Goal: Task Accomplishment & Management: Use online tool/utility

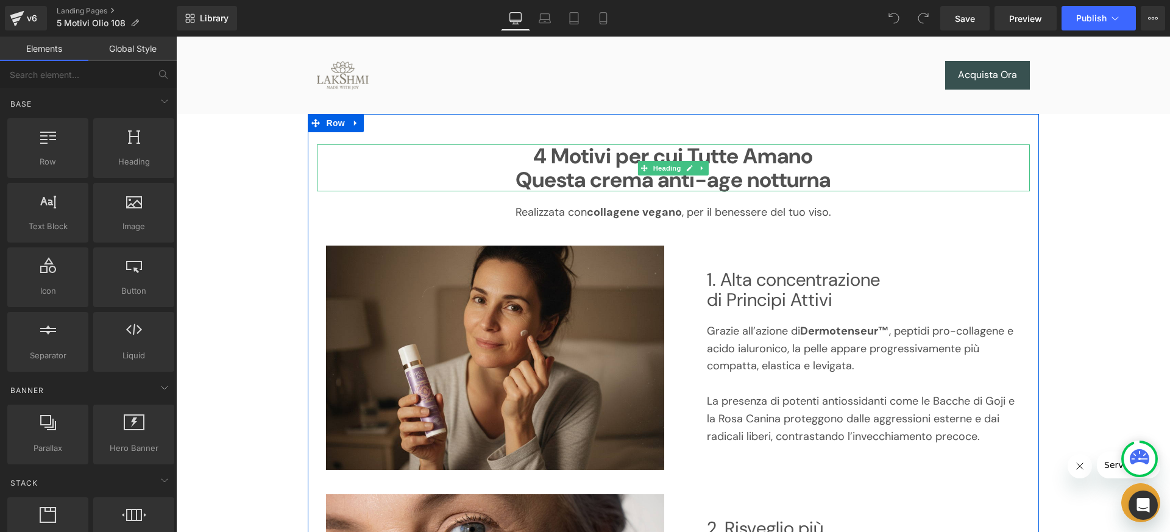
click at [562, 161] on h1 "4 Motivi per cui Tutte Amano" at bounding box center [673, 156] width 713 height 24
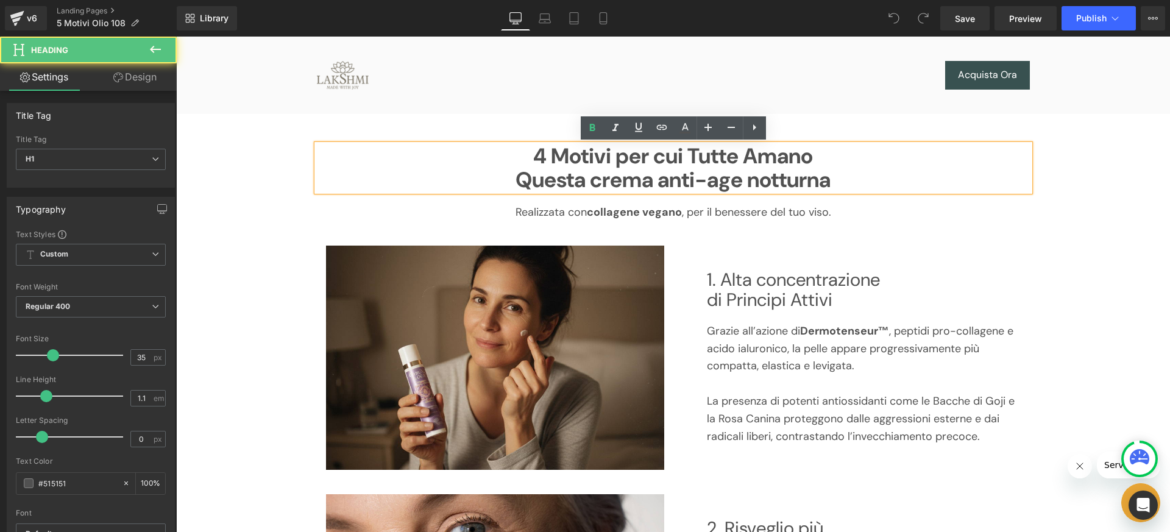
click at [540, 157] on h1 "4 Motivi per cui Tutte Amano" at bounding box center [673, 156] width 713 height 24
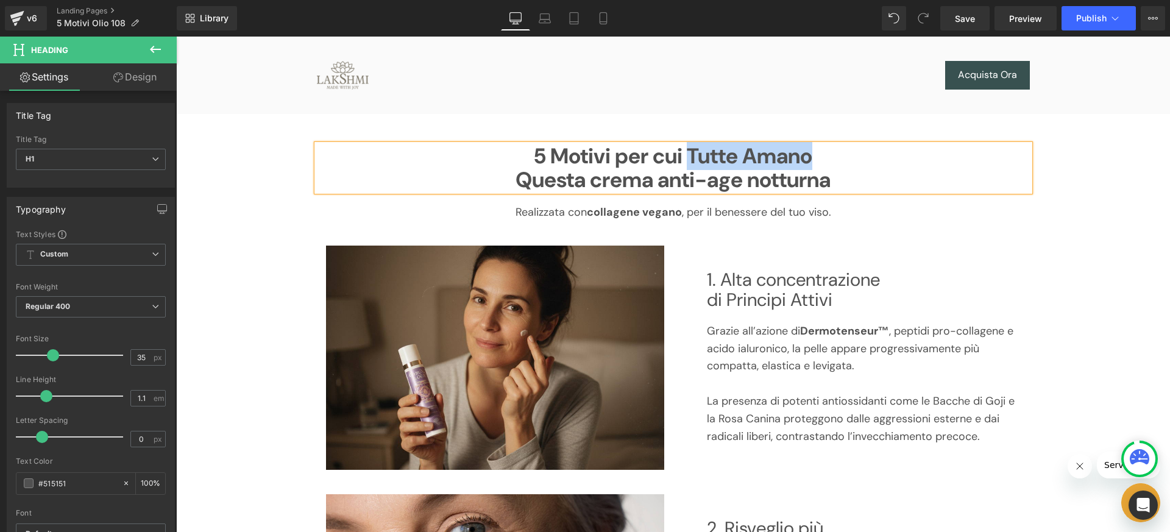
drag, startPoint x: 689, startPoint y: 159, endPoint x: 815, endPoint y: 159, distance: 126.1
click at [815, 159] on h1 "5 Motivi per cui Tutte Amano" at bounding box center [673, 156] width 713 height 24
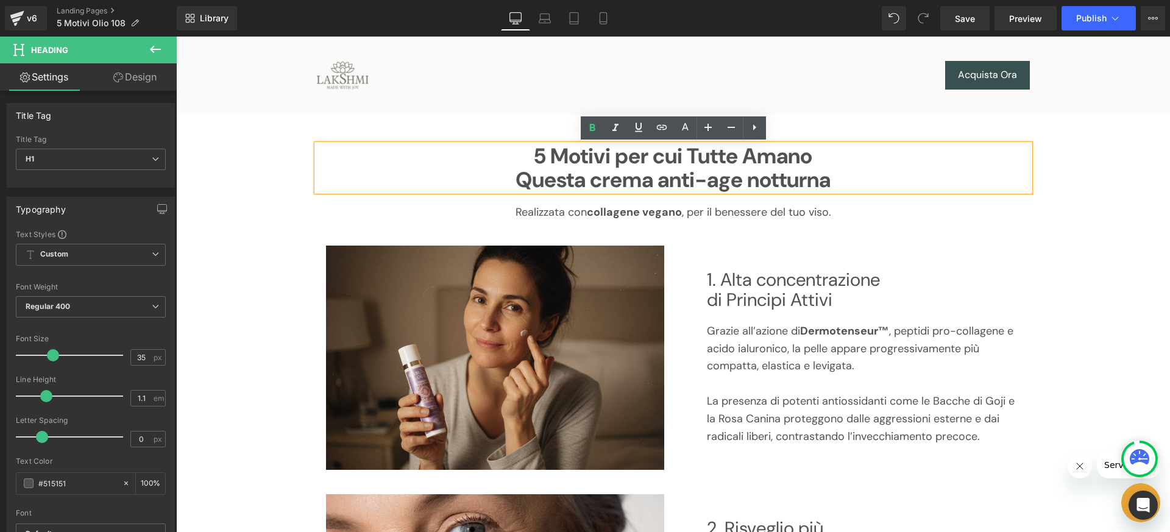
click at [661, 166] on h1 "5 Motivi per cui Tutte Amano" at bounding box center [673, 156] width 713 height 24
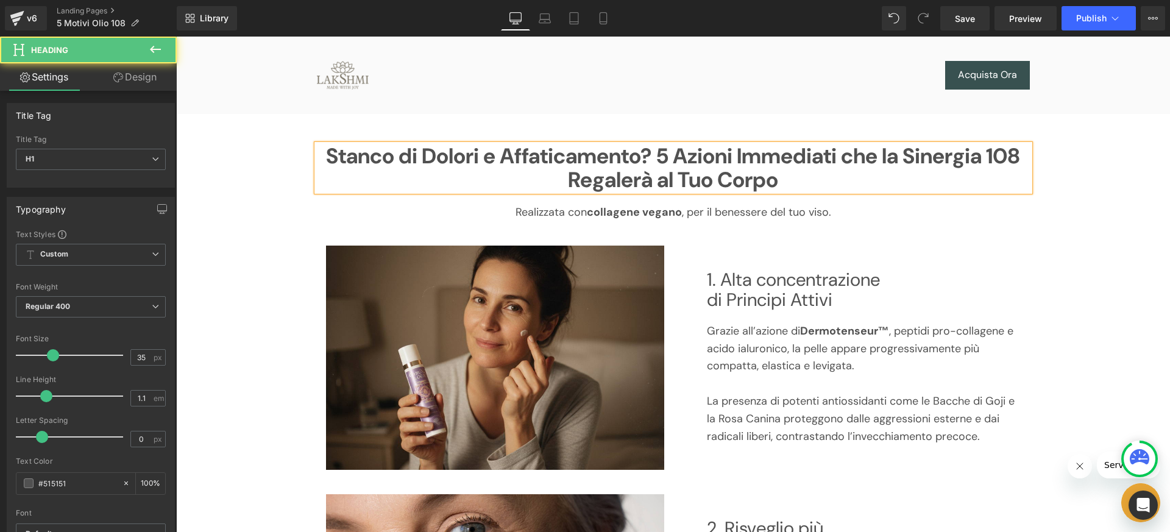
click at [680, 152] on h1 "Stanco di Dolori e Affaticamento? 5 Azioni Immediati che la Sinergia 108 Regale…" at bounding box center [673, 167] width 713 height 47
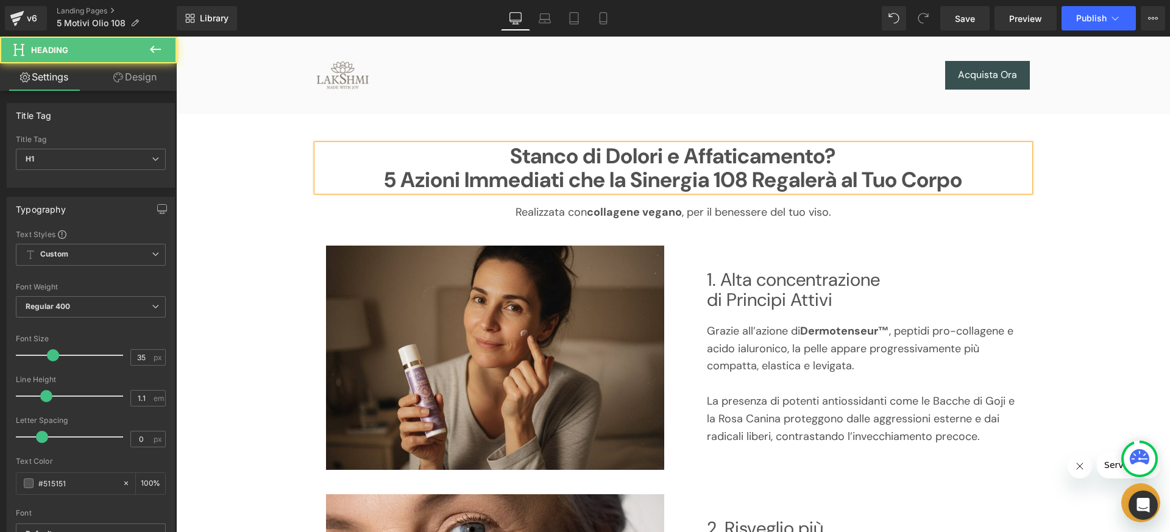
click at [610, 157] on h1 "Stanco di Dolori e Affaticamento?" at bounding box center [673, 156] width 713 height 24
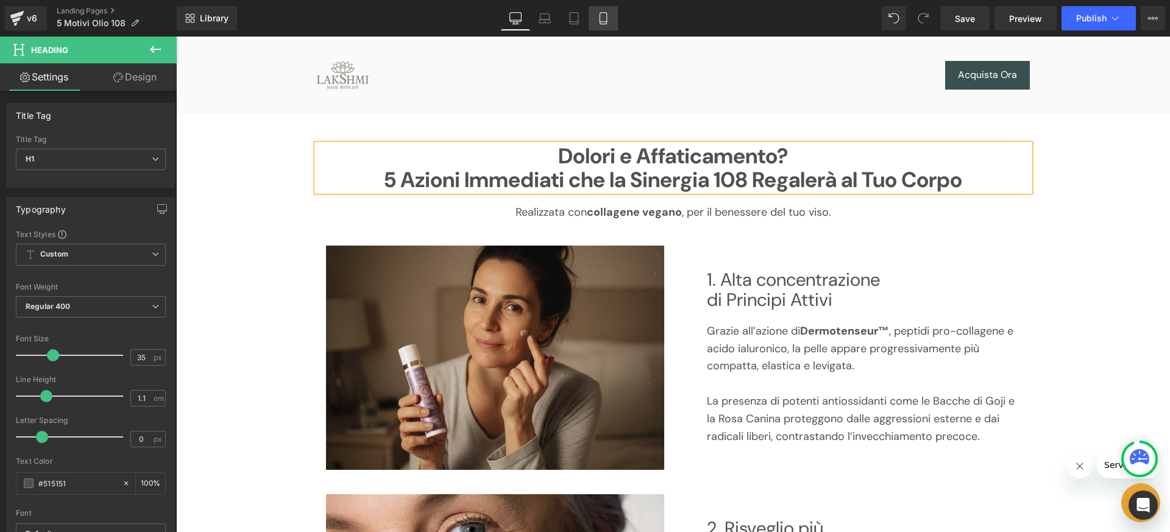
click at [594, 26] on link "Mobile" at bounding box center [603, 18] width 29 height 24
type input "29.75"
type input "100"
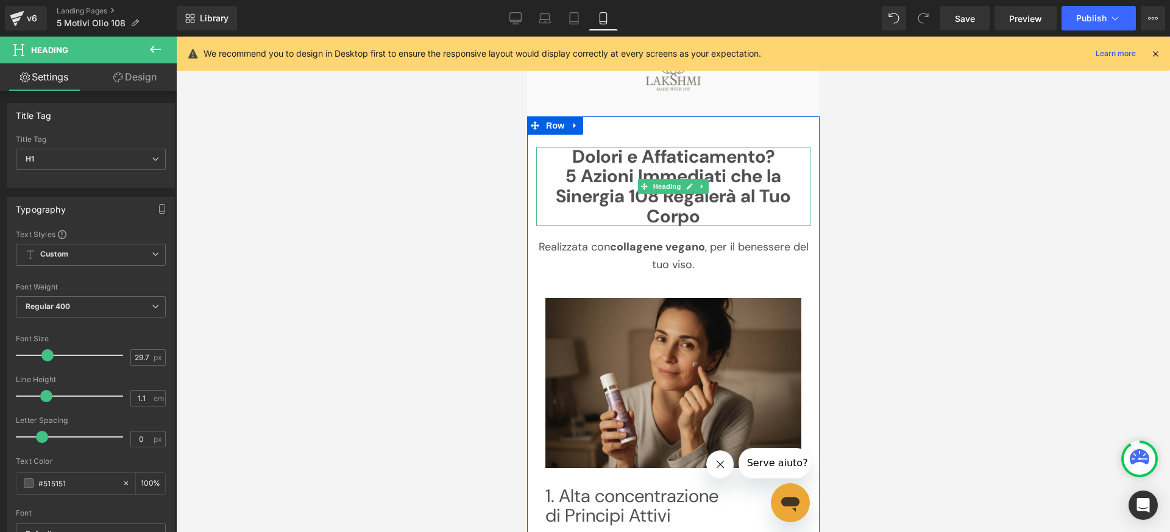
click at [721, 174] on h1 "5 Azioni Immediati che la Sinergia 108 Regalerà al Tuo Corpo" at bounding box center [673, 196] width 274 height 60
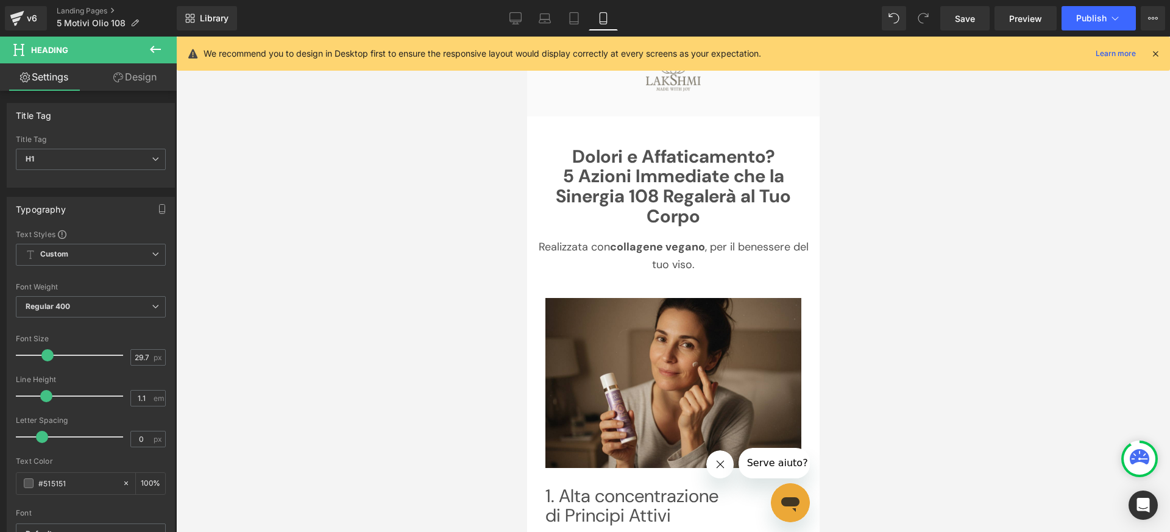
click at [940, 245] on div at bounding box center [673, 284] width 994 height 495
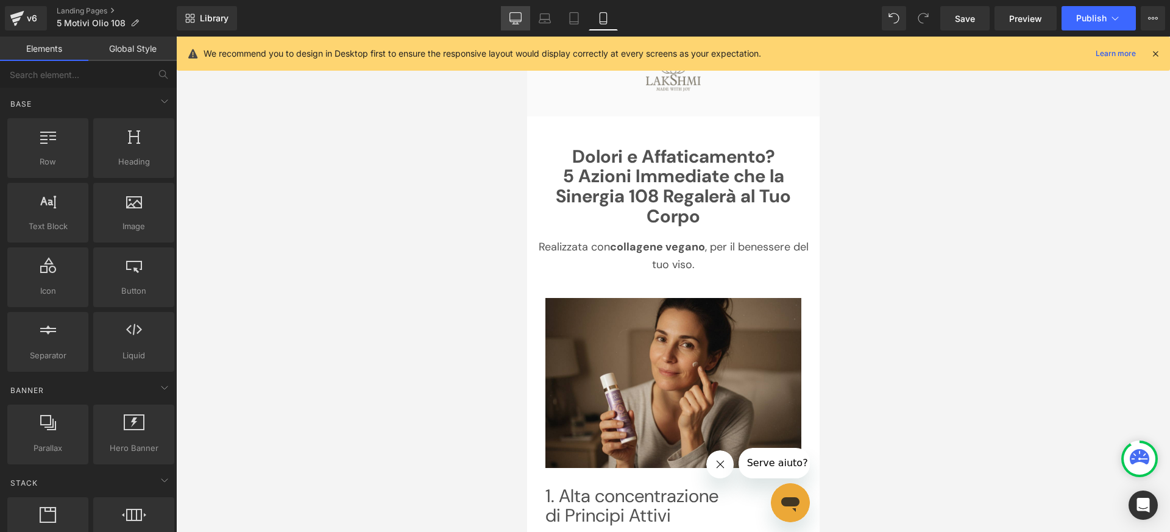
click at [514, 14] on icon at bounding box center [515, 18] width 12 height 12
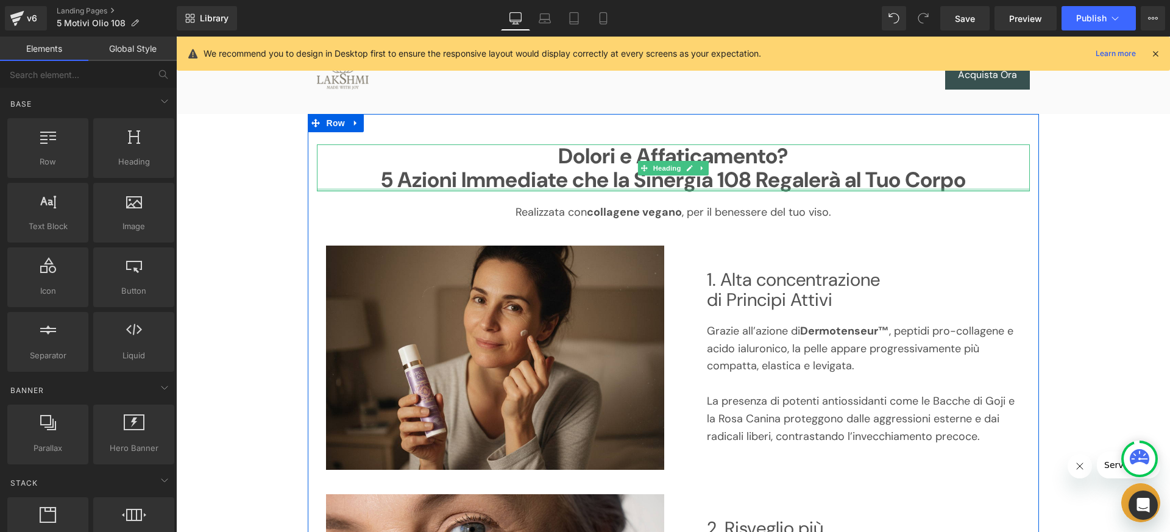
click at [345, 188] on div at bounding box center [673, 189] width 713 height 3
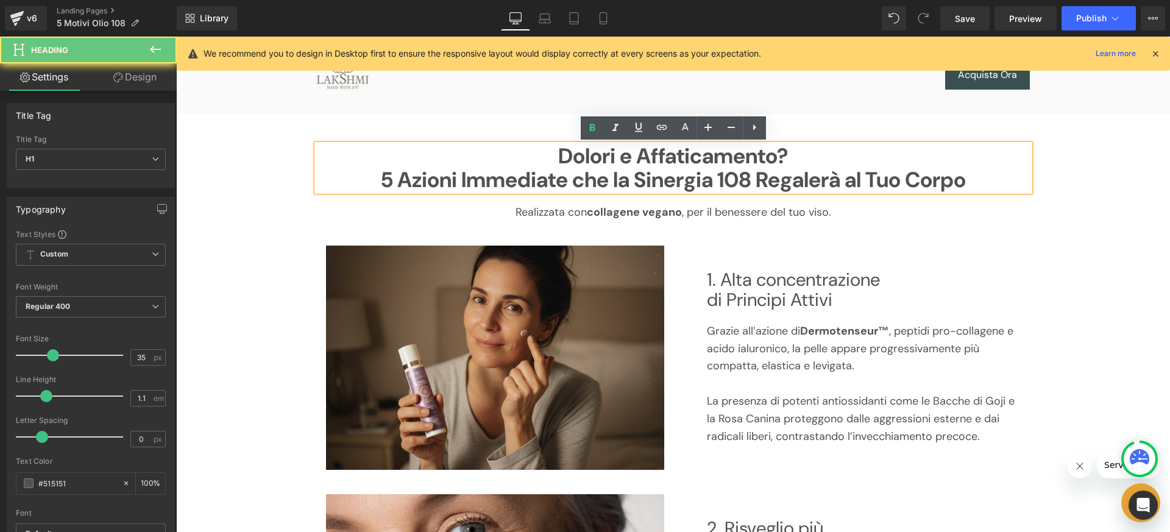
click at [355, 182] on h1 "5 Azioni Immediate che la Sinergia 108 Regalerà al Tuo Corpo" at bounding box center [673, 180] width 713 height 24
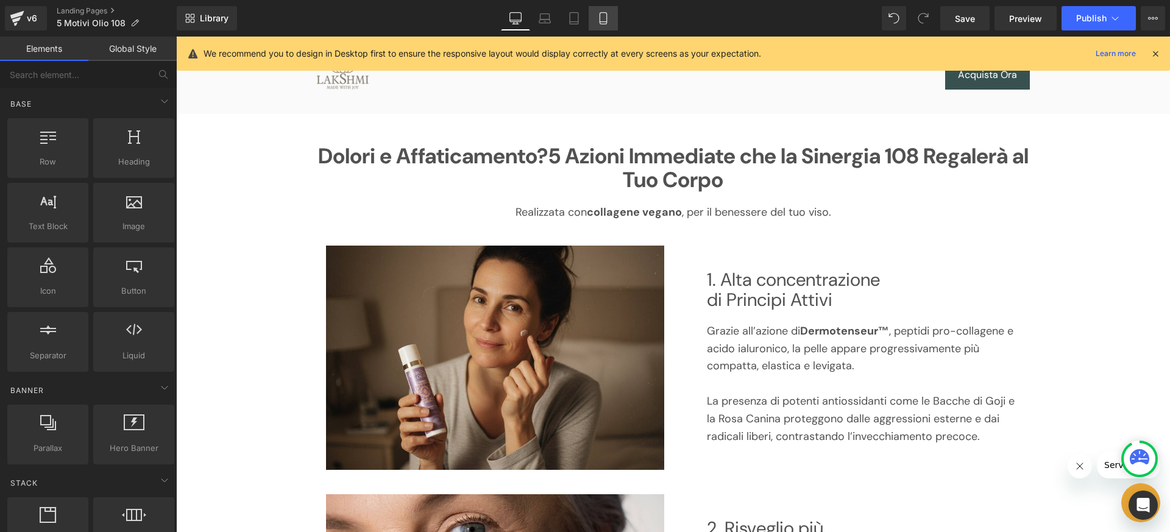
click at [600, 16] on icon at bounding box center [603, 18] width 12 height 12
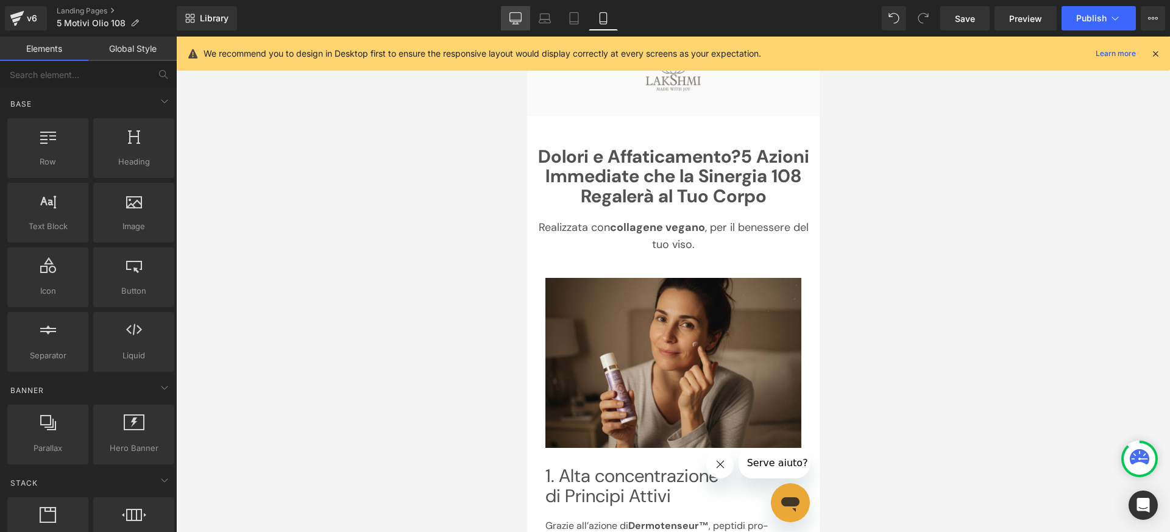
click at [514, 17] on icon at bounding box center [515, 18] width 12 height 12
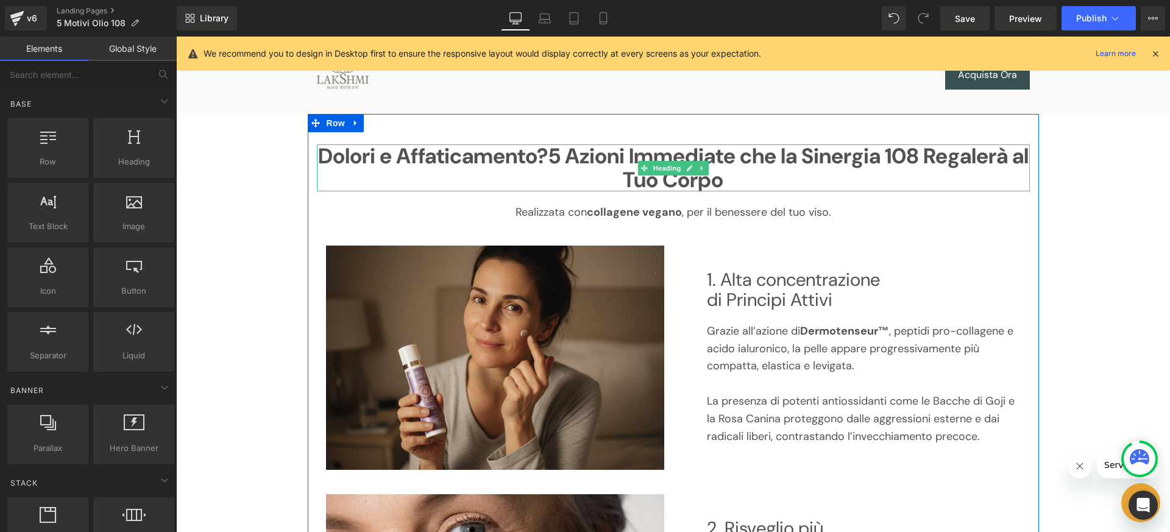
click at [791, 178] on h1 "Dolori e Affaticamento? 5 Azioni Immediate che la Sinergia 108 Regalerà al Tuo …" at bounding box center [673, 167] width 713 height 47
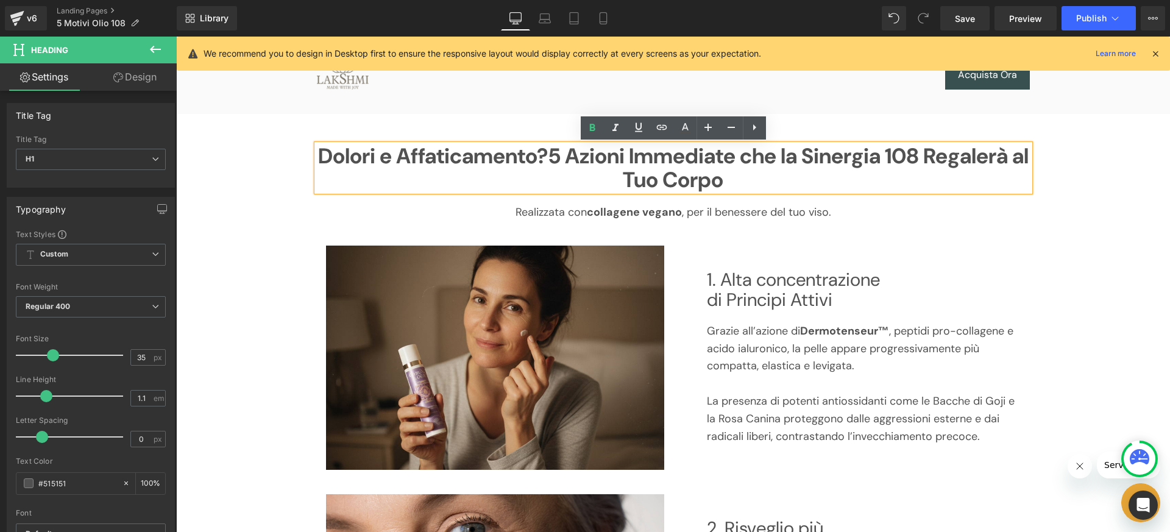
click at [604, 157] on span "5 Azioni Immediate che la Sinergia 108 Regalerà al Tuo Corpo" at bounding box center [788, 168] width 480 height 52
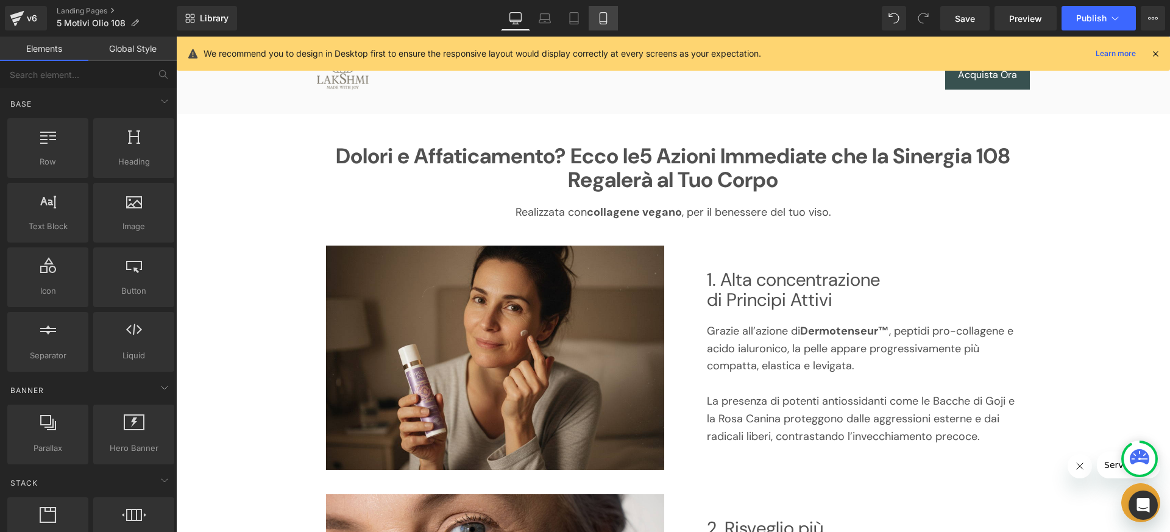
drag, startPoint x: 621, startPoint y: 9, endPoint x: 611, endPoint y: 11, distance: 10.5
click at [621, 9] on div "Library Desktop Desktop Laptop Tablet Mobile Save Preview Publish Scheduled Vie…" at bounding box center [673, 18] width 993 height 24
click at [609, 12] on icon at bounding box center [603, 18] width 12 height 12
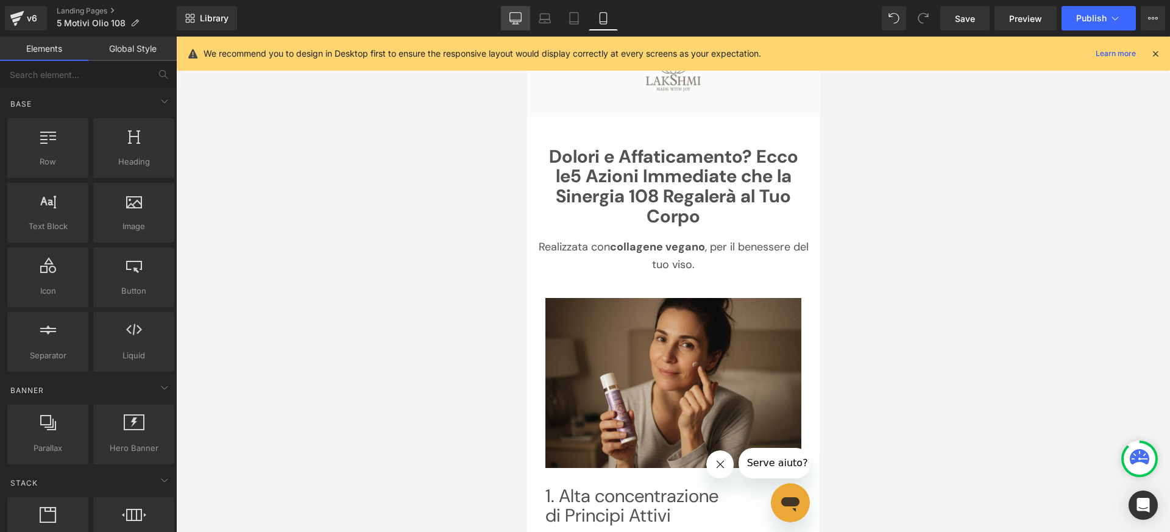
click at [520, 20] on icon at bounding box center [515, 18] width 12 height 12
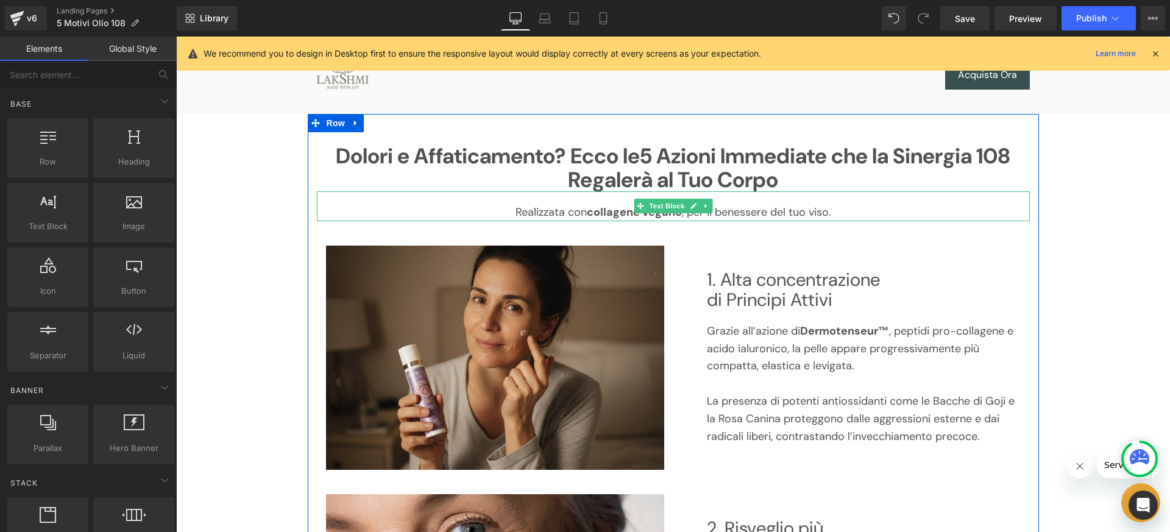
click at [583, 210] on p "Realizzata con collagene vegano , per il benessere del tuo viso." at bounding box center [673, 213] width 713 height 18
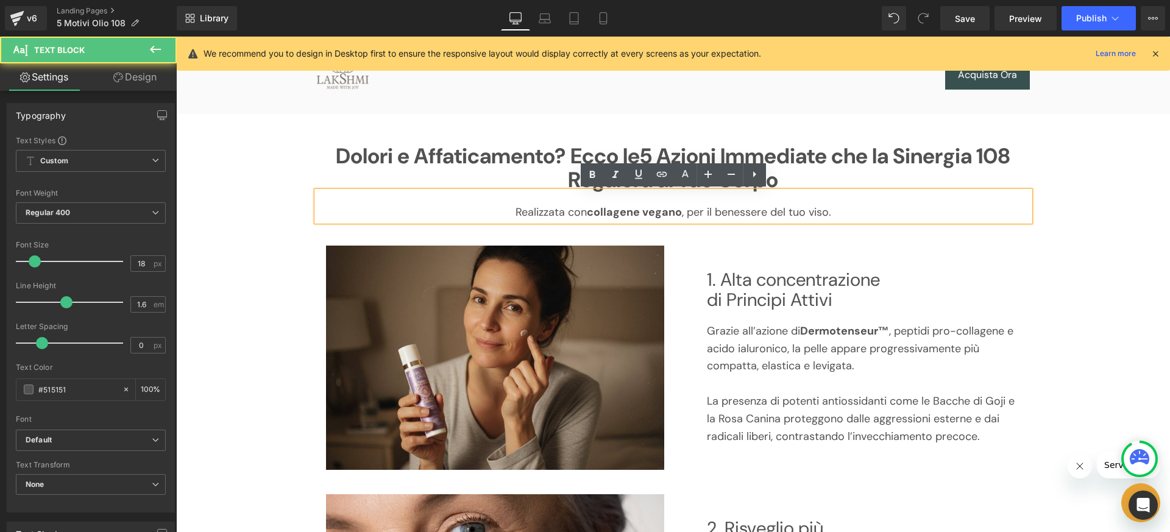
click at [569, 211] on p "Realizzata con collagene vegano , per il benessere del tuo viso." at bounding box center [673, 213] width 713 height 18
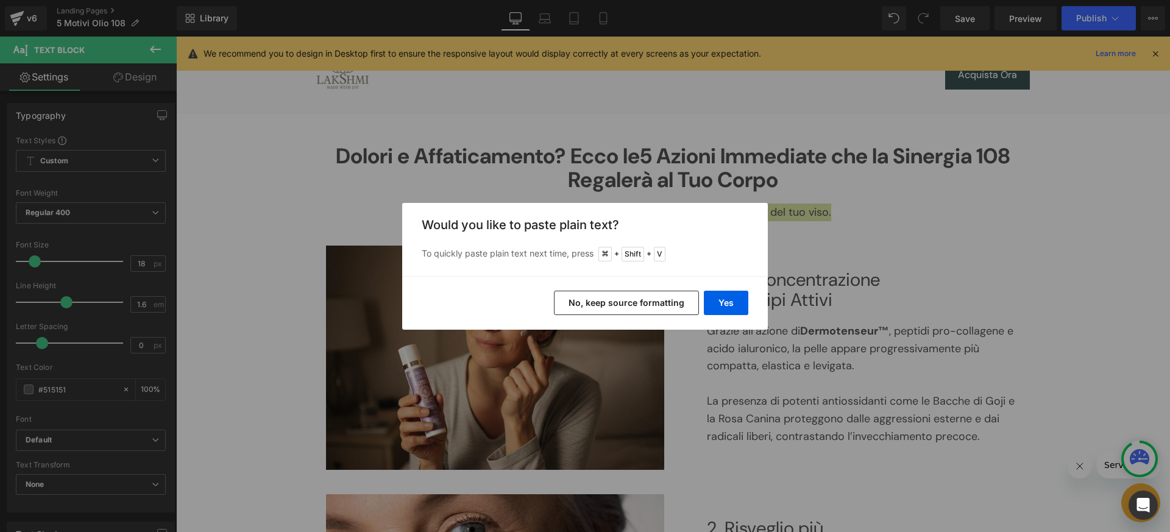
click at [642, 305] on button "No, keep source formatting" at bounding box center [626, 303] width 145 height 24
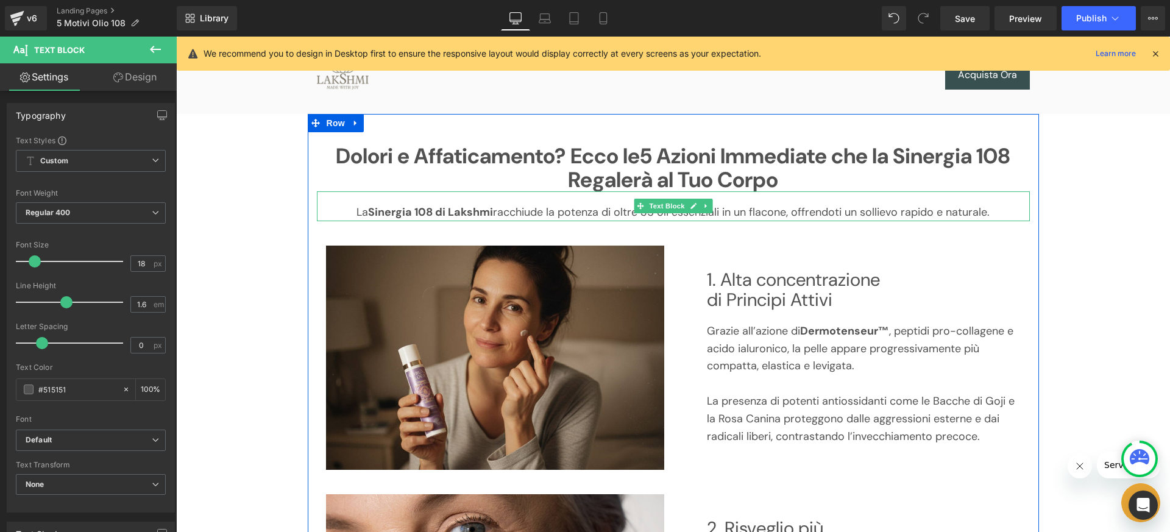
click at [538, 213] on p "La Sinergia 108 di Lakshmi racchiude la potenza di oltre 35 oli essenziali in u…" at bounding box center [673, 213] width 713 height 18
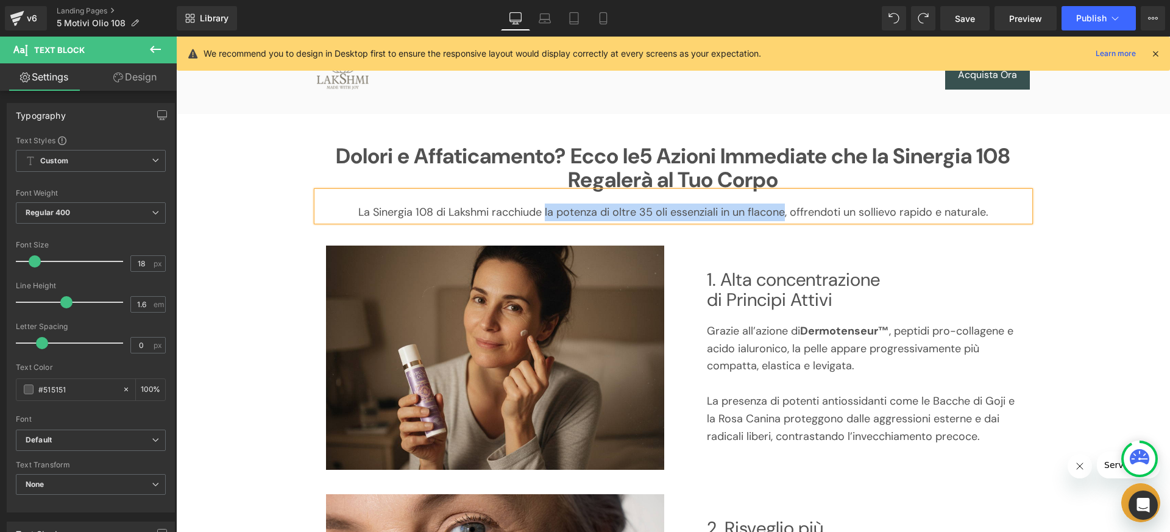
drag, startPoint x: 552, startPoint y: 215, endPoint x: 782, endPoint y: 208, distance: 229.8
click at [782, 208] on p "La Sinergia 108 di Lakshmi racchiude la potenza di oltre 35 oli essenziali in u…" at bounding box center [673, 213] width 713 height 18
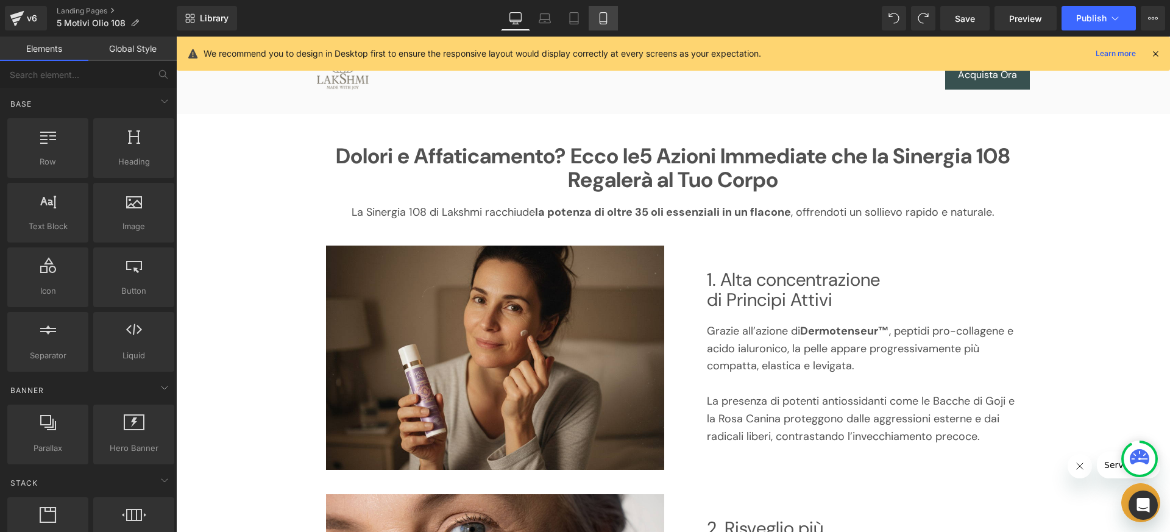
click at [605, 11] on link "Mobile" at bounding box center [603, 18] width 29 height 24
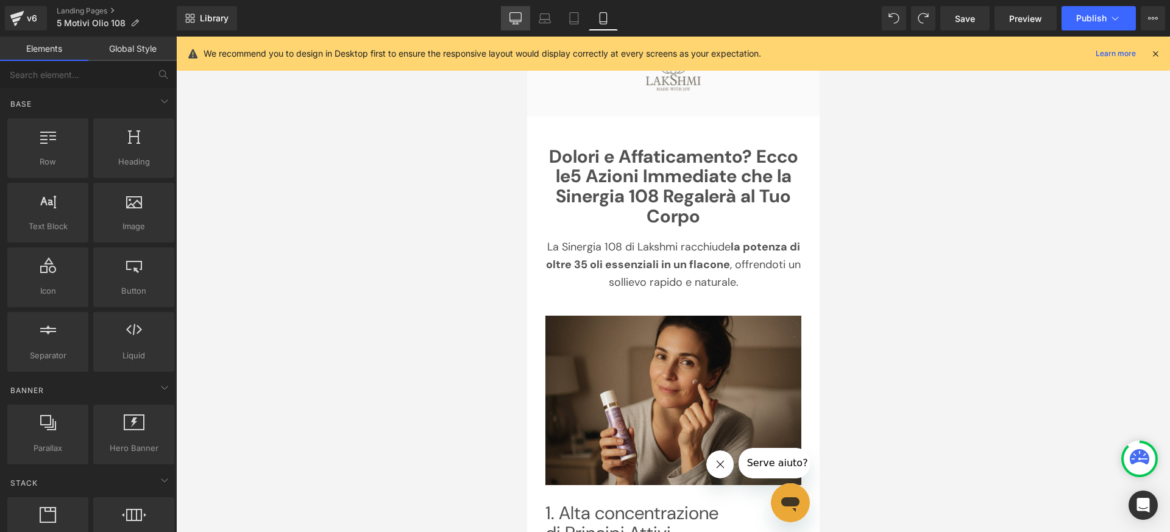
click at [509, 15] on icon at bounding box center [515, 18] width 12 height 12
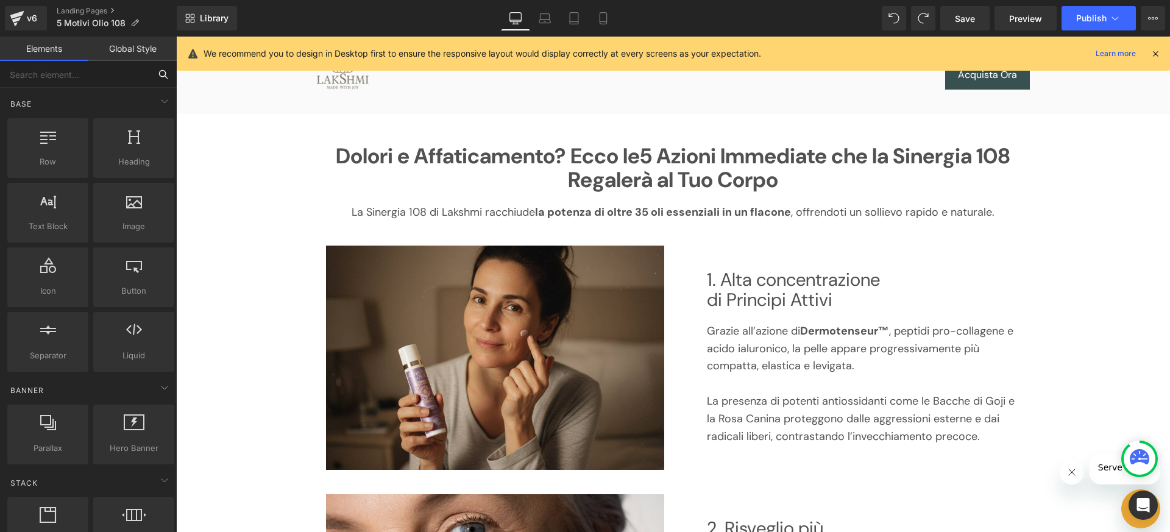
click at [89, 74] on input "text" at bounding box center [75, 74] width 150 height 27
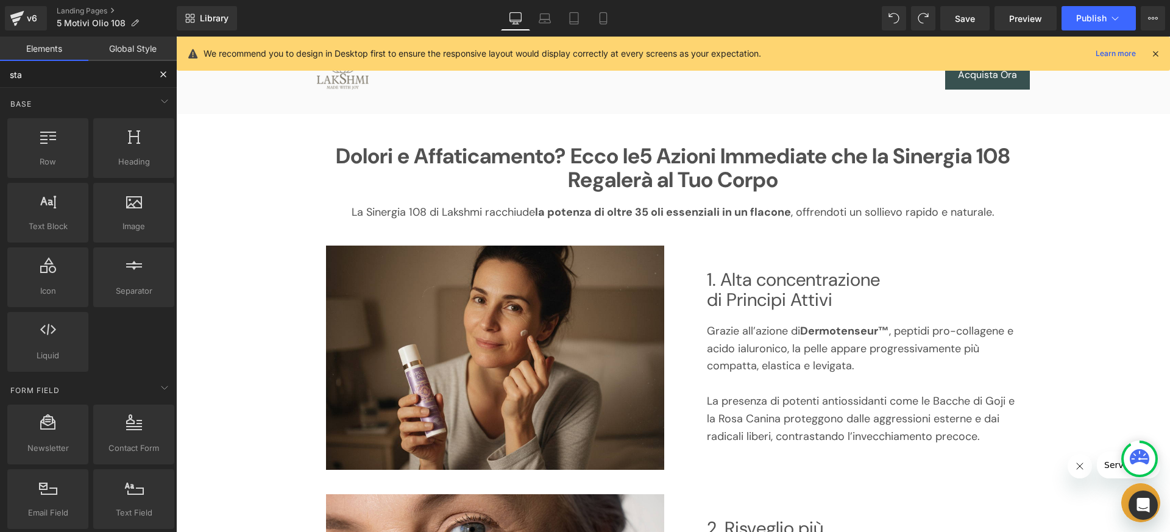
type input "star"
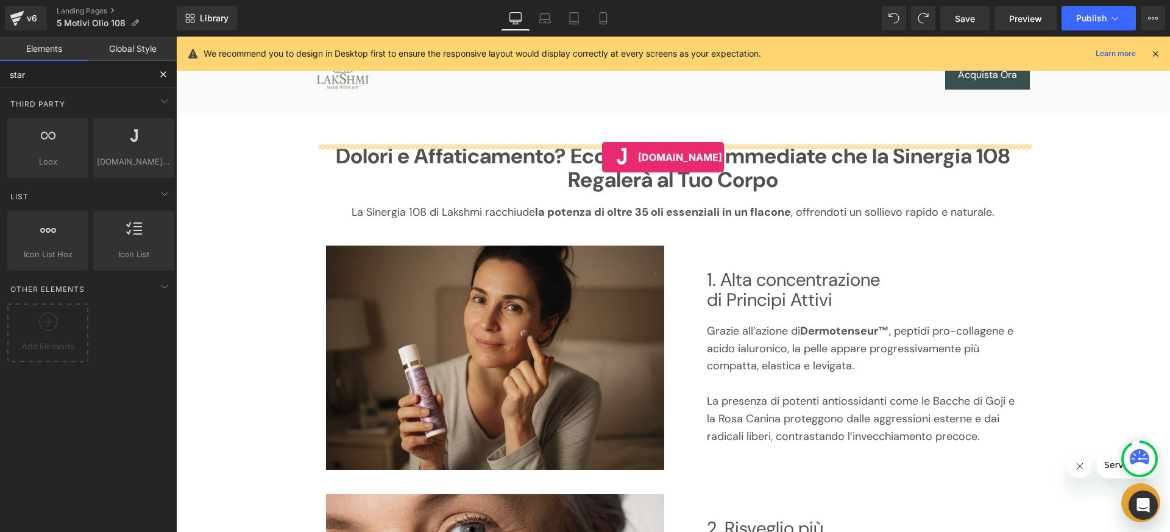
drag, startPoint x: 289, startPoint y: 179, endPoint x: 602, endPoint y: 157, distance: 313.4
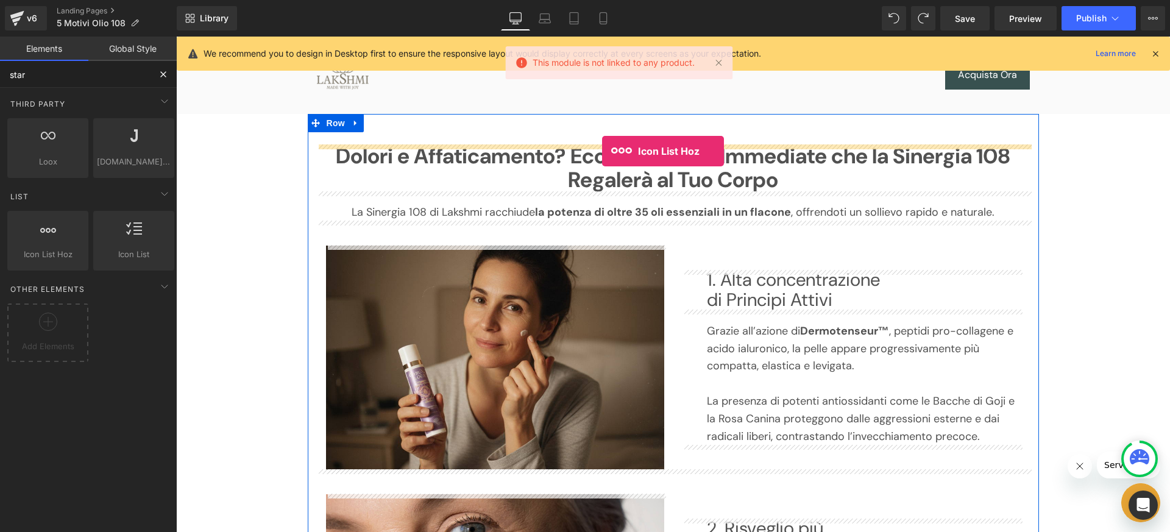
drag, startPoint x: 210, startPoint y: 278, endPoint x: 602, endPoint y: 151, distance: 411.8
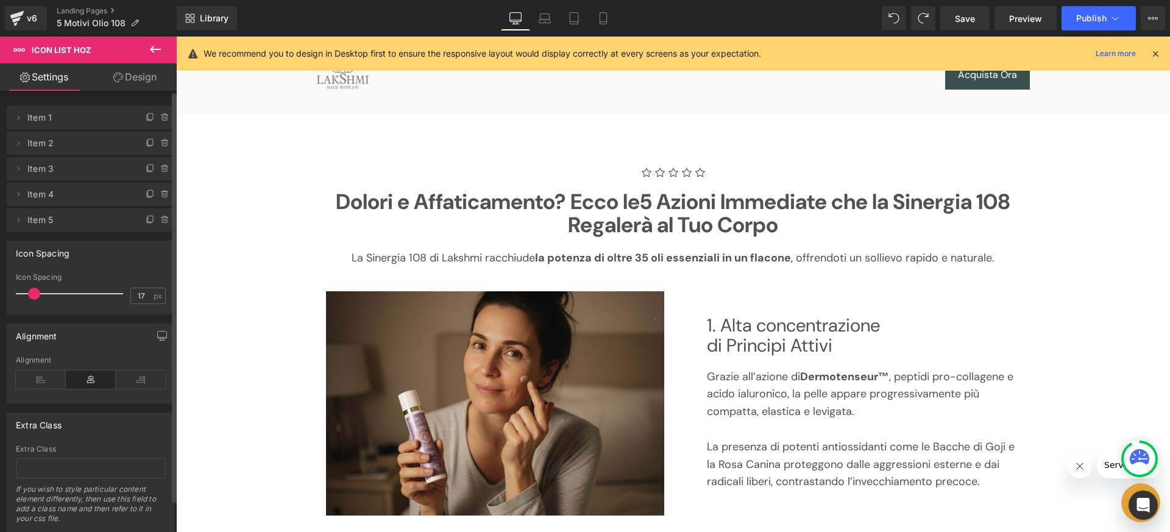
type input "16"
drag, startPoint x: 49, startPoint y: 293, endPoint x: 31, endPoint y: 292, distance: 18.3
click at [31, 292] on span at bounding box center [33, 294] width 12 height 12
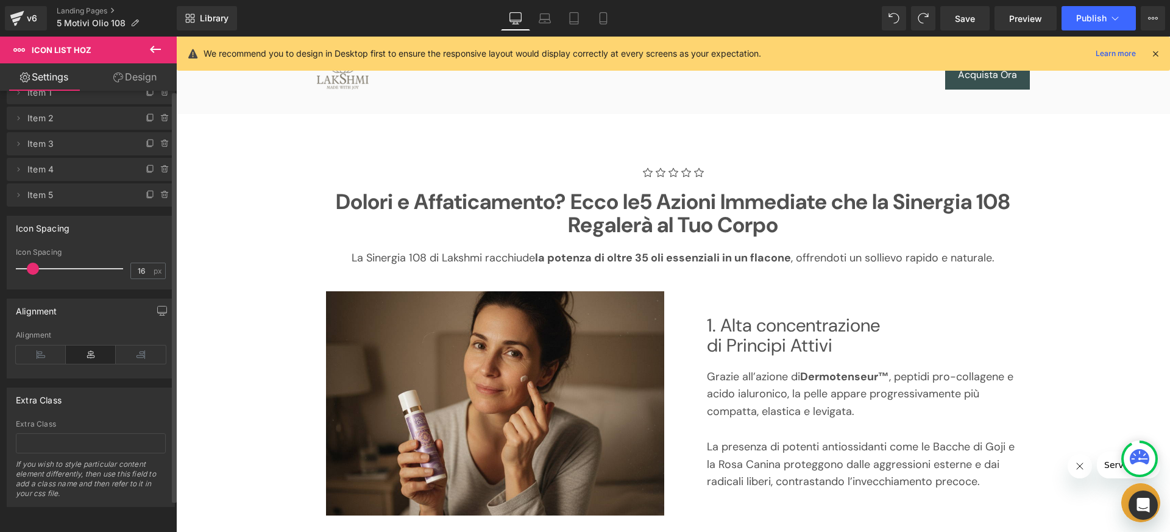
scroll to position [35, 0]
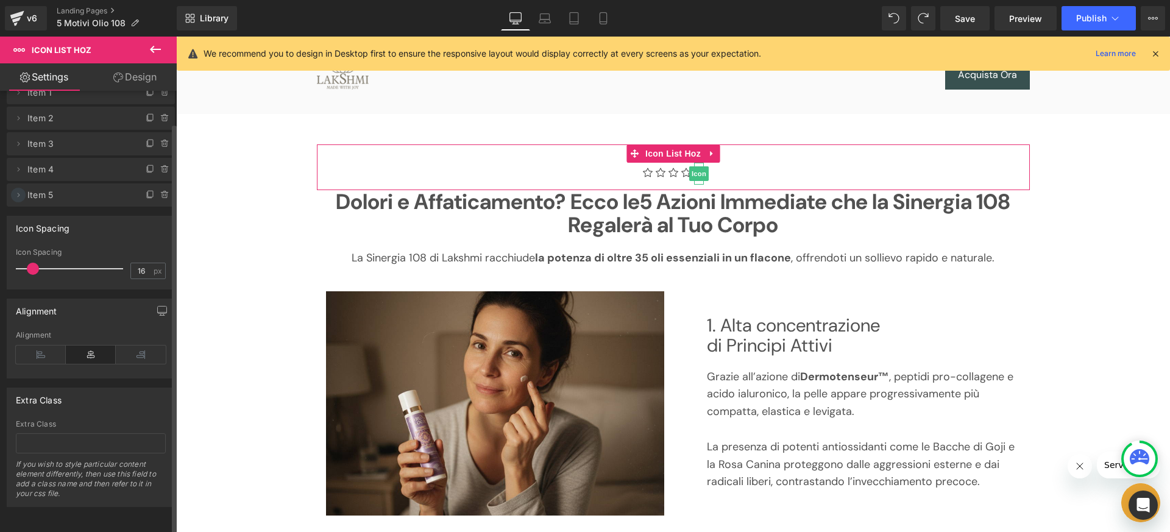
click at [20, 190] on icon at bounding box center [18, 195] width 10 height 10
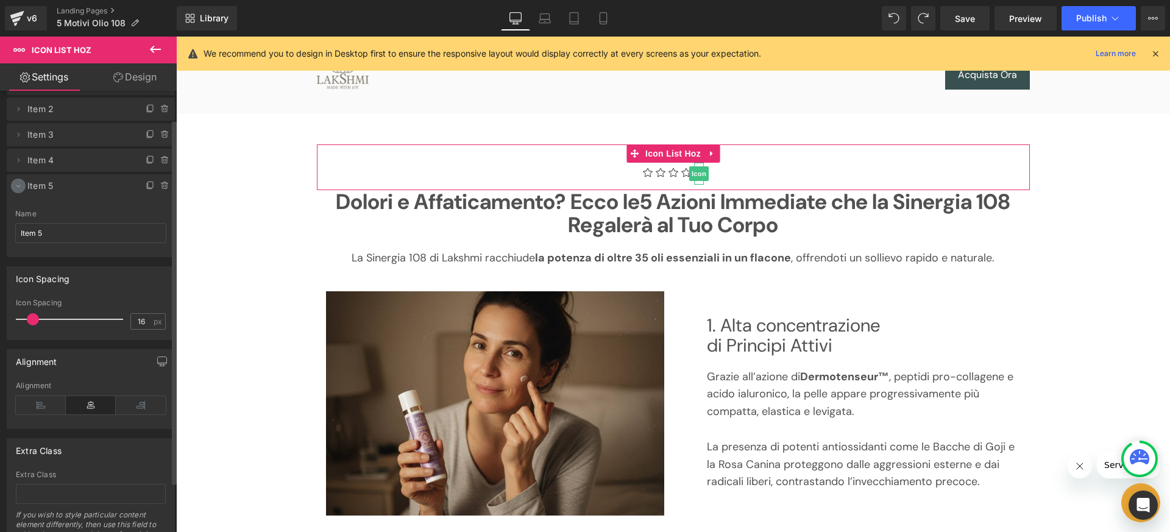
click at [18, 186] on icon at bounding box center [18, 186] width 4 height 2
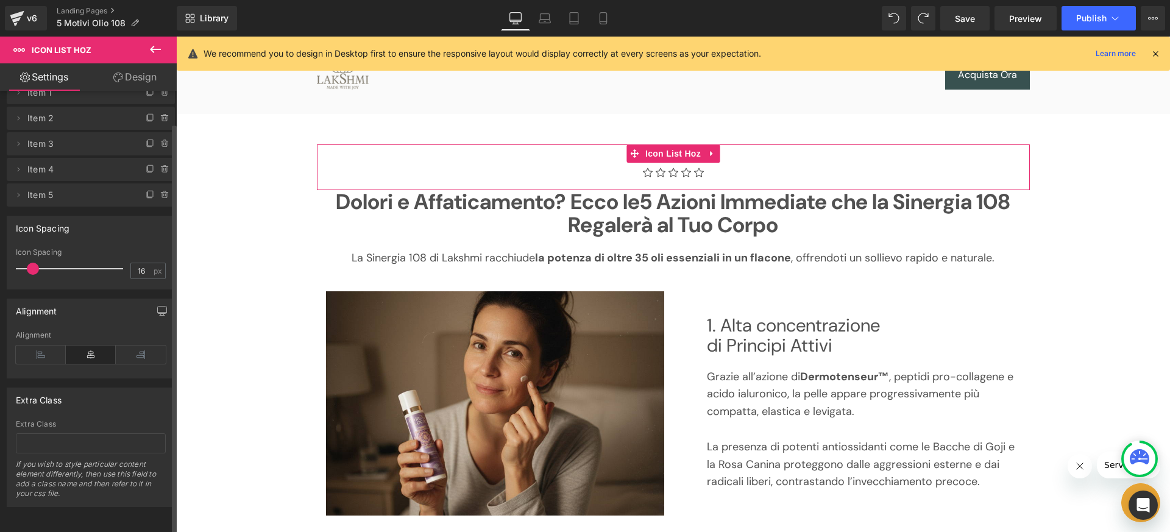
scroll to position [35, 0]
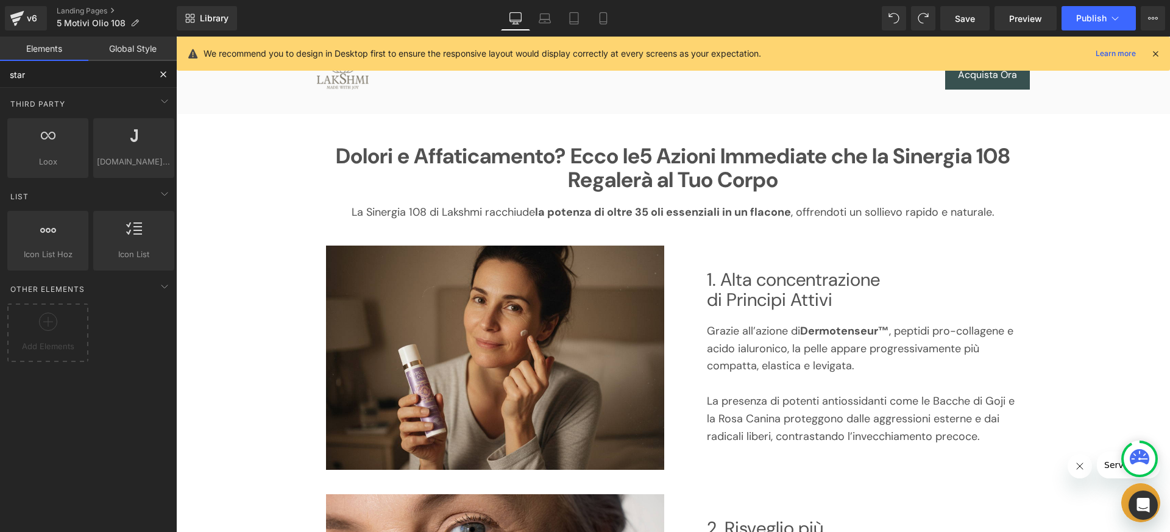
click at [90, 79] on input "star" at bounding box center [75, 74] width 150 height 27
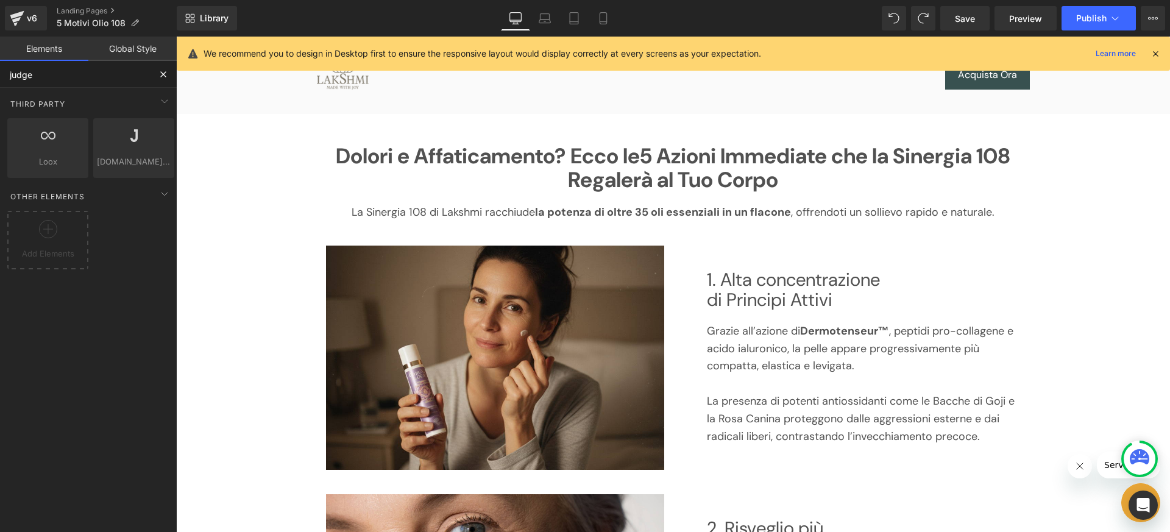
type input "judge"
click at [164, 65] on button at bounding box center [163, 74] width 27 height 27
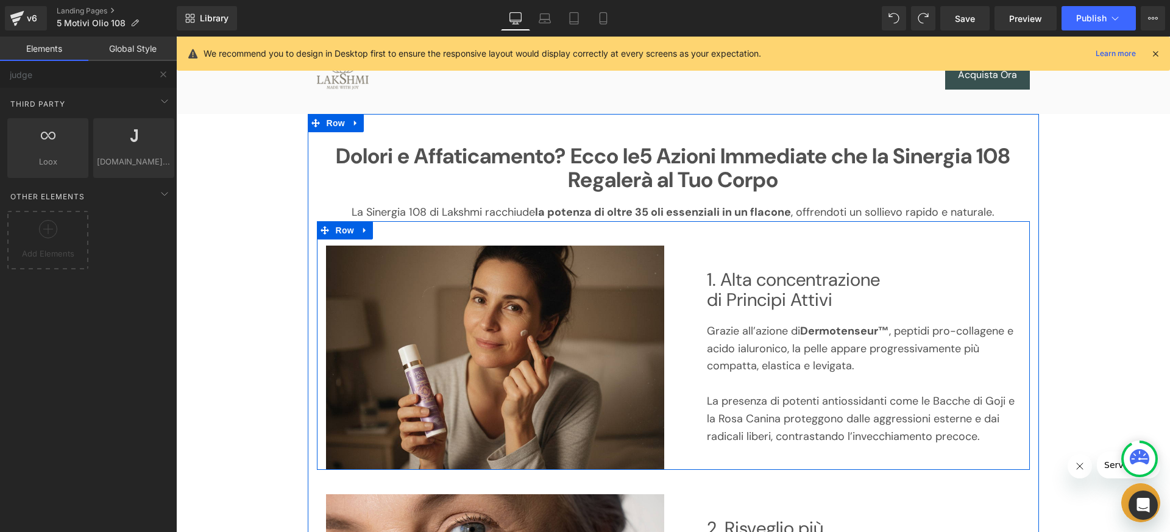
click at [788, 290] on h2 "di Principi Attivi" at bounding box center [864, 300] width 314 height 20
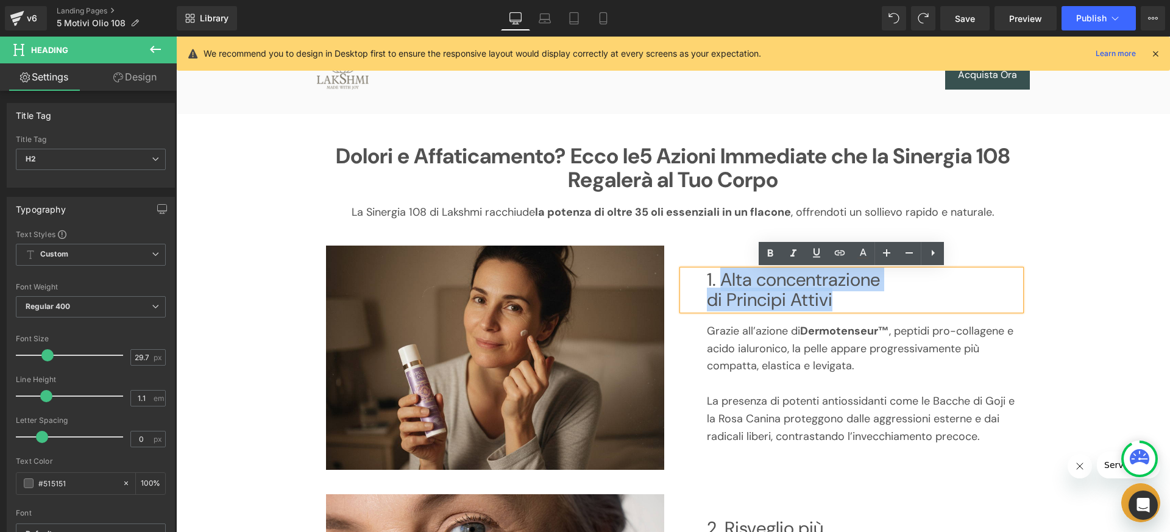
drag, startPoint x: 845, startPoint y: 302, endPoint x: 725, endPoint y: 281, distance: 121.9
click at [725, 281] on div "1. Alta concentrazione di Principi Attivi" at bounding box center [851, 290] width 338 height 40
paste div
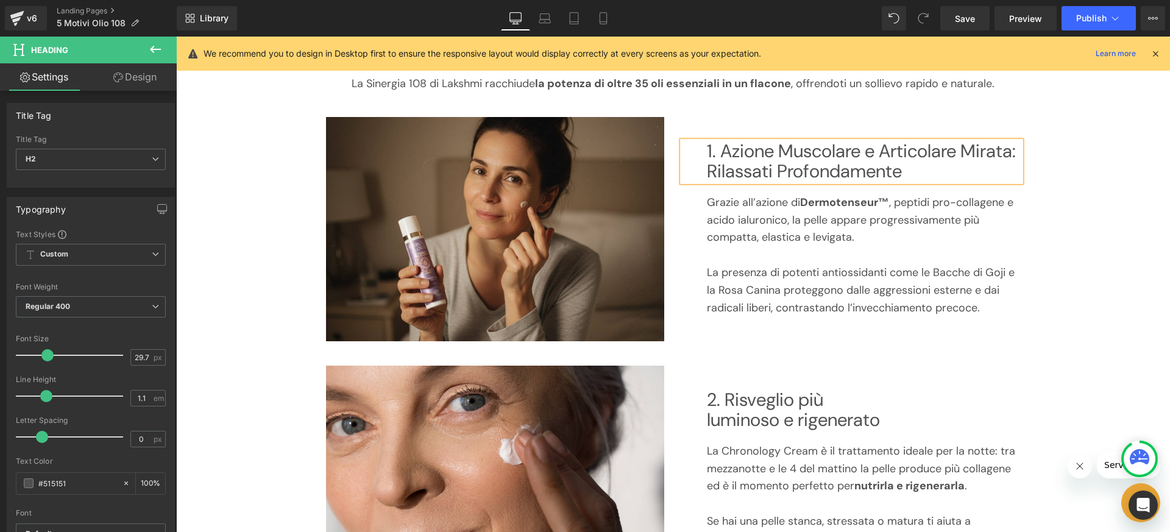
scroll to position [132, 0]
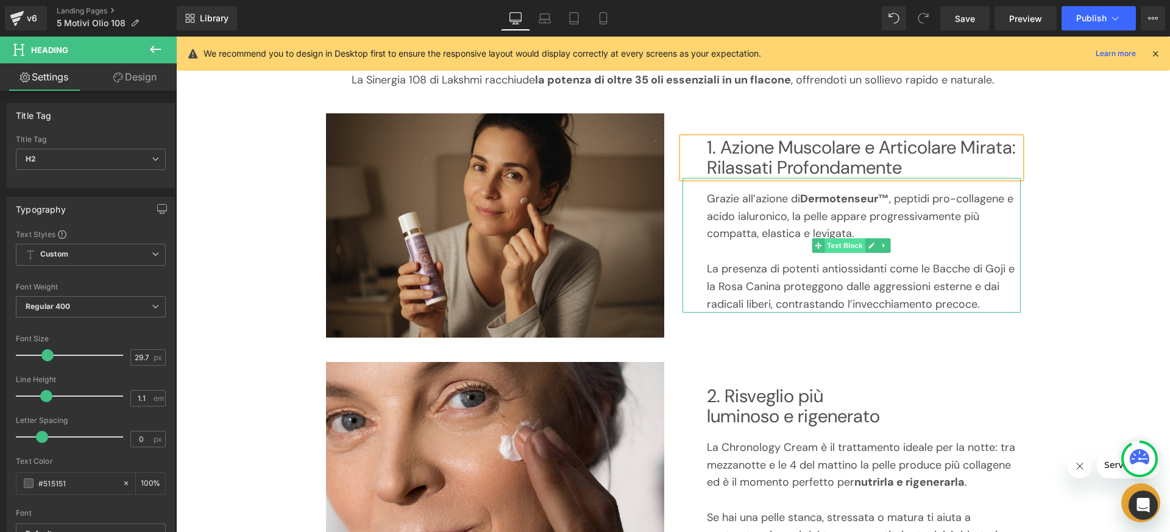
click at [837, 252] on span "Text Block" at bounding box center [844, 245] width 40 height 15
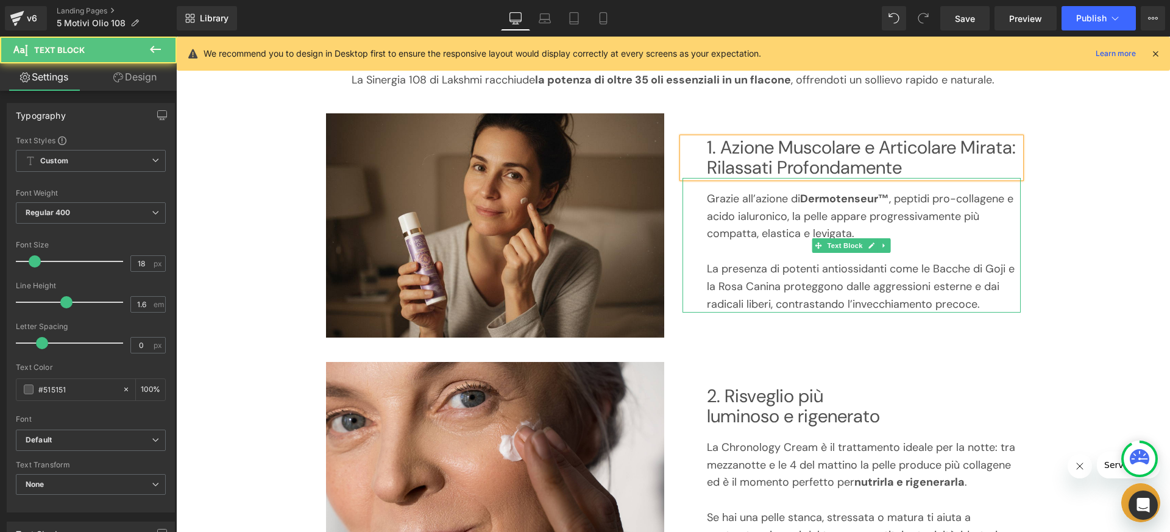
click at [752, 251] on p at bounding box center [864, 252] width 314 height 18
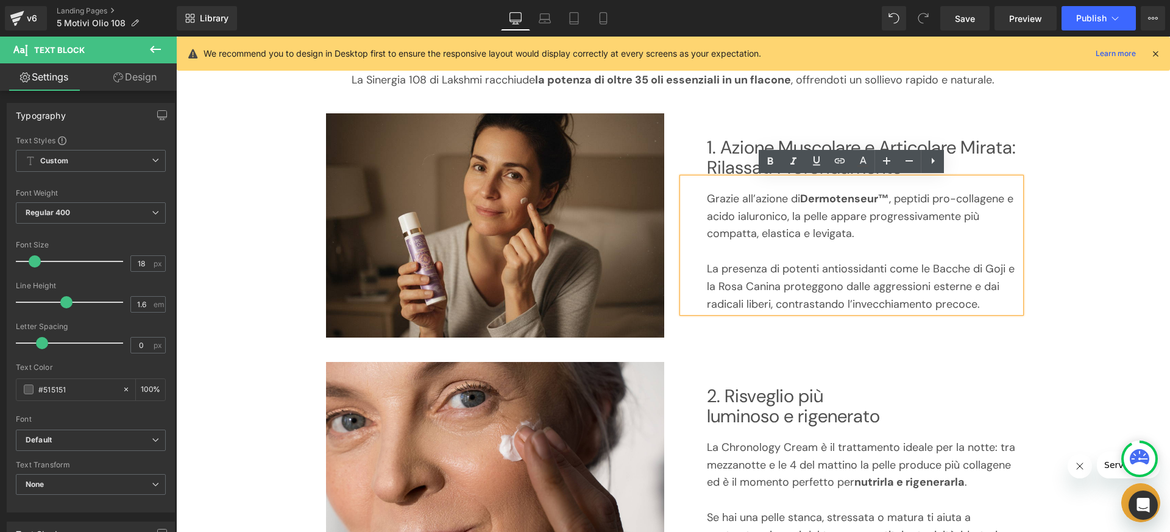
click at [768, 224] on p "Grazie all’azione di Dermotenseur™ , peptidi pro-collagene e acido ialuronico, …" at bounding box center [864, 216] width 314 height 52
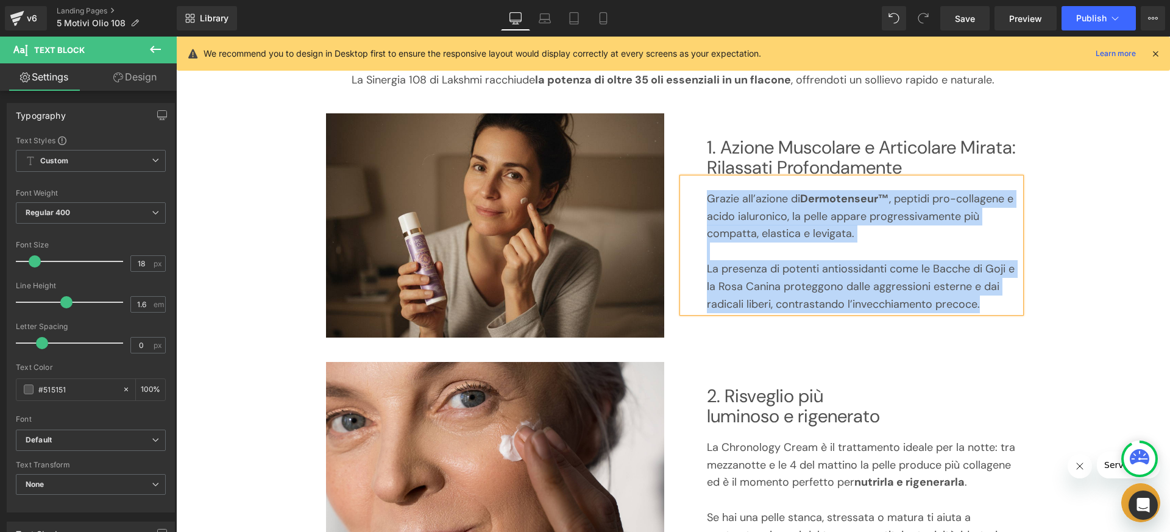
paste div
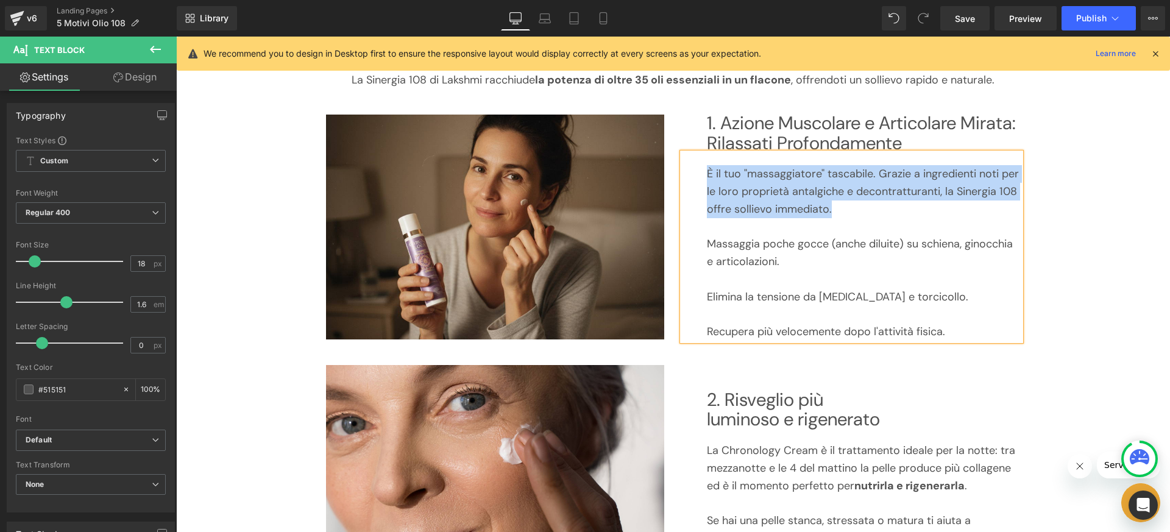
scroll to position [107, 0]
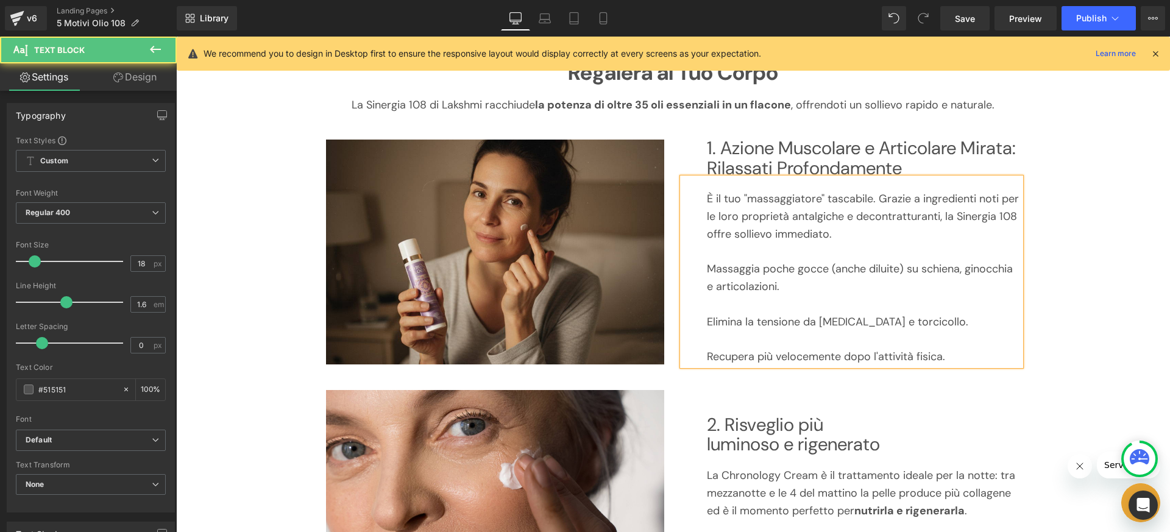
click at [755, 268] on p "Massaggia poche gocce (anche diluite) su schiena, ginocchia e articolazioni." at bounding box center [864, 277] width 314 height 35
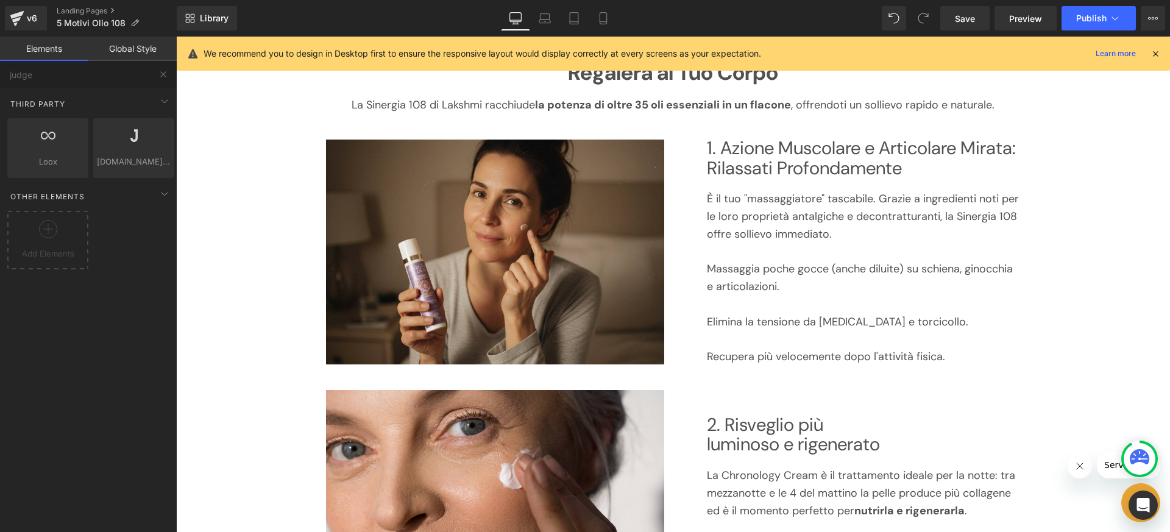
click at [967, 321] on p "Elimina la tensione da [MEDICAL_DATA] e torcicollo." at bounding box center [864, 322] width 314 height 18
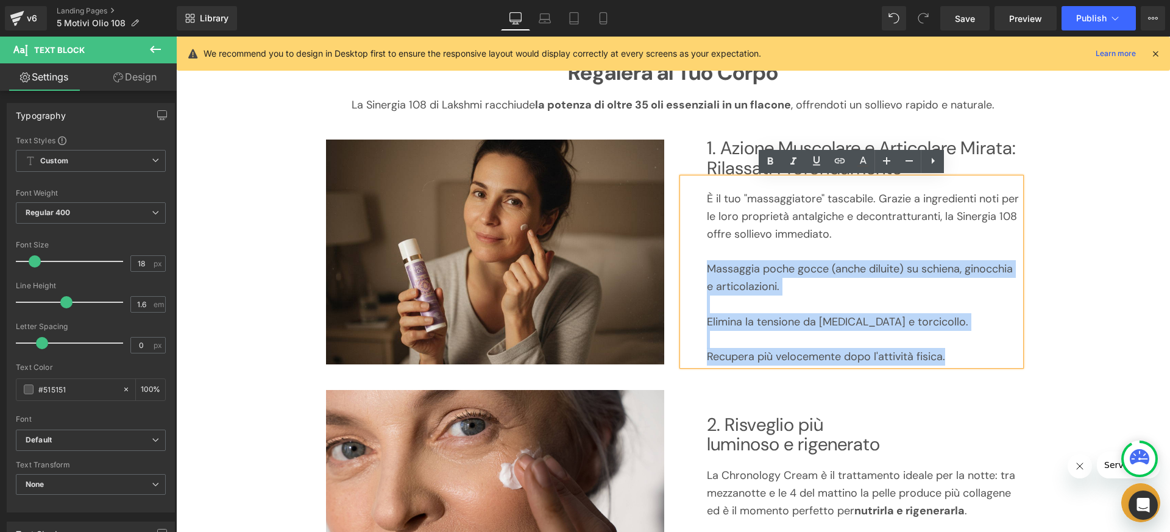
drag, startPoint x: 959, startPoint y: 353, endPoint x: 704, endPoint y: 271, distance: 268.2
click at [704, 271] on div "È il tuo "massaggiatore" tascabile. Grazie a ingredienti noti per le loro propr…" at bounding box center [851, 272] width 338 height 188
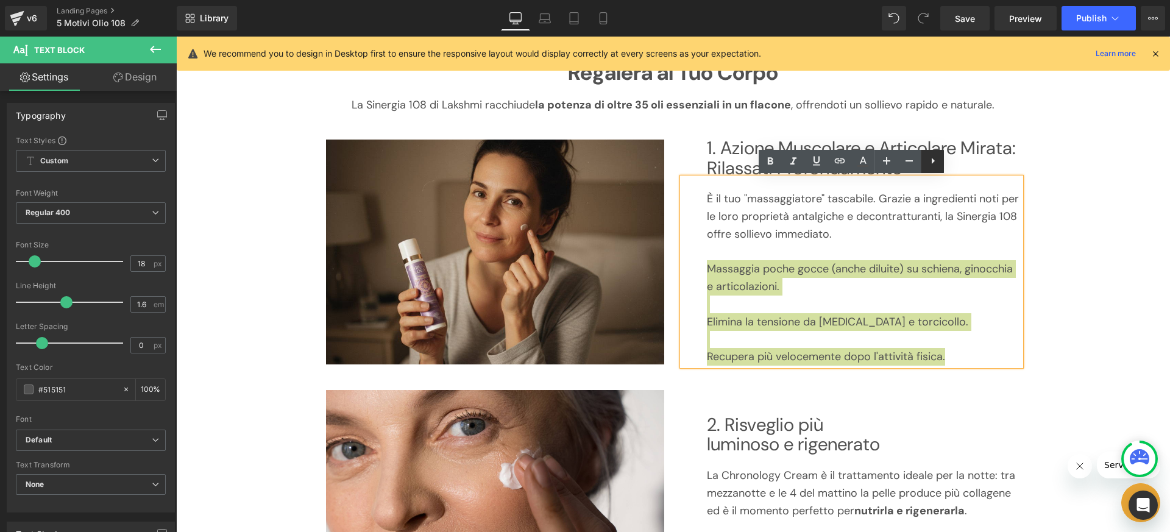
click at [930, 165] on icon at bounding box center [933, 161] width 15 height 15
click at [931, 165] on icon at bounding box center [932, 161] width 15 height 15
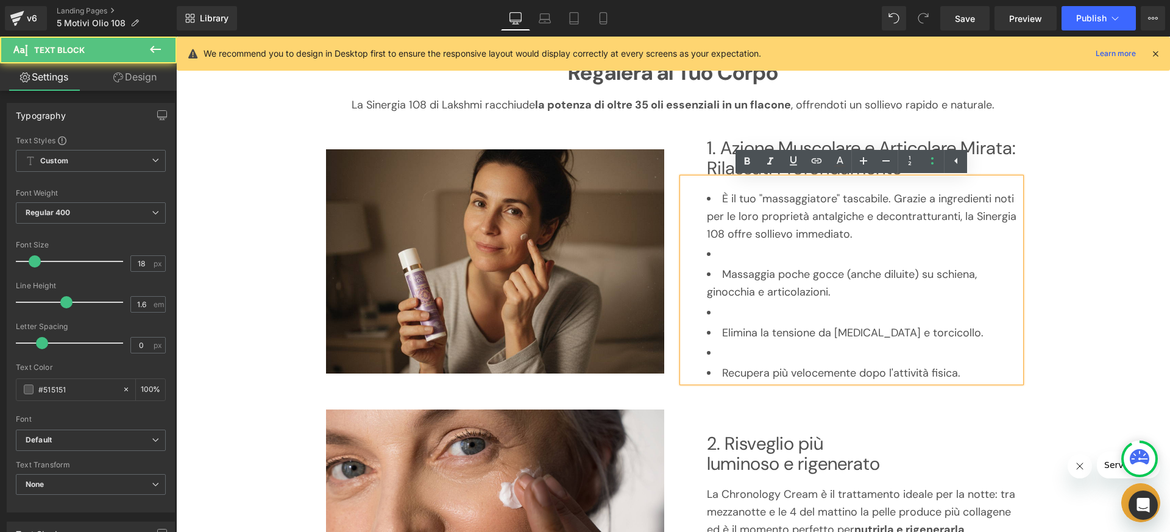
click at [792, 229] on li "È il tuo "massaggiatore" tascabile. Grazie a ingredienti noti per le loro propr…" at bounding box center [864, 216] width 314 height 52
click at [726, 200] on li "È il tuo "massaggiatore" tascabile. Grazie a ingredienti noti per le loro propr…" at bounding box center [864, 216] width 314 height 52
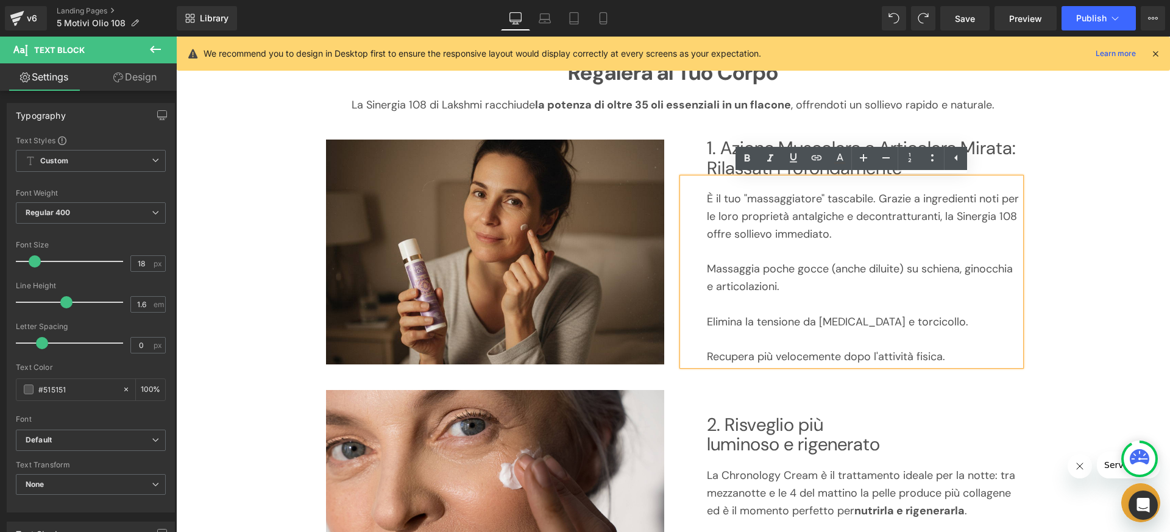
click at [788, 266] on p "Massaggia poche gocce (anche diluite) su schiena, ginocchia e articolazioni." at bounding box center [864, 277] width 314 height 35
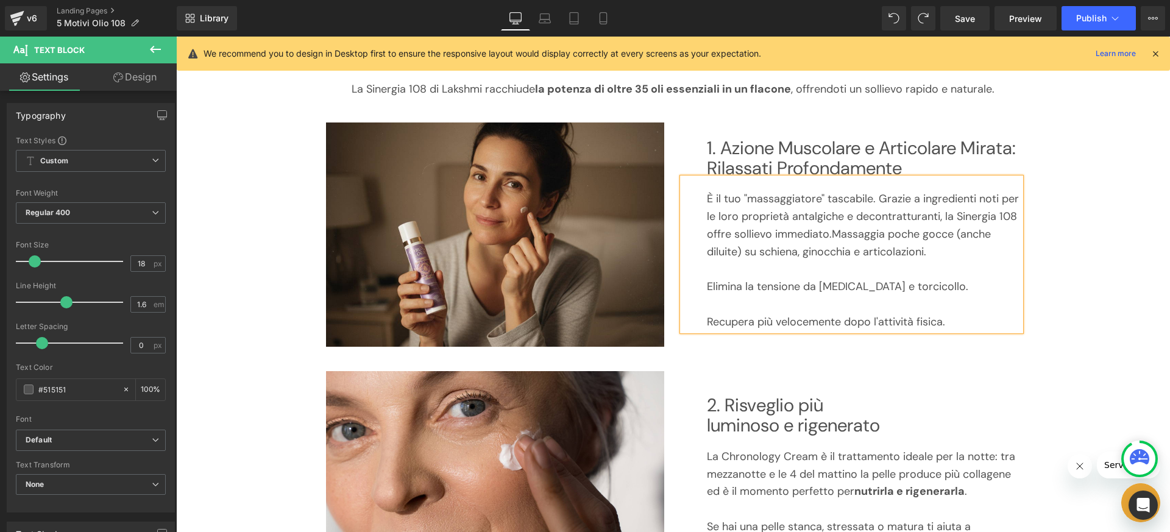
scroll to position [115, 0]
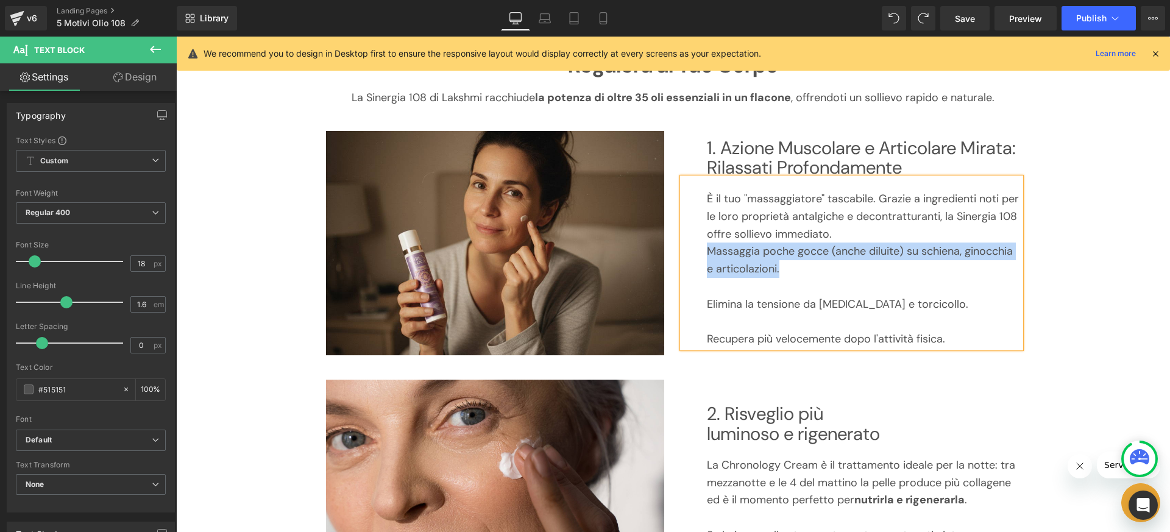
click at [785, 268] on p "Massaggia poche gocce (anche diluite) su schiena, ginocchia e articolazioni." at bounding box center [864, 260] width 314 height 35
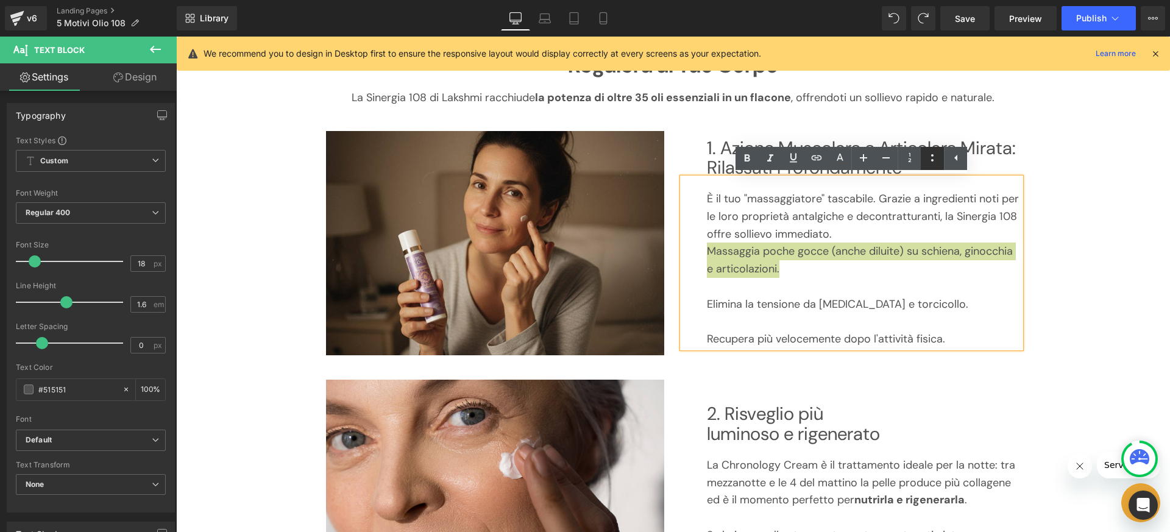
click at [927, 157] on icon at bounding box center [932, 158] width 15 height 15
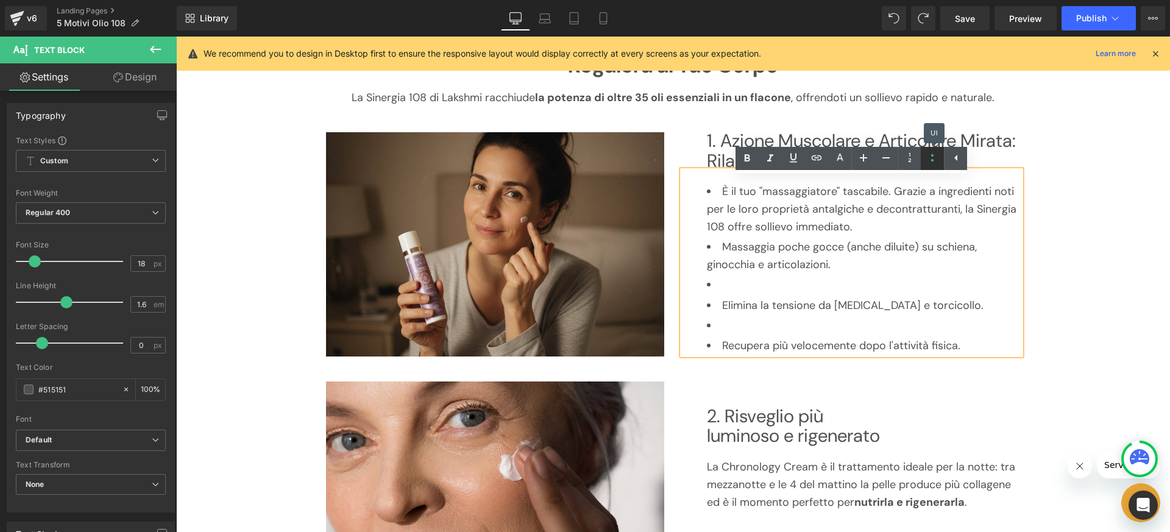
click at [927, 157] on icon at bounding box center [932, 158] width 15 height 15
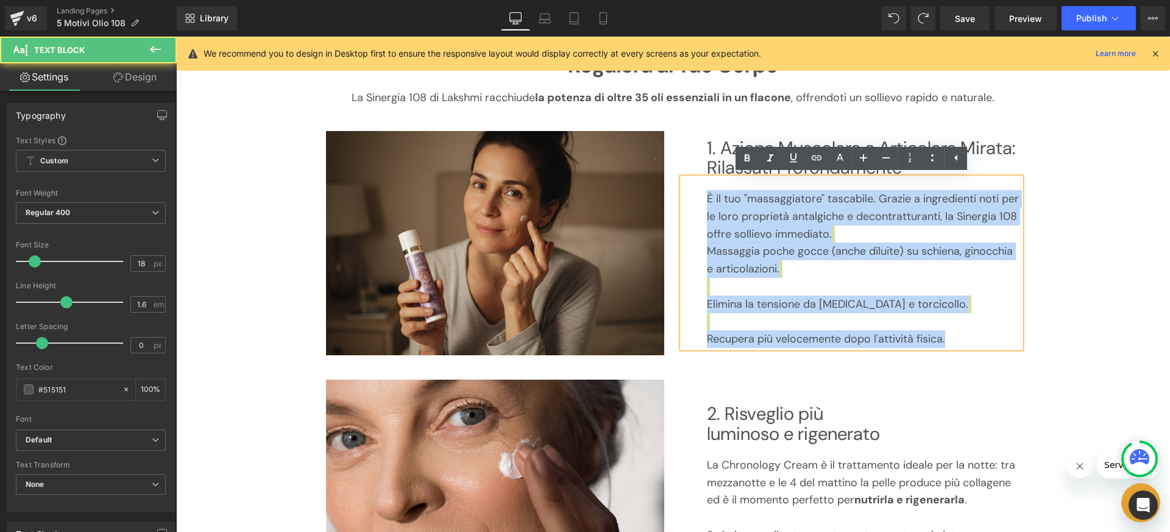
click at [969, 299] on p "È il tuo "massaggiatore" tascabile. Grazie a ingredienti noti per le loro propr…" at bounding box center [864, 269] width 314 height 158
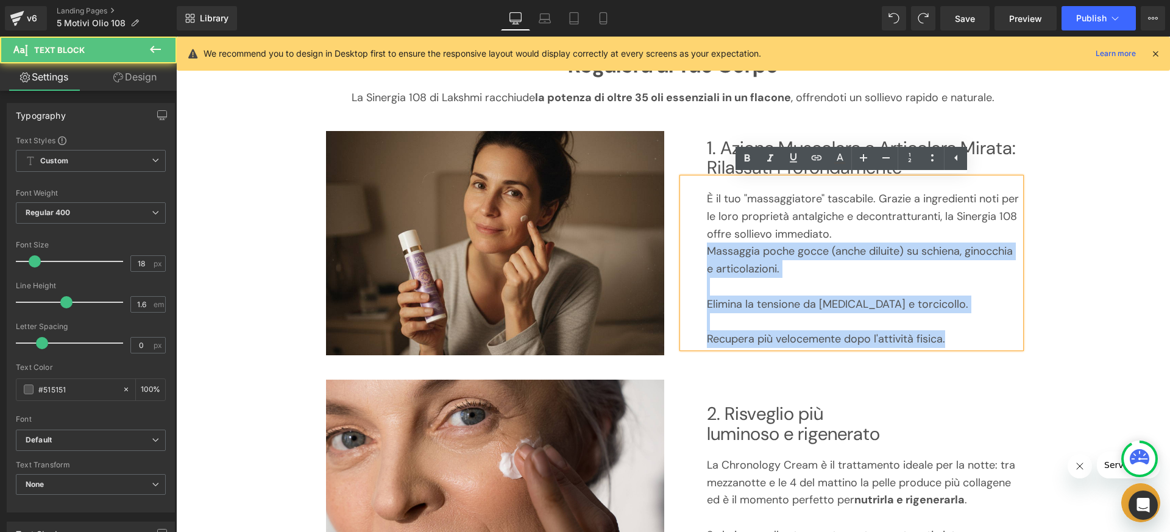
drag, startPoint x: 947, startPoint y: 338, endPoint x: 710, endPoint y: 258, distance: 249.9
click at [710, 258] on p "È il tuo "massaggiatore" tascabile. Grazie a ingredienti noti per le loro propr…" at bounding box center [864, 269] width 314 height 158
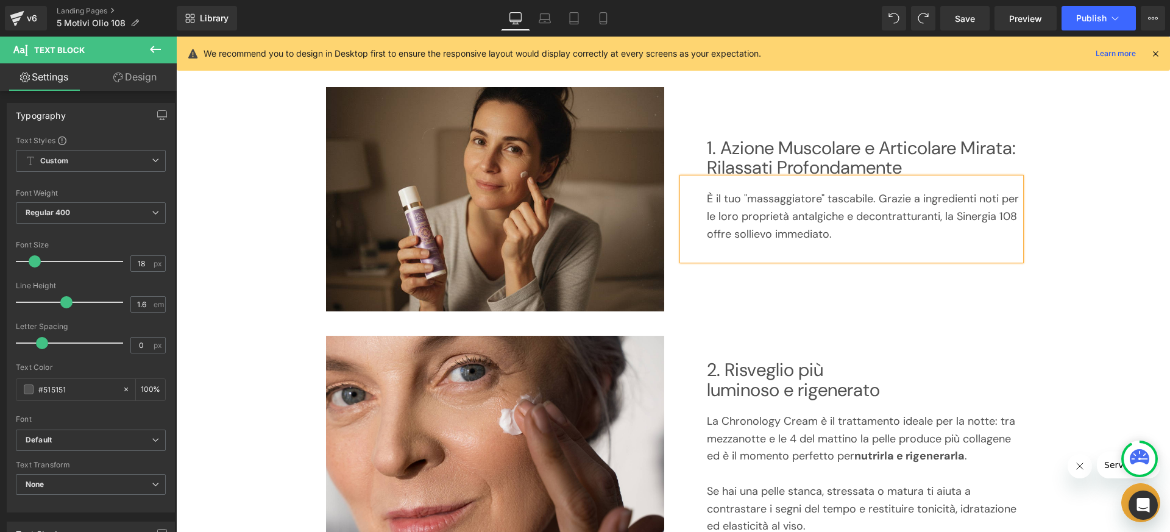
scroll to position [167, 0]
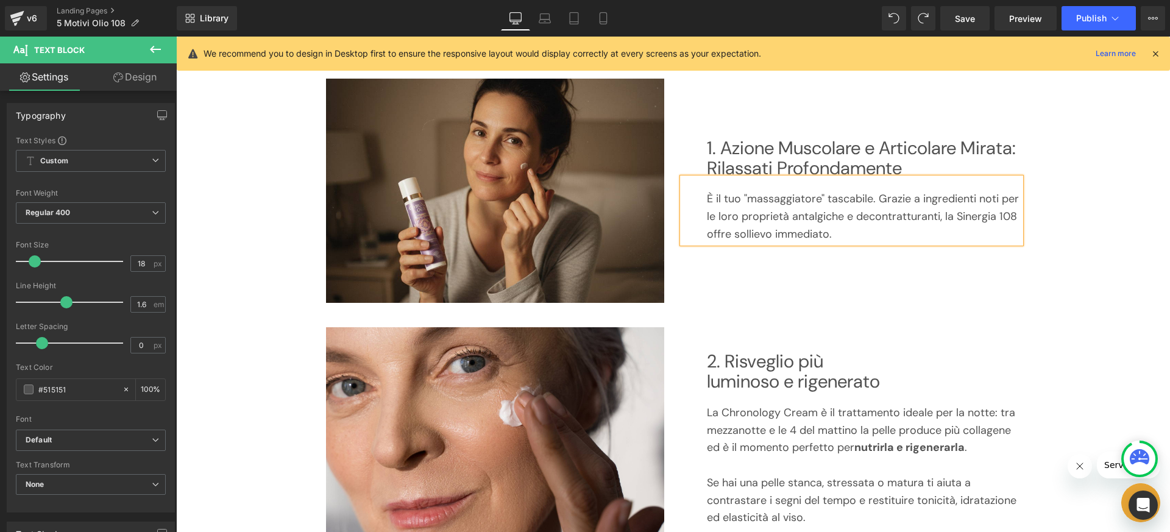
click at [868, 278] on div "1. Azione Muscolare e Articolare Mirata: Rilassati Profondamente Heading È il t…" at bounding box center [851, 191] width 356 height 224
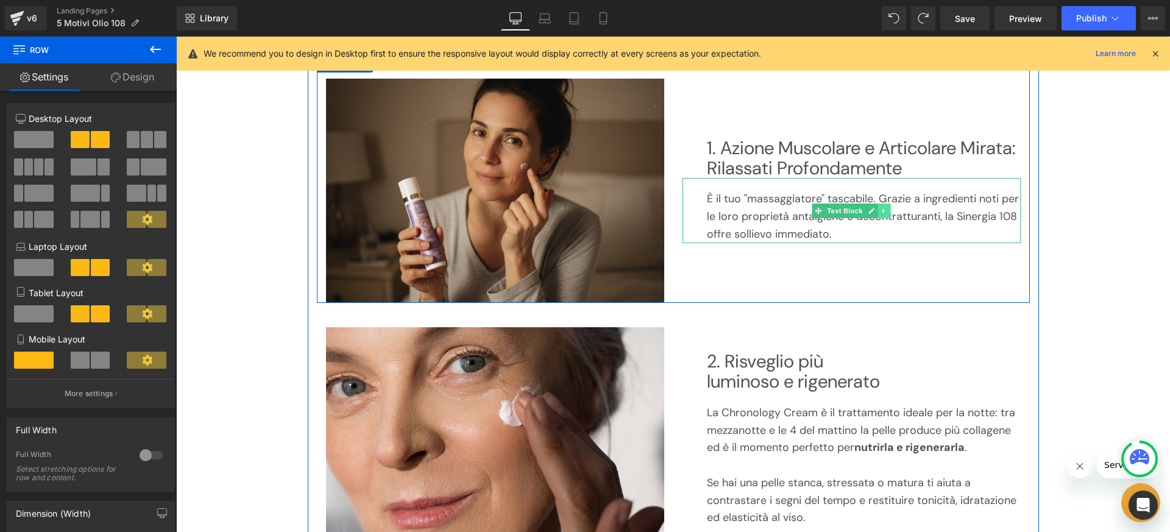
click at [882, 213] on icon at bounding box center [884, 210] width 7 height 7
click at [874, 214] on icon at bounding box center [877, 210] width 7 height 7
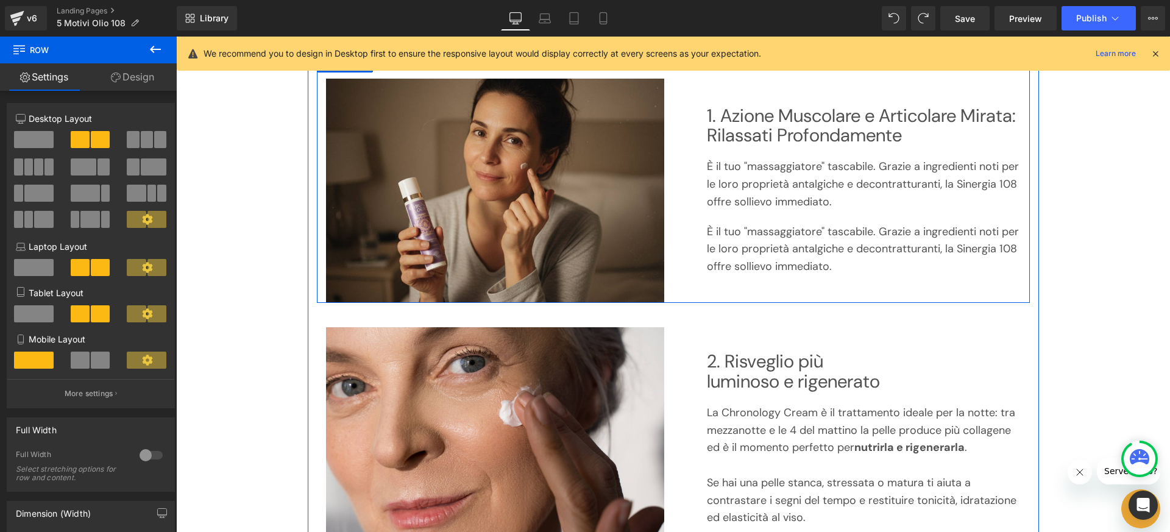
click at [798, 253] on span "È il tuo "massaggiatore" tascabile. Grazie a ingredienti noti per le loro propr…" at bounding box center [863, 249] width 312 height 50
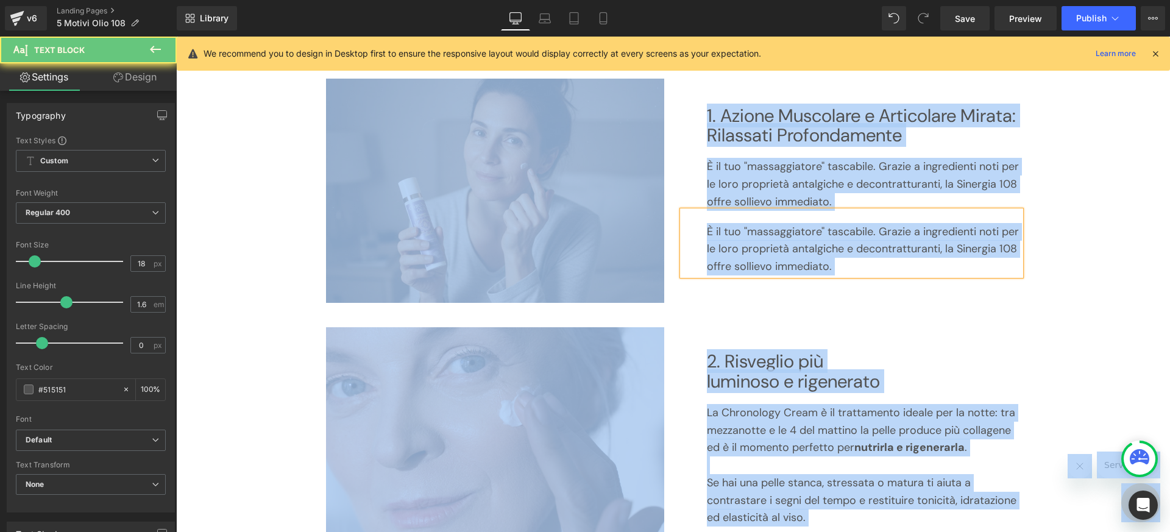
click at [798, 253] on span "È il tuo "massaggiatore" tascabile. Grazie a ingredienti noti per le loro propr…" at bounding box center [863, 249] width 312 height 50
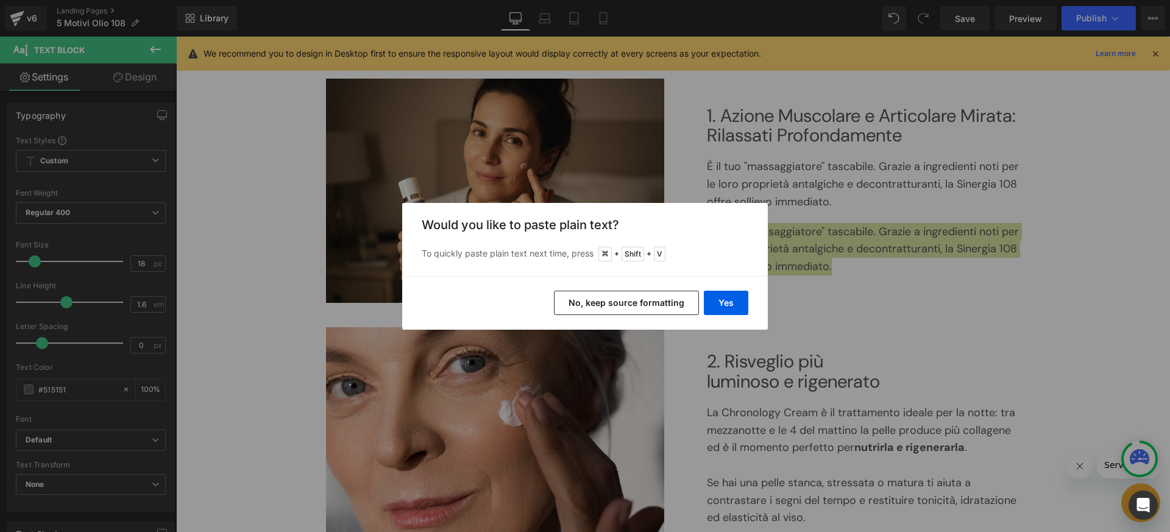
click at [670, 302] on button "No, keep source formatting" at bounding box center [626, 303] width 145 height 24
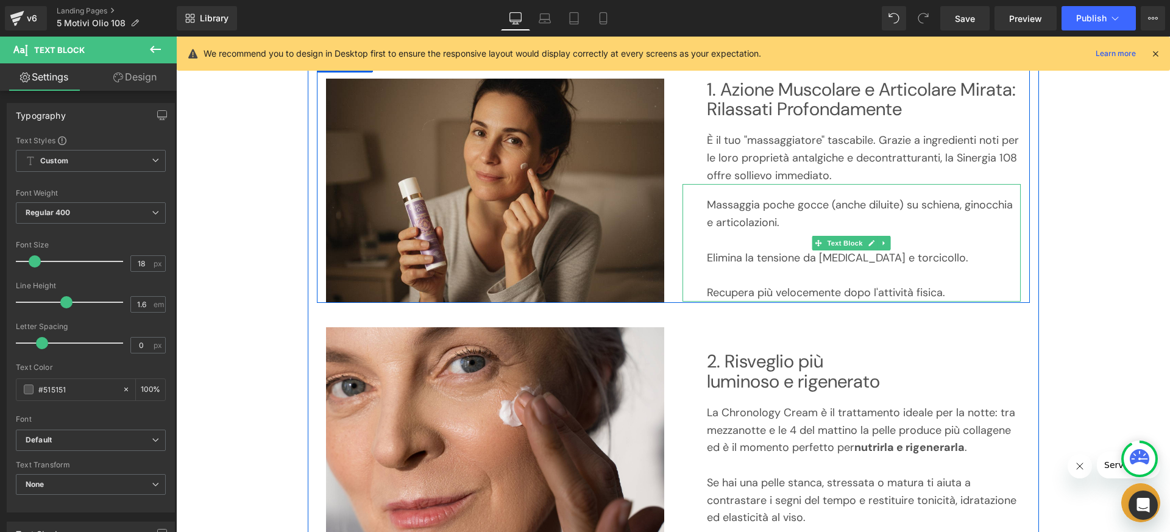
click at [782, 265] on p "Massaggia poche gocce (anche diluite) su schiena, ginocchia e articolazioni. El…" at bounding box center [864, 248] width 314 height 105
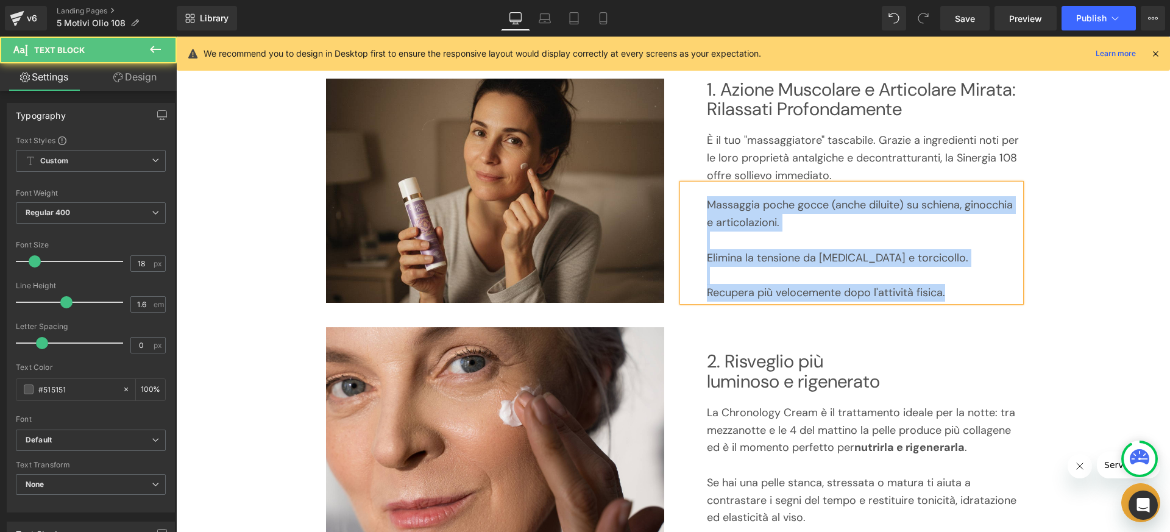
click at [865, 245] on p "Massaggia poche gocce (anche diluite) su schiena, ginocchia e articolazioni. El…" at bounding box center [864, 248] width 314 height 105
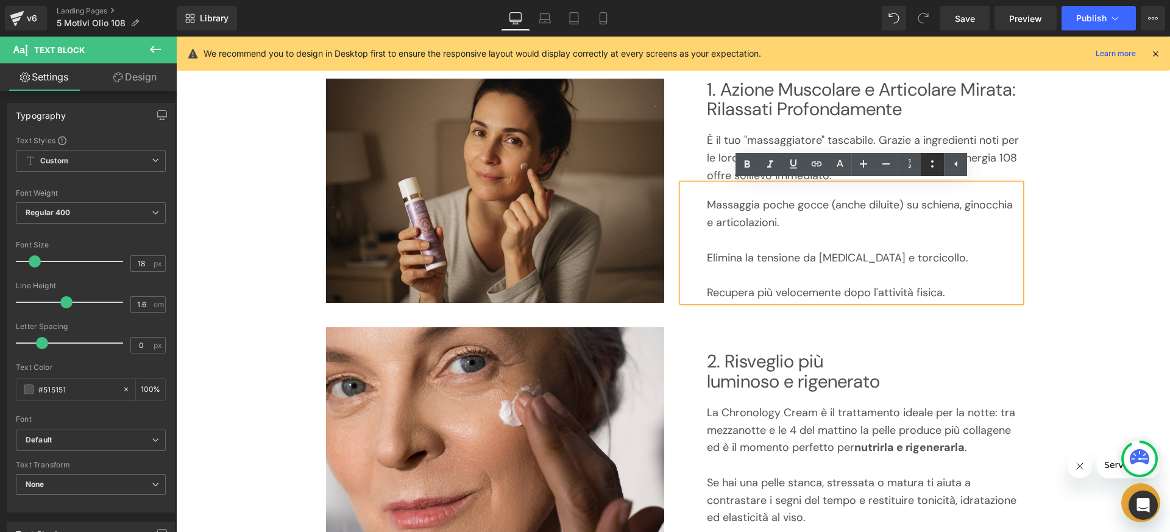
click at [934, 165] on icon at bounding box center [932, 164] width 15 height 15
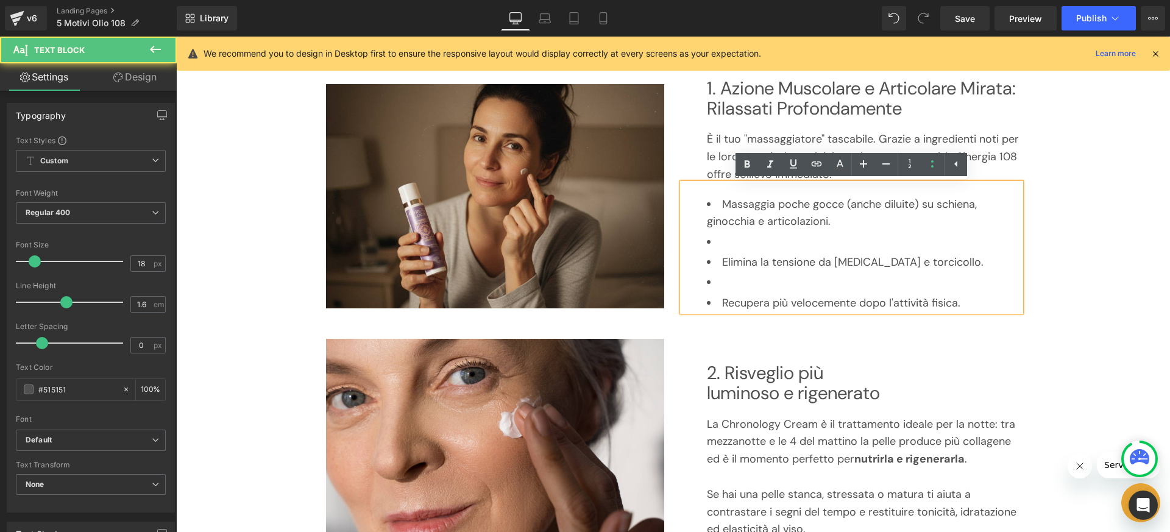
click at [715, 240] on li at bounding box center [864, 242] width 314 height 18
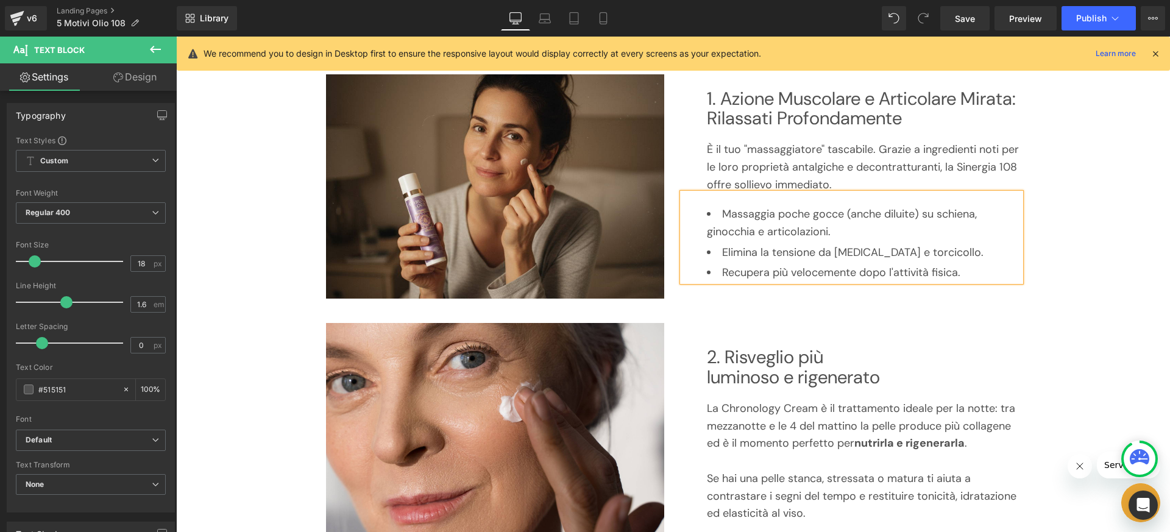
scroll to position [181, 0]
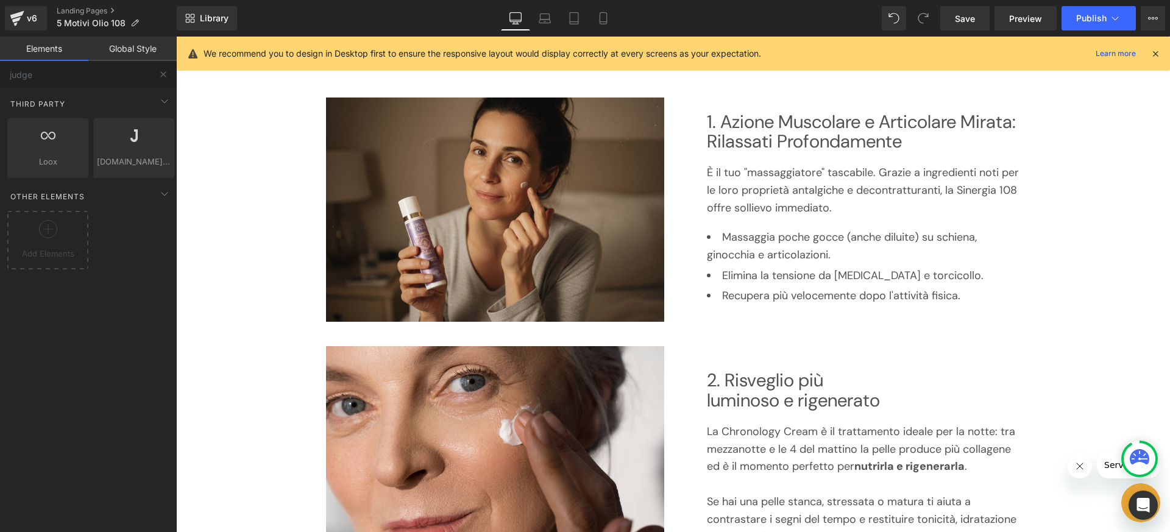
scroll to position [143, 0]
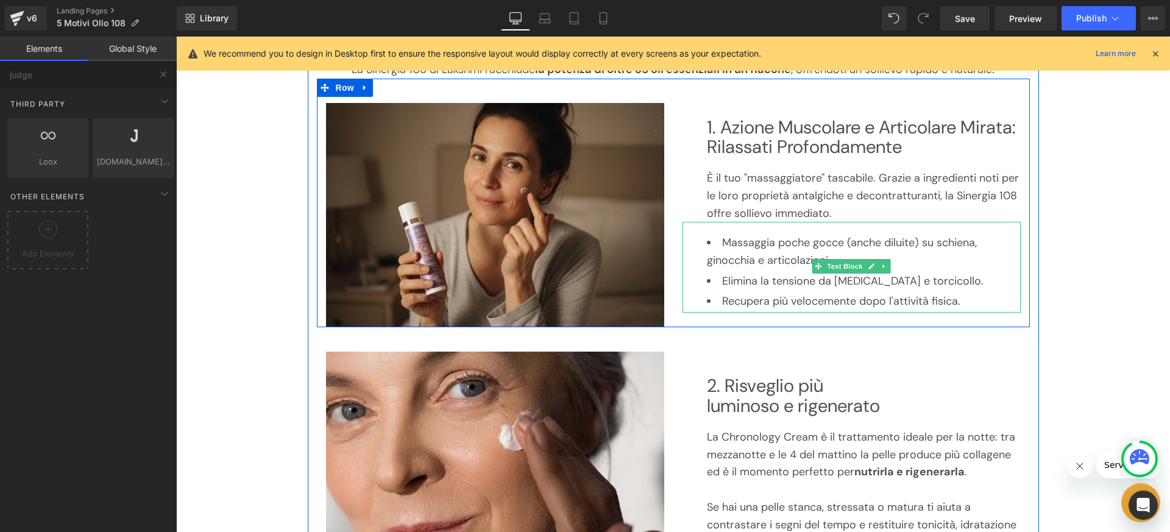
click at [915, 246] on span "Massaggia poche gocce (anche diluite) su schiena, ginocchia e articolazioni." at bounding box center [842, 251] width 270 height 32
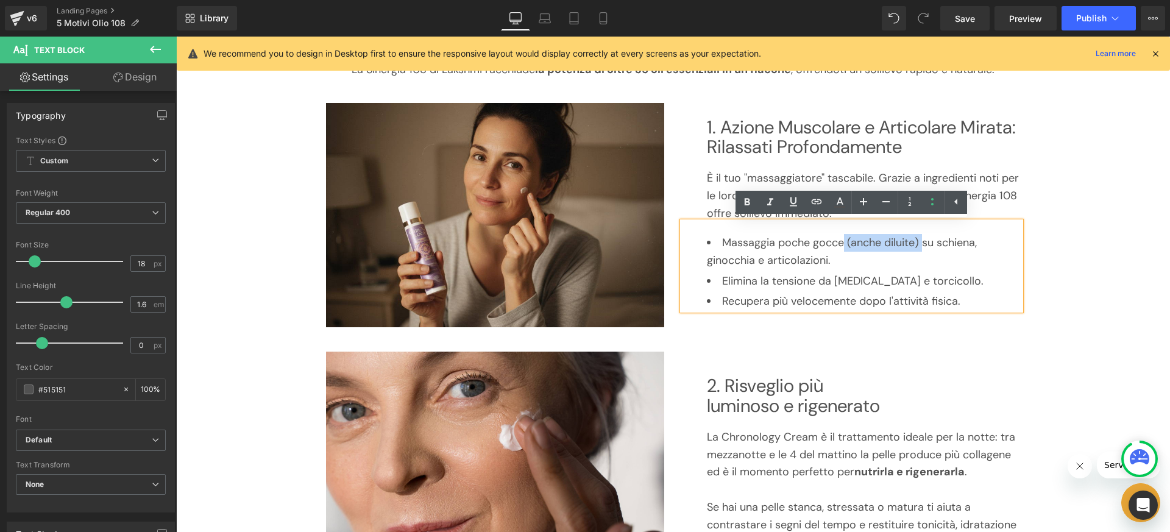
click at [838, 241] on span "Massaggia poche gocce (anche diluite) su schiena, ginocchia e articolazioni." at bounding box center [842, 251] width 270 height 32
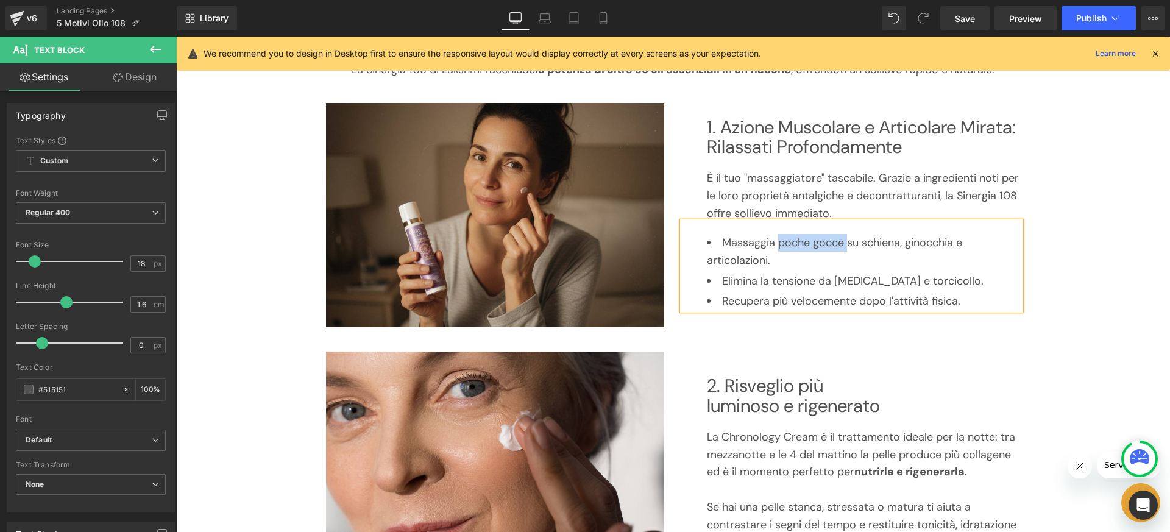
click at [779, 241] on span "Massaggia poche gocce su schiena, ginocchia e articolazioni." at bounding box center [834, 251] width 255 height 32
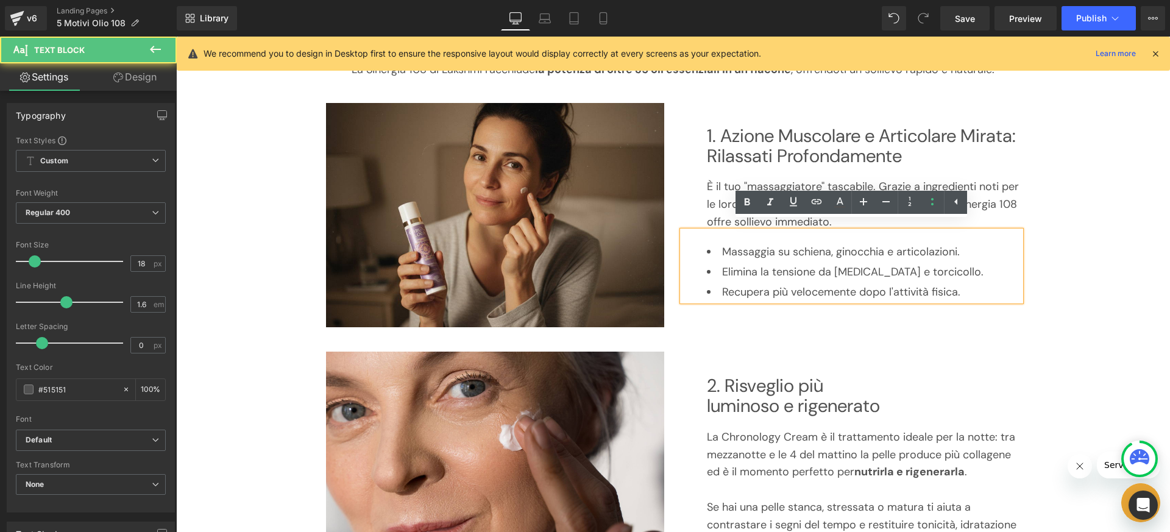
scroll to position [152, 0]
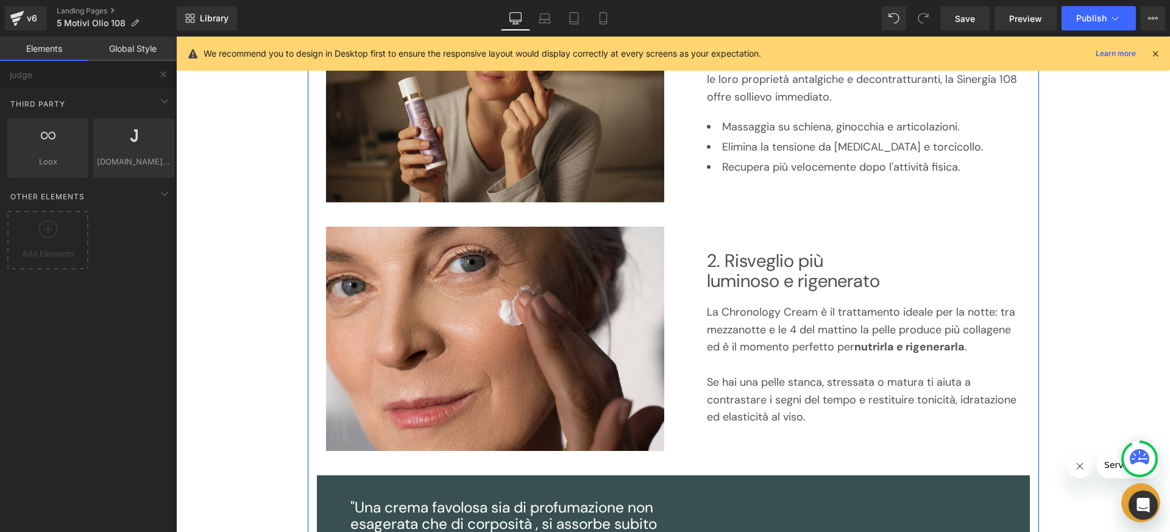
scroll to position [272, 0]
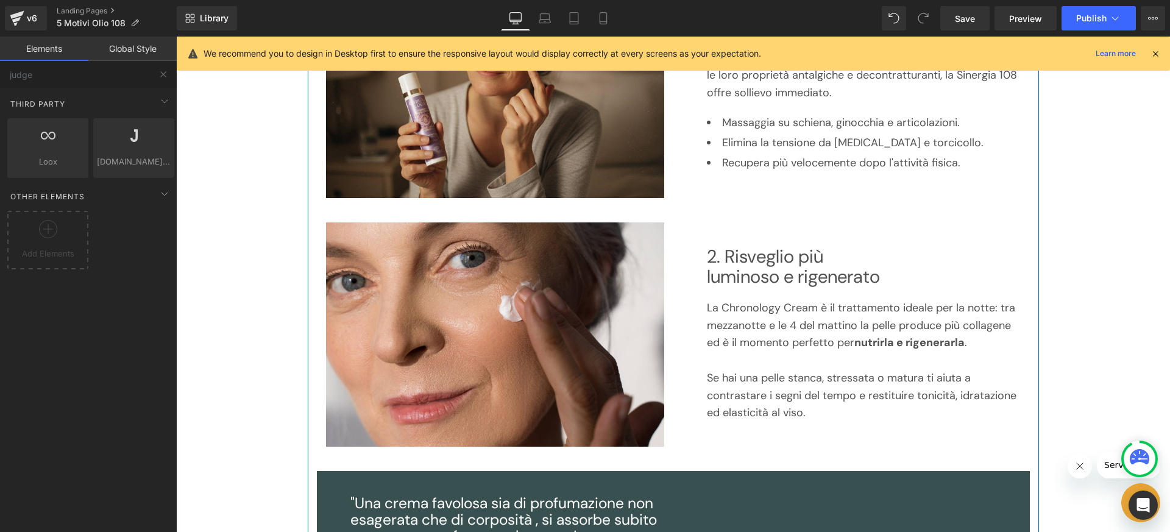
click at [759, 277] on h2 "luminoso e rigenerato" at bounding box center [864, 277] width 314 height 20
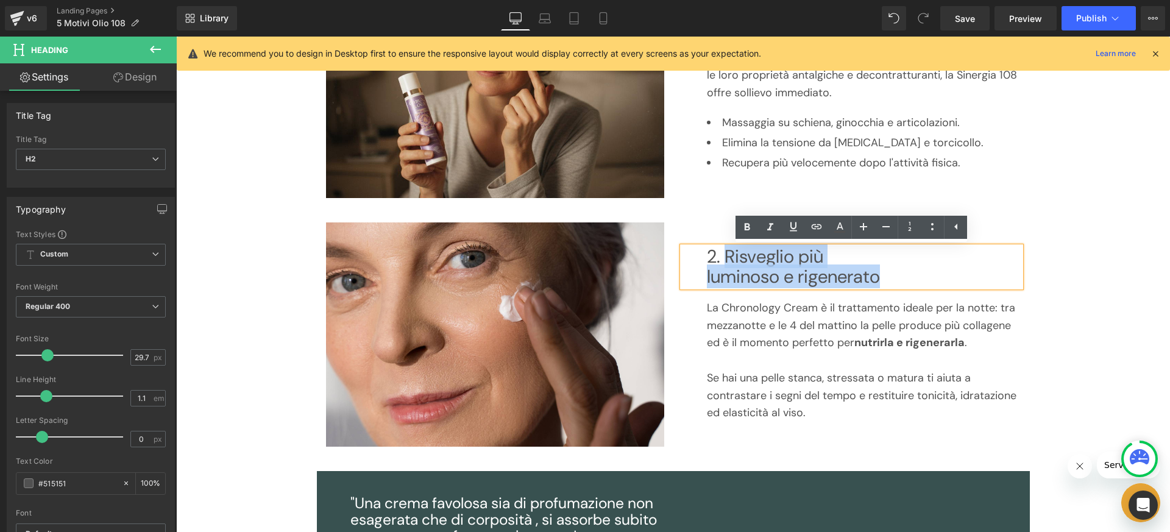
drag, startPoint x: 726, startPoint y: 256, endPoint x: 902, endPoint y: 275, distance: 177.1
click at [902, 275] on div "2. Risveglio più luminoso e rigenerato" at bounding box center [851, 267] width 338 height 40
paste div
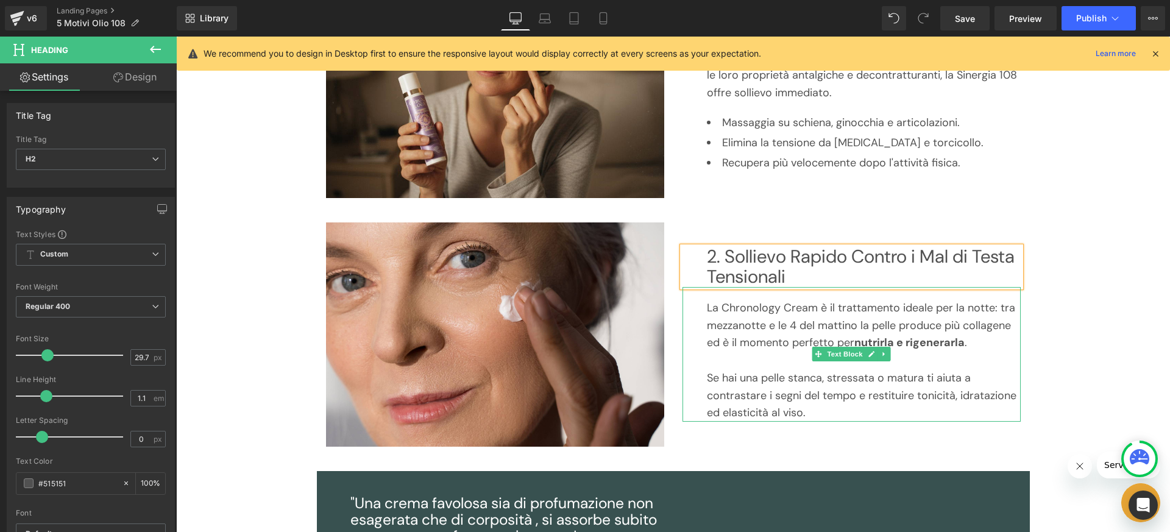
click at [821, 332] on p "La Chronology Cream è il trattamento ideale per la notte: tra mezzanotte e le 4…" at bounding box center [864, 325] width 314 height 52
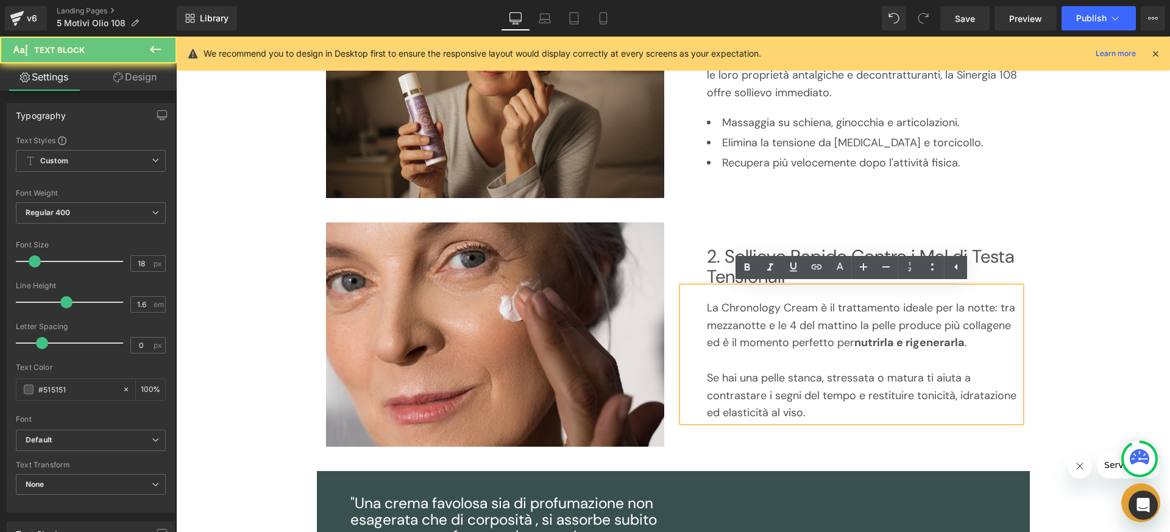
click at [787, 324] on p "La Chronology Cream è il trattamento ideale per la notte: tra mezzanotte e le 4…" at bounding box center [864, 325] width 314 height 52
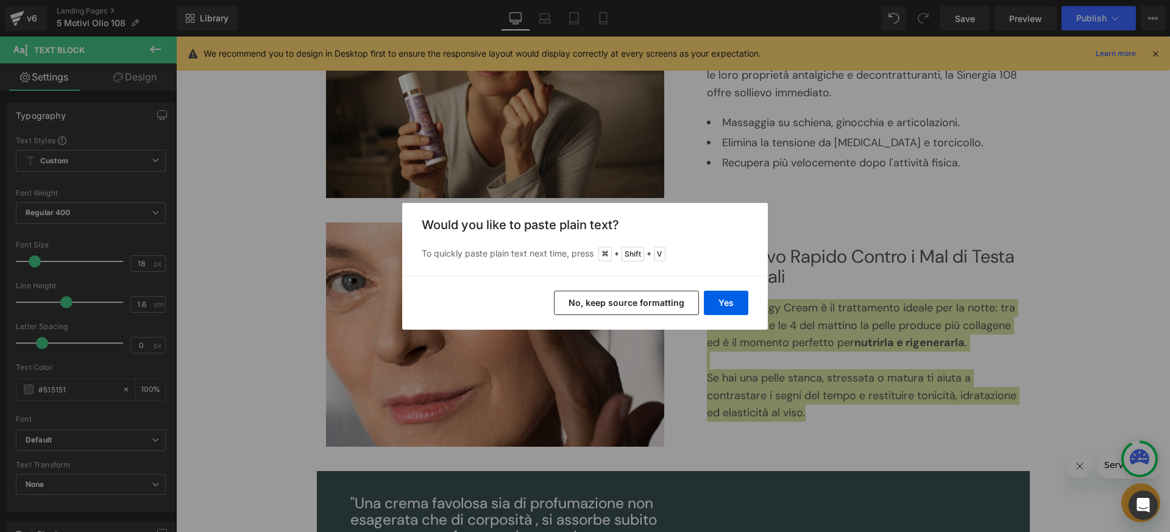
click at [664, 301] on button "No, keep source formatting" at bounding box center [626, 303] width 145 height 24
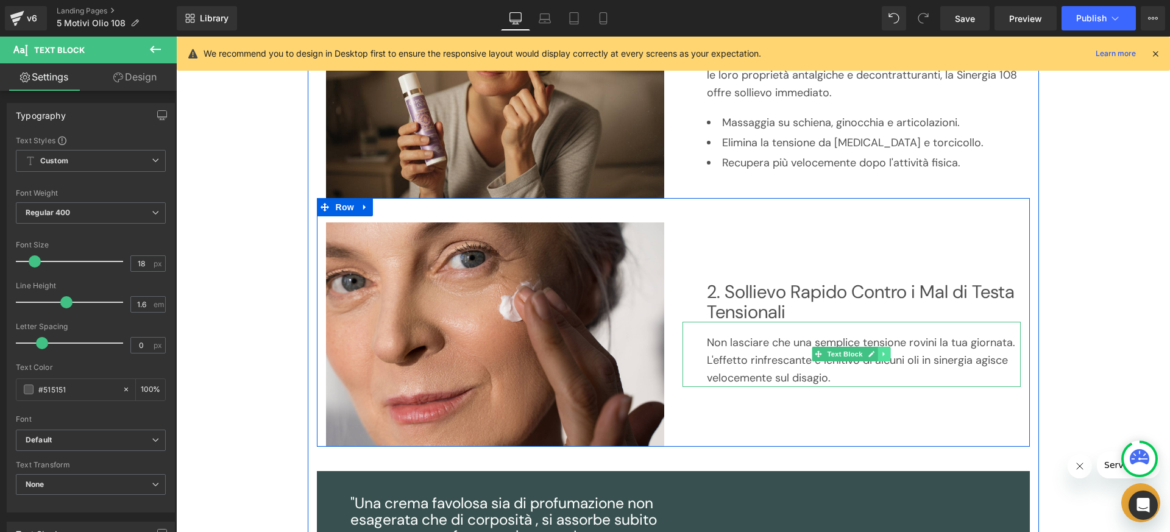
click at [885, 357] on icon at bounding box center [884, 353] width 7 height 7
click at [881, 357] on link at bounding box center [877, 354] width 13 height 15
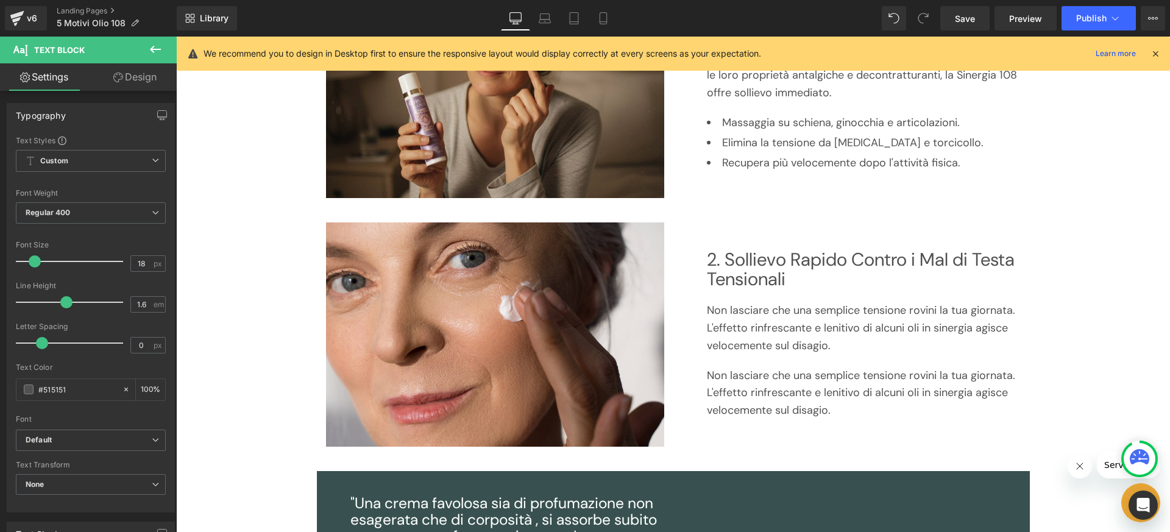
click at [796, 396] on p "Non lasciare che una semplice tensione rovini la tua giornata. L'effetto rinfre…" at bounding box center [864, 393] width 314 height 52
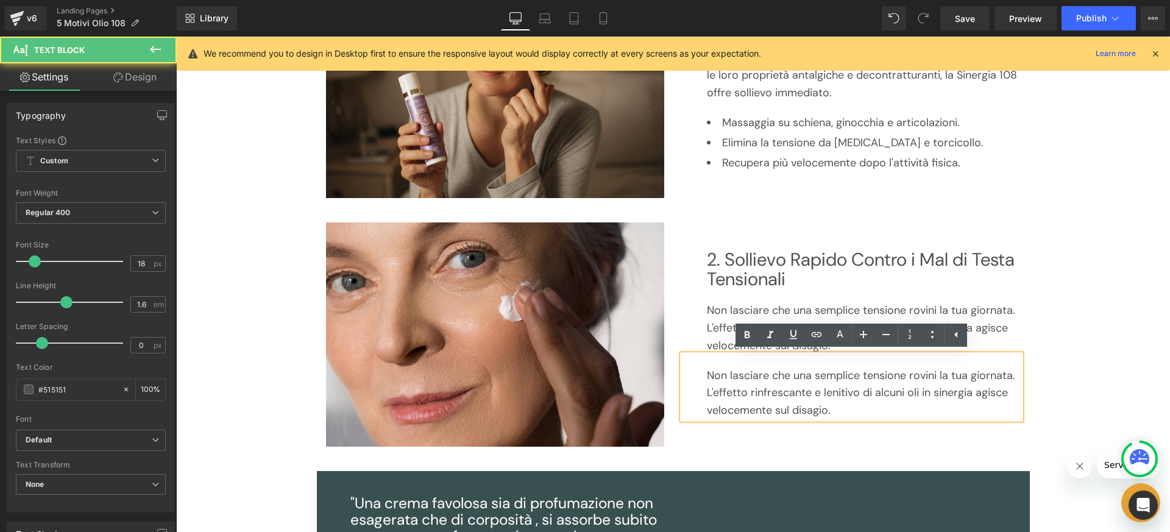
click at [777, 386] on p "Non lasciare che una semplice tensione rovini la tua giornata. L'effetto rinfre…" at bounding box center [864, 393] width 314 height 52
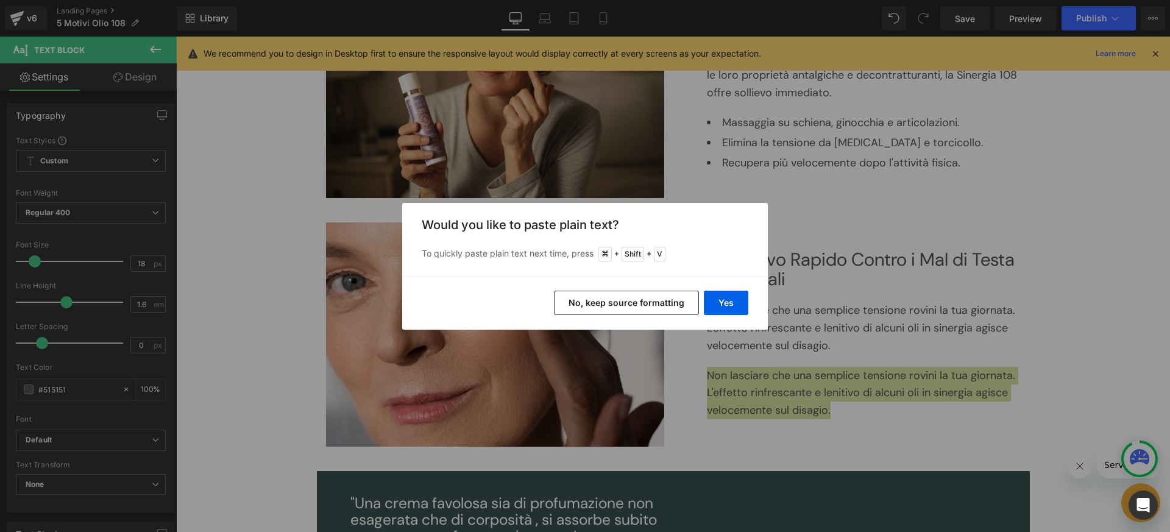
click at [677, 305] on button "No, keep source formatting" at bounding box center [626, 303] width 145 height 24
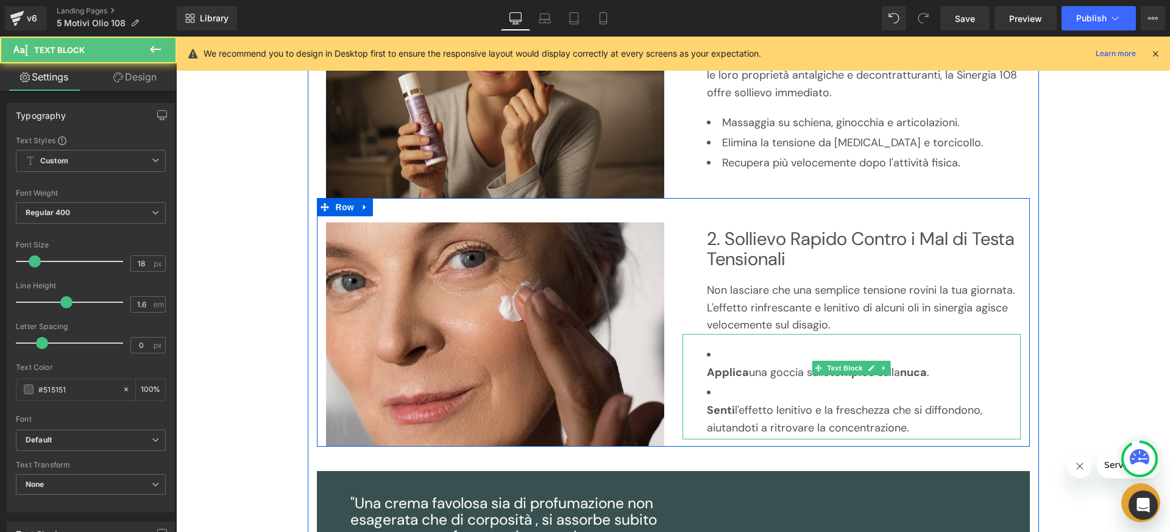
click at [791, 381] on div "Applica una goccia sulle tempie e sulla nuca . Senti l'effetto lenitivo e la fr…" at bounding box center [851, 385] width 338 height 102
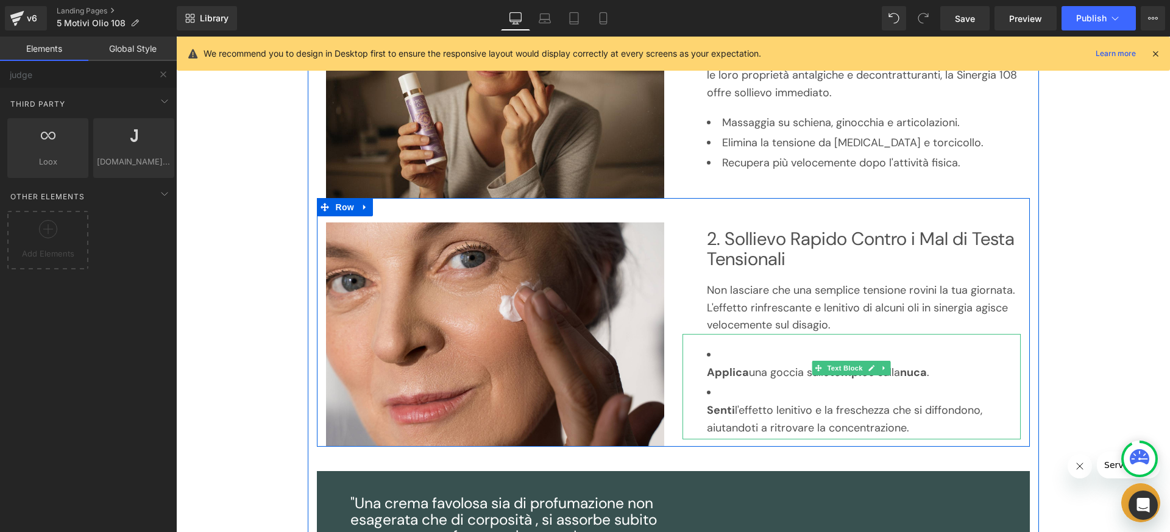
click at [787, 402] on p "Senti l'effetto lenitivo e la freschezza che si diffondono, aiutandoti a ritrov…" at bounding box center [864, 419] width 314 height 35
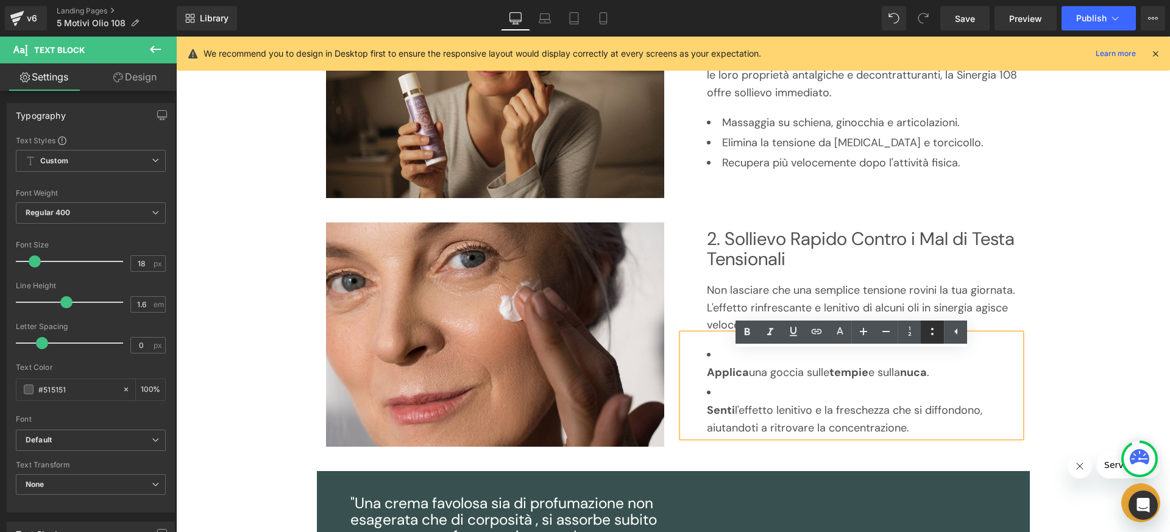
click at [927, 340] on link at bounding box center [932, 332] width 23 height 23
click at [770, 384] on li "Senti l'effetto lenitivo e la freschezza che si diffondono, aiutandoti a ritrov…" at bounding box center [864, 410] width 314 height 52
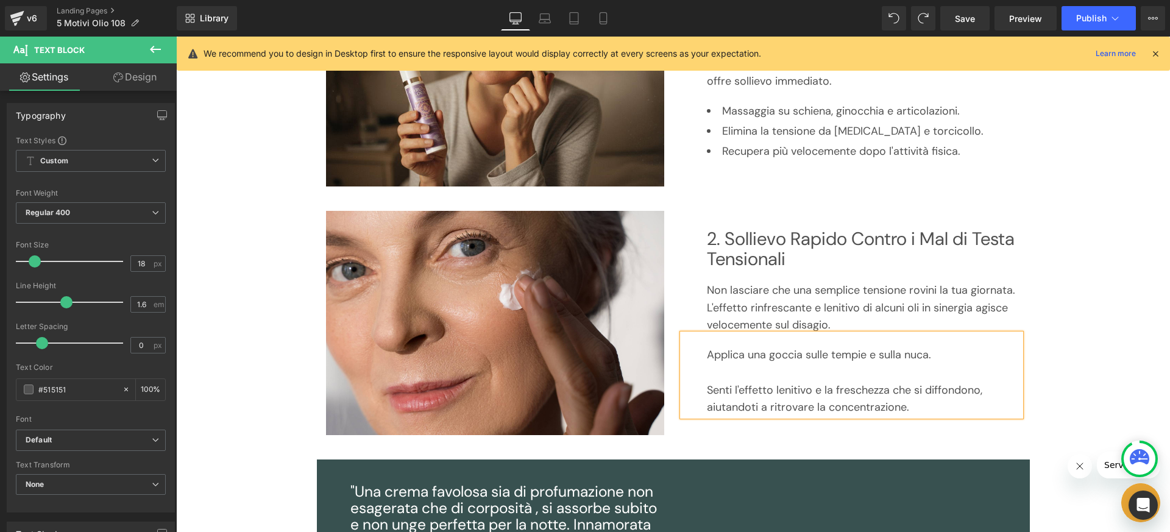
scroll to position [292, 0]
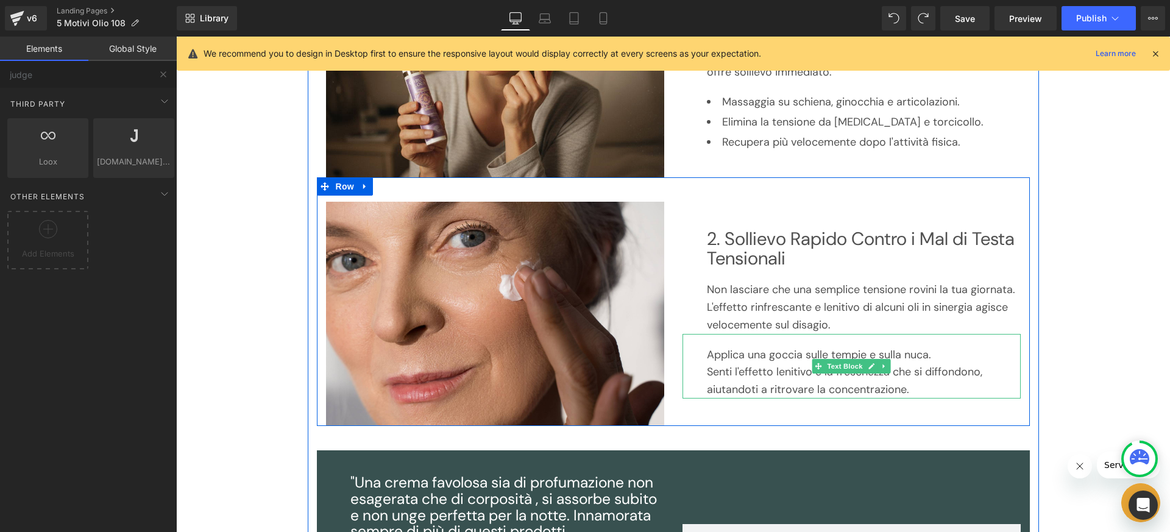
click at [934, 378] on p "Senti l'effetto lenitivo e la freschezza che si diffondono, aiutandoti a ritrov…" at bounding box center [864, 380] width 314 height 35
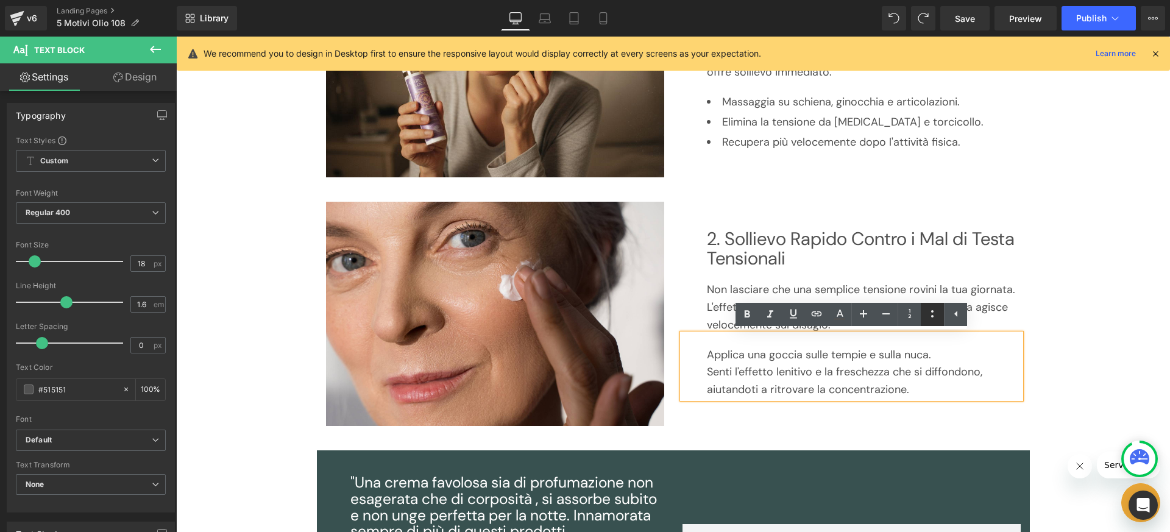
click at [934, 319] on icon at bounding box center [932, 314] width 15 height 15
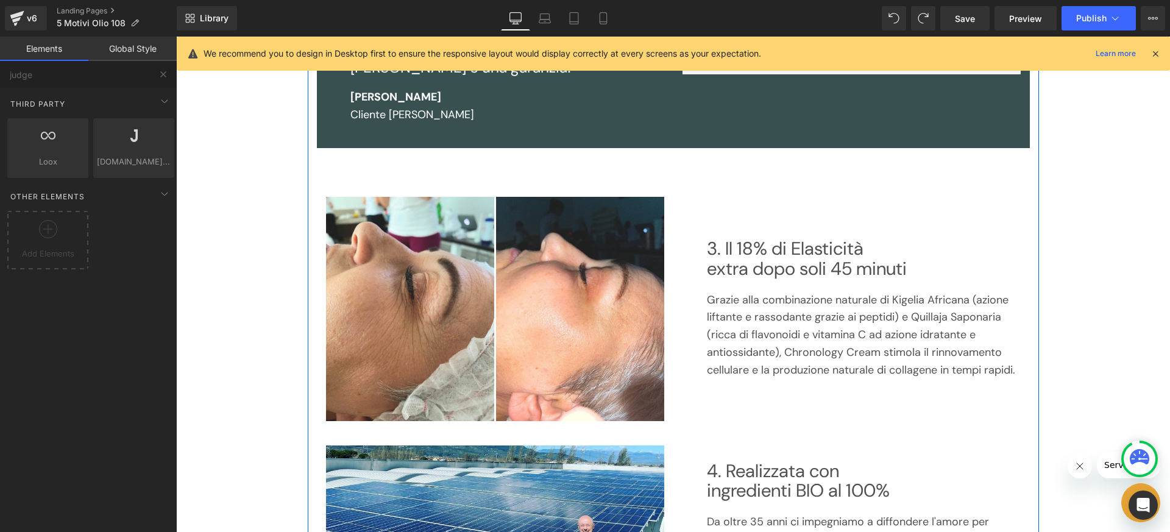
scroll to position [778, 0]
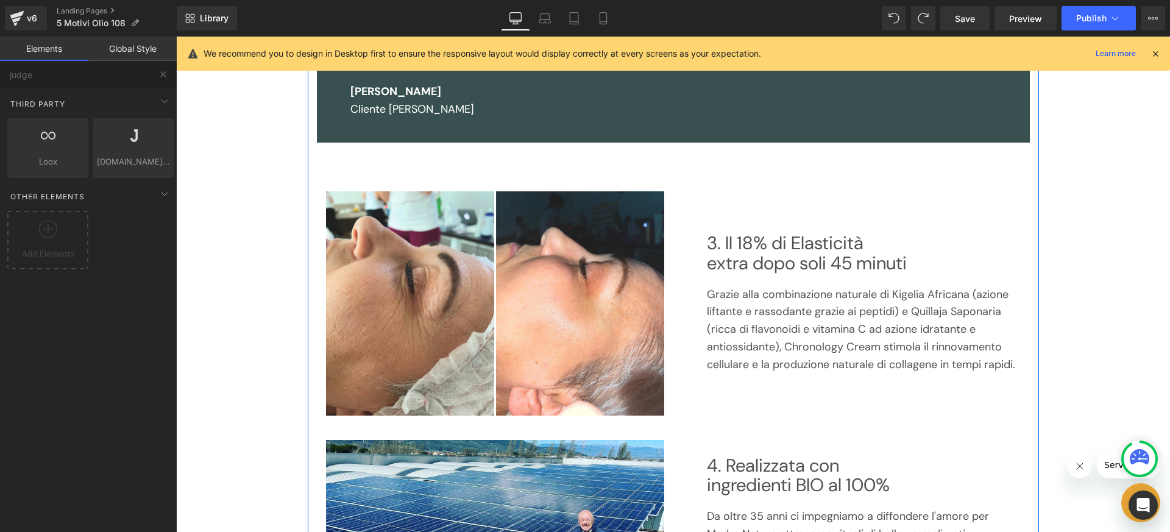
click at [728, 239] on h2 "3. Il 18% di Elasticità extra dopo soli 45 minuti" at bounding box center [864, 253] width 314 height 40
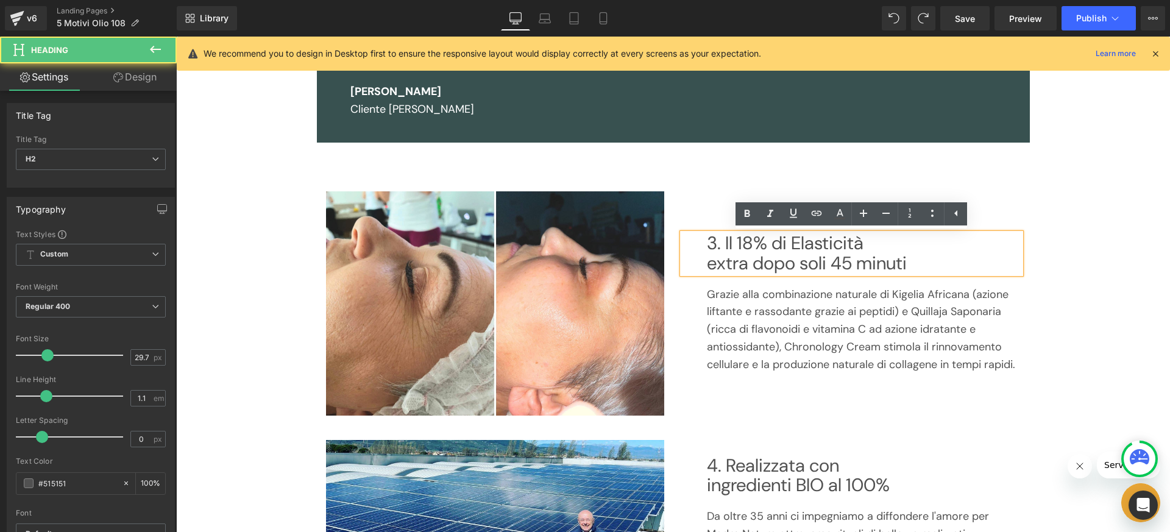
drag, startPoint x: 726, startPoint y: 243, endPoint x: 739, endPoint y: 243, distance: 12.8
click at [726, 243] on h2 "3. Il 18% di Elasticità extra dopo soli 45 minuti" at bounding box center [864, 253] width 314 height 40
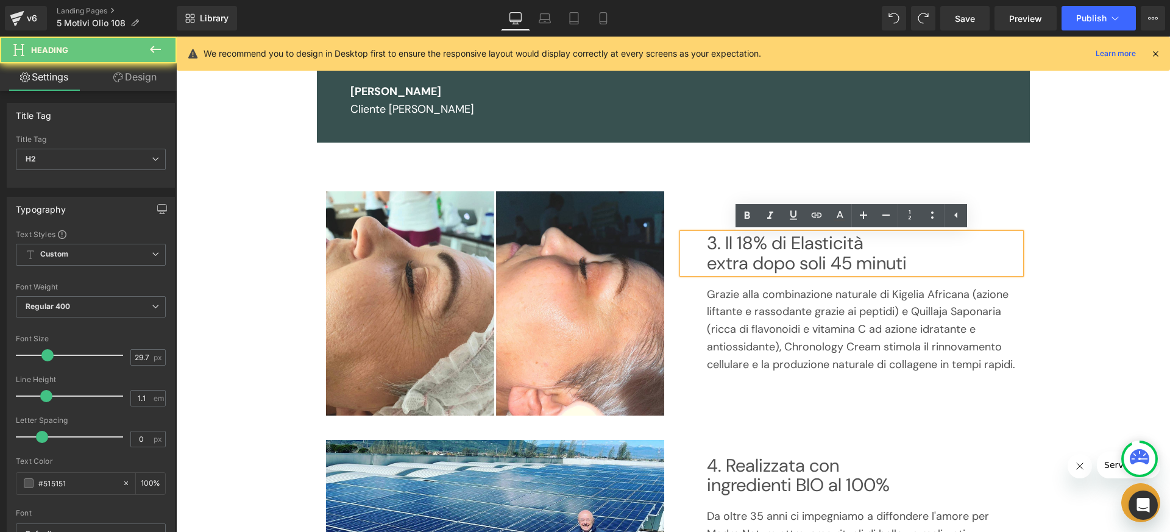
scroll to position [776, 0]
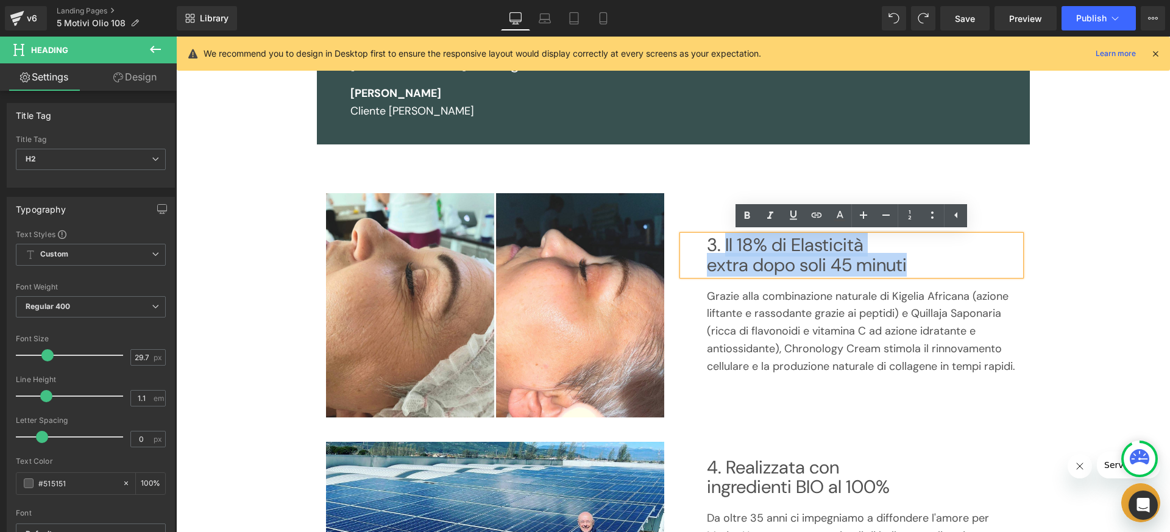
click at [921, 266] on h2 "3. Il 18% di Elasticità extra dopo soli 45 minuti" at bounding box center [864, 255] width 314 height 40
paste div
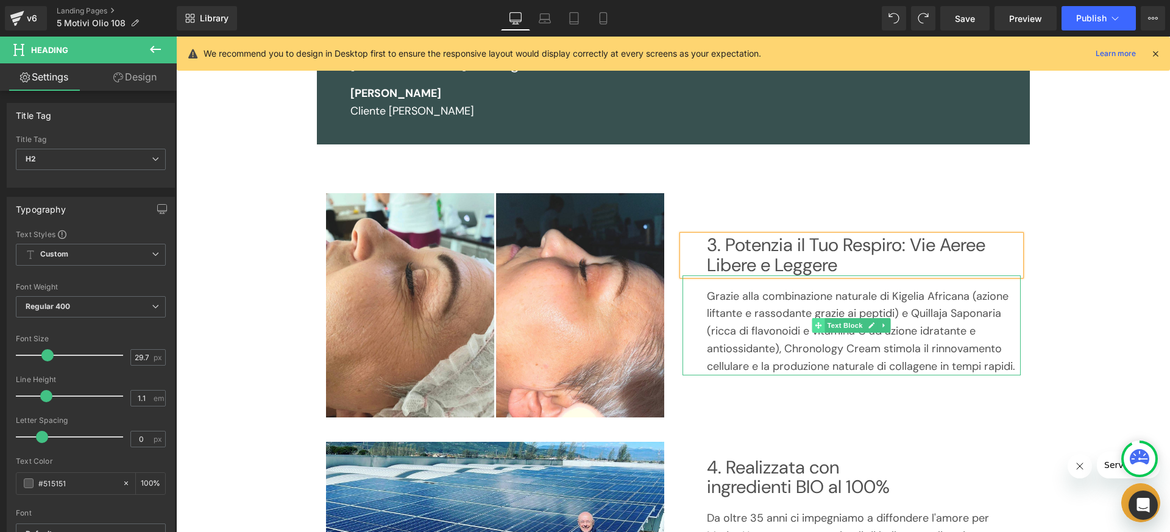
click at [818, 319] on span at bounding box center [818, 325] width 13 height 15
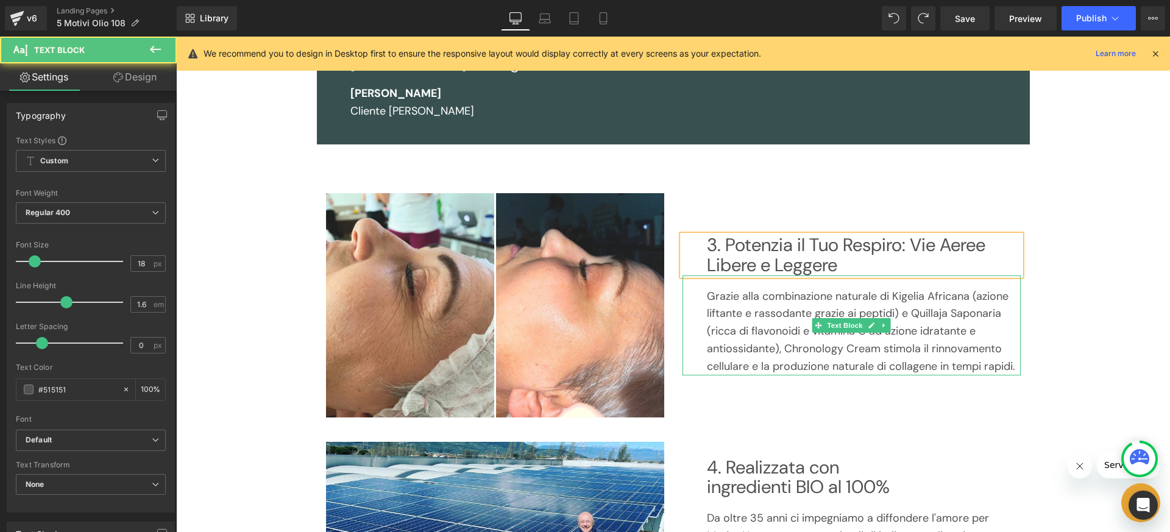
click at [792, 317] on p "Grazie alla combinazione naturale di Kigelia Africana (azione liftante e rassod…" at bounding box center [864, 332] width 314 height 88
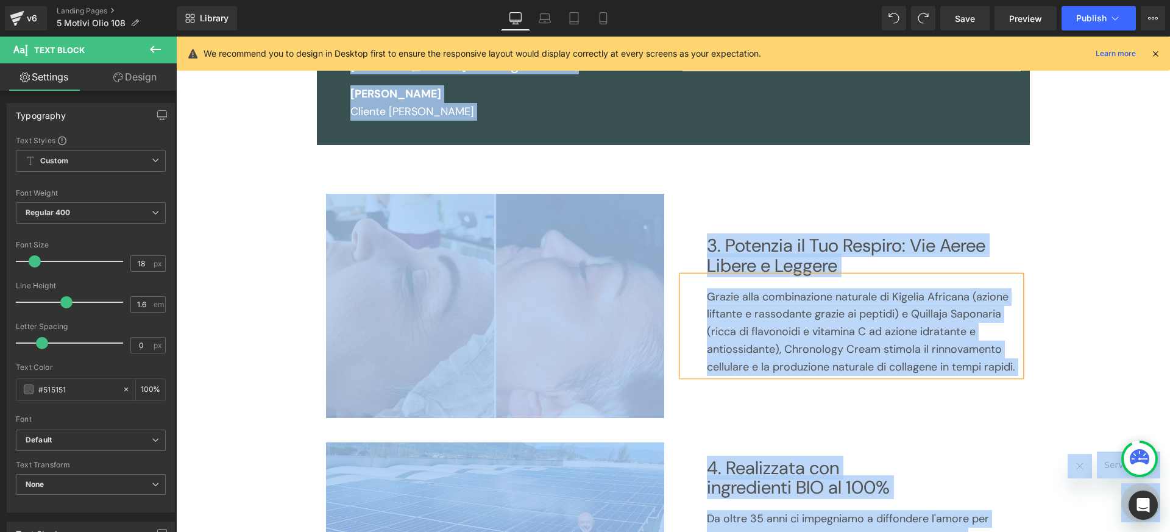
click at [797, 317] on p "Grazie alla combinazione naturale di Kigelia Africana (azione liftante e rassod…" at bounding box center [864, 332] width 314 height 88
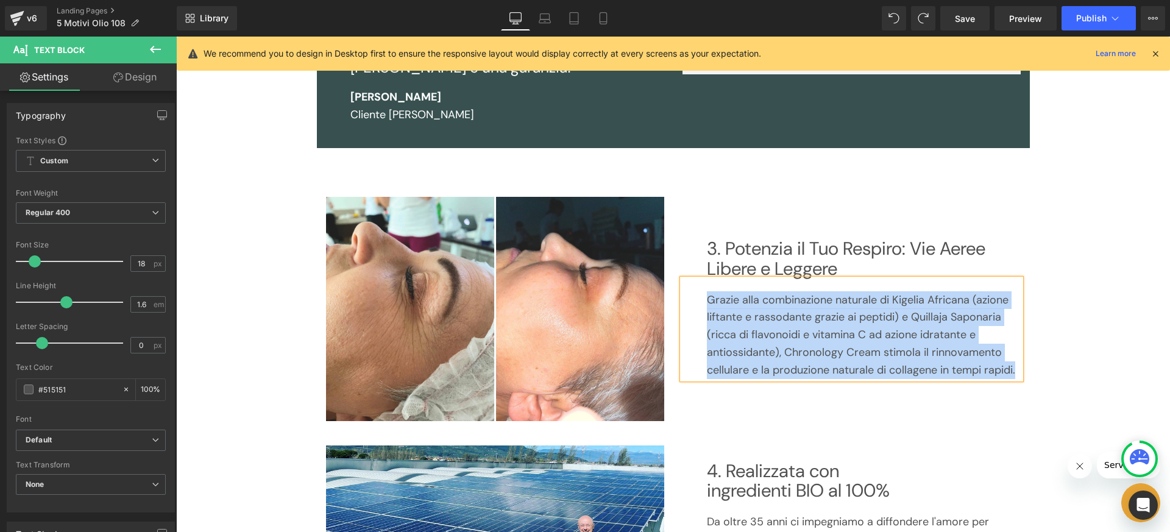
paste div
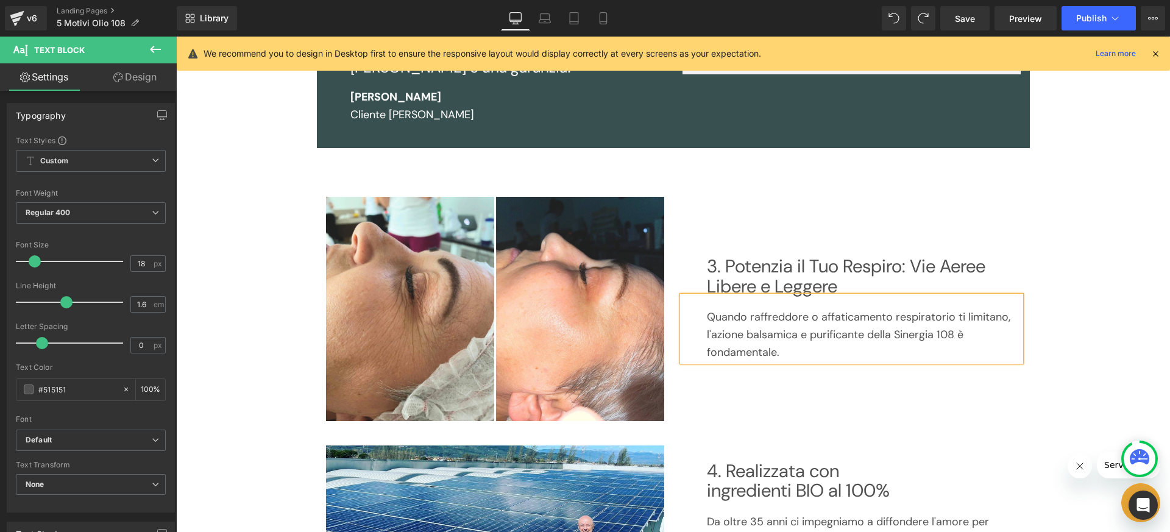
scroll to position [790, 0]
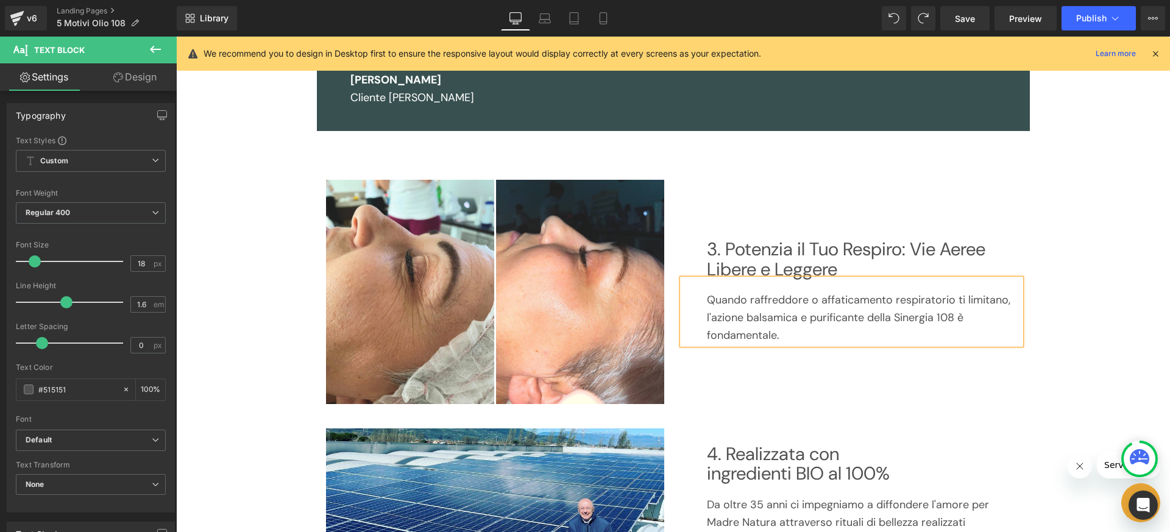
click at [1022, 349] on div "3. Potenzia il Tuo Respiro: Vie Aeree Libere e Leggere Heading Quando raffreddo…" at bounding box center [851, 292] width 356 height 224
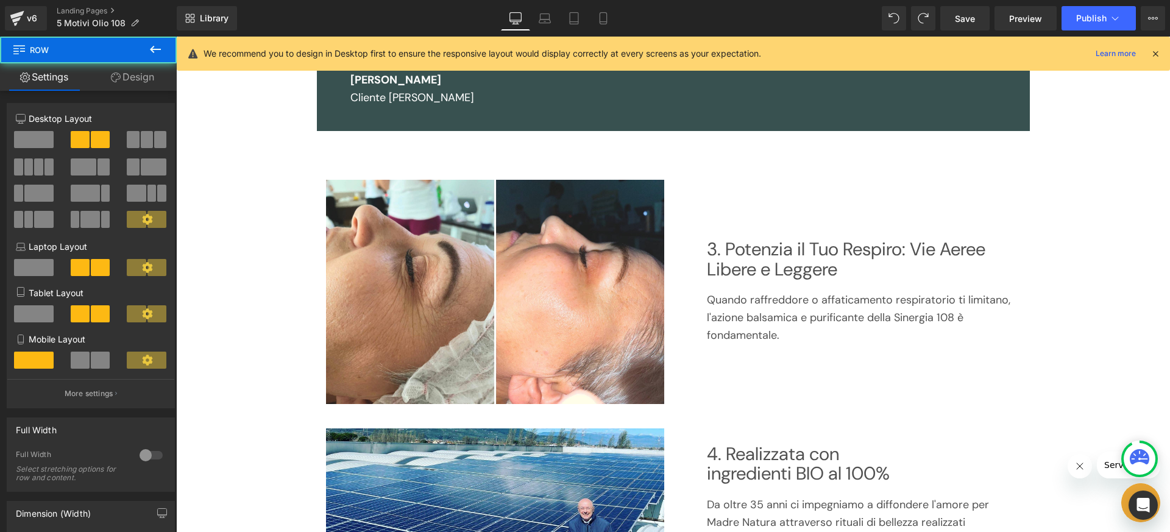
scroll to position [787, 0]
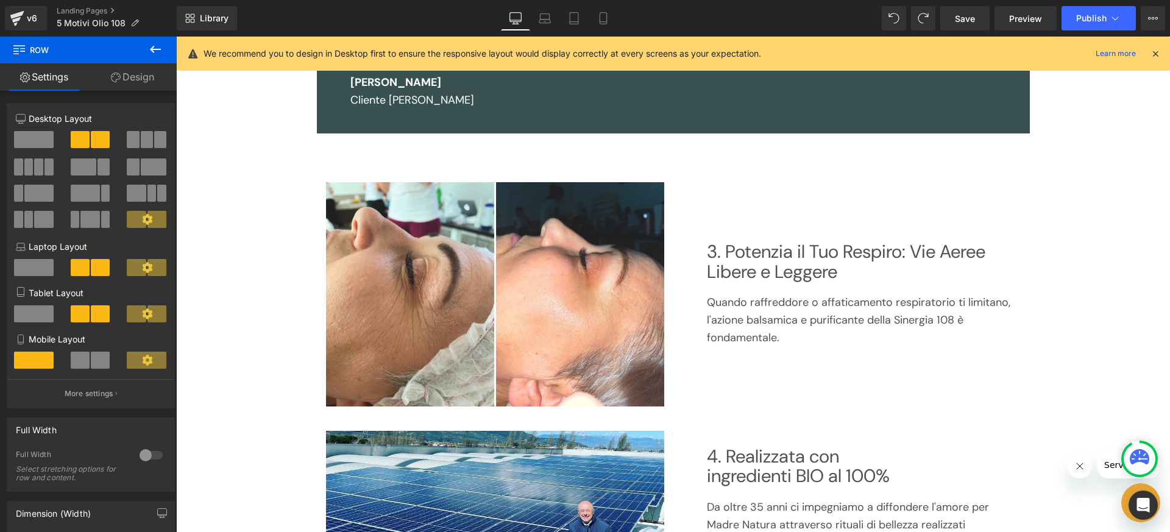
click at [975, 304] on p "Quando raffreddore o affaticamento respiratorio ti limitano, l'azione balsamica…" at bounding box center [864, 320] width 314 height 52
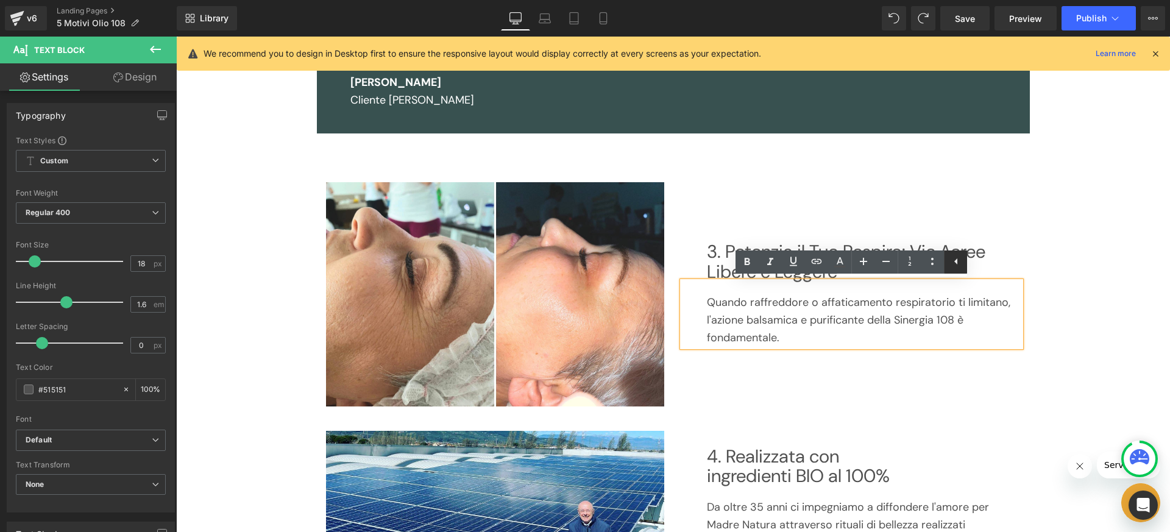
click at [961, 268] on icon at bounding box center [956, 261] width 15 height 15
drag, startPoint x: 938, startPoint y: 390, endPoint x: 931, endPoint y: 369, distance: 22.0
click at [938, 390] on div "3. Potenzia il Tuo Respiro: Vie Aeree Libere e Leggere Heading Quando raffreddo…" at bounding box center [851, 294] width 356 height 224
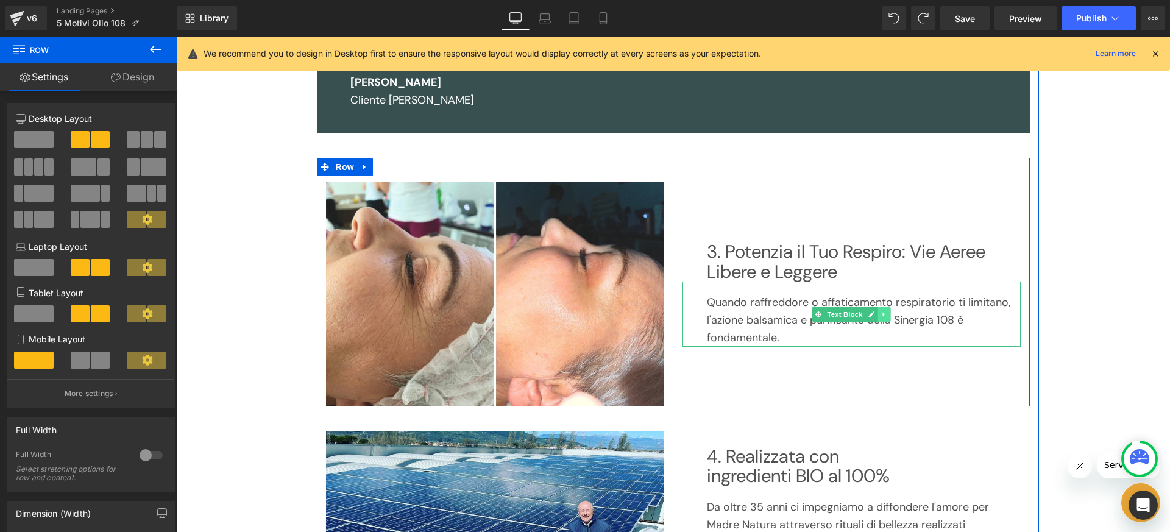
click at [882, 318] on link at bounding box center [884, 314] width 13 height 15
drag, startPoint x: 882, startPoint y: 317, endPoint x: 873, endPoint y: 74, distance: 242.7
click at [882, 317] on link at bounding box center [877, 314] width 13 height 15
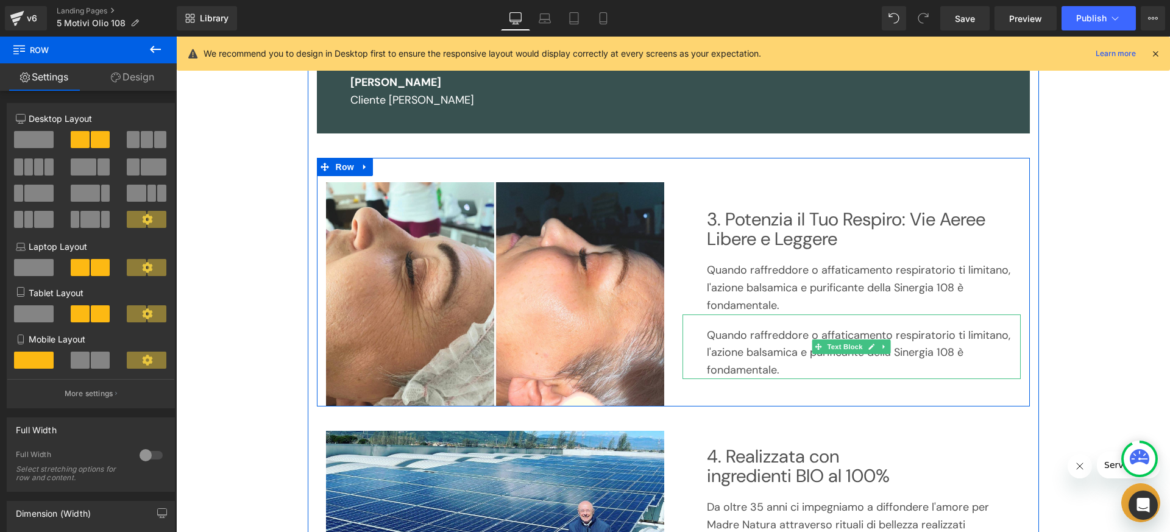
click at [737, 333] on p "Quando raffreddore o affaticamento respiratorio ti limitano, l'azione balsamica…" at bounding box center [864, 353] width 314 height 52
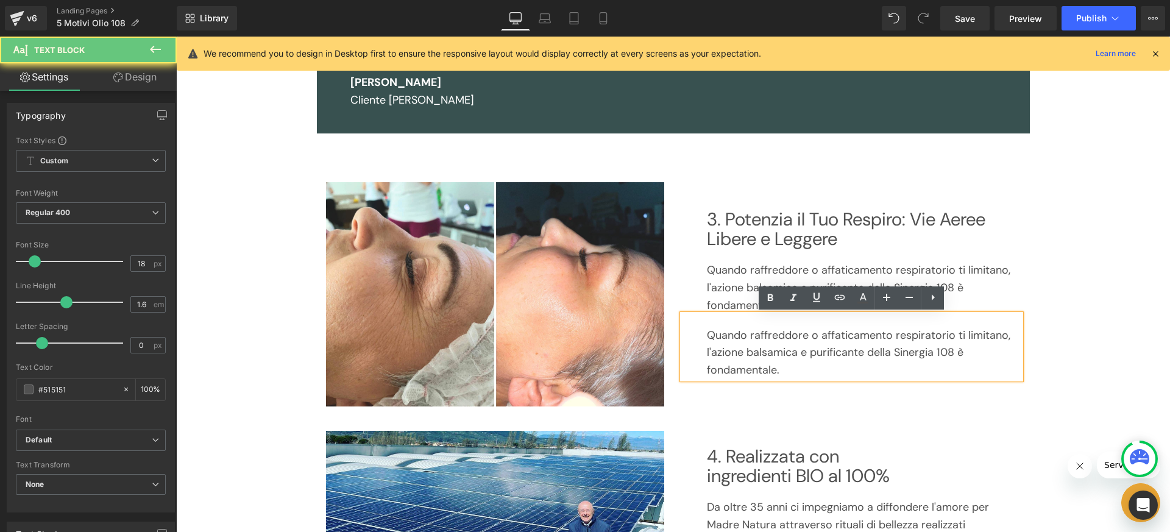
click at [755, 336] on p "Quando raffreddore o affaticamento respiratorio ti limitano, l'azione balsamica…" at bounding box center [864, 353] width 314 height 52
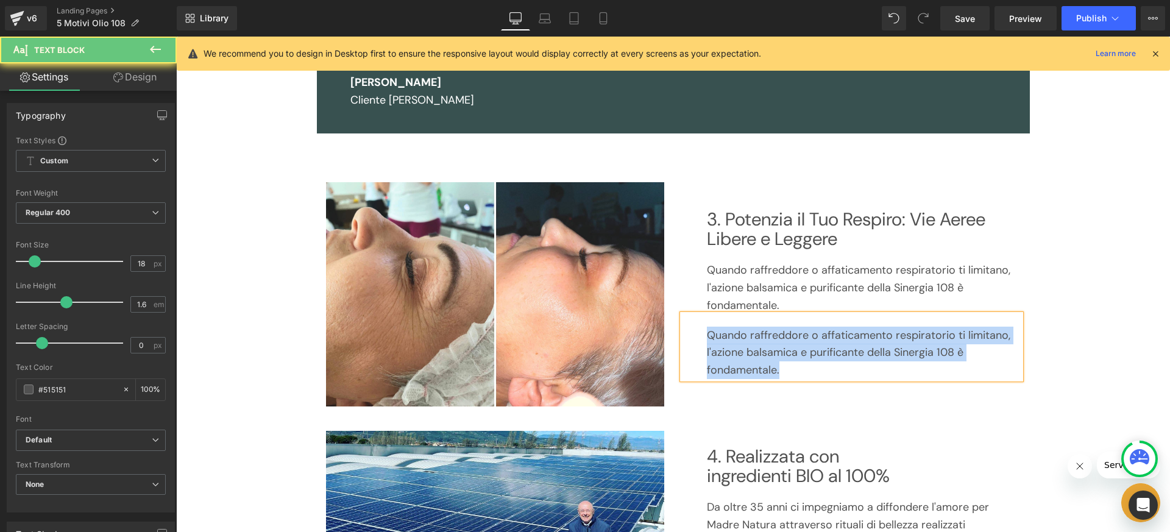
paste div
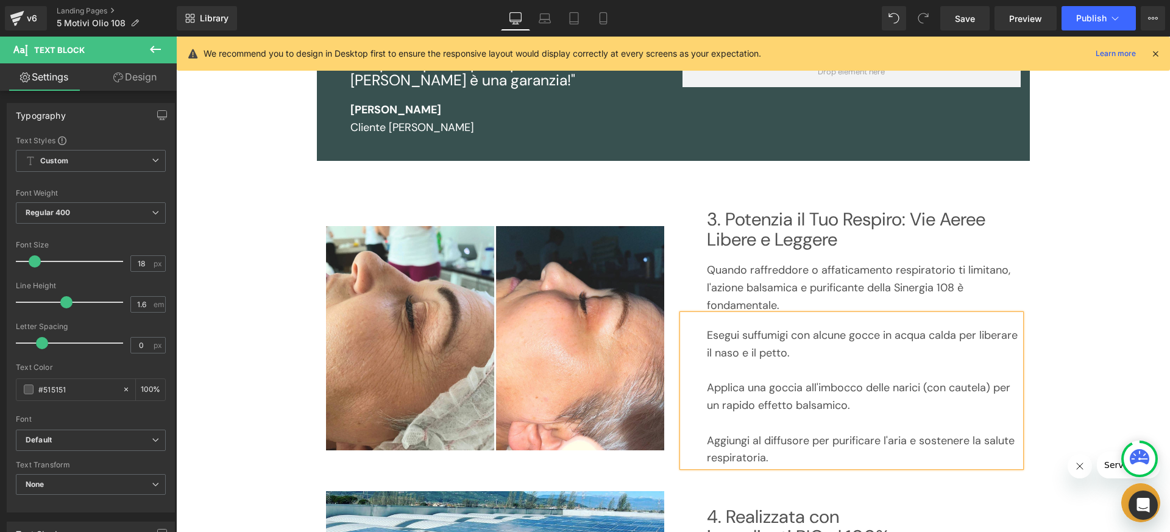
click at [733, 364] on p at bounding box center [864, 370] width 314 height 18
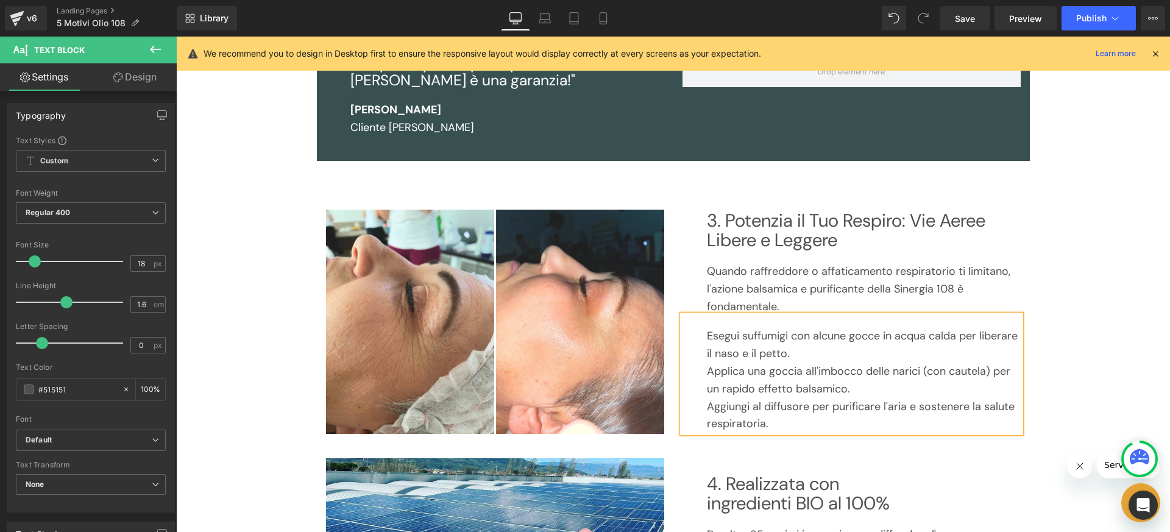
scroll to position [760, 0]
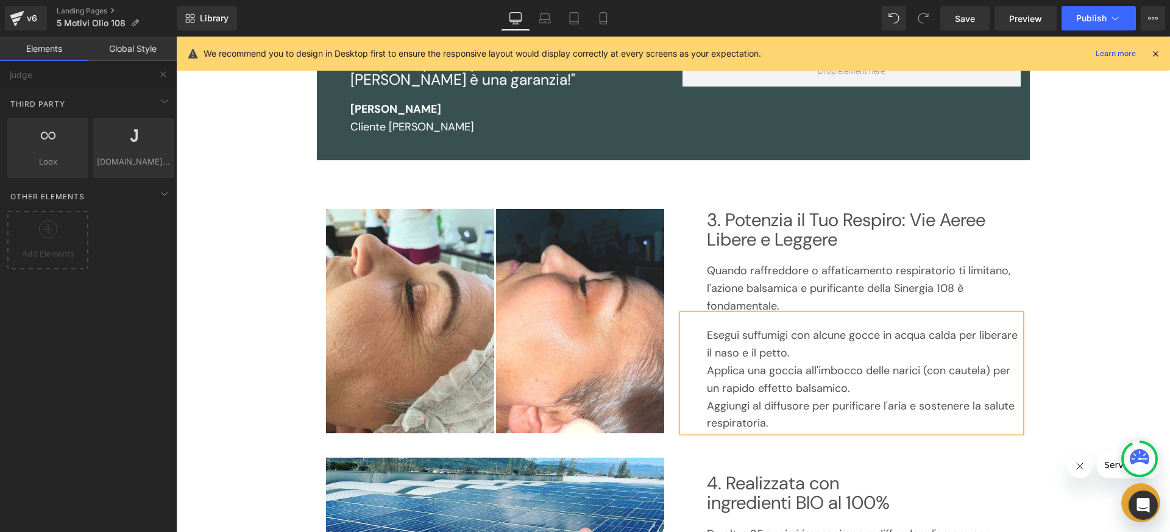
click at [1066, 378] on div "Image Acquista Ora Button Row Row Dolori e Affaticamento? Ecco le 5 Azioni Imme…" at bounding box center [673, 350] width 994 height 2148
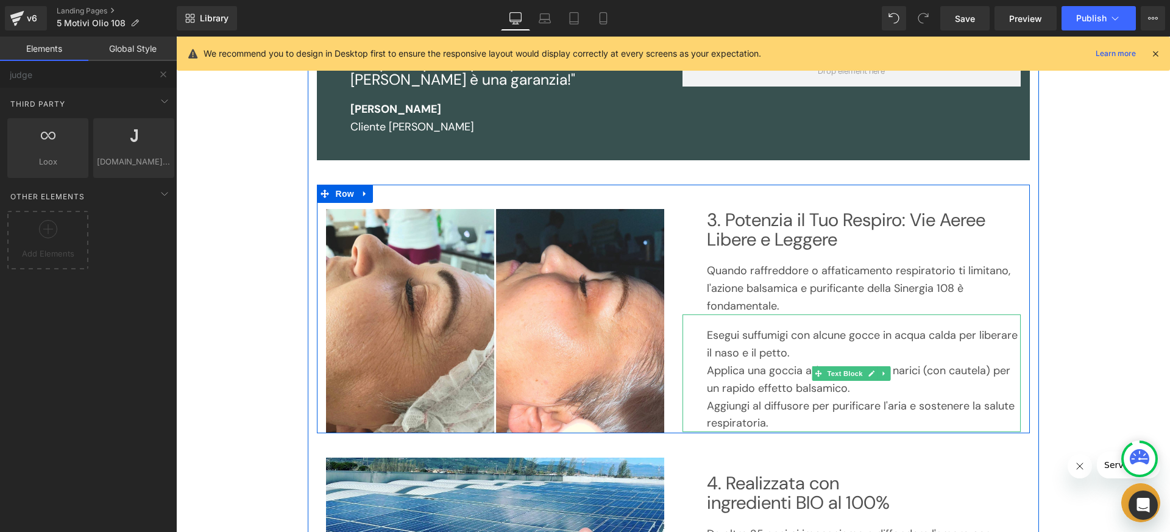
click at [930, 366] on p "Applica una goccia all'imbocco delle narici (con cautela) per un rapido effetto…" at bounding box center [864, 379] width 314 height 35
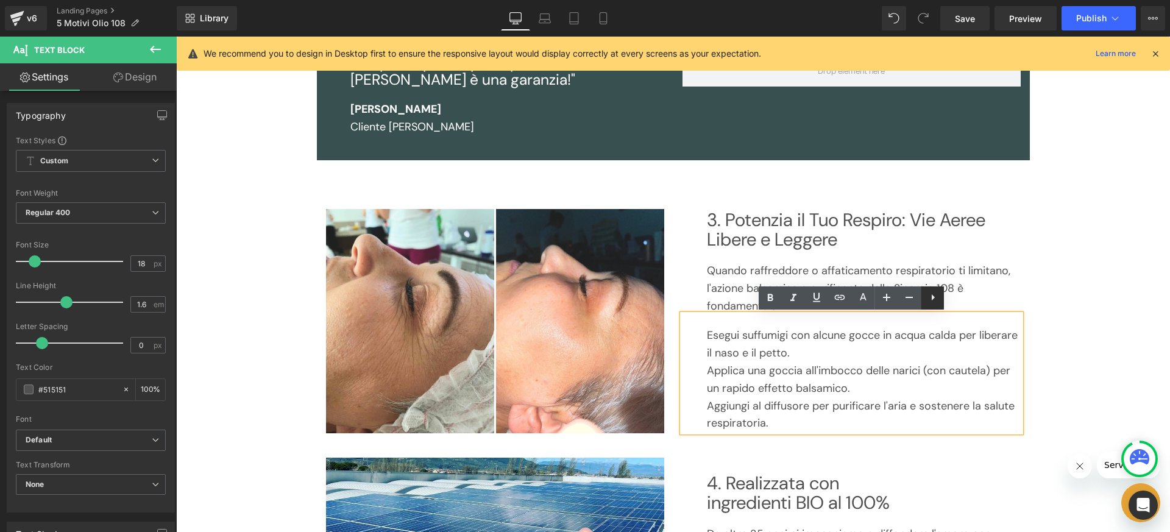
click at [934, 302] on icon at bounding box center [933, 297] width 15 height 15
click at [926, 302] on icon at bounding box center [932, 297] width 15 height 15
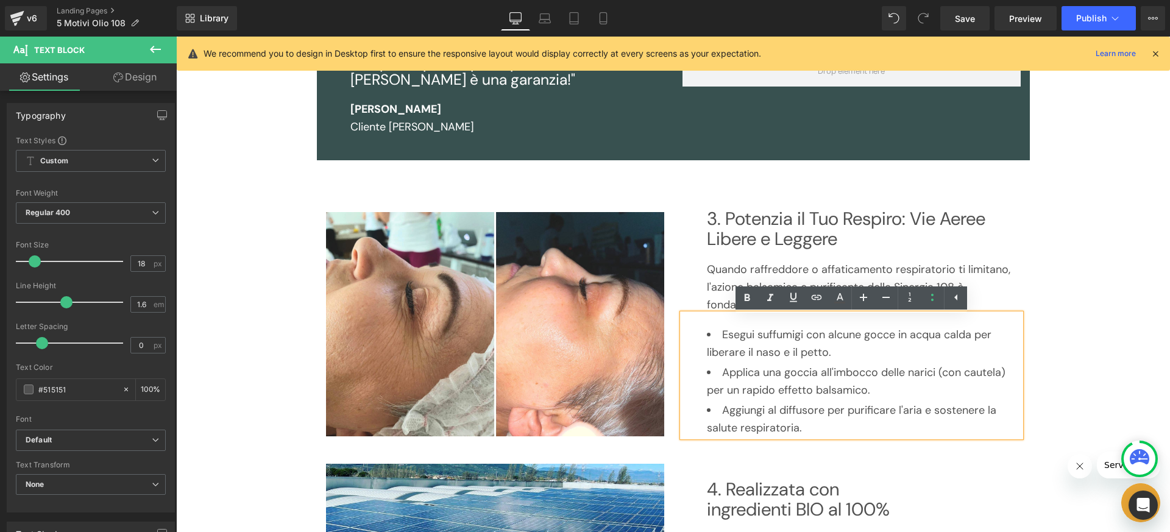
click at [1104, 361] on div "Image Acquista Ora Button Row Row Dolori e Affaticamento? Ecco le 5 Azioni Imme…" at bounding box center [673, 353] width 994 height 2154
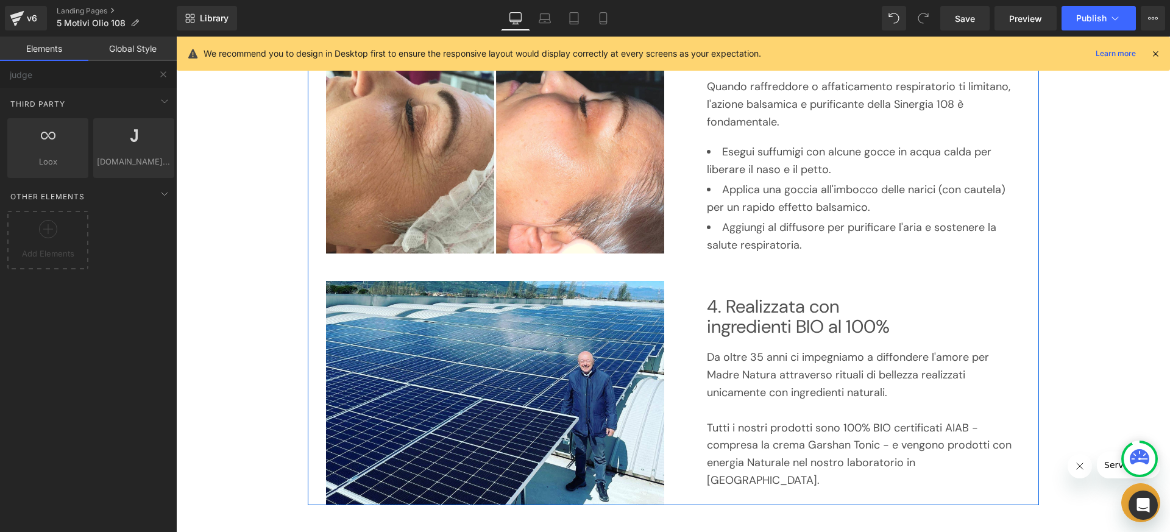
scroll to position [944, 0]
click at [732, 311] on h2 "4. Realizzata con ingredienti BIO al 100%" at bounding box center [864, 316] width 314 height 40
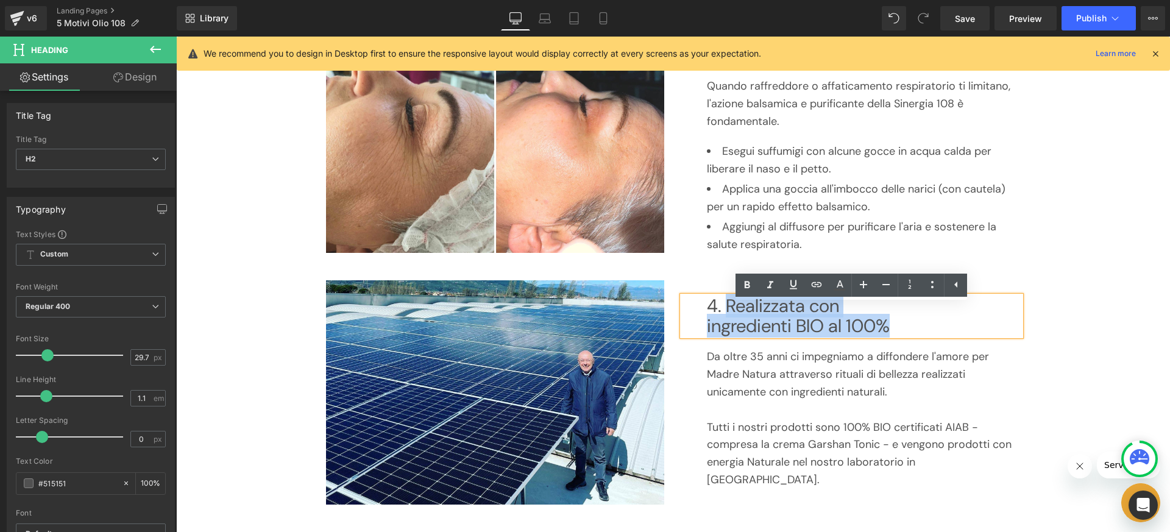
drag, startPoint x: 729, startPoint y: 313, endPoint x: 933, endPoint y: 341, distance: 205.4
click at [933, 336] on h2 "4. Realizzata con ingredienti BIO al 100%" at bounding box center [864, 316] width 314 height 40
paste div
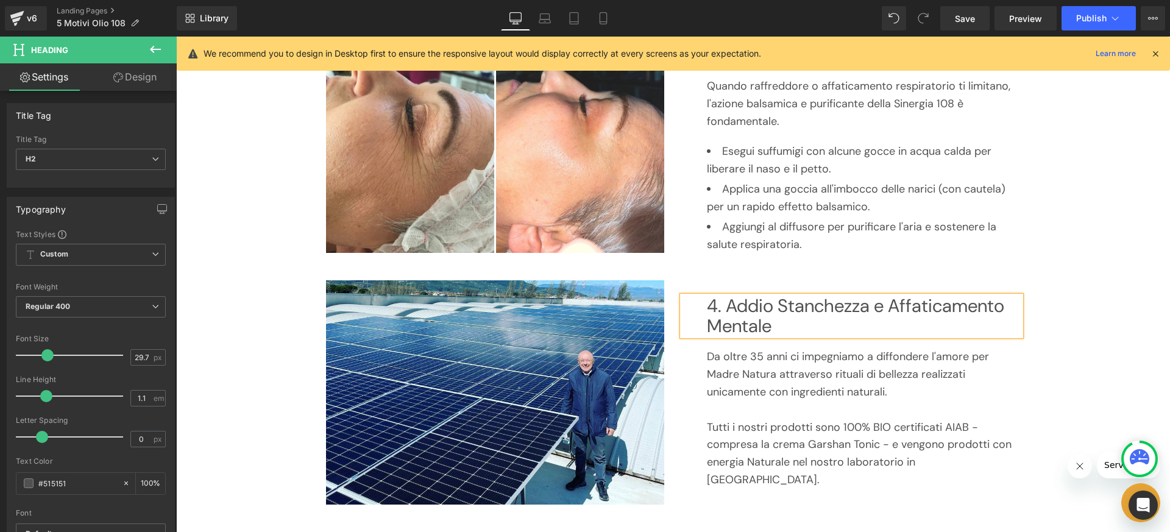
click at [1076, 308] on div "Image Acquista Ora Button Row Row Dolori e Affaticamento? Ecco le 5 Azioni Imme…" at bounding box center [673, 170] width 994 height 2154
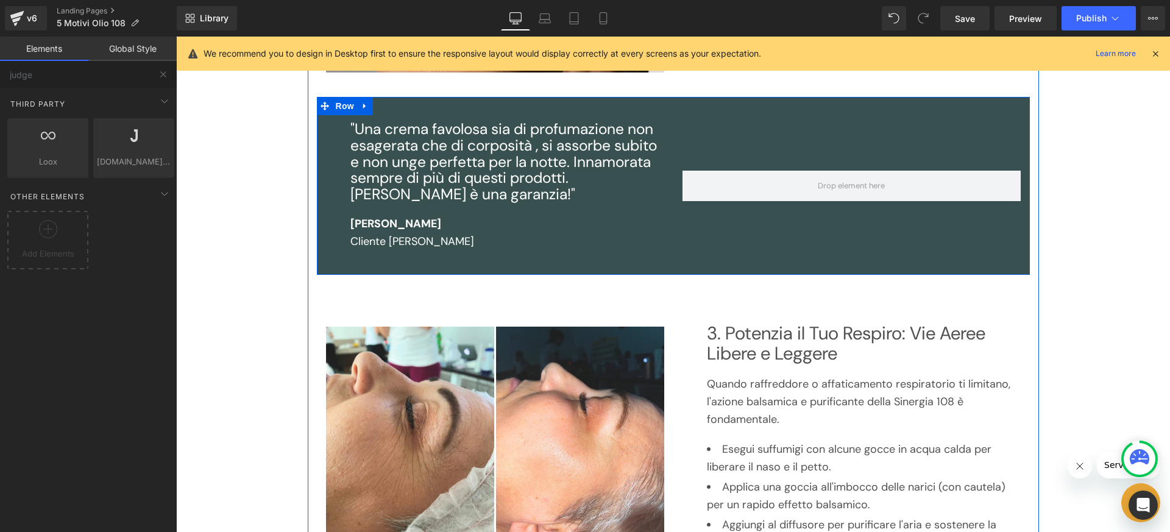
scroll to position [633, 0]
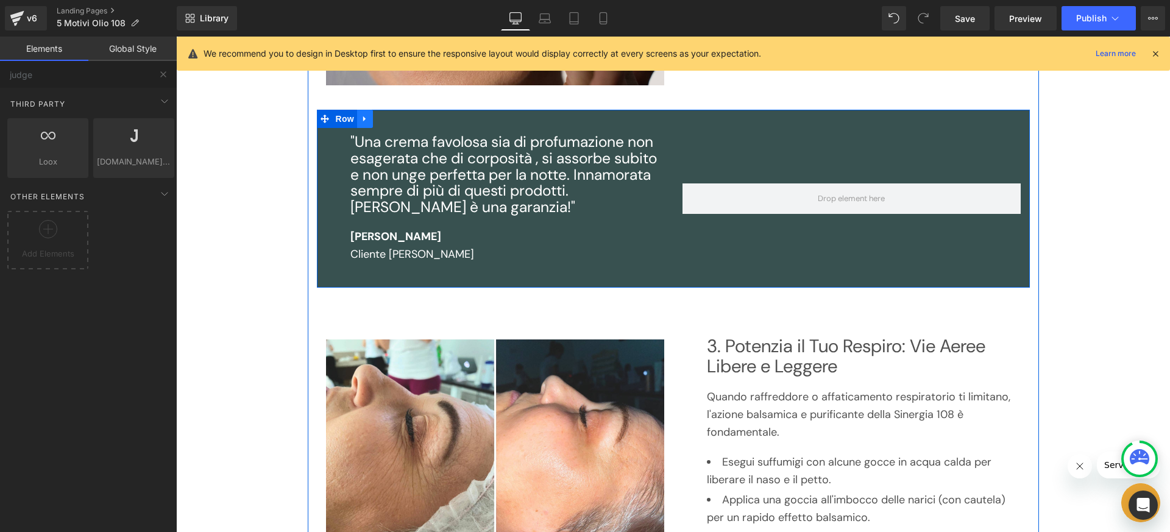
click at [369, 122] on icon at bounding box center [365, 118] width 9 height 9
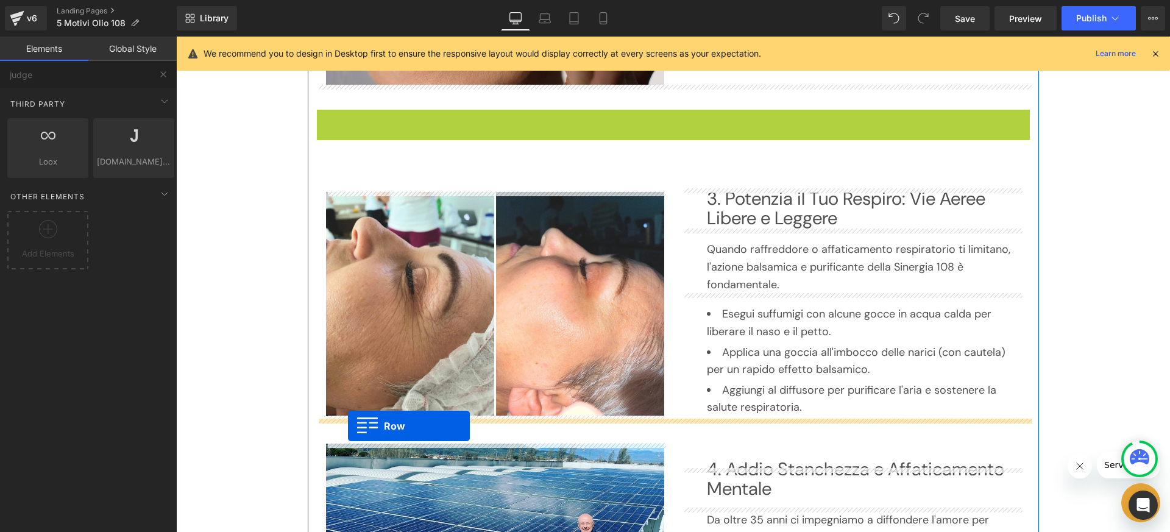
drag, startPoint x: 325, startPoint y: 121, endPoint x: 347, endPoint y: 426, distance: 305.4
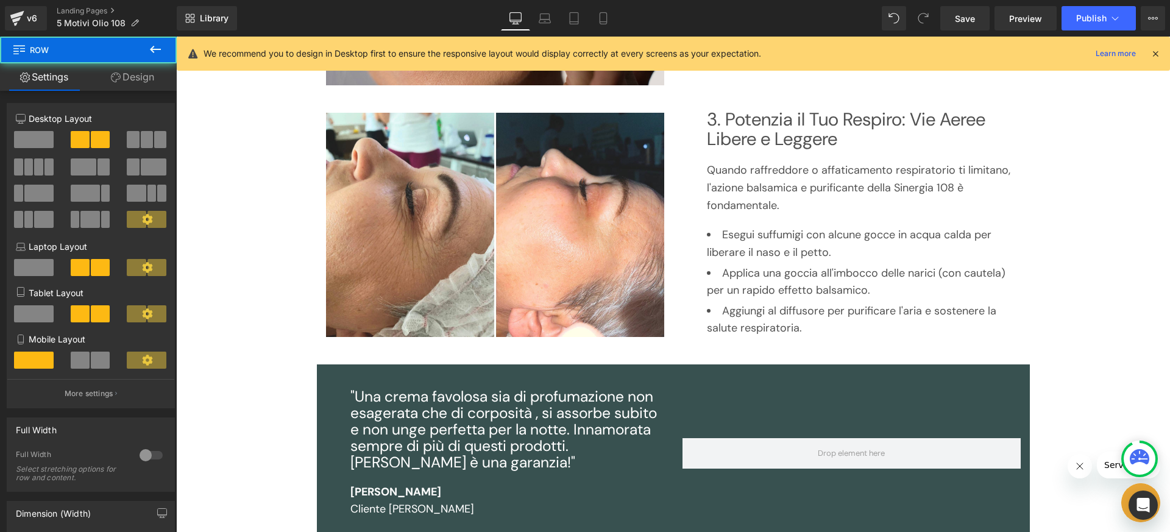
click at [250, 355] on div "Image Acquista Ora Button Row Row Dolori e Affaticamento? Ecco le 5 Azioni Imme…" at bounding box center [673, 480] width 994 height 2154
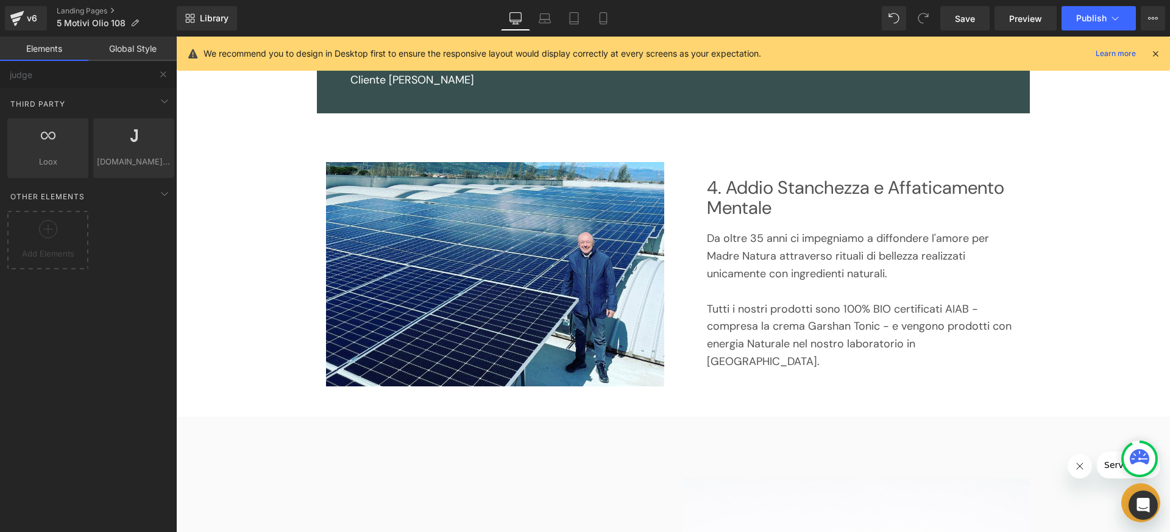
scroll to position [1054, 0]
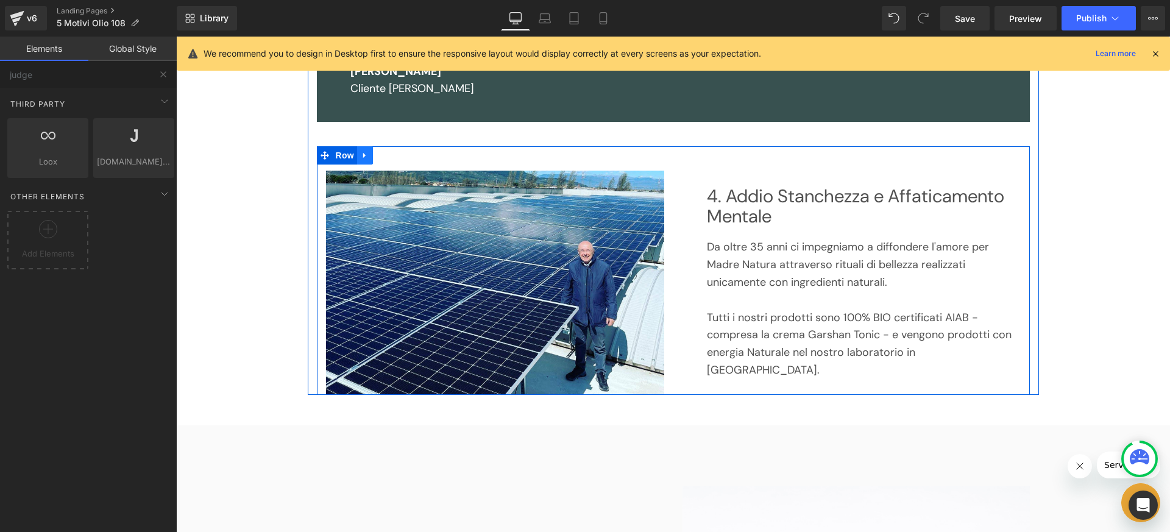
click at [368, 158] on icon at bounding box center [365, 155] width 9 height 9
click at [381, 158] on icon at bounding box center [381, 155] width 9 height 9
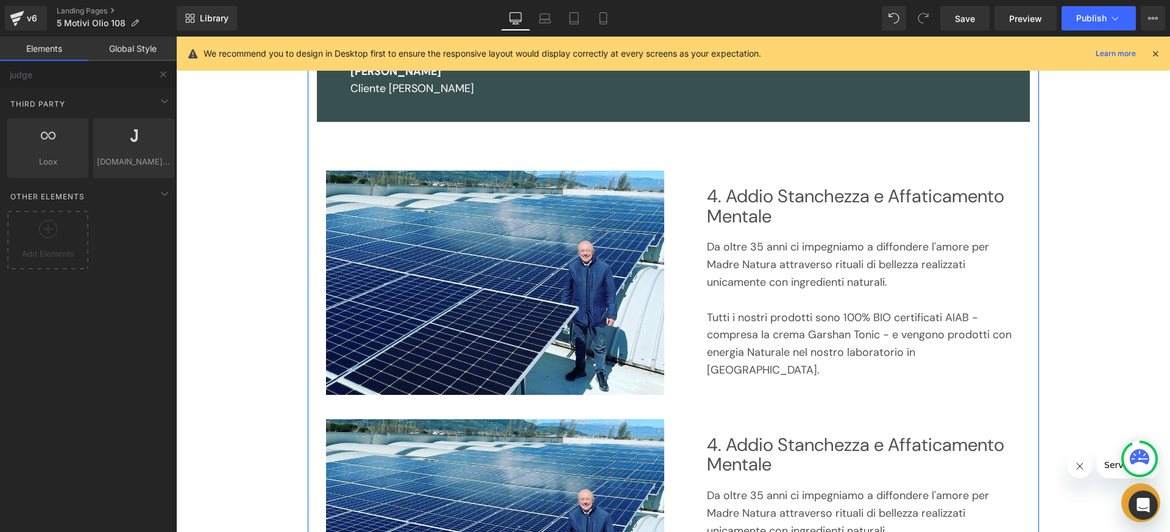
click at [1057, 290] on div "Image Acquista Ora Button Row Row Dolori e Affaticamento? Ecco le 5 Azioni Imme…" at bounding box center [673, 184] width 994 height 2403
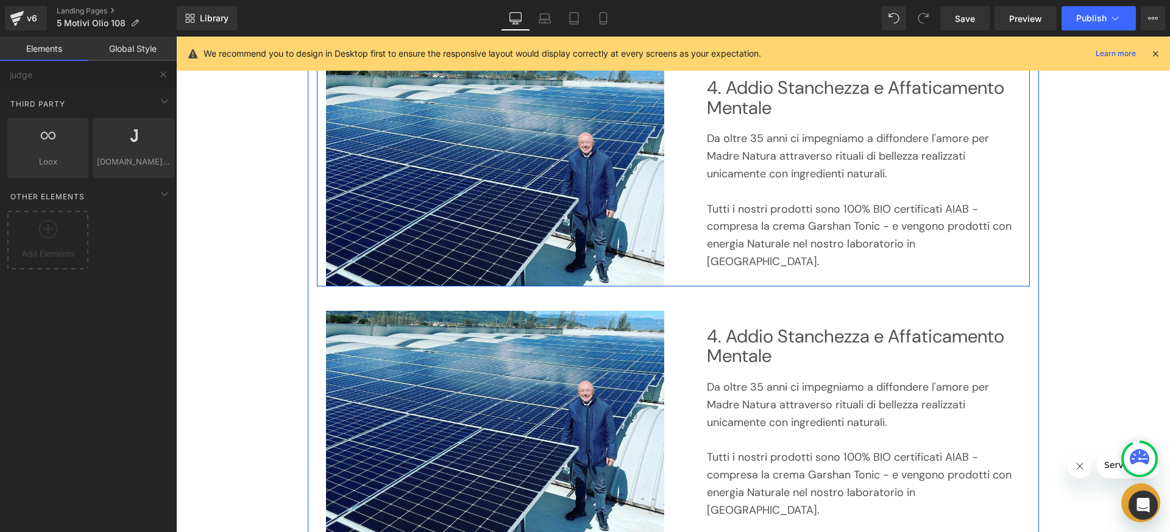
scroll to position [1155, 0]
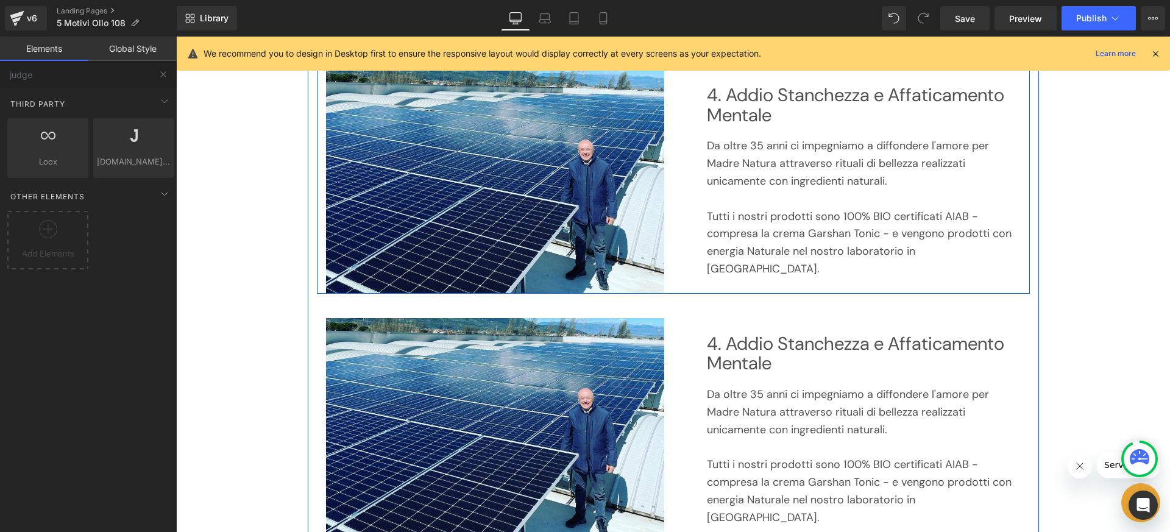
click at [756, 176] on p "Da oltre 35 anni ci impegniamo a diffondere l'amore per Madre Natura attraverso…" at bounding box center [864, 163] width 314 height 52
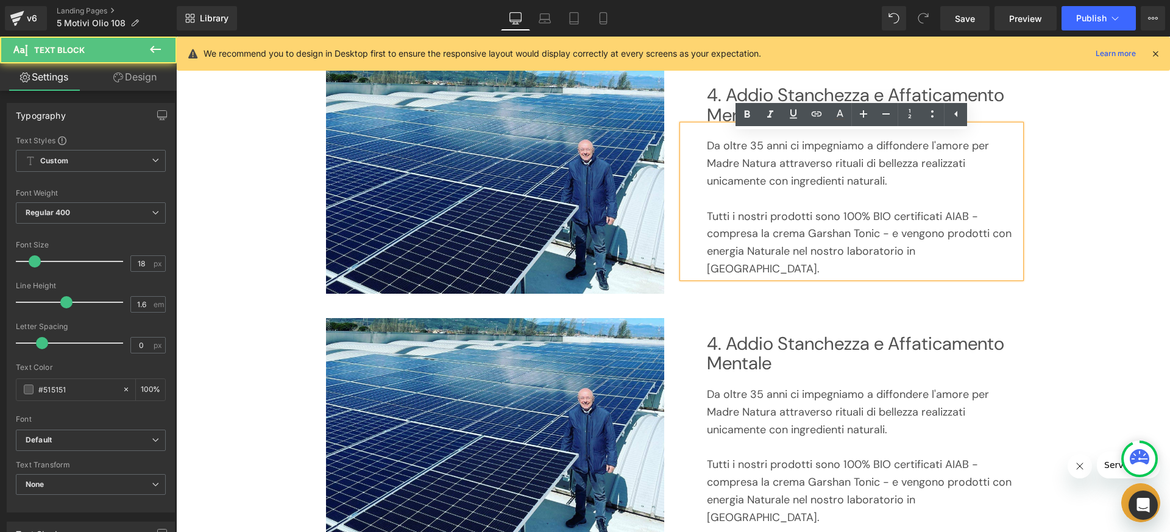
click at [798, 178] on p "Da oltre 35 anni ci impegniamo a diffondere l'amore per Madre Natura attraverso…" at bounding box center [864, 163] width 314 height 52
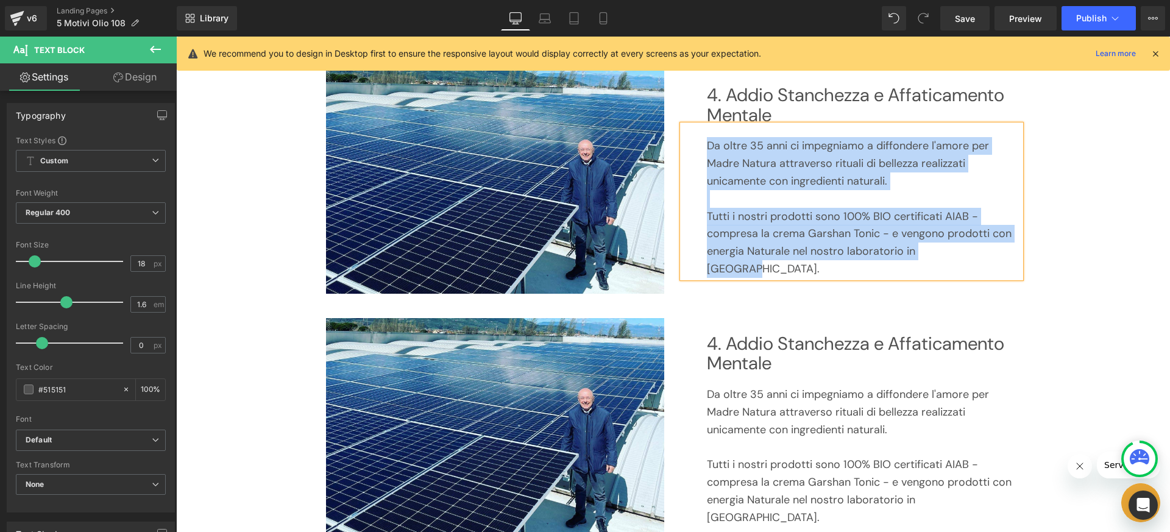
paste div
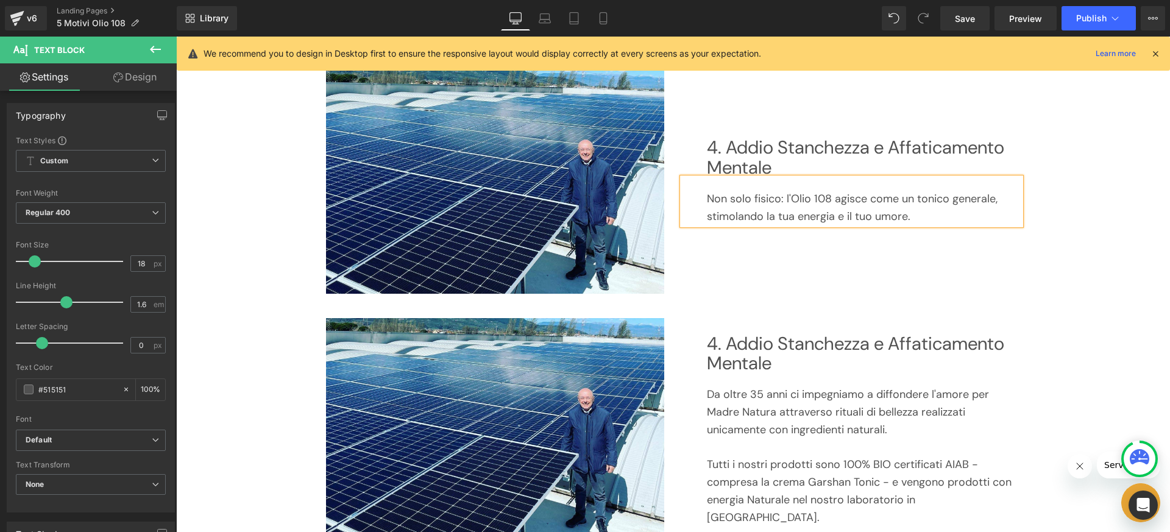
scroll to position [1199, 0]
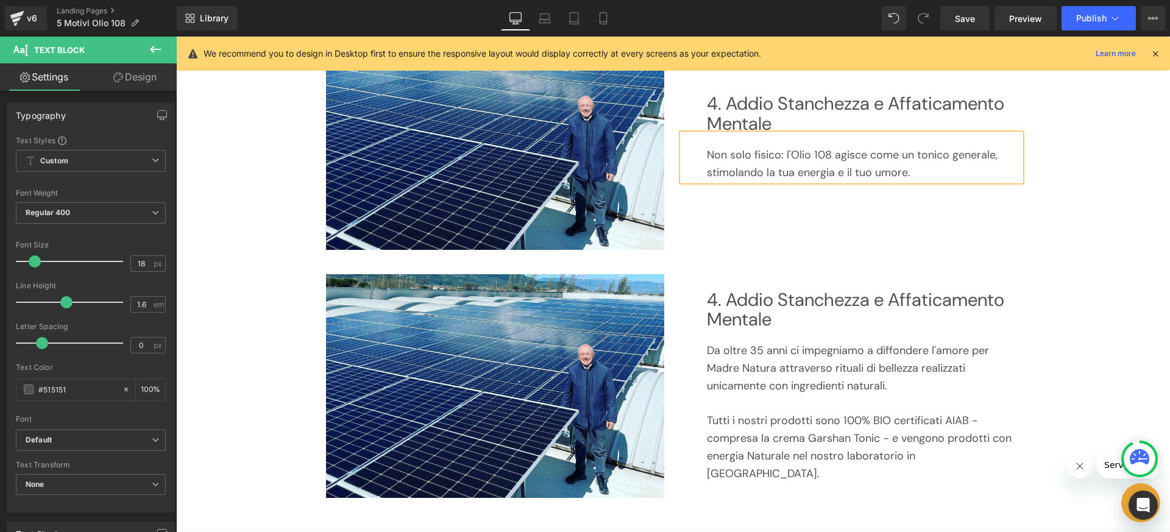
click at [1044, 184] on div "Image Acquista Ora Button Row Row Dolori e Affaticamento? Ecco le 5 Azioni Imme…" at bounding box center [673, 39] width 994 height 2403
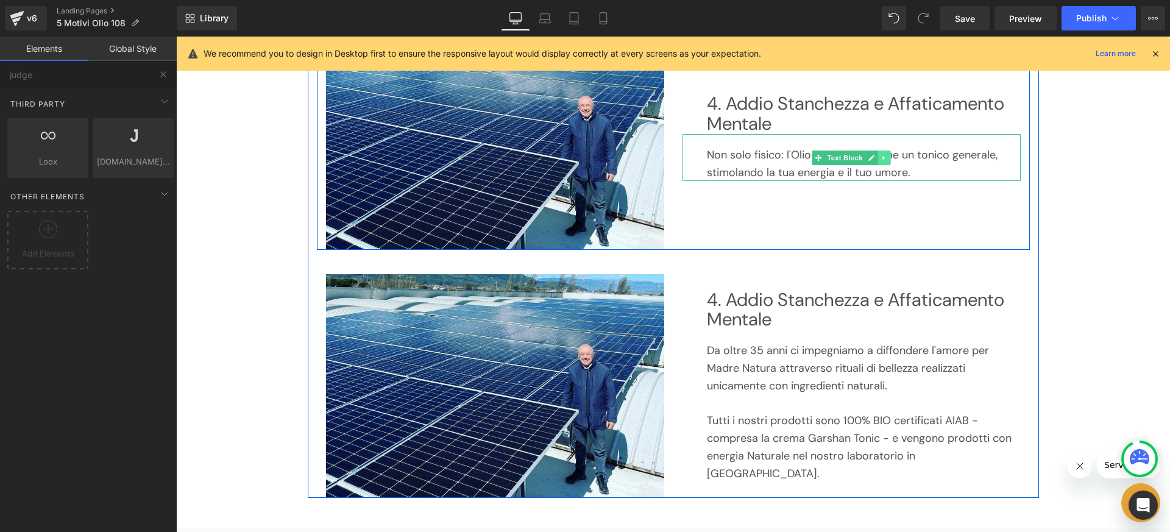
click at [885, 159] on icon at bounding box center [884, 157] width 7 height 7
drag, startPoint x: 878, startPoint y: 162, endPoint x: 890, endPoint y: 43, distance: 119.4
click at [878, 162] on link at bounding box center [877, 158] width 13 height 15
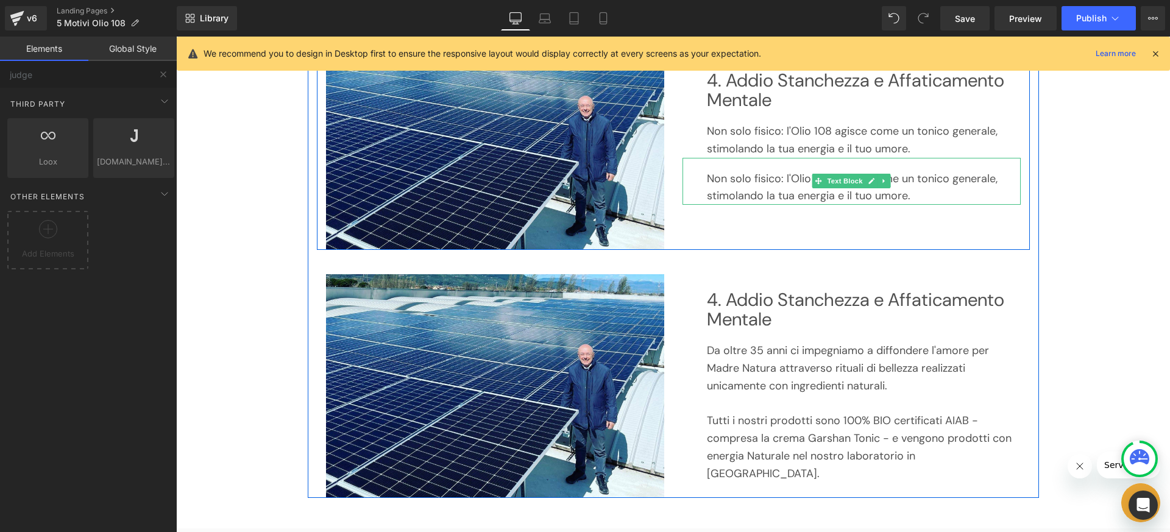
click at [753, 184] on p "Non solo fisico: l'Olio 108 agisce come un tonico generale, stimolando la tua e…" at bounding box center [864, 187] width 314 height 35
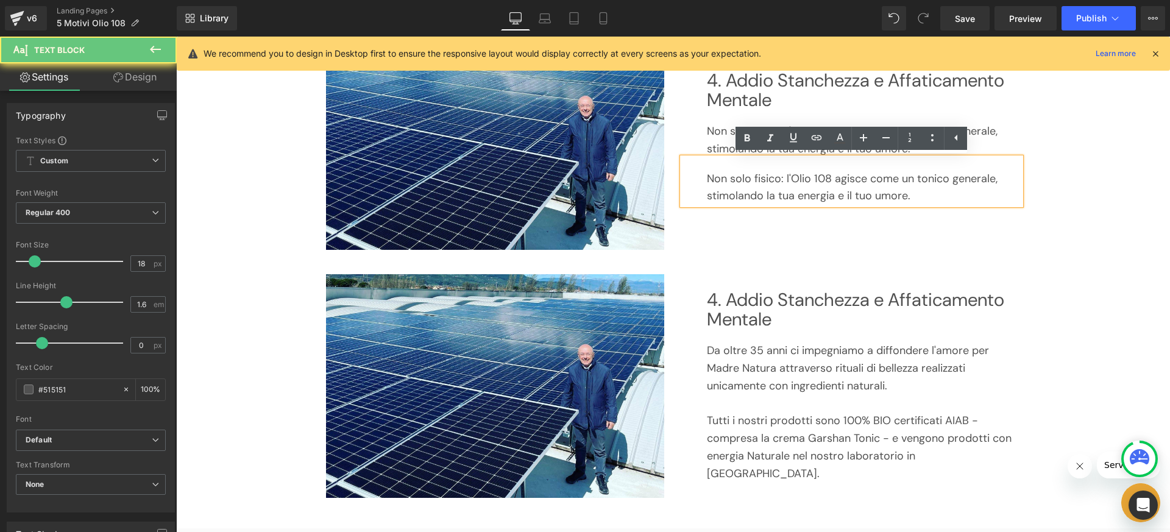
click at [798, 181] on p "Non solo fisico: l'Olio 108 agisce come un tonico generale, stimolando la tua e…" at bounding box center [864, 187] width 314 height 35
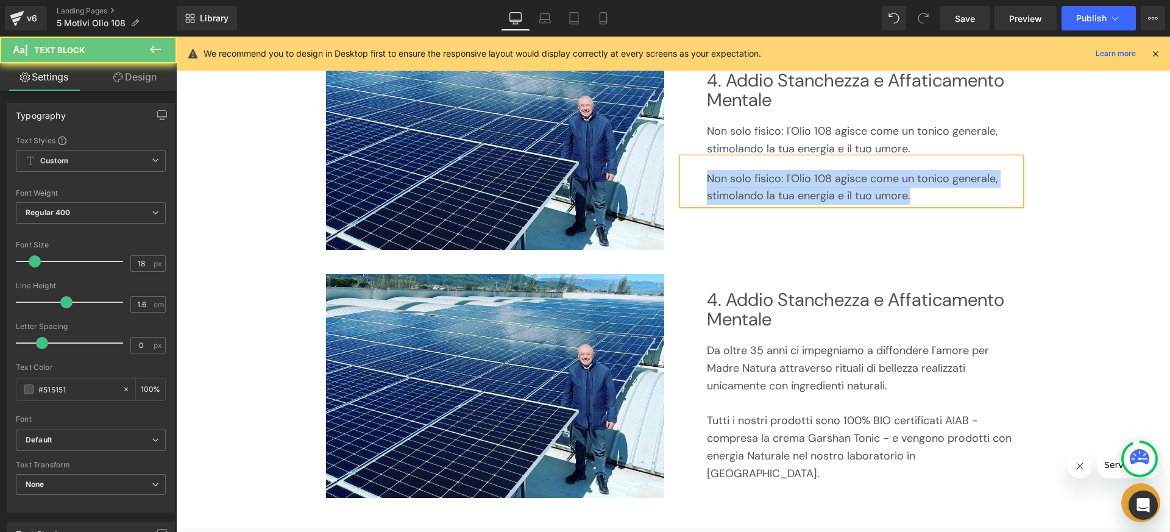
paste div
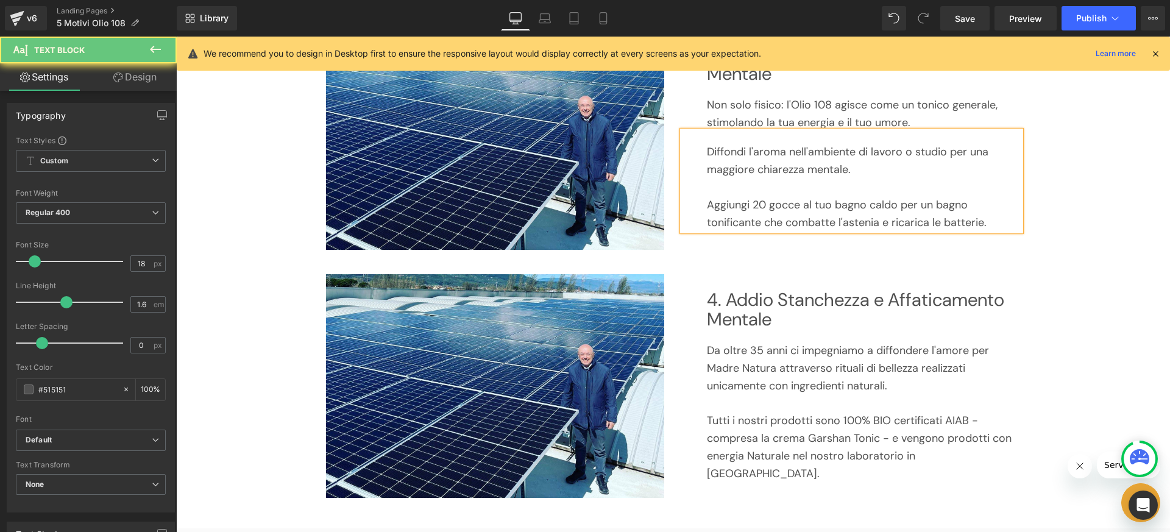
scroll to position [1172, 0]
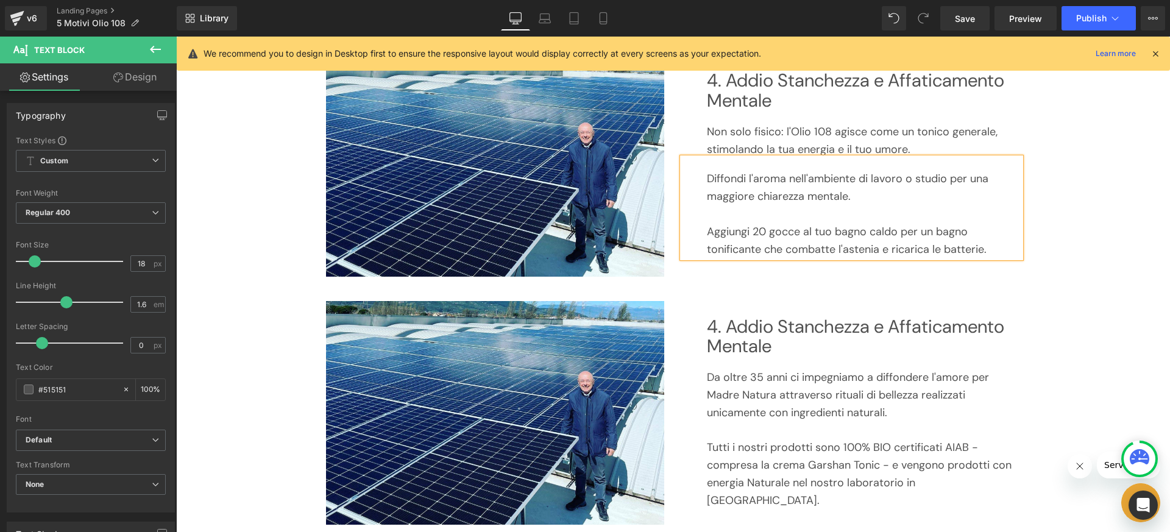
click at [863, 210] on p at bounding box center [864, 214] width 314 height 18
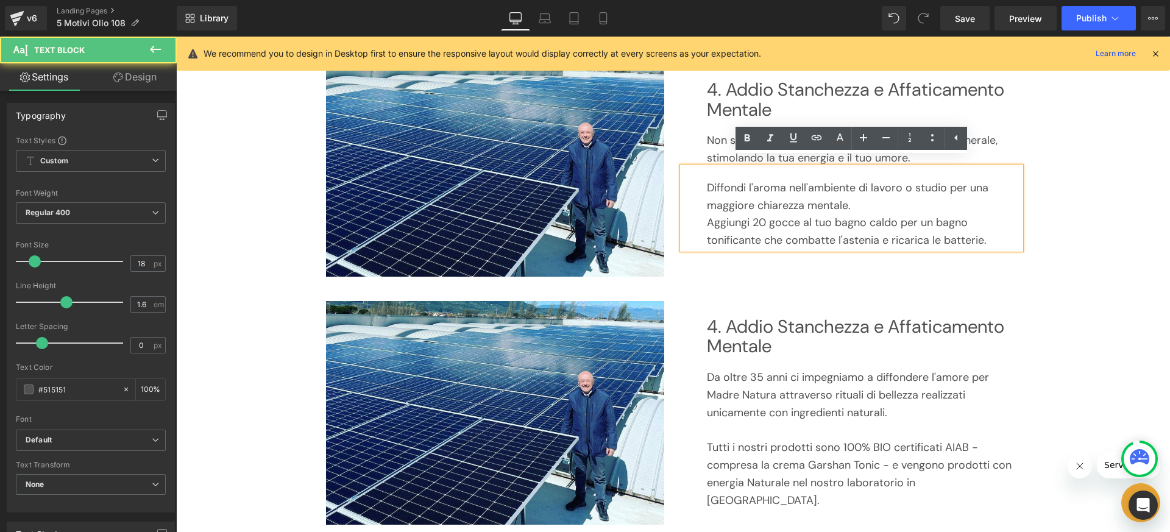
scroll to position [1181, 0]
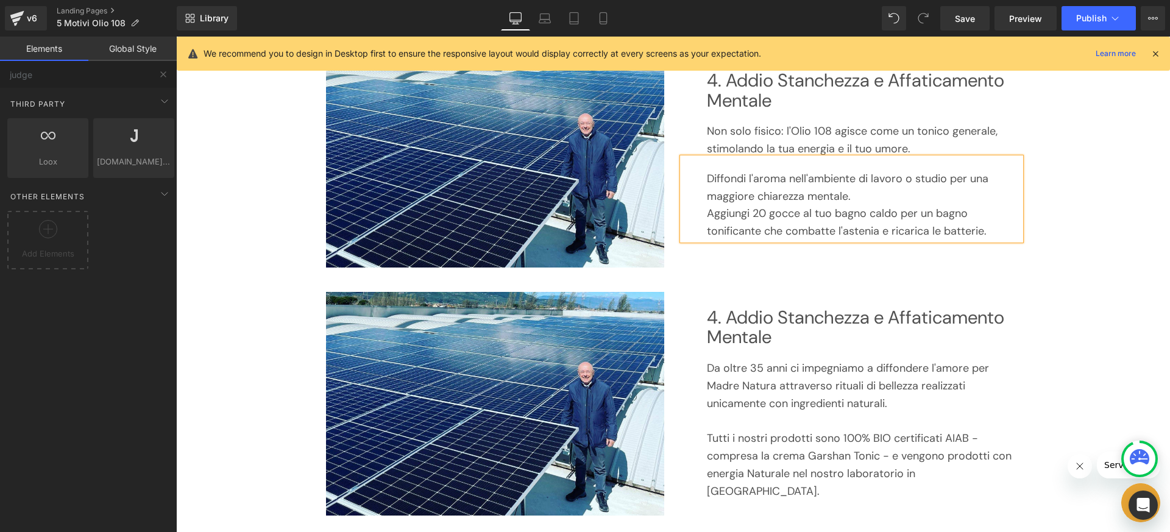
click at [1090, 221] on div "Image Acquista Ora Button Row Row Dolori e Affaticamento? Ecco le 5 Azioni Imme…" at bounding box center [673, 57] width 994 height 2403
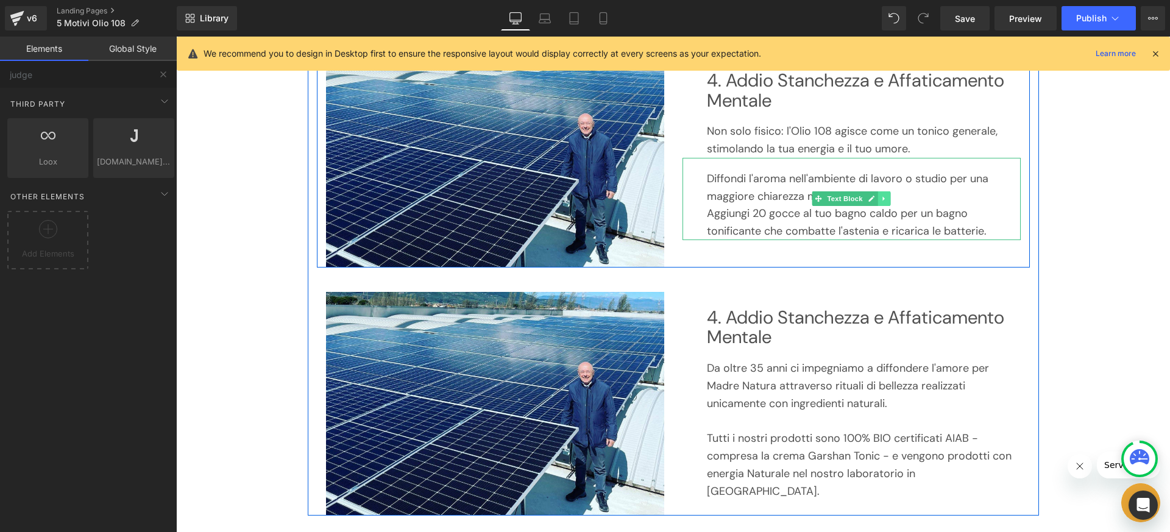
click at [885, 199] on icon at bounding box center [884, 198] width 7 height 7
click at [933, 197] on p "Diffondi l'aroma nell'ambiente di lavoro o studio per una maggiore chiarezza me…" at bounding box center [864, 187] width 314 height 35
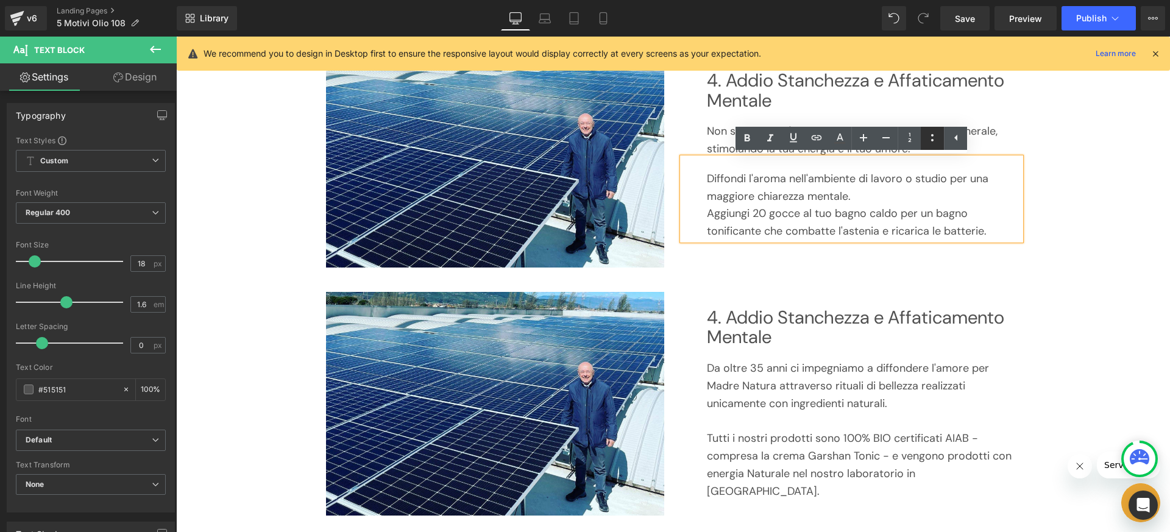
click at [929, 136] on icon at bounding box center [932, 137] width 15 height 15
click at [1080, 225] on div "Image Acquista Ora Button Row Row Dolori e Affaticamento? Ecco le 5 Azioni Imme…" at bounding box center [673, 57] width 994 height 2403
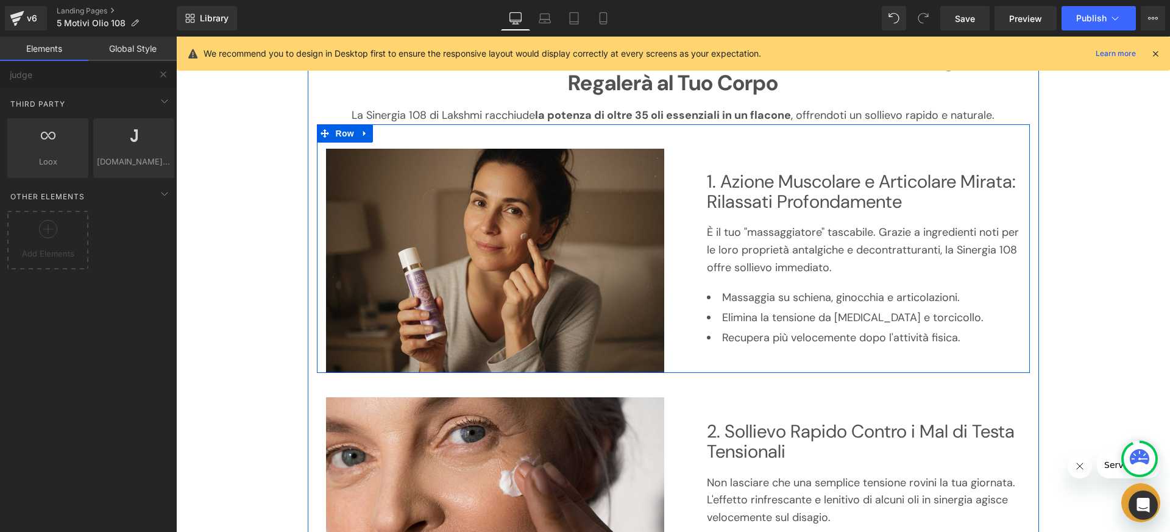
scroll to position [99, 0]
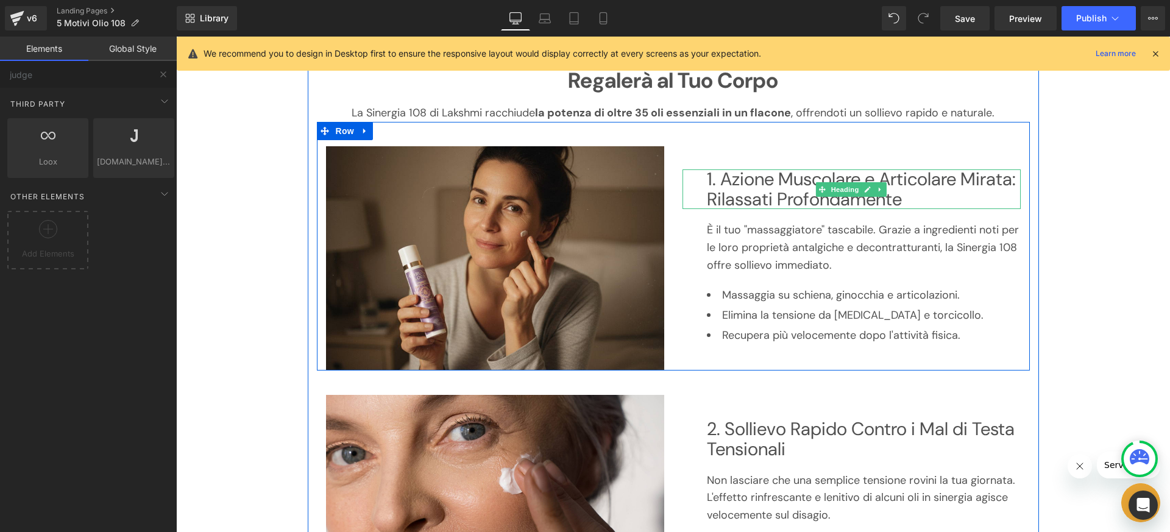
drag, startPoint x: 739, startPoint y: 188, endPoint x: 729, endPoint y: 183, distance: 10.4
click at [739, 188] on h2 "1. Azione Muscolare e Articolare Mirata: Rilassati Profondamente" at bounding box center [864, 189] width 314 height 40
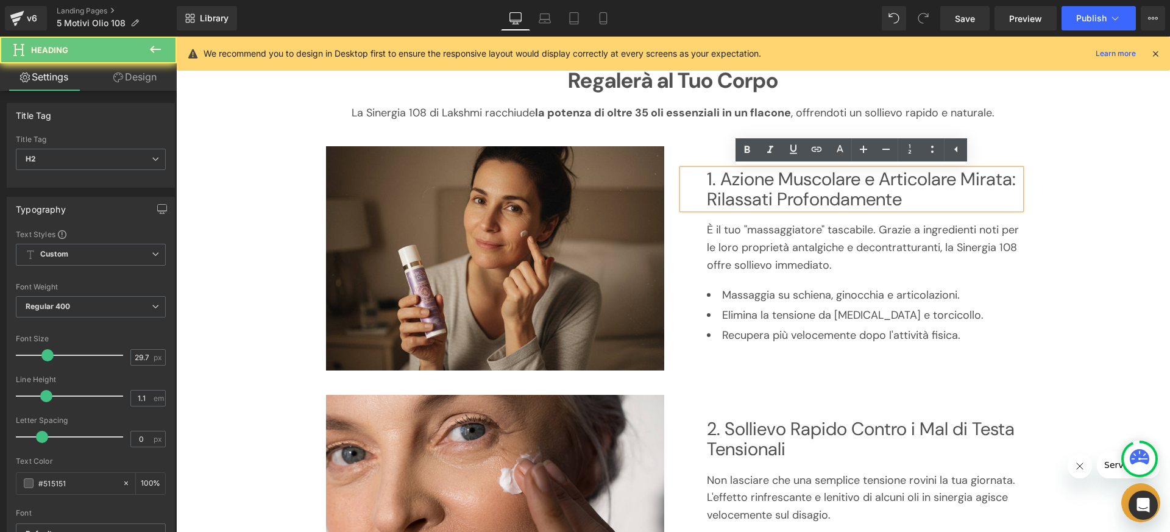
click at [727, 179] on h2 "1. Azione Muscolare e Articolare Mirata: Rilassati Profondamente" at bounding box center [864, 189] width 314 height 40
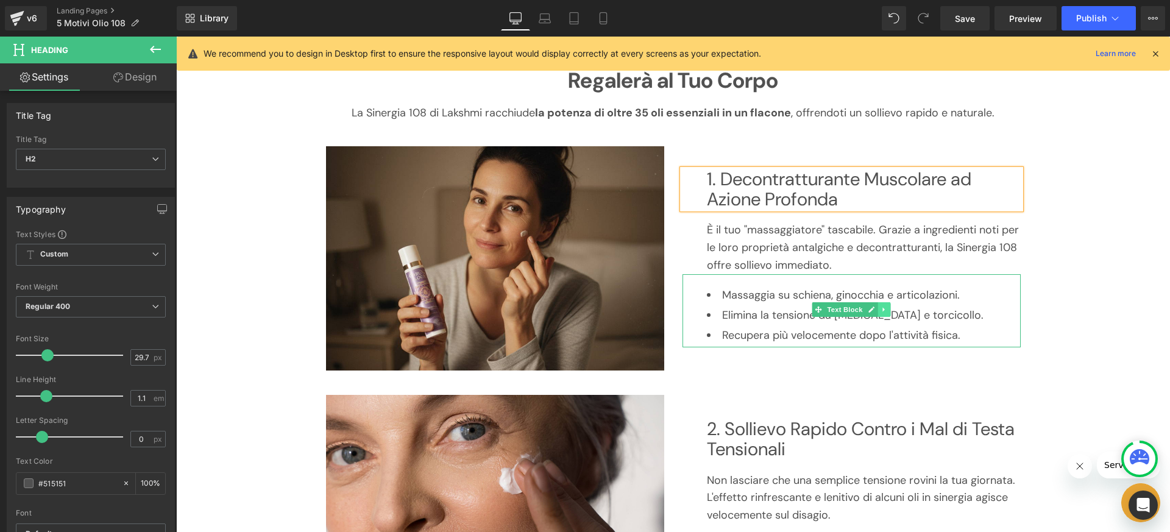
click at [882, 308] on icon at bounding box center [884, 309] width 7 height 7
click at [887, 310] on icon at bounding box center [890, 309] width 7 height 7
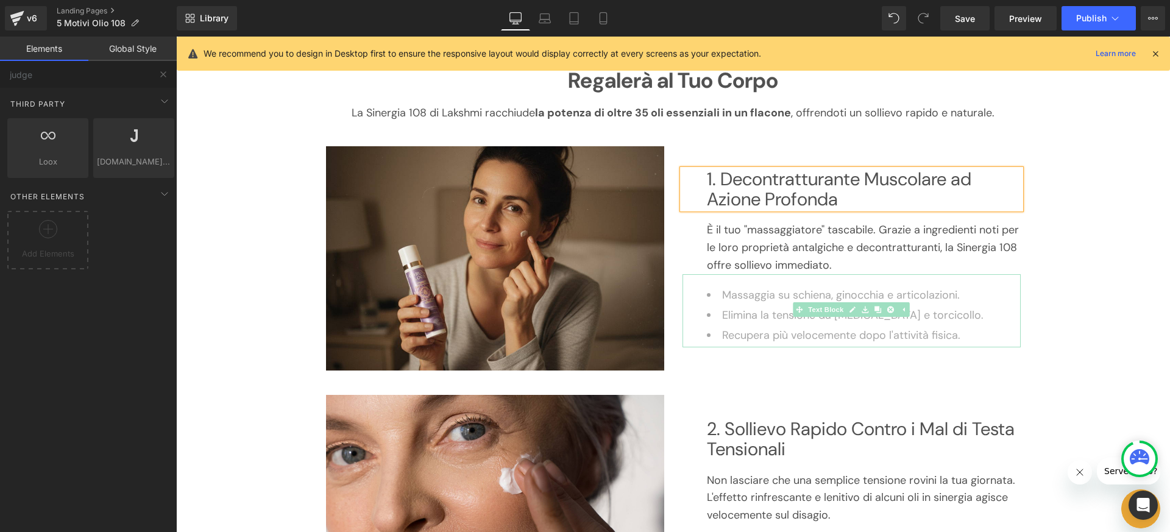
click at [744, 209] on h2 "1. Decontratturante Muscolare ad Azione Profonda" at bounding box center [864, 189] width 314 height 40
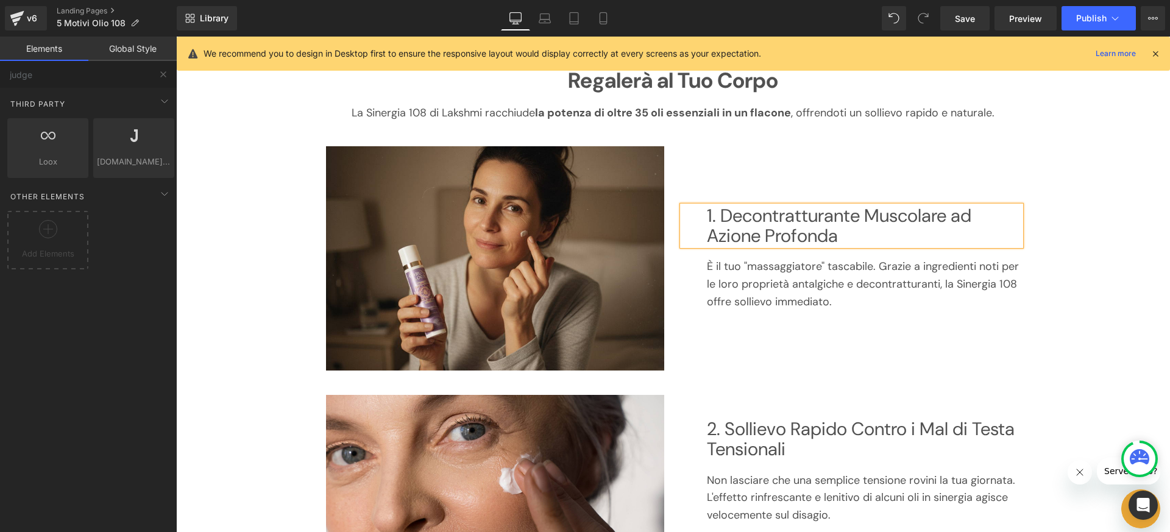
click at [757, 288] on span "È il tuo "massaggiatore" tascabile. Grazie a ingredienti noti per le loro propr…" at bounding box center [863, 284] width 312 height 50
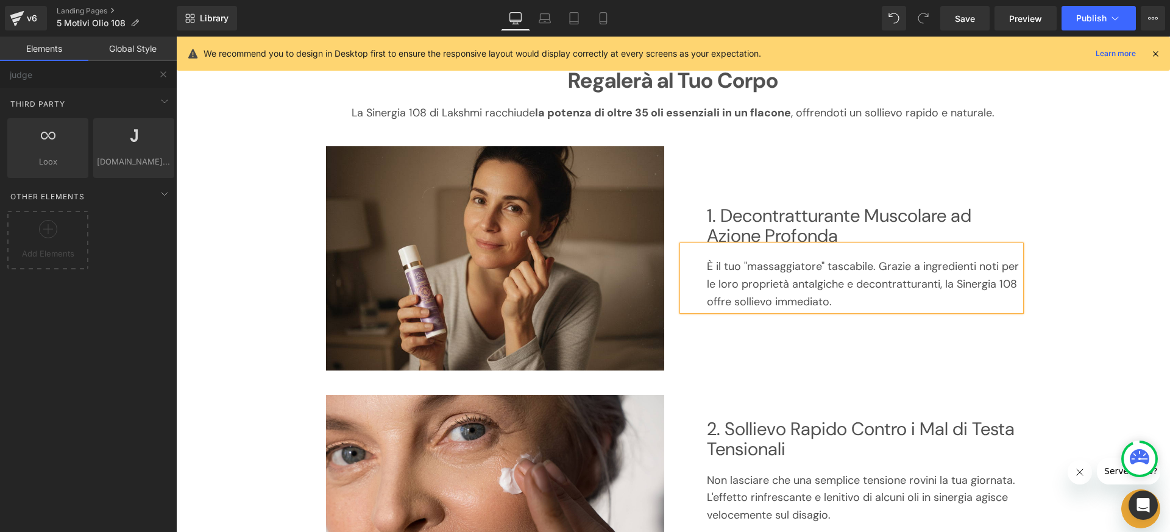
click at [728, 278] on span "È il tuo "massaggiatore" tascabile. Grazie a ingredienti noti per le loro propr…" at bounding box center [863, 284] width 312 height 50
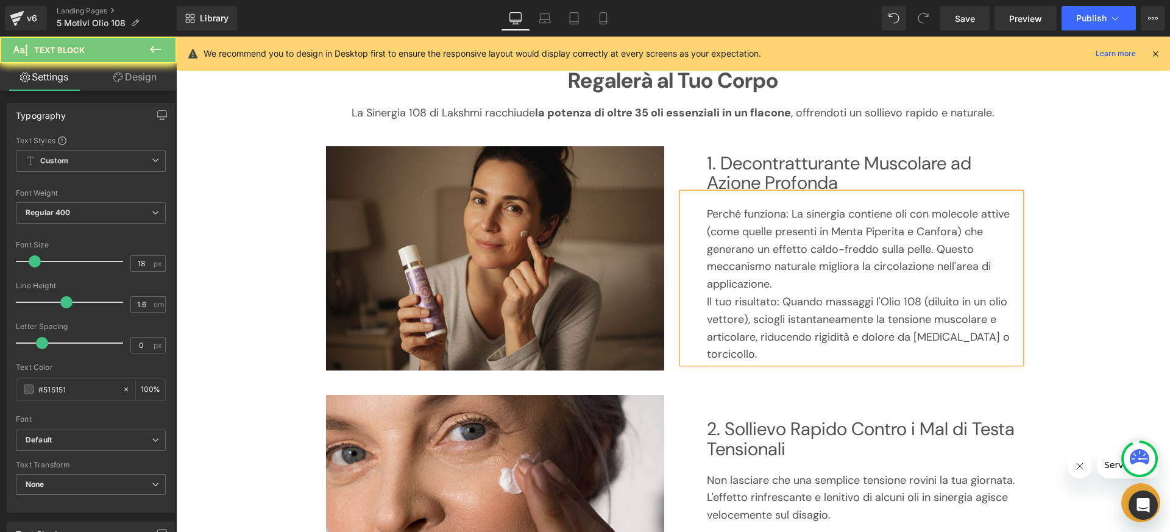
click at [793, 266] on p "Perché funziona: La sinergia contiene oli con molecole attive (come quelle pres…" at bounding box center [864, 249] width 314 height 88
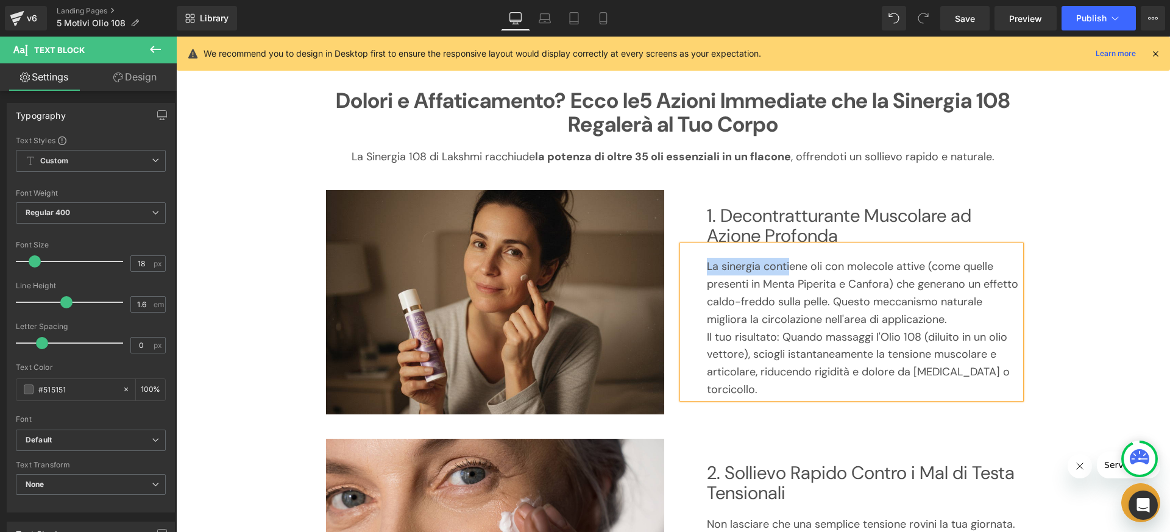
scroll to position [65, 0]
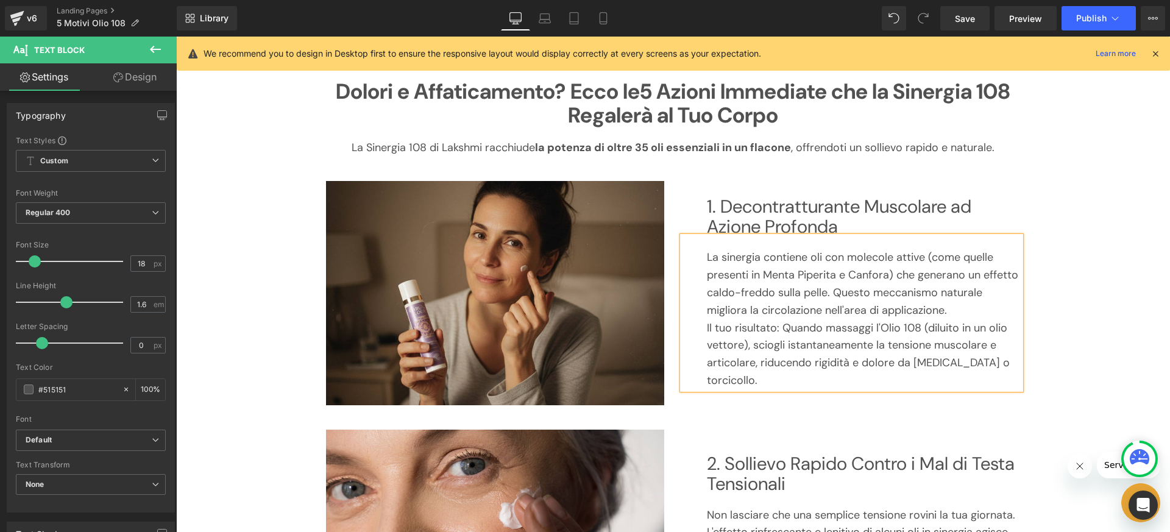
click at [920, 339] on p "Il tuo risultato: Quando massaggi l'Olio 108 (diluito in un olio vettore), scio…" at bounding box center [864, 354] width 314 height 70
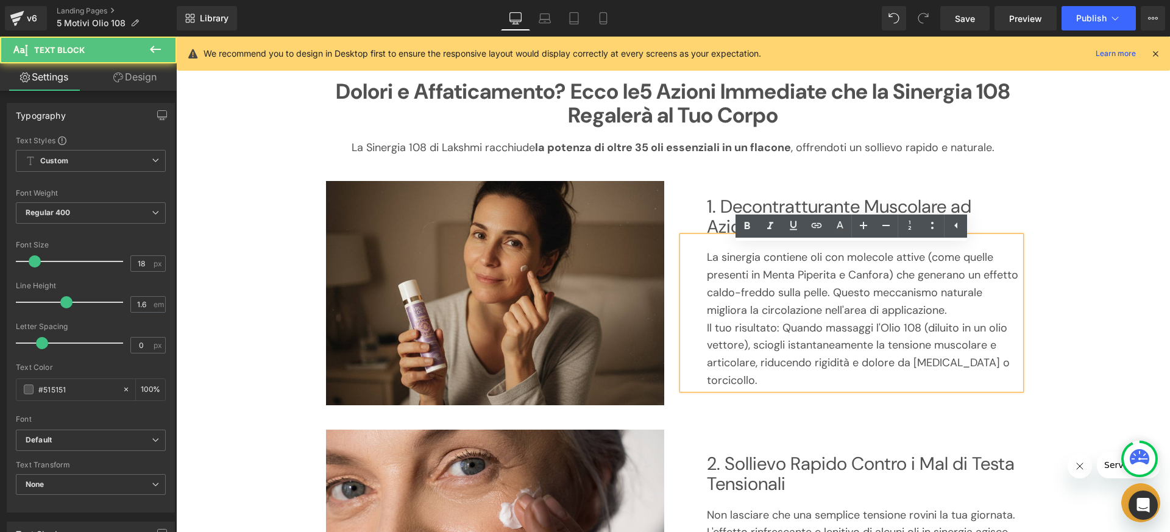
click at [776, 336] on p "Il tuo risultato: Quando massaggi l'Olio 108 (diluito in un olio vettore), scio…" at bounding box center [864, 354] width 314 height 70
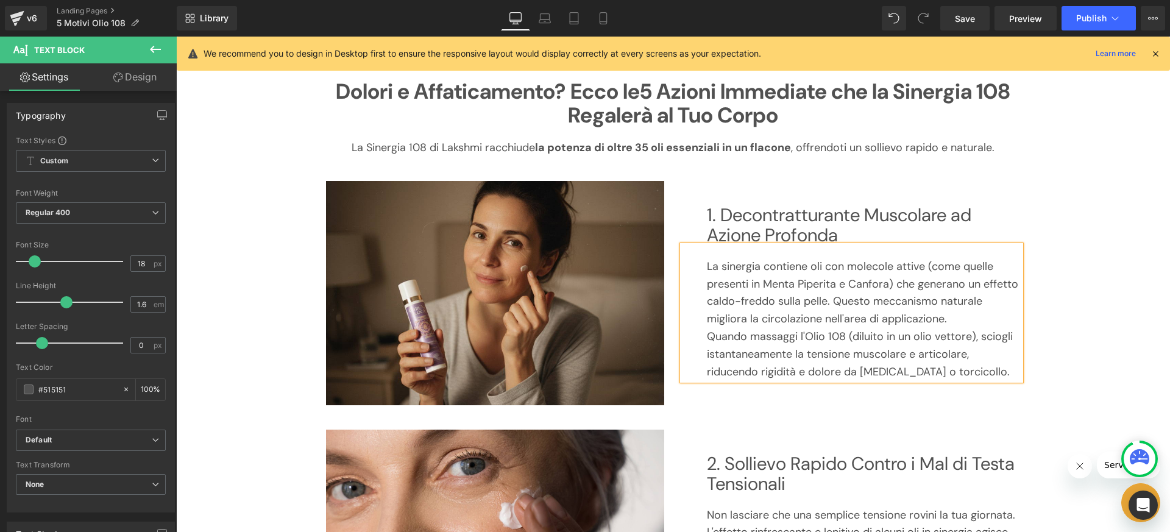
scroll to position [55, 0]
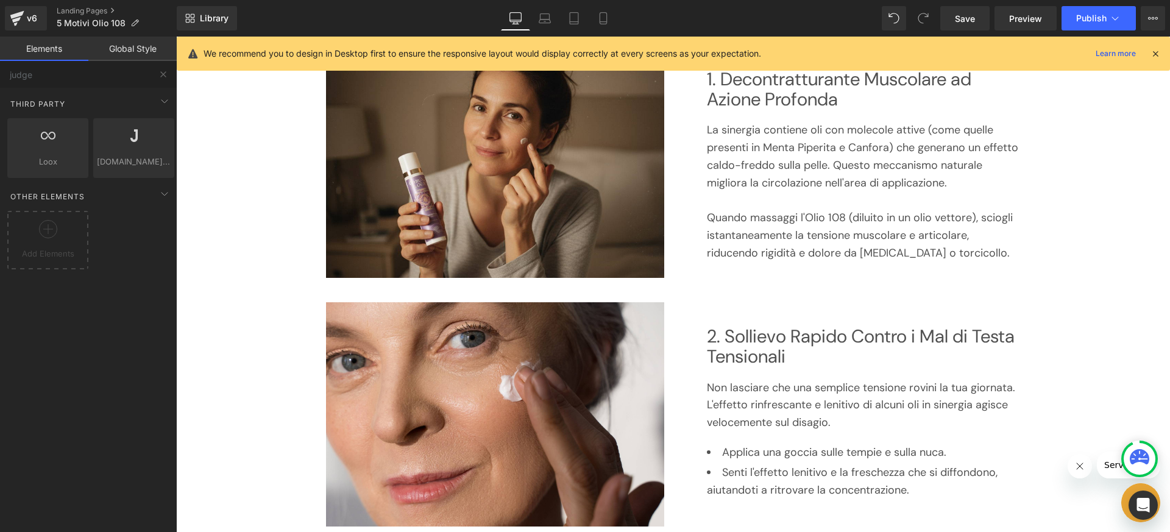
scroll to position [194, 0]
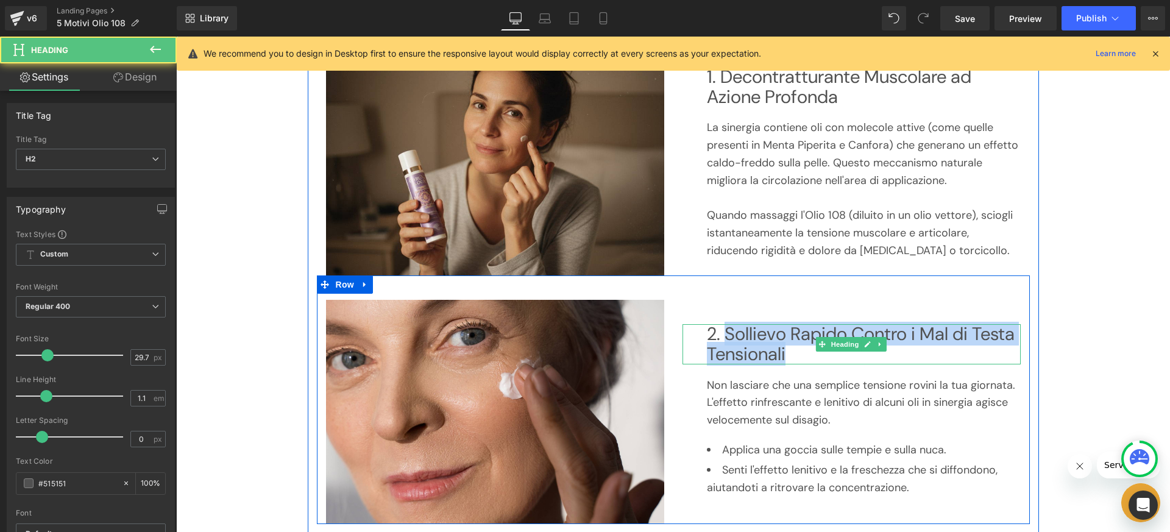
drag, startPoint x: 732, startPoint y: 335, endPoint x: 853, endPoint y: 354, distance: 122.8
click at [853, 354] on h2 "2. Sollievo Rapido Contro i Mal di Testa Tensionali" at bounding box center [864, 344] width 314 height 40
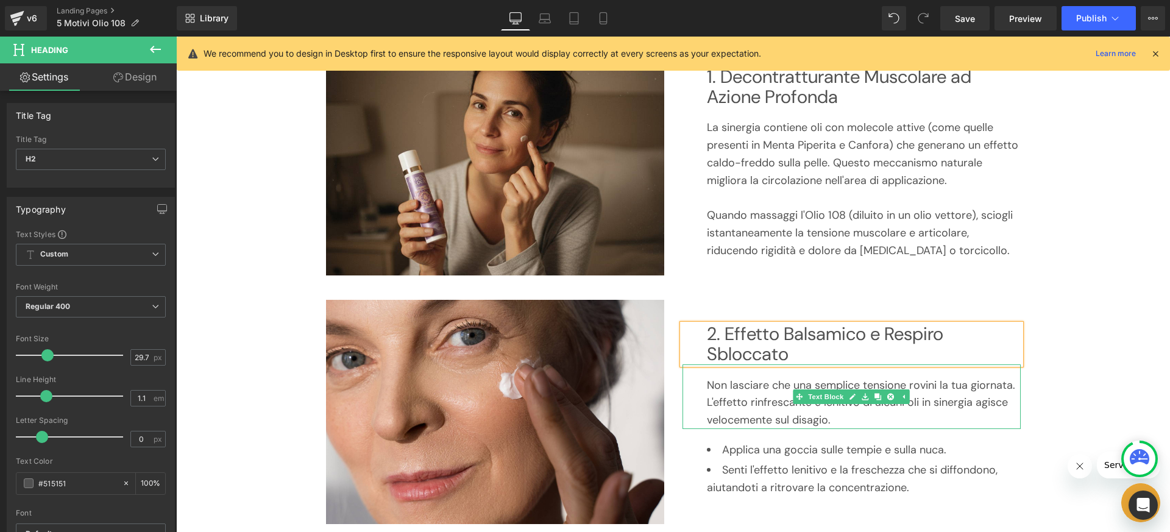
click at [737, 407] on p "Non lasciare che una semplice tensione rovini la tua giornata. L'effetto rinfre…" at bounding box center [864, 403] width 314 height 52
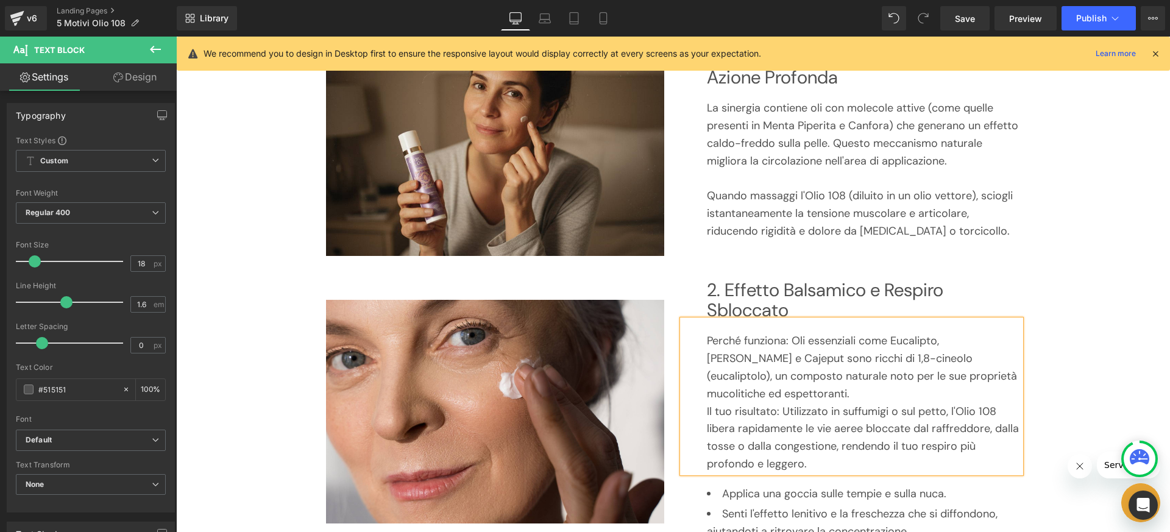
click at [791, 344] on p "Perché funziona: Oli essenziali come Eucalipto, [PERSON_NAME] e Cajeput sono ri…" at bounding box center [864, 367] width 314 height 70
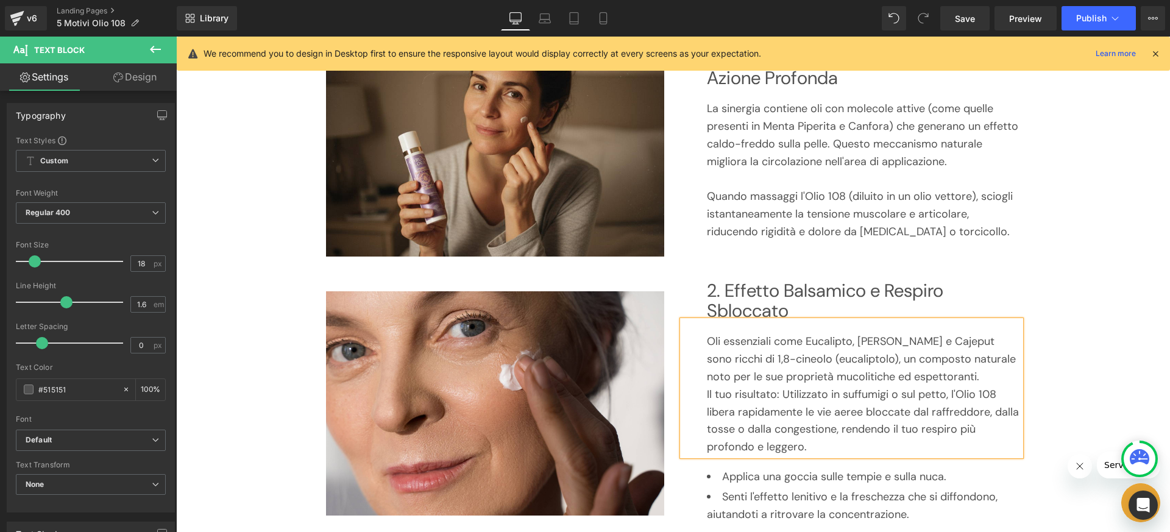
drag, startPoint x: 782, startPoint y: 394, endPoint x: 792, endPoint y: 394, distance: 9.7
click at [782, 394] on p "Il tuo risultato: Utilizzato in suffumigi o sul petto, l'Olio 108 libera rapida…" at bounding box center [864, 421] width 314 height 70
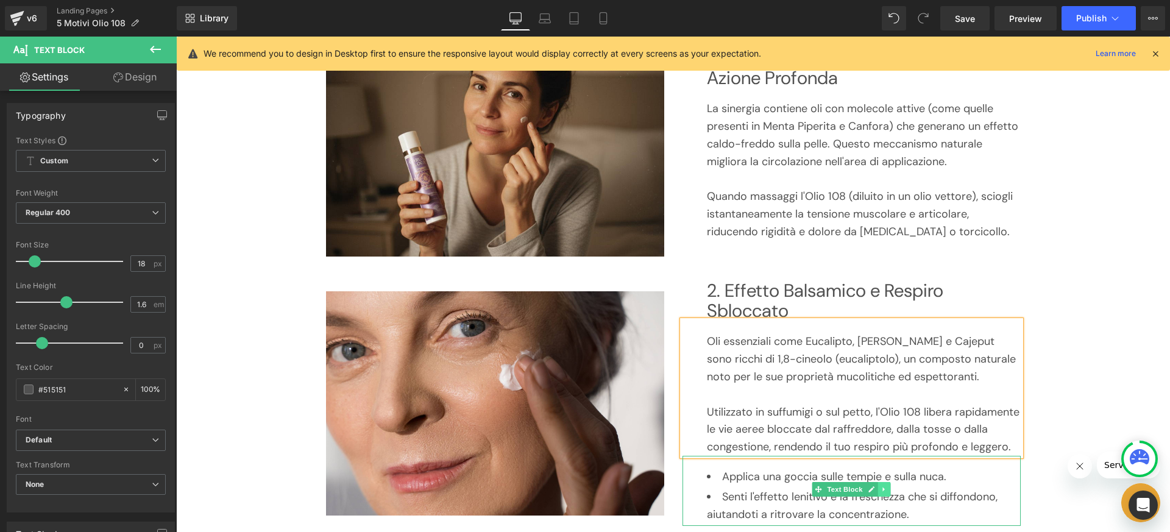
click at [882, 492] on icon at bounding box center [884, 489] width 7 height 7
click at [891, 491] on icon at bounding box center [890, 489] width 7 height 7
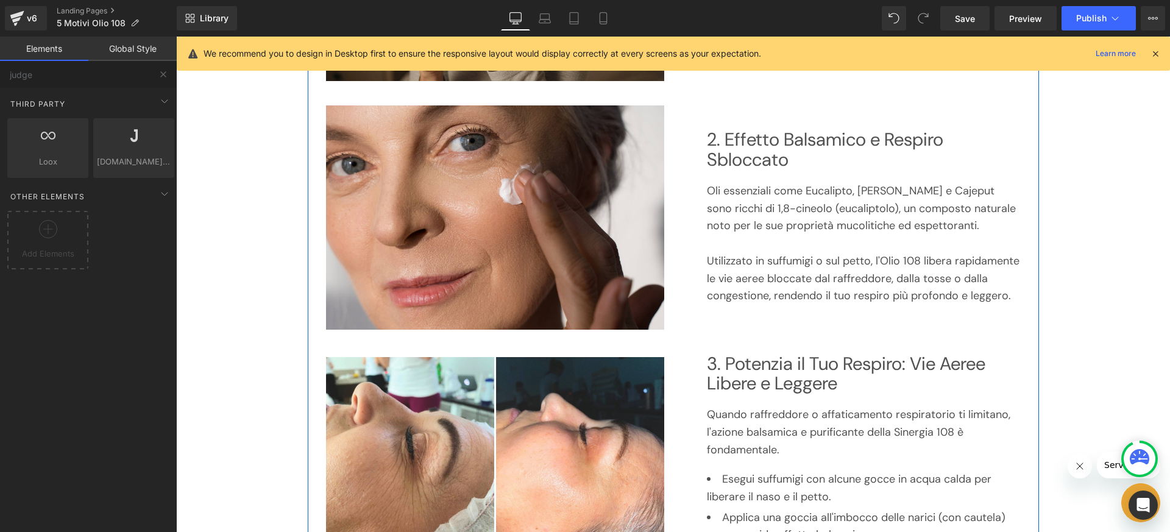
scroll to position [446, 0]
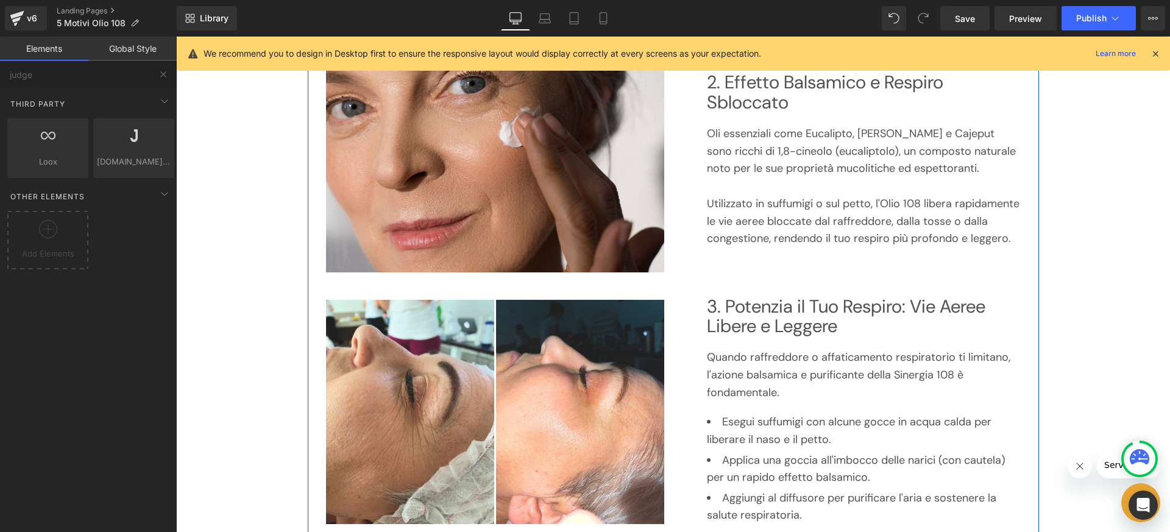
click at [732, 308] on h2 "3. Potenzia il Tuo Respiro: Vie Aeree Libere e Leggere" at bounding box center [864, 317] width 314 height 40
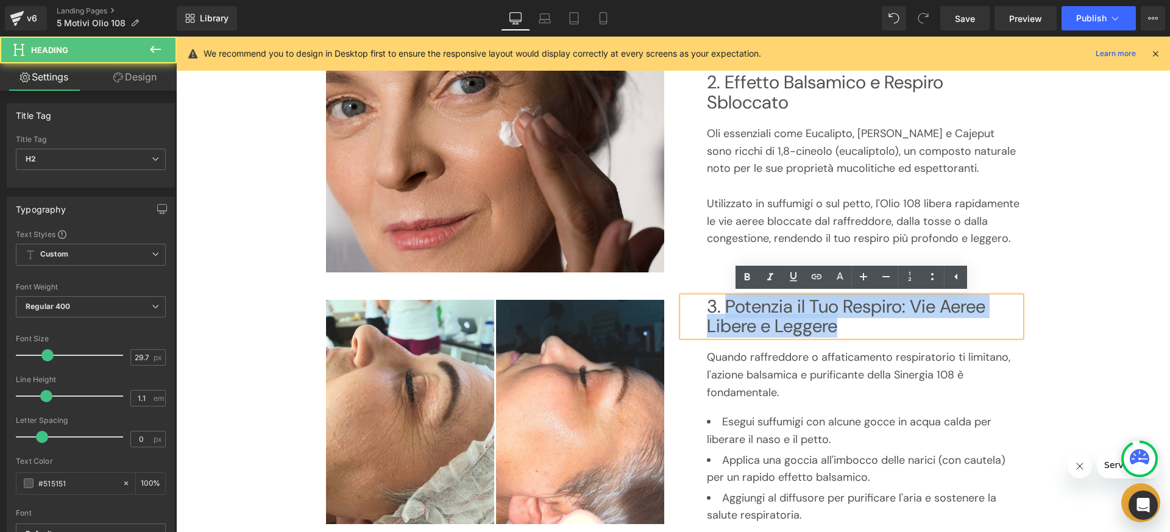
click at [859, 326] on h2 "3. Potenzia il Tuo Respiro: Vie Aeree Libere e Leggere" at bounding box center [864, 317] width 314 height 40
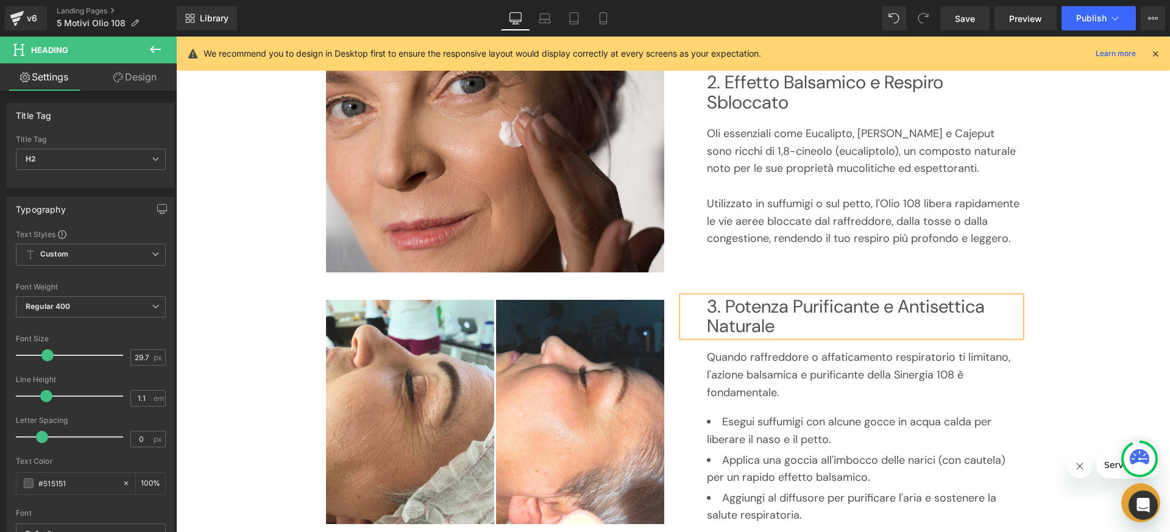
click at [743, 394] on p "Quando raffreddore o affaticamento respiratorio ti limitano, l'azione balsamica…" at bounding box center [864, 375] width 314 height 52
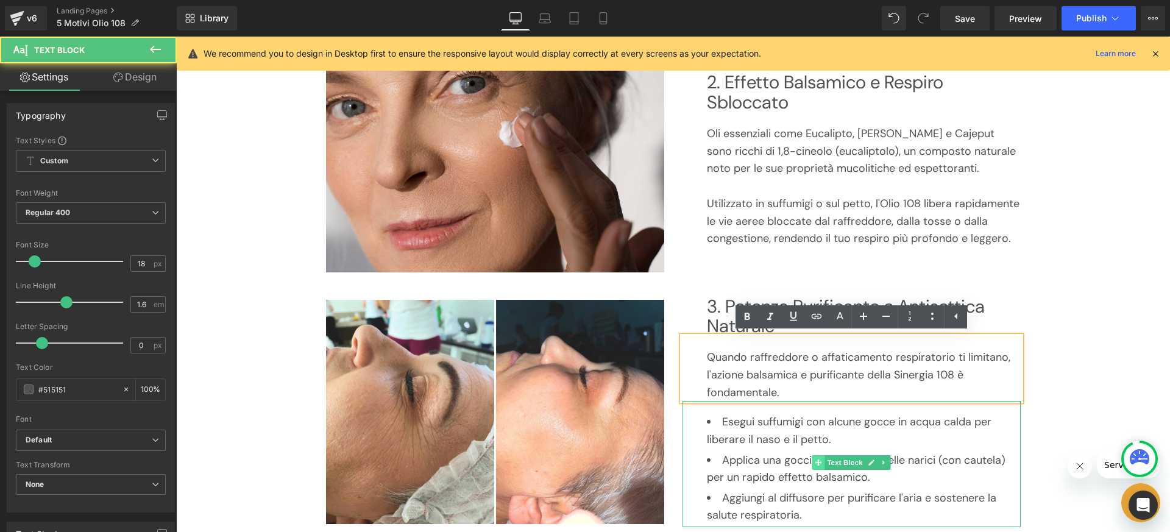
click at [819, 460] on icon at bounding box center [818, 462] width 7 height 7
click at [886, 462] on icon at bounding box center [884, 462] width 7 height 7
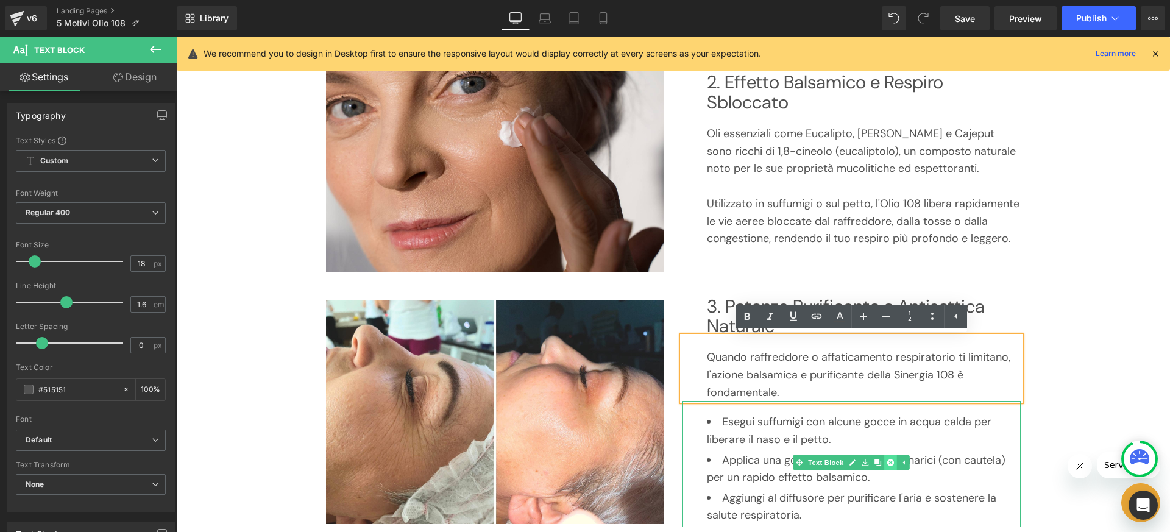
click at [887, 461] on icon at bounding box center [890, 462] width 7 height 7
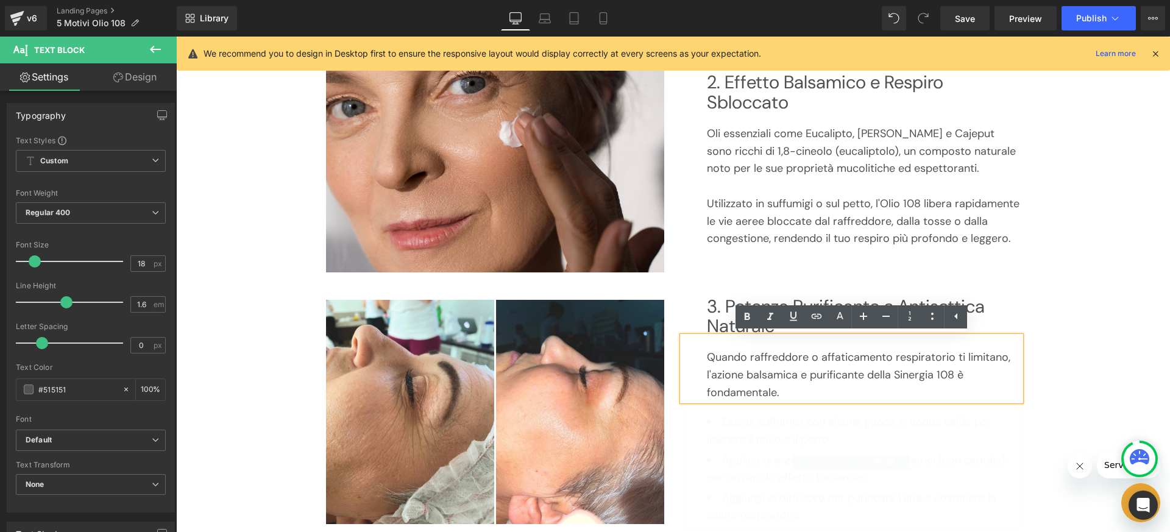
click at [747, 401] on p "Quando raffreddore o affaticamento respiratorio ti limitano, l'azione balsamica…" at bounding box center [864, 375] width 314 height 52
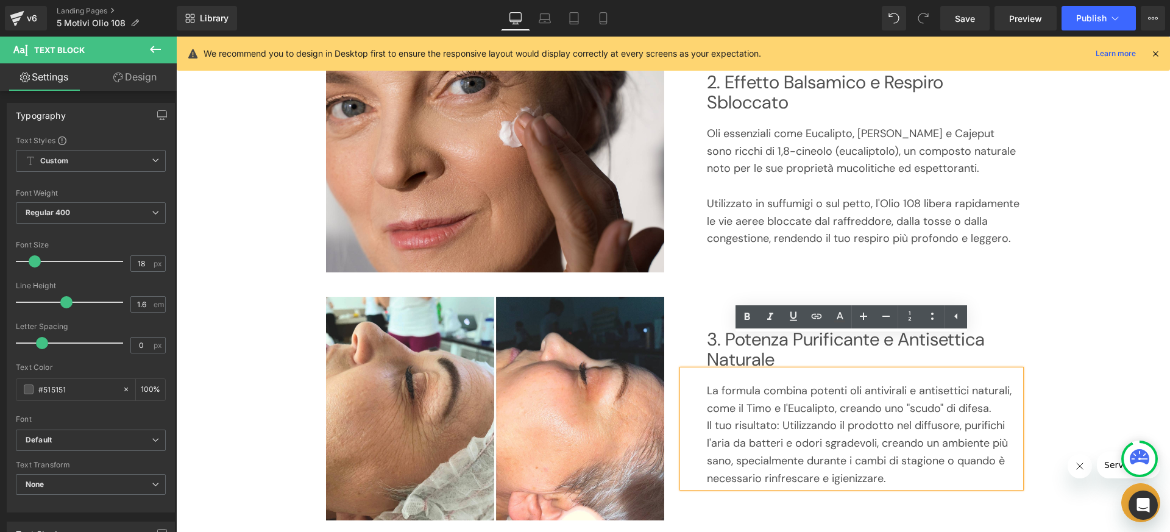
scroll to position [420, 0]
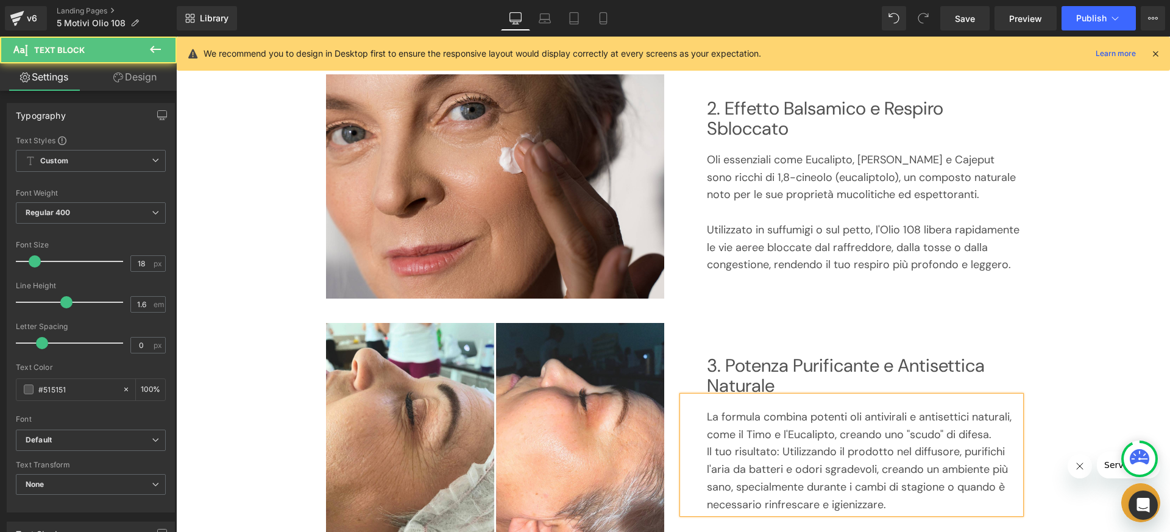
click at [813, 443] on p "Il tuo risultato: Utilizzando il prodotto nel diffusore, purifichi l'aria da ba…" at bounding box center [864, 478] width 314 height 70
click at [781, 443] on p "Il tuo risultato: Utilizzando il prodotto nel diffusore, purifichi l'aria da ba…" at bounding box center [864, 478] width 314 height 70
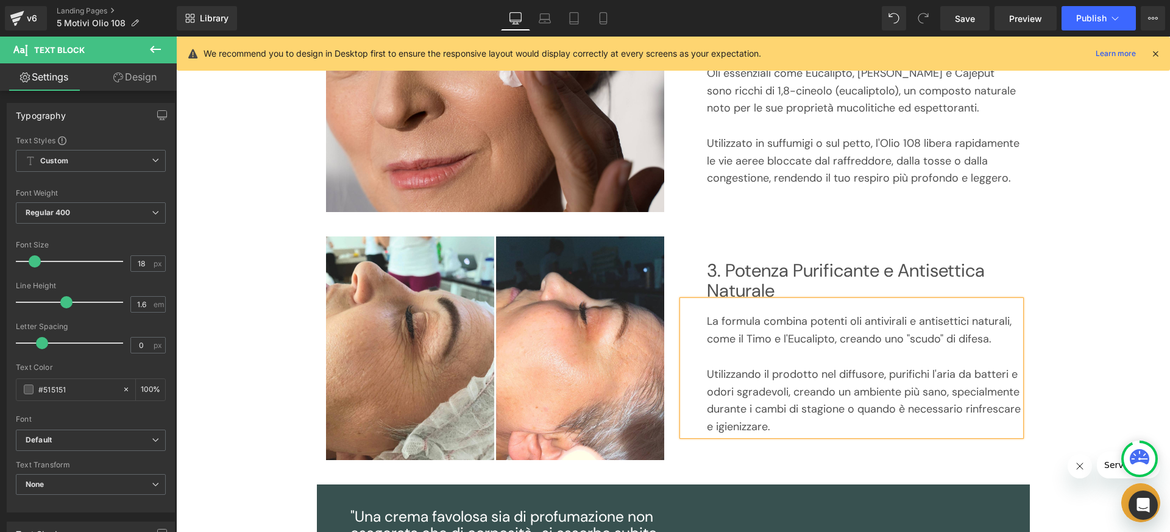
scroll to position [497, 0]
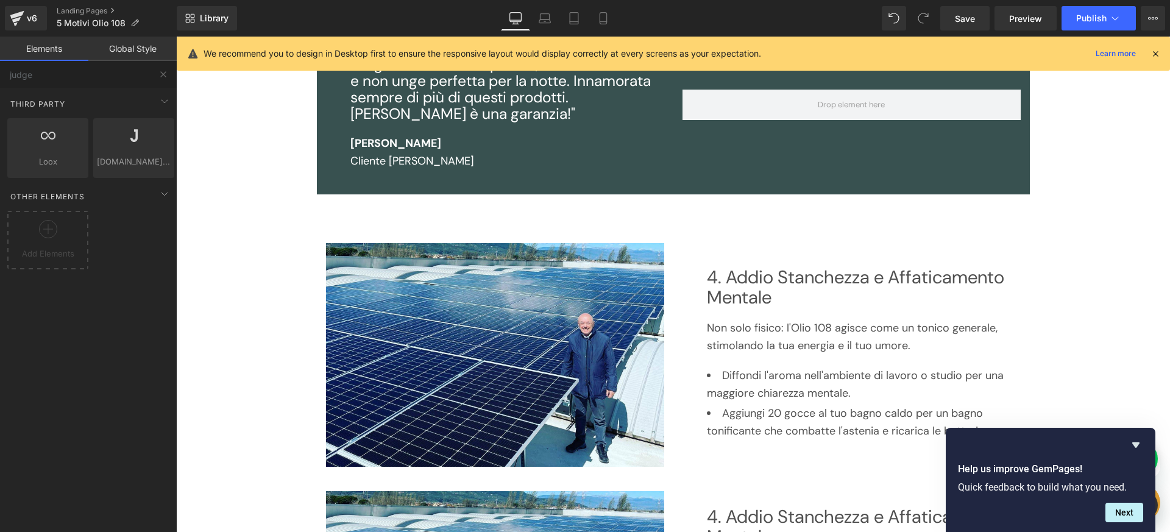
scroll to position [980, 0]
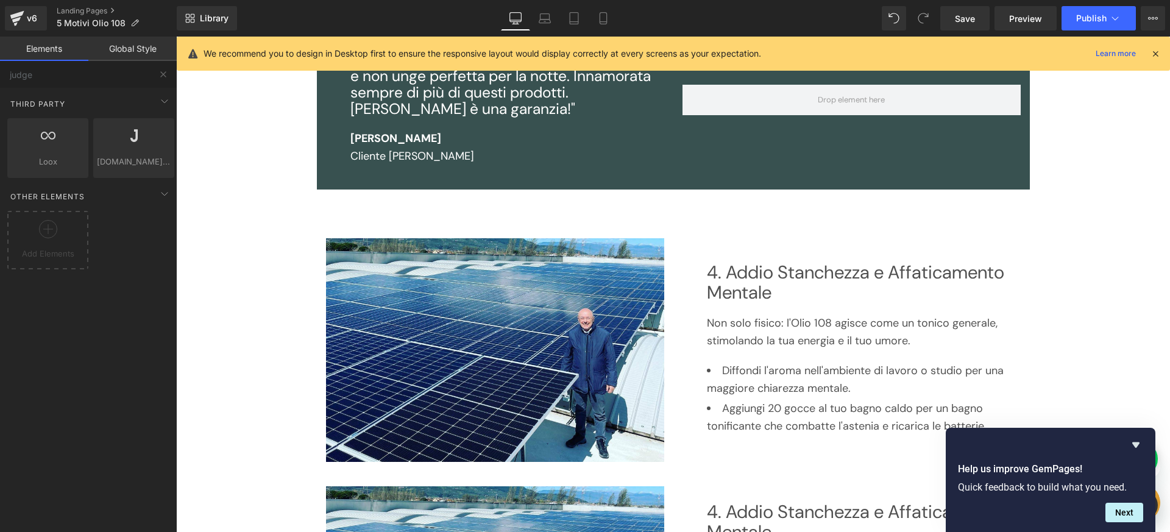
click at [767, 274] on h2 "4. Addio Stanchezza e Affaticamento Mentale" at bounding box center [864, 283] width 314 height 40
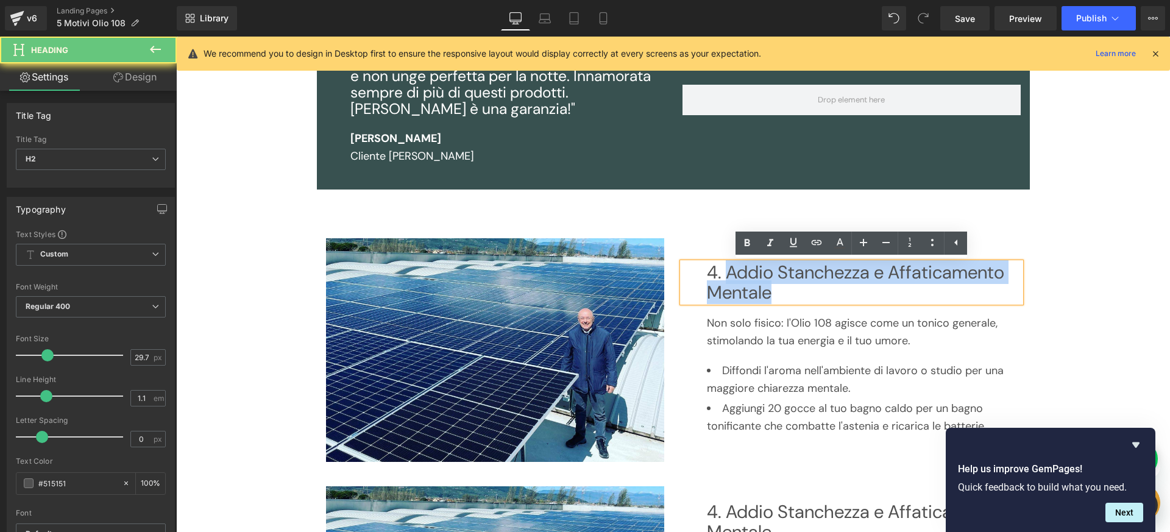
drag, startPoint x: 730, startPoint y: 272, endPoint x: 807, endPoint y: 299, distance: 82.1
click at [807, 299] on h2 "4. Addio Stanchezza e Affaticamento Mentale" at bounding box center [864, 283] width 314 height 40
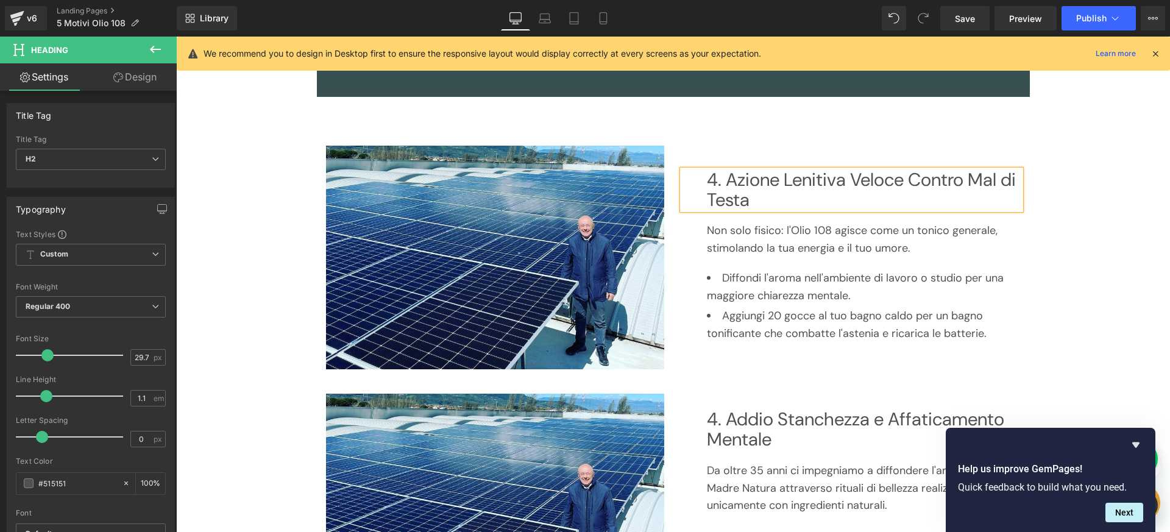
scroll to position [1077, 0]
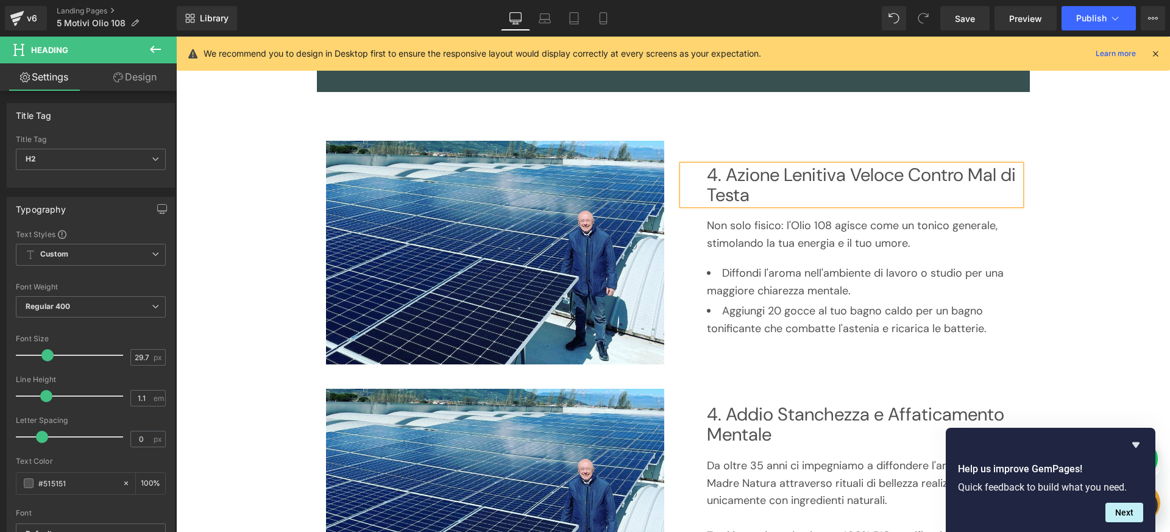
click at [176, 37] on div at bounding box center [176, 37] width 0 height 0
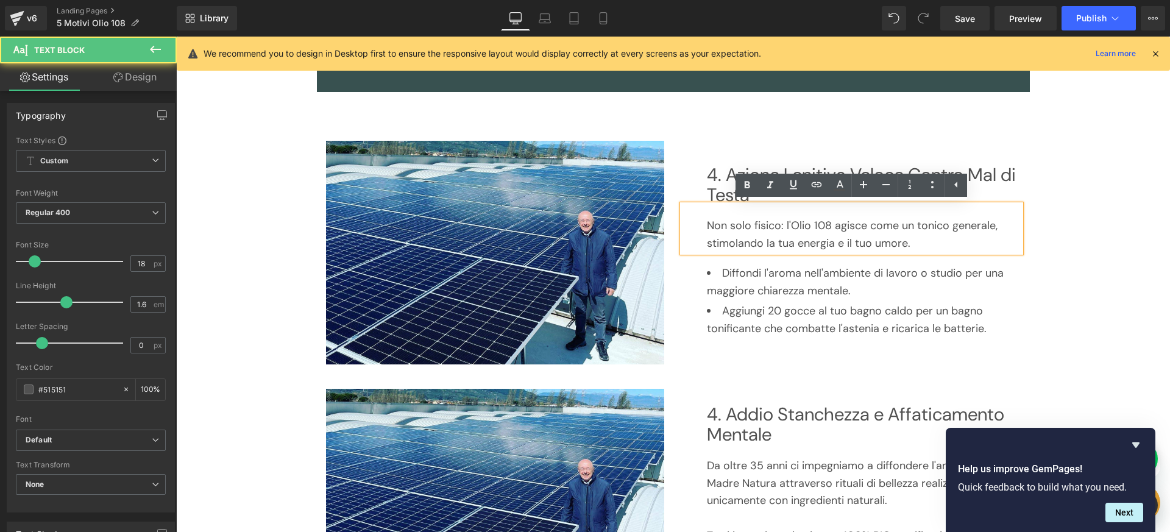
click at [815, 309] on li "Aggiungi 20 gocce al tuo bagno caldo per un bagno tonificante che combatte l'as…" at bounding box center [864, 319] width 314 height 35
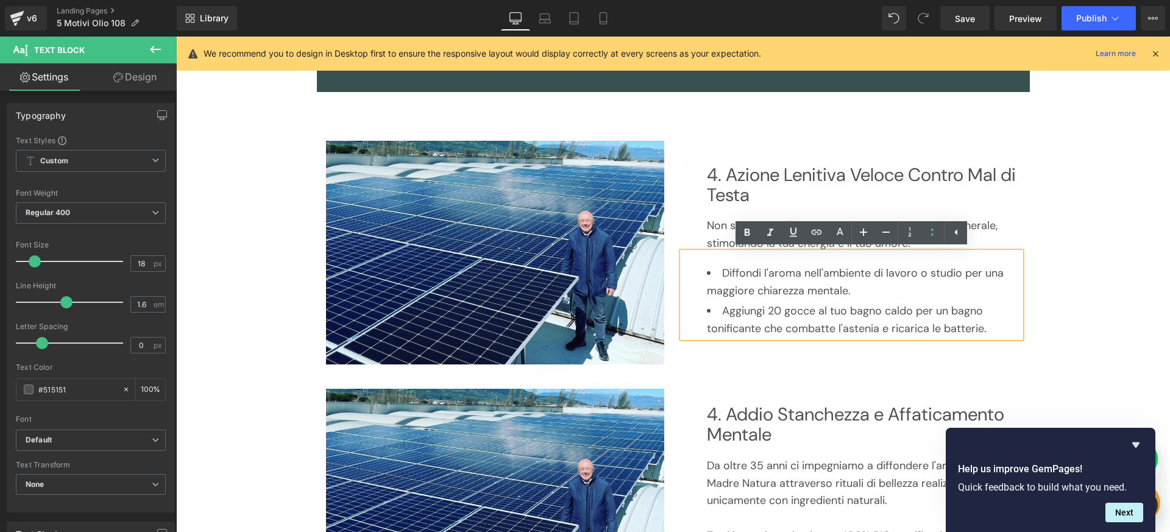
click at [1064, 289] on div "Image Acquista Ora Button Row Row Dolori e Affaticamento? Ecco le 5 Azioni Imme…" at bounding box center [673, 157] width 994 height 2396
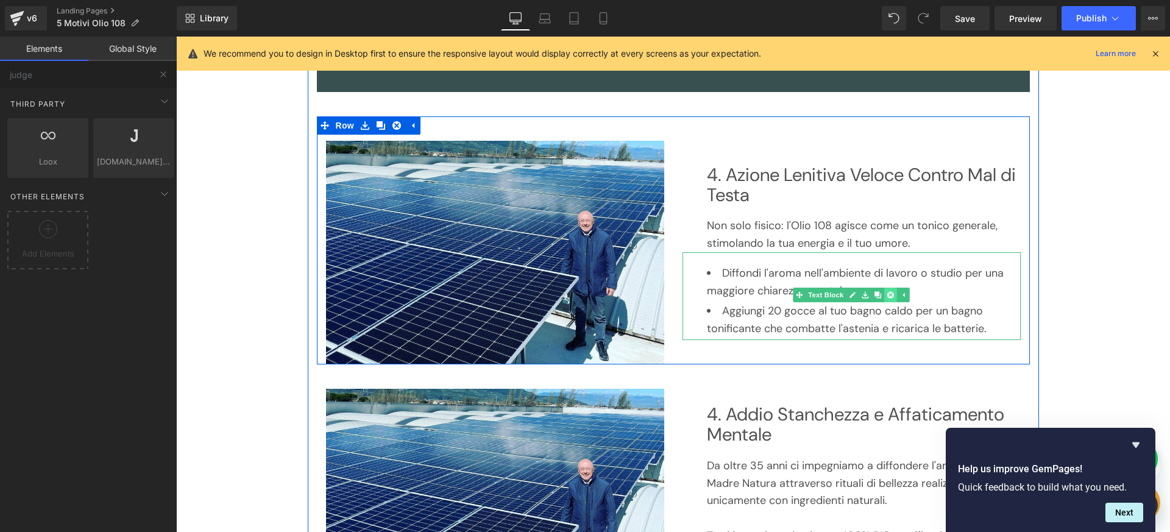
click at [891, 294] on icon at bounding box center [890, 294] width 7 height 7
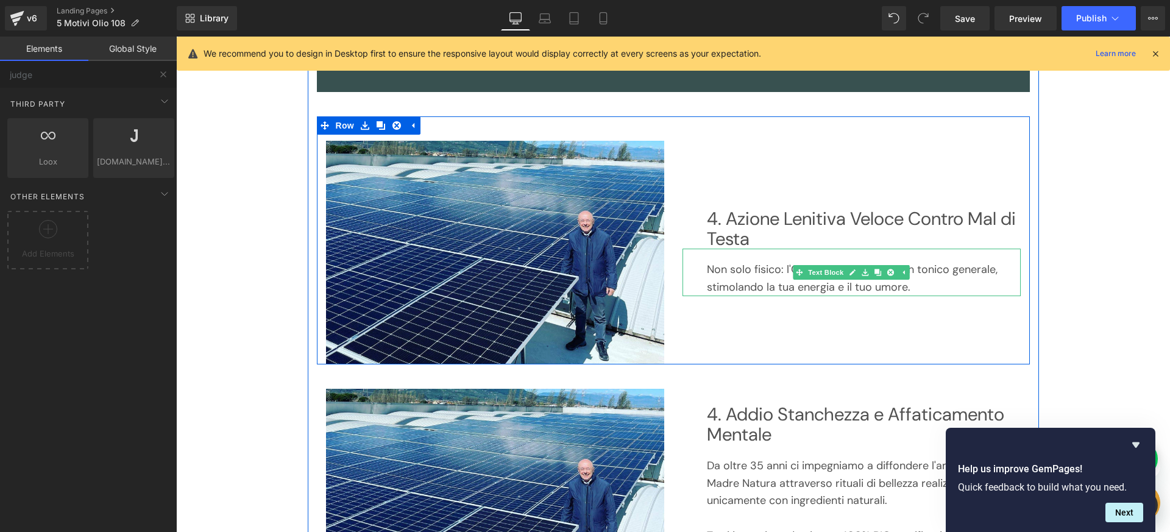
click at [747, 268] on p "Non solo fisico: l'Olio 108 agisce come un tonico generale, stimolando la tua e…" at bounding box center [864, 278] width 314 height 35
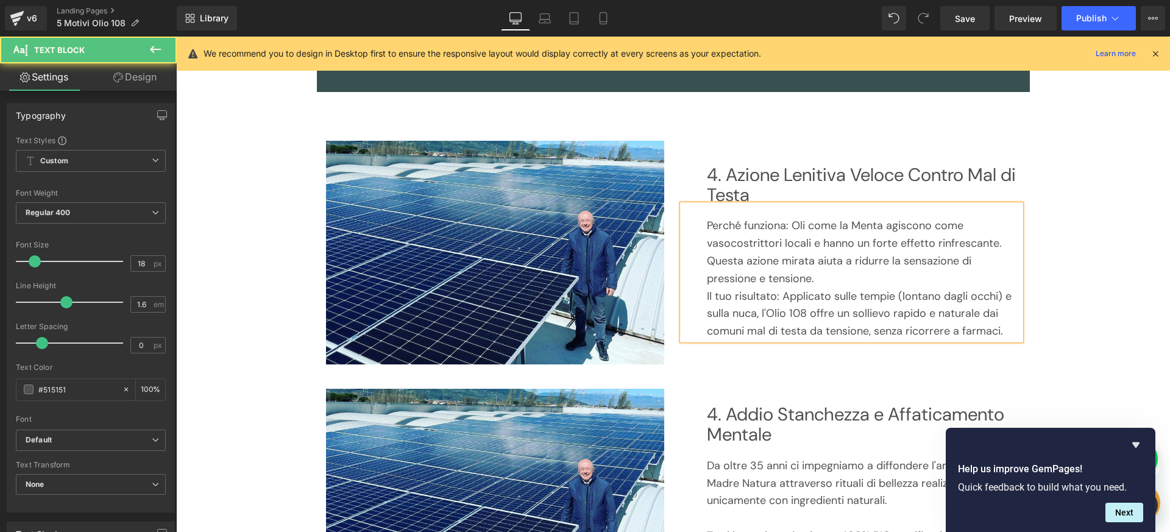
click at [793, 270] on p "Perché funziona: Oli come la Menta agiscono come vasocostrittori locali e hanno…" at bounding box center [864, 252] width 314 height 70
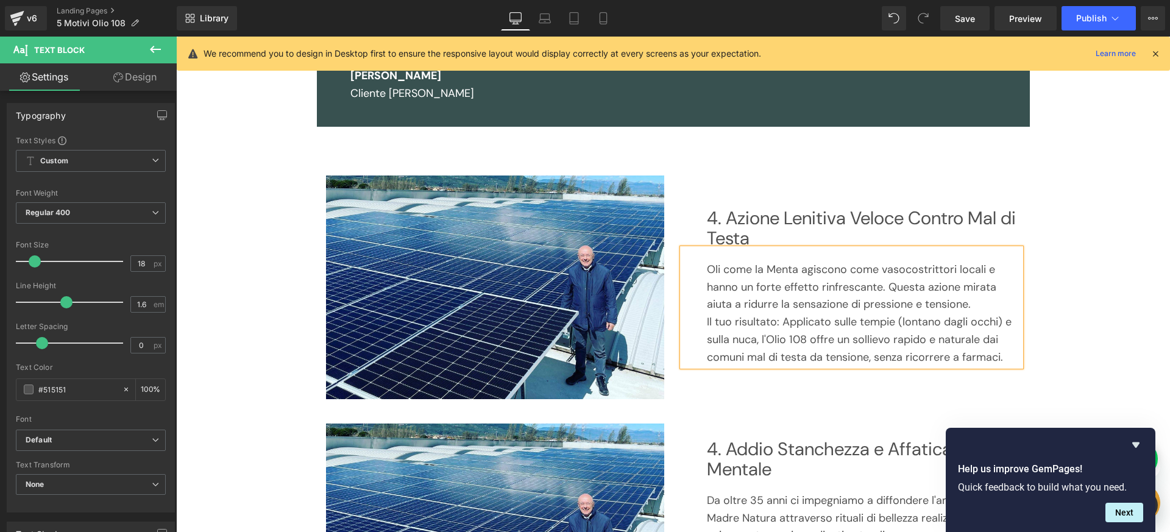
scroll to position [1033, 0]
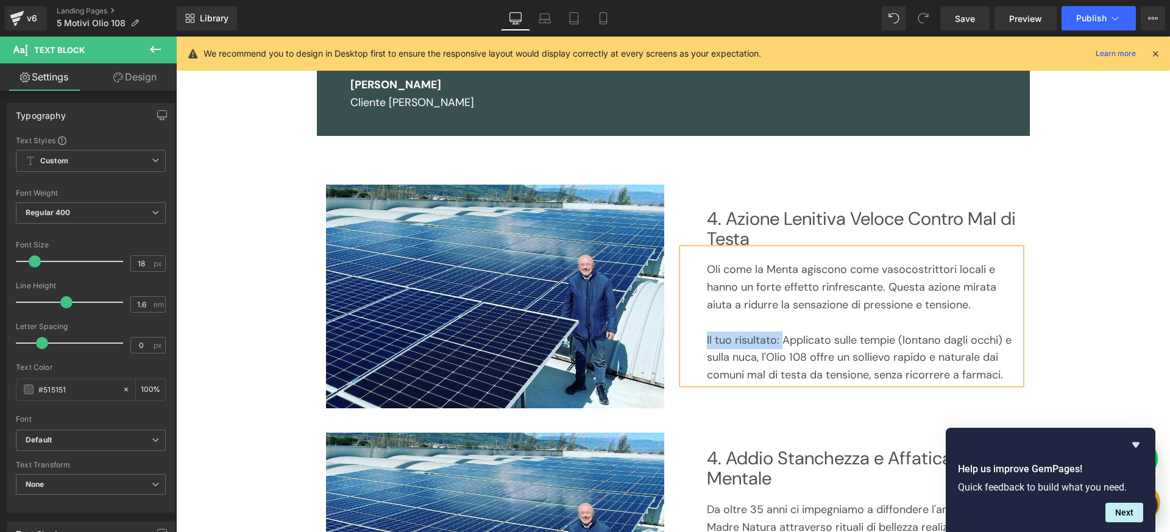
click at [778, 339] on p "Il tuo risultato: Applicato sulle tempie (lontano dagli occhi) e sulla nuca, l'…" at bounding box center [864, 357] width 314 height 52
click at [1091, 293] on div "Image Acquista Ora Button Row Row Dolori e Affaticamento? Ecco le 5 Azioni Imme…" at bounding box center [673, 201] width 994 height 2396
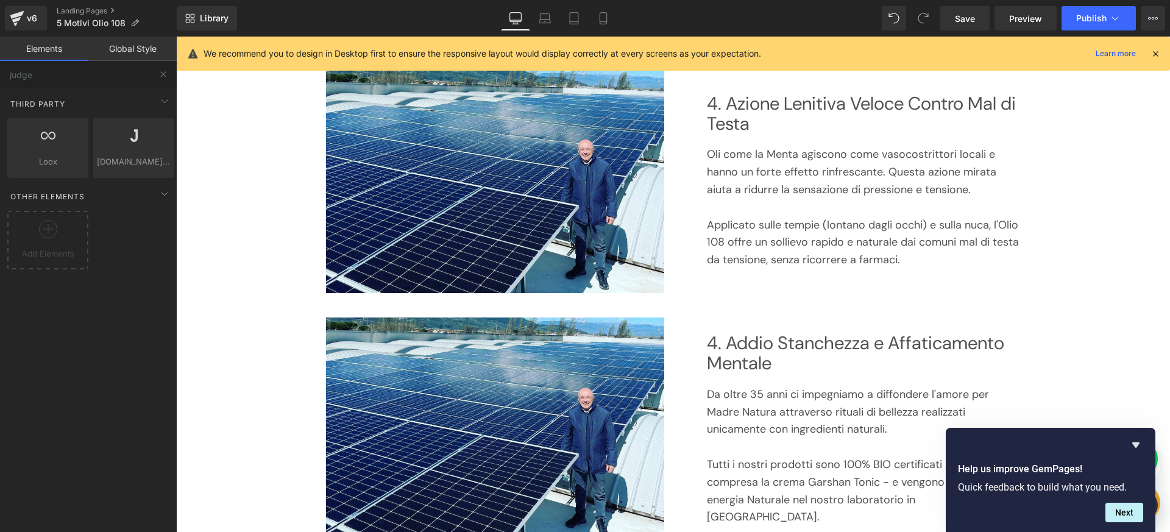
scroll to position [1156, 0]
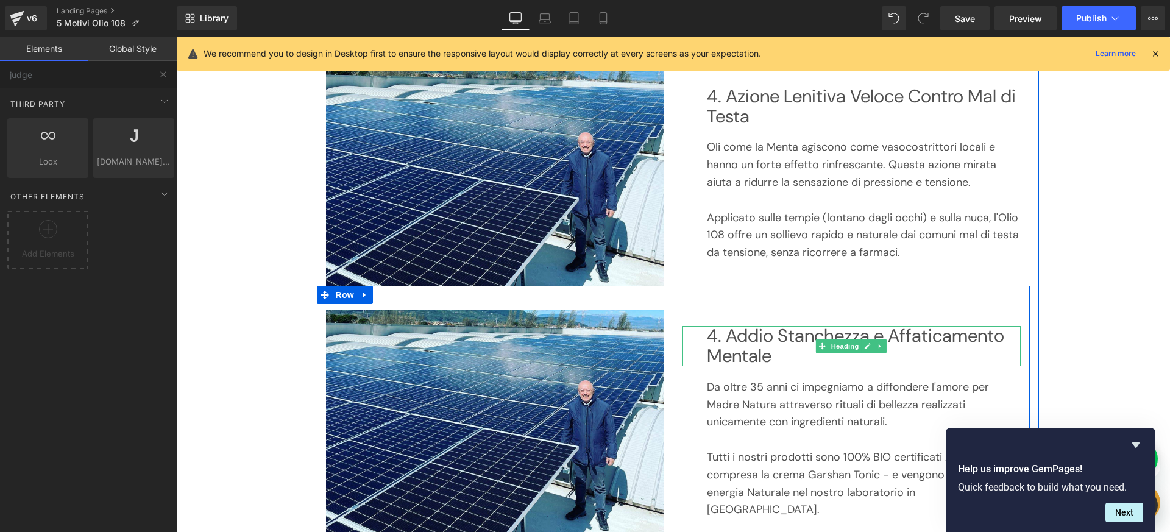
click at [771, 359] on h2 "4. Addio Stanchezza e Affaticamento Mentale" at bounding box center [864, 346] width 314 height 40
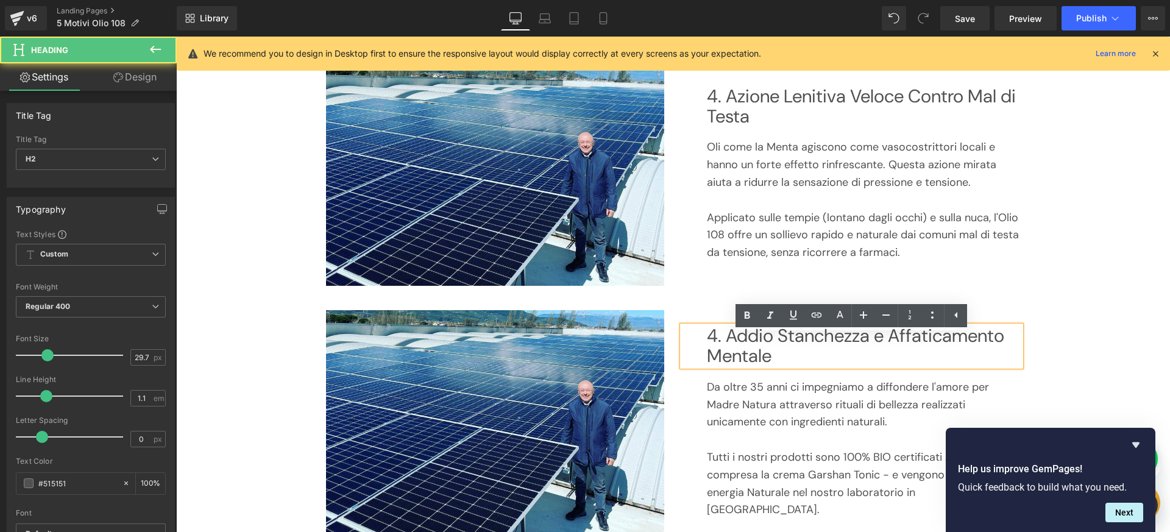
click at [714, 345] on h2 "4. Addio Stanchezza e Affaticamento Mentale" at bounding box center [864, 346] width 314 height 40
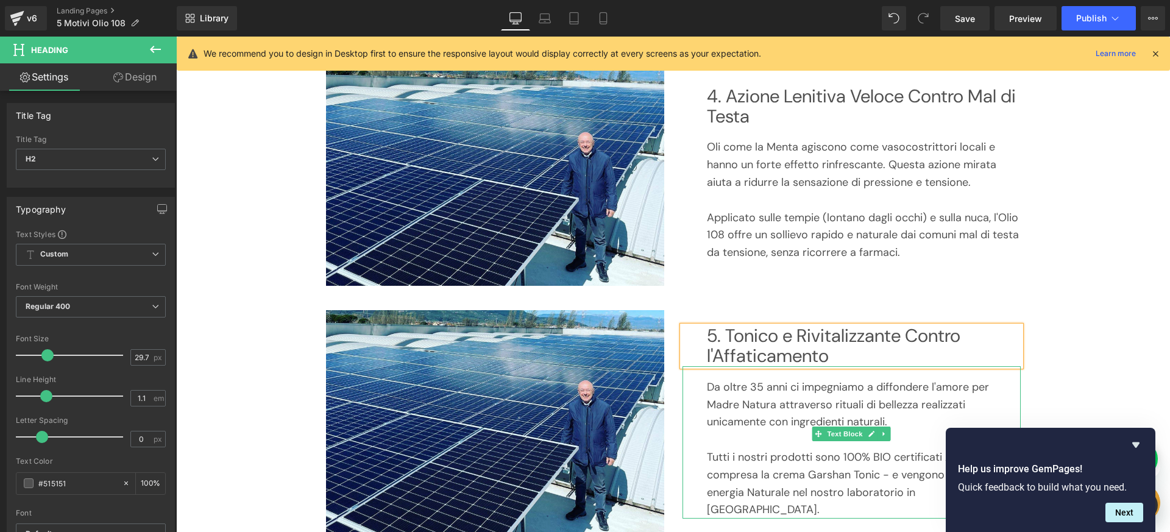
click at [781, 418] on p "Da oltre 35 anni ci impegniamo a diffondere l'amore per Madre Natura attraverso…" at bounding box center [864, 404] width 314 height 52
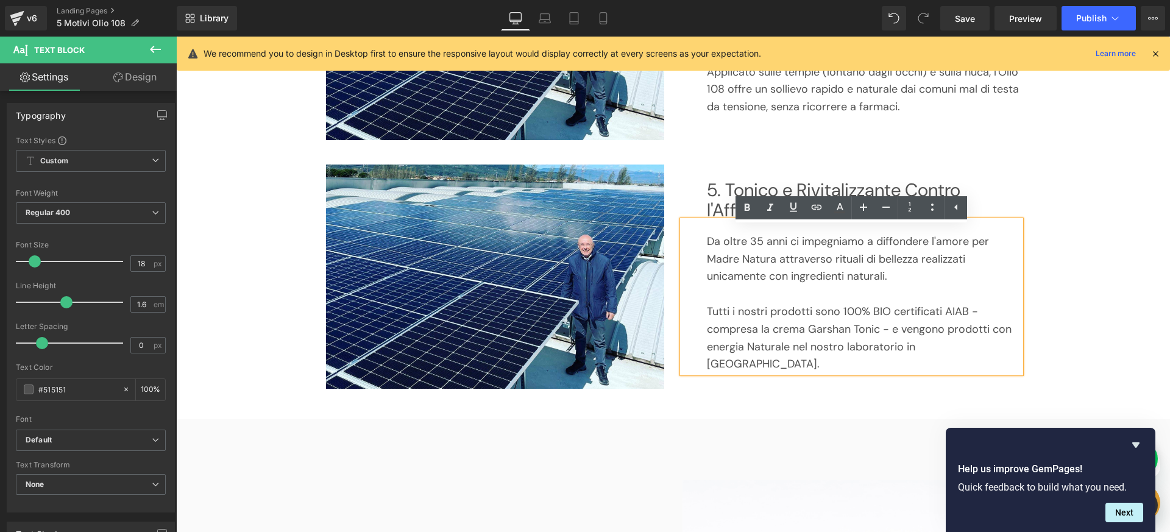
scroll to position [1303, 0]
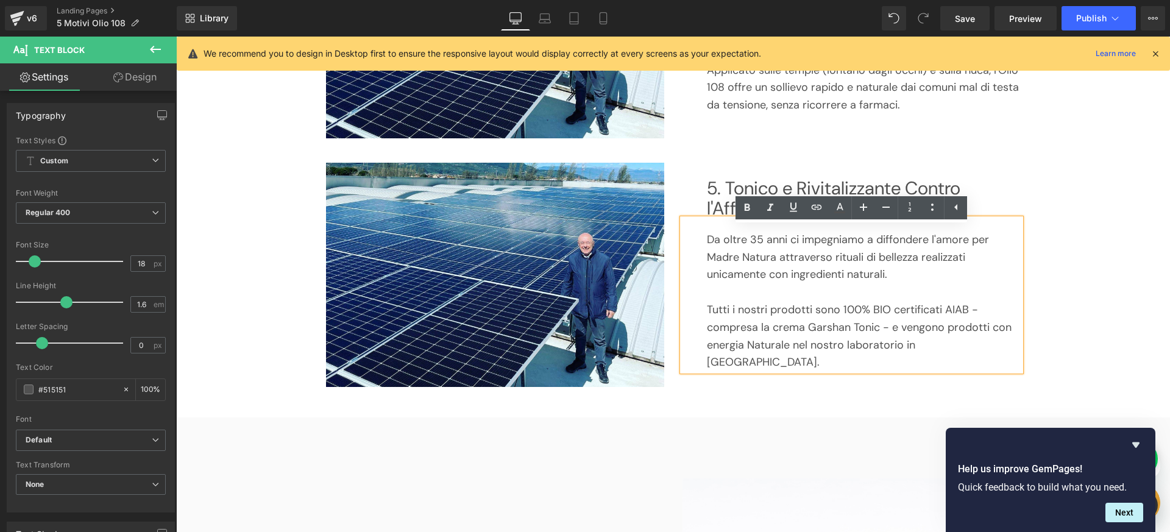
click at [774, 301] on p at bounding box center [864, 292] width 314 height 18
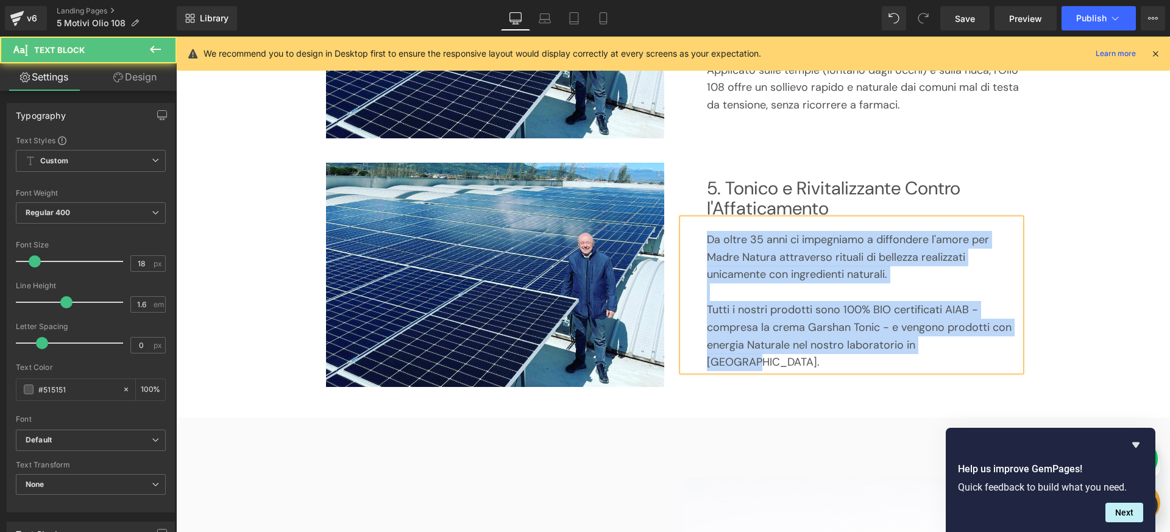
paste div
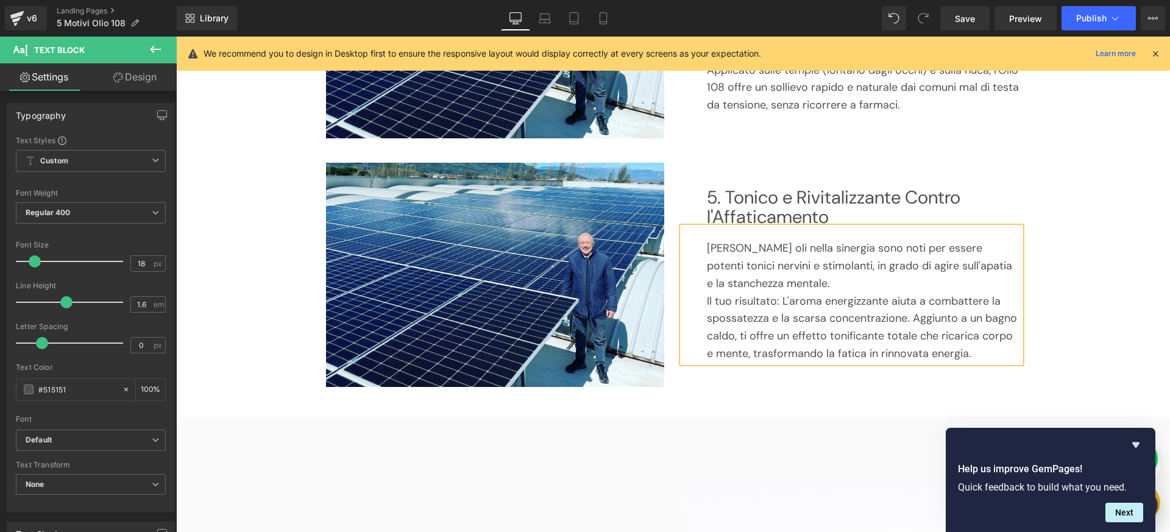
click at [778, 300] on p "Il tuo risultato: L'aroma energizzante aiuta a combattere la spossatezza e la s…" at bounding box center [864, 327] width 314 height 70
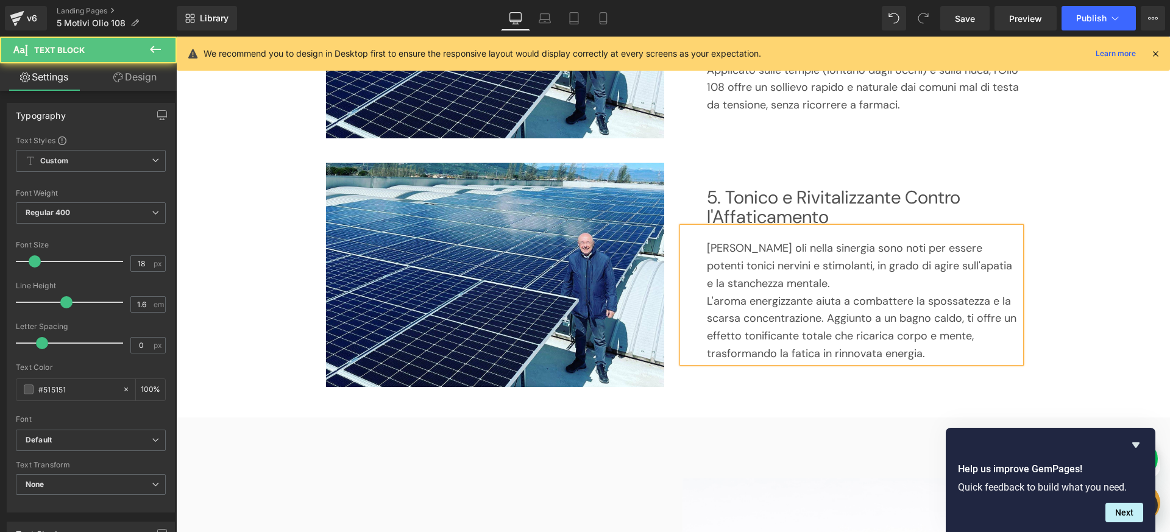
scroll to position [1295, 0]
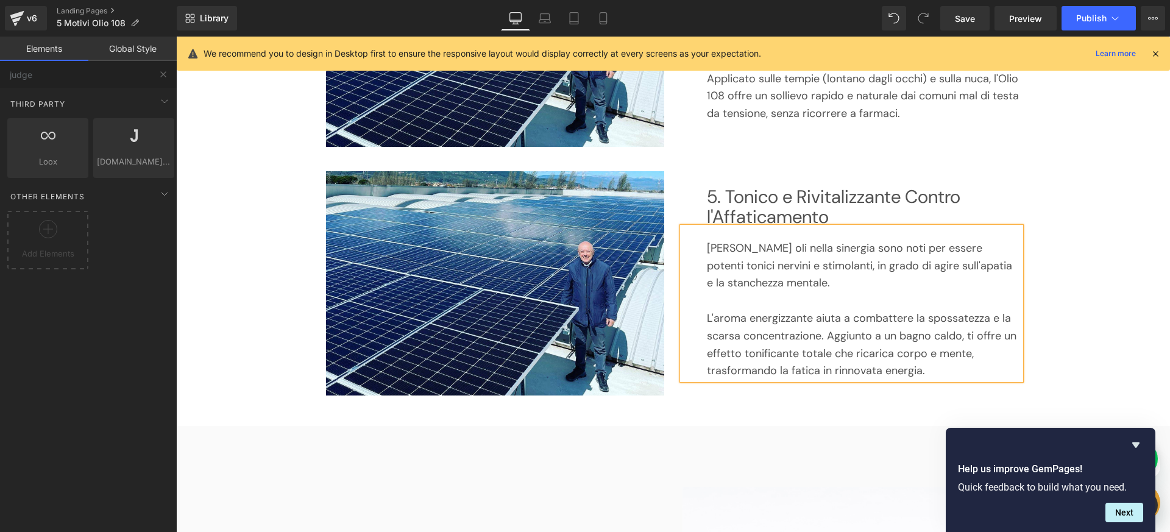
scroll to position [1294, 0]
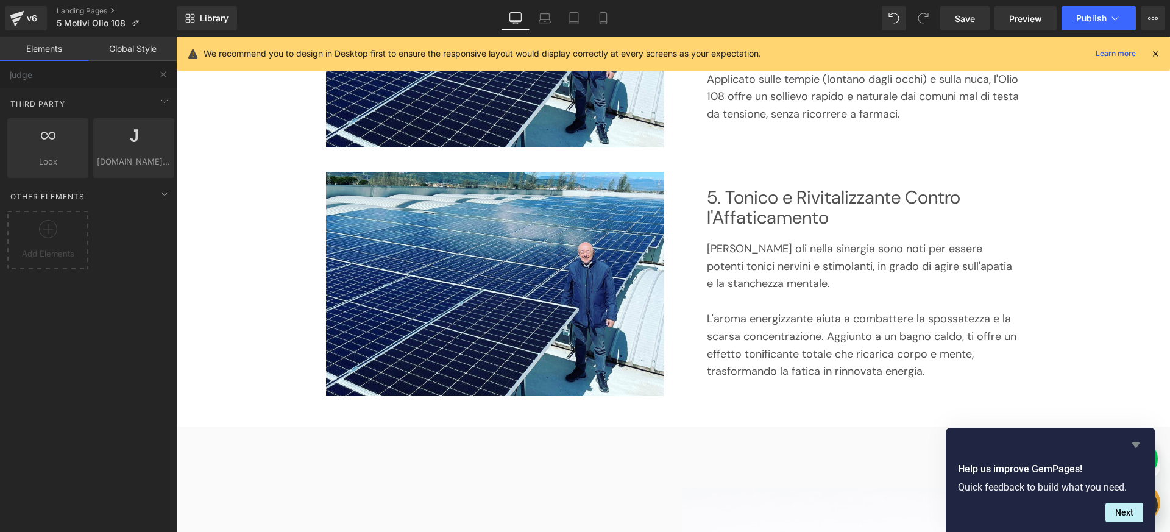
click at [1141, 444] on icon "Hide survey" at bounding box center [1136, 445] width 15 height 15
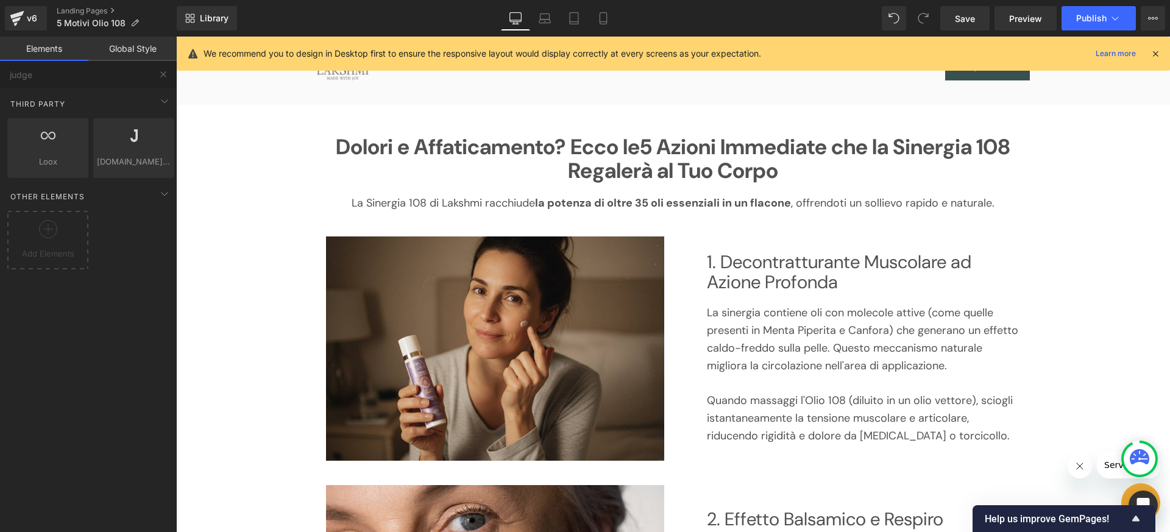
scroll to position [0, 0]
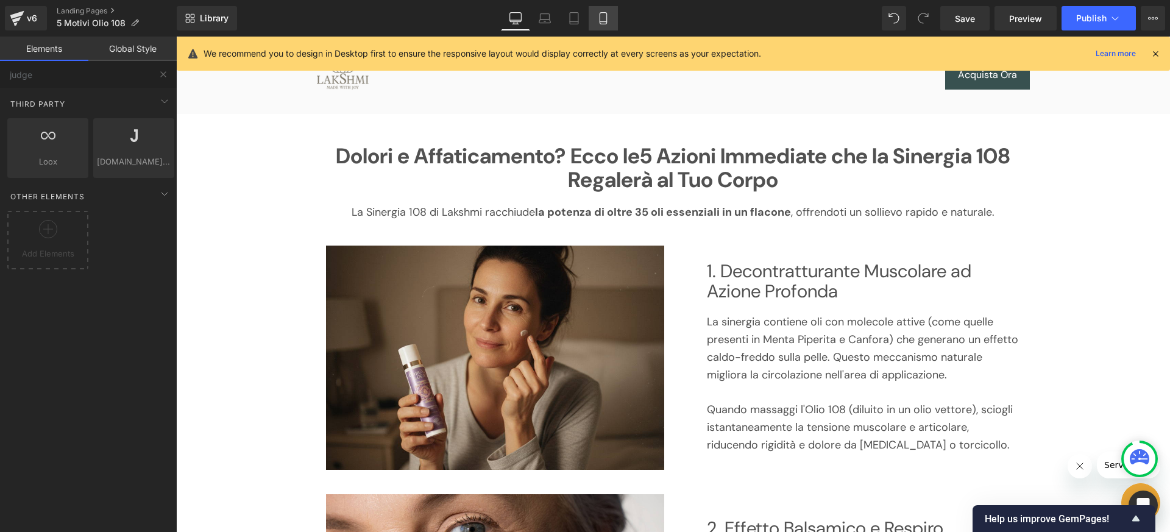
click at [600, 21] on icon at bounding box center [603, 18] width 12 height 12
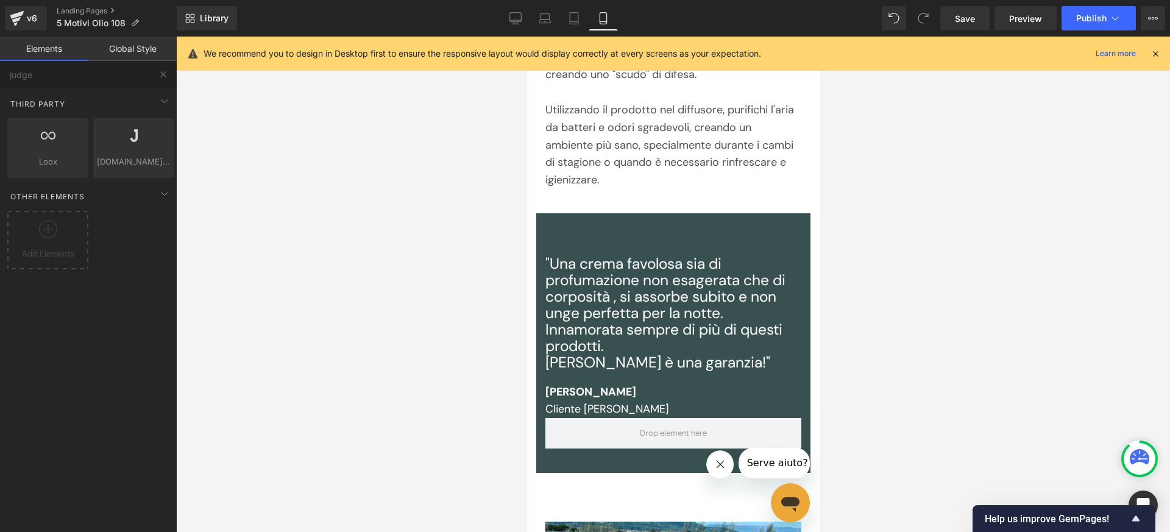
scroll to position [1349, 0]
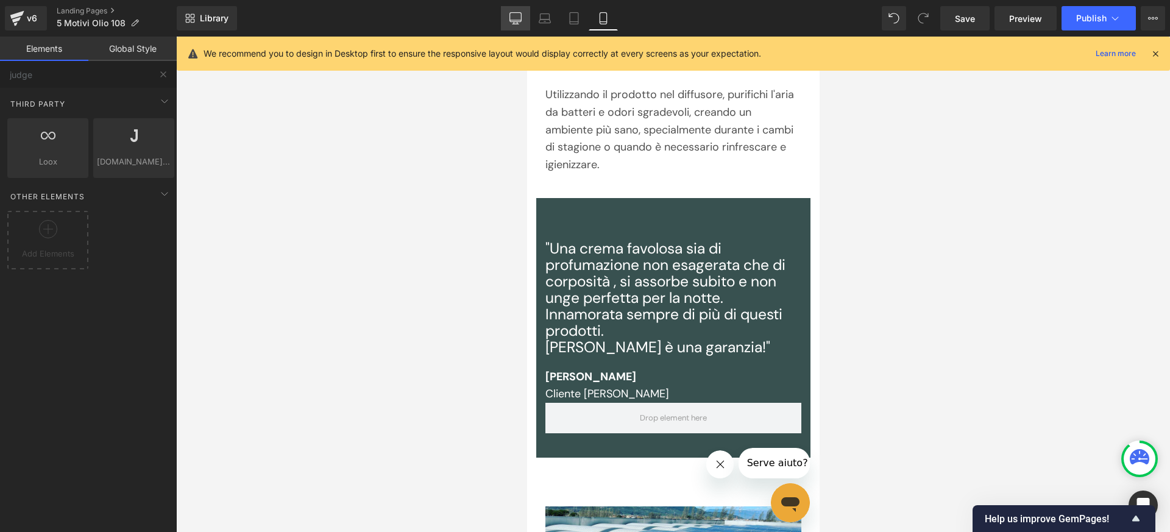
click at [518, 10] on link "Desktop" at bounding box center [515, 18] width 29 height 24
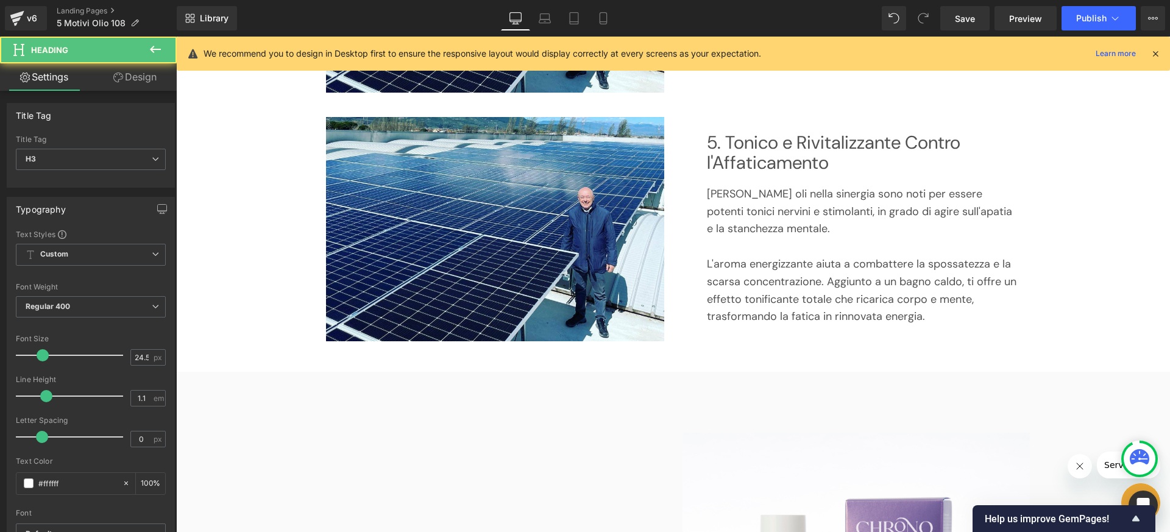
paste div
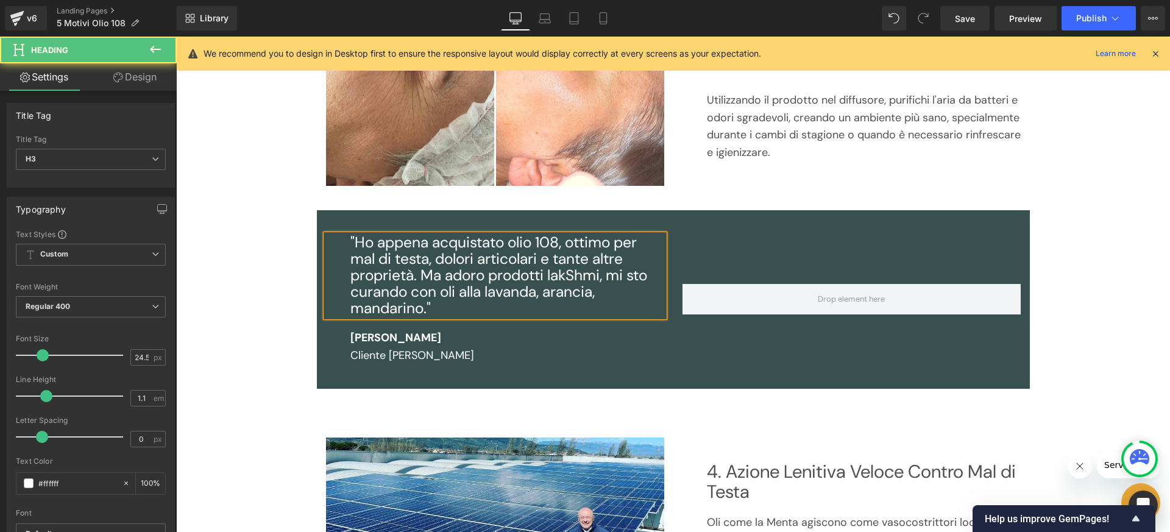
click at [356, 239] on h3 ""Ho appena acquistato olio 108, ottimo per mal di testa, dolori articolari e ta…" at bounding box center [507, 276] width 314 height 82
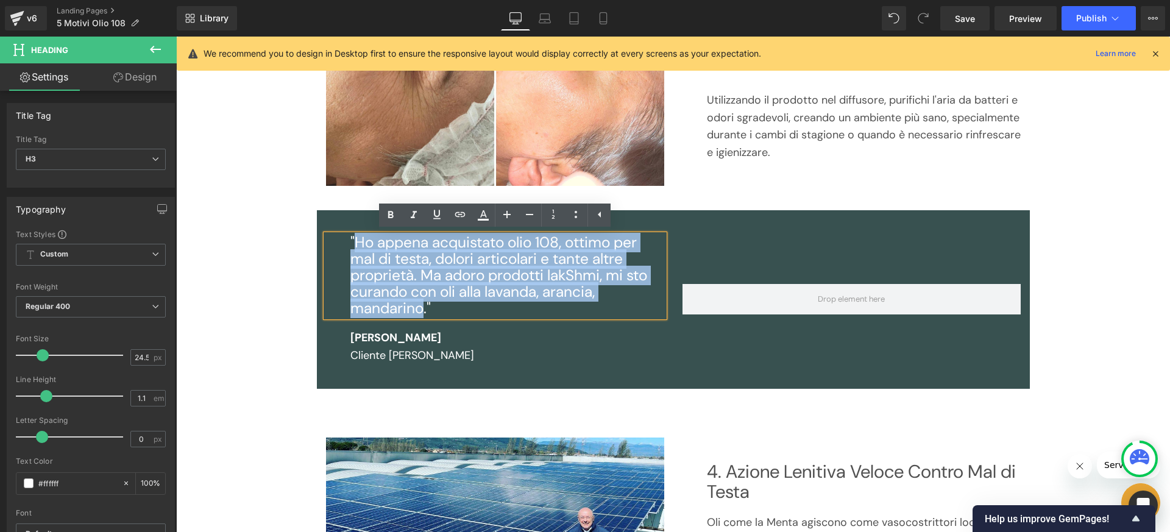
click at [587, 292] on h3 ""Ho appena acquistato olio 108, ottimo per mal di testa, dolori articolari e ta…" at bounding box center [507, 276] width 314 height 82
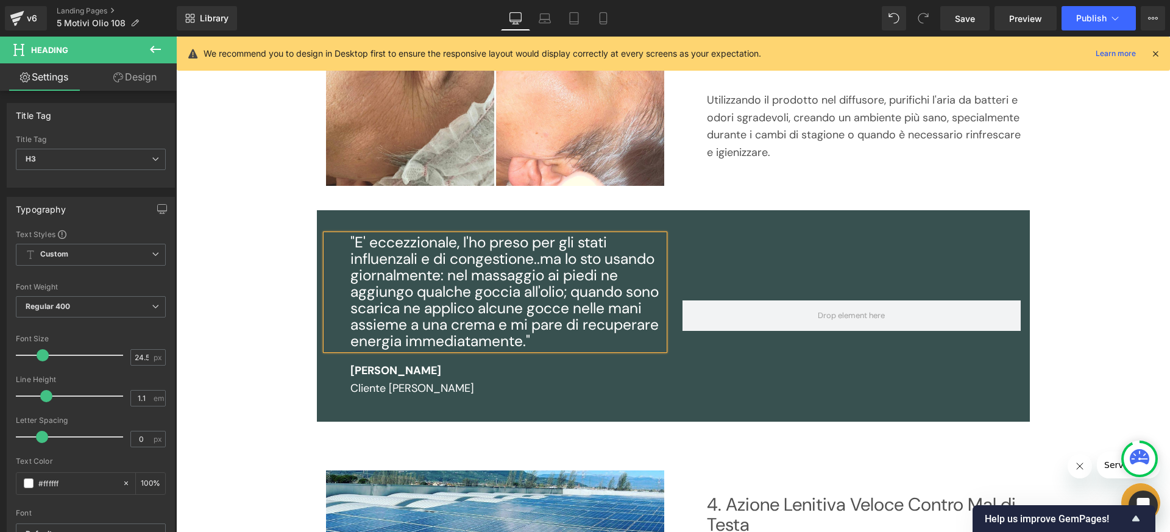
click at [412, 241] on h3 ""E' eccezzionale, l'ho preso per gli stati influenzali e di congestione..ma lo …" at bounding box center [507, 292] width 314 height 115
click at [372, 370] on strong "[PERSON_NAME]" at bounding box center [395, 370] width 91 height 15
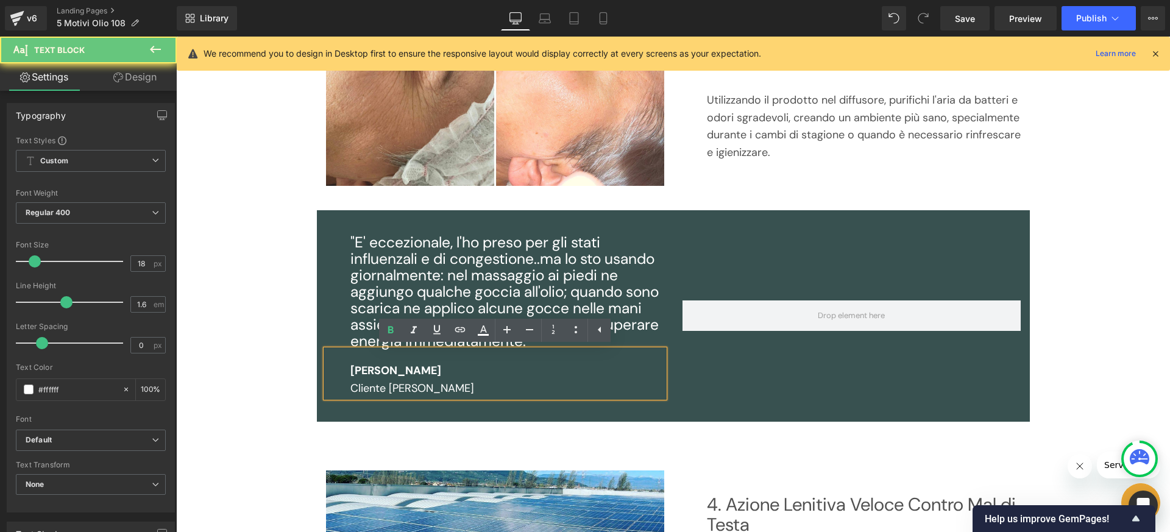
click at [367, 371] on strong "[PERSON_NAME]" at bounding box center [395, 370] width 91 height 15
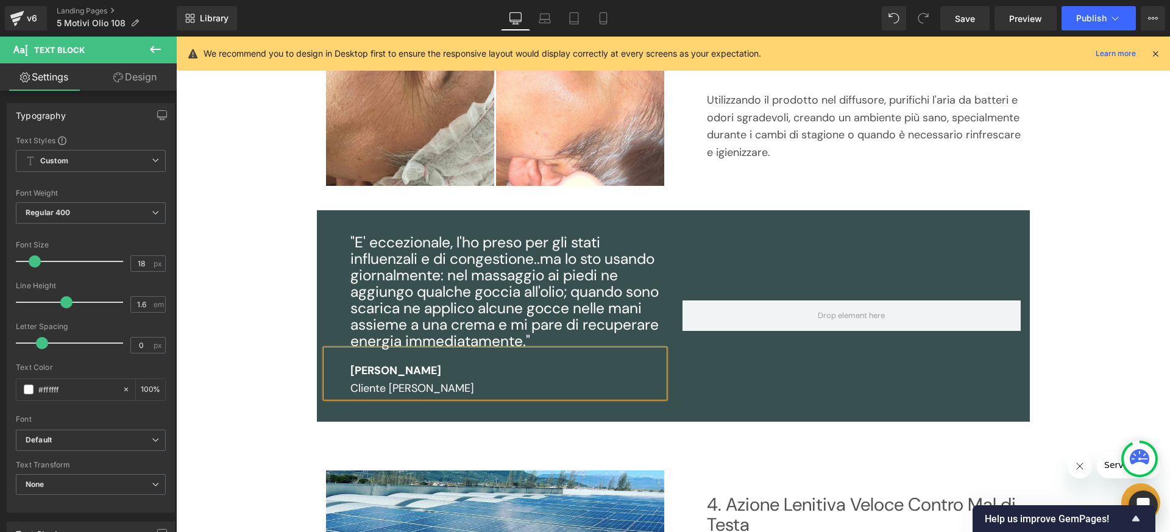
click at [1016, 254] on div at bounding box center [851, 316] width 356 height 162
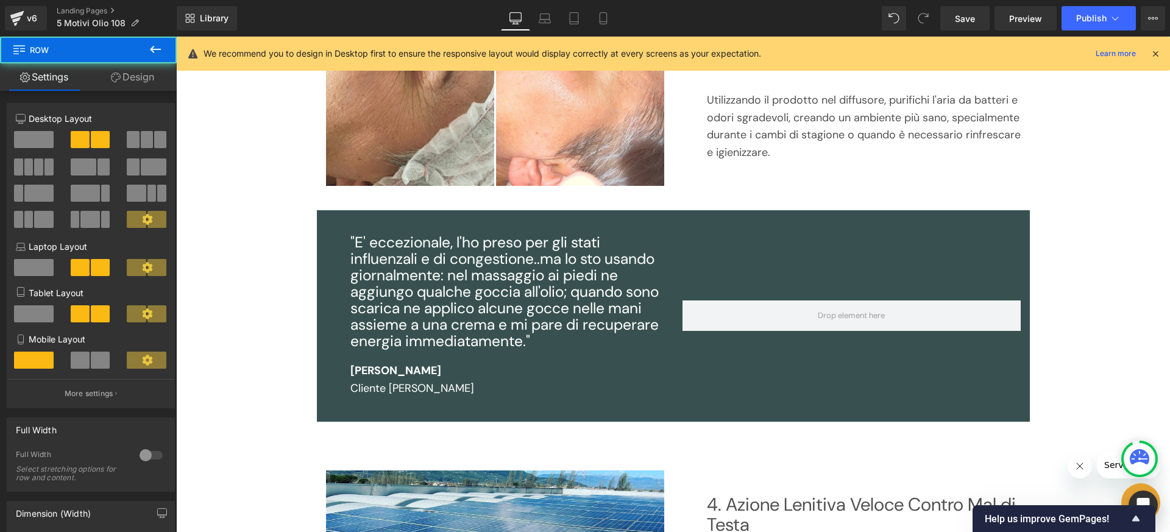
click at [1069, 250] on div "Image Acquista Ora Button Row Row Dolori e Affaticamento? Ecco le 5 Azioni Imme…" at bounding box center [673, 470] width 994 height 2429
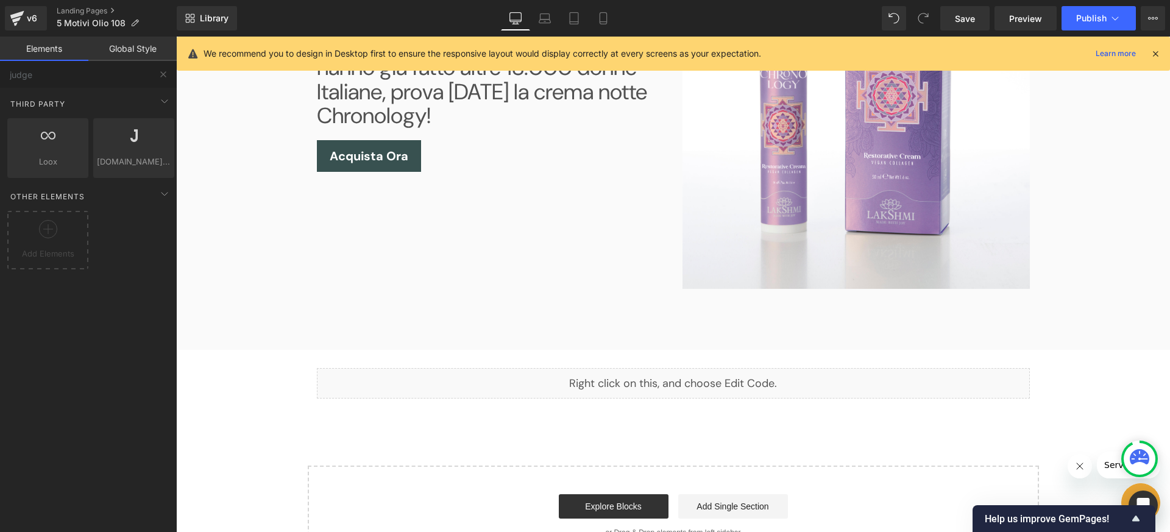
scroll to position [1889, 0]
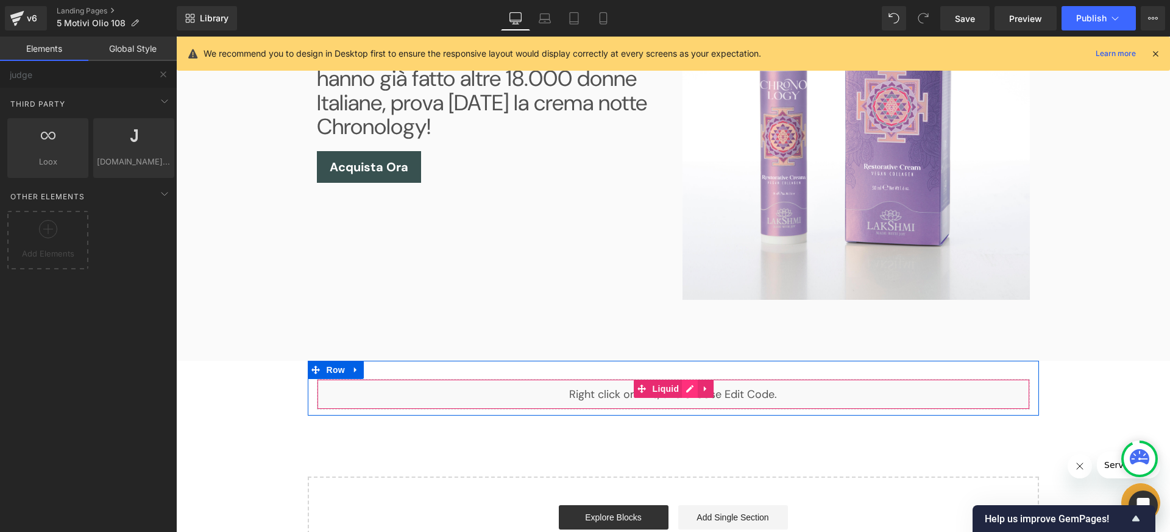
click at [692, 388] on div "Liquid" at bounding box center [673, 394] width 713 height 30
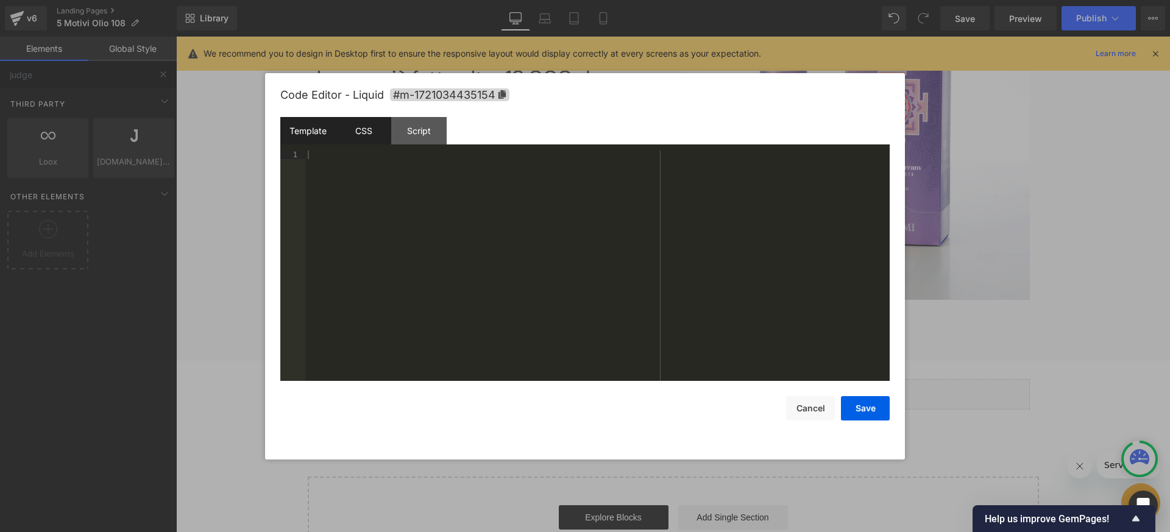
click at [368, 141] on div "CSS" at bounding box center [363, 130] width 55 height 27
click at [399, 135] on div "Script" at bounding box center [418, 130] width 55 height 27
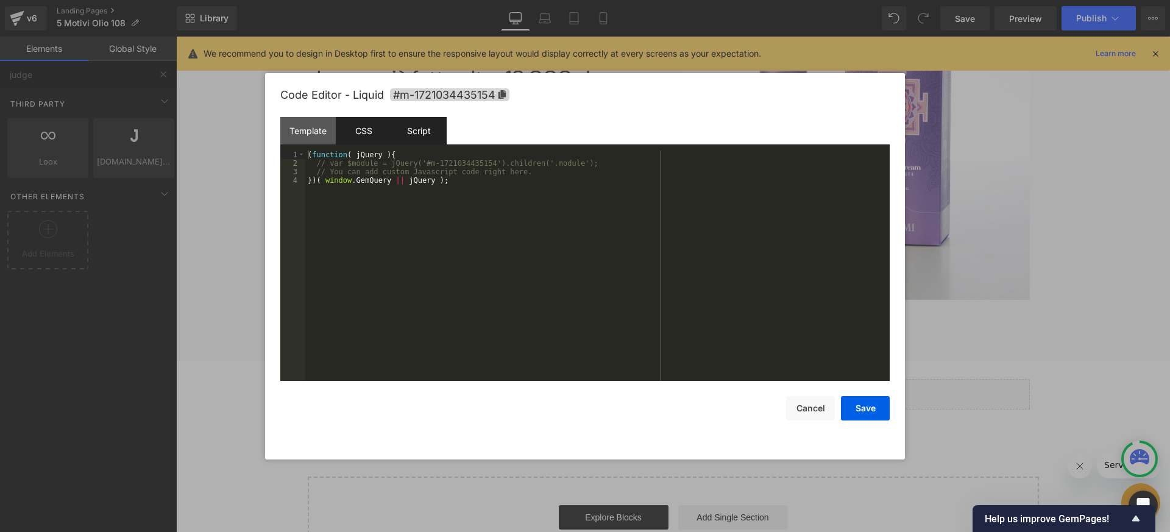
click at [382, 129] on div "CSS" at bounding box center [363, 130] width 55 height 27
click at [425, 125] on div "Script" at bounding box center [418, 130] width 55 height 27
click at [821, 407] on button "Cancel" at bounding box center [810, 408] width 49 height 24
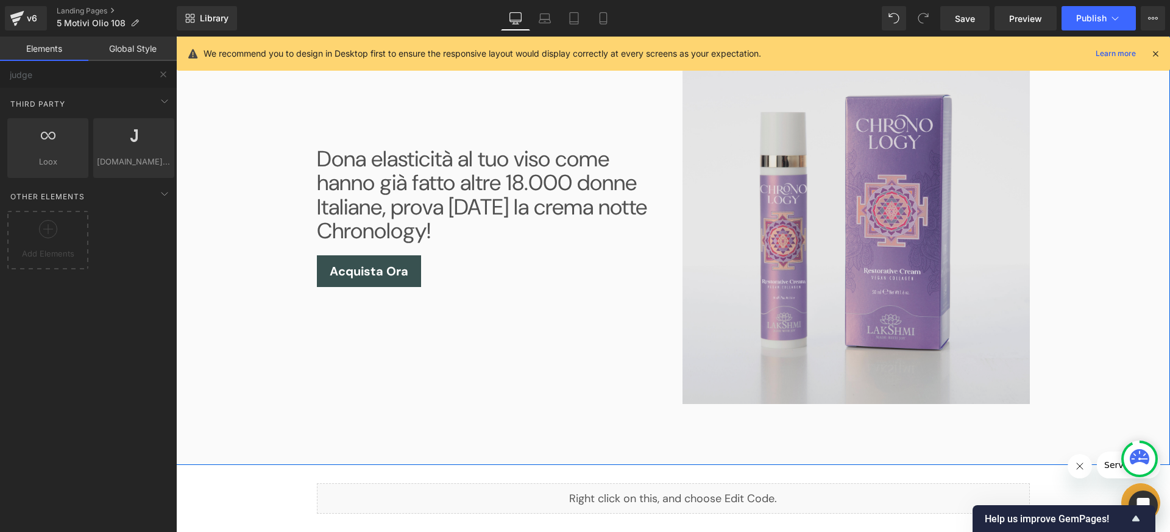
scroll to position [1771, 0]
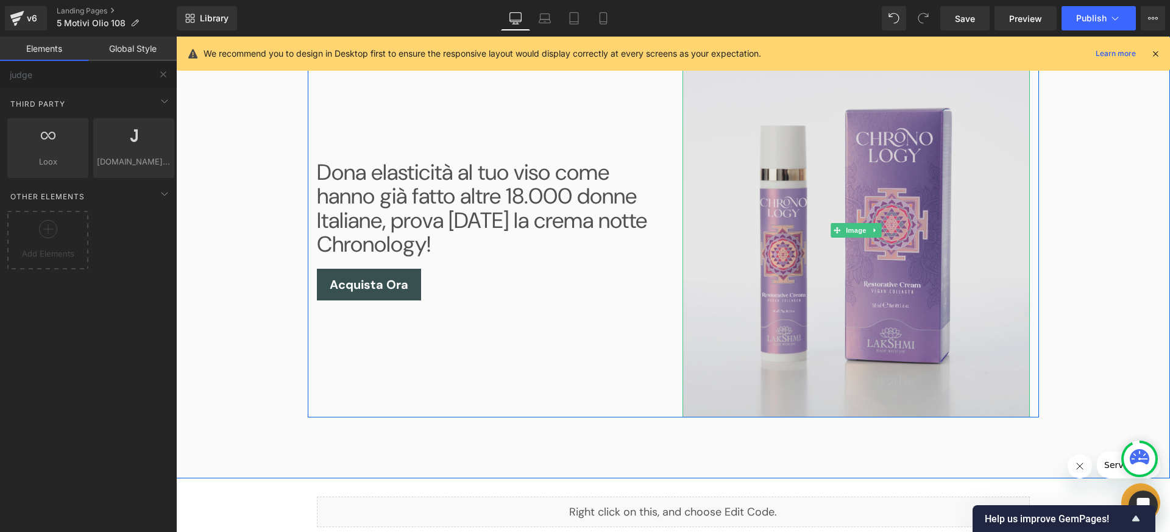
click at [794, 247] on img at bounding box center [855, 230] width 347 height 374
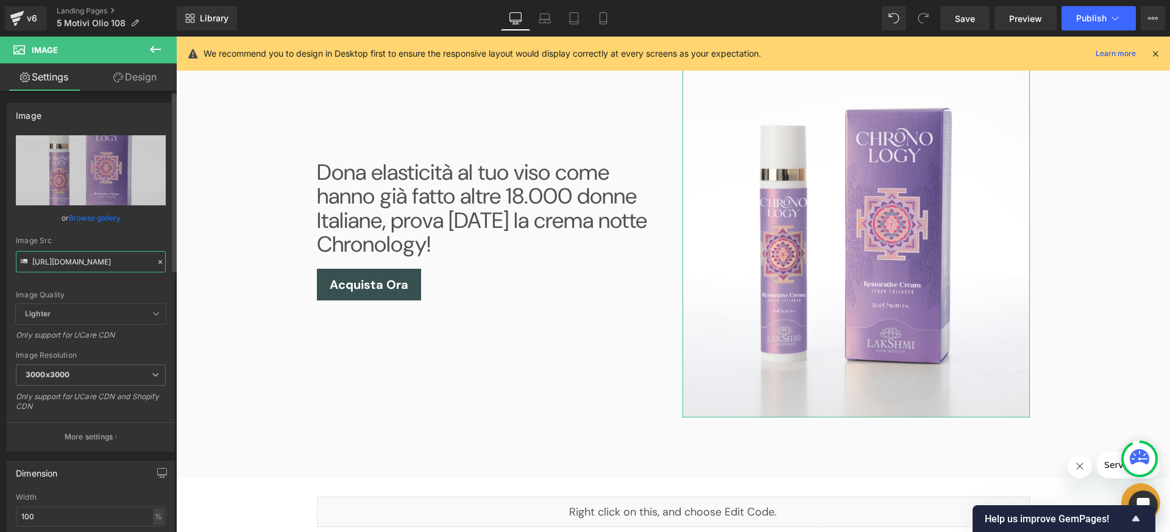
click at [57, 260] on input "[URL][DOMAIN_NAME]" at bounding box center [91, 261] width 150 height 21
paste input "products/108.jpg?v=1591430997&width=1800"
type input "[URL][DOMAIN_NAME]"
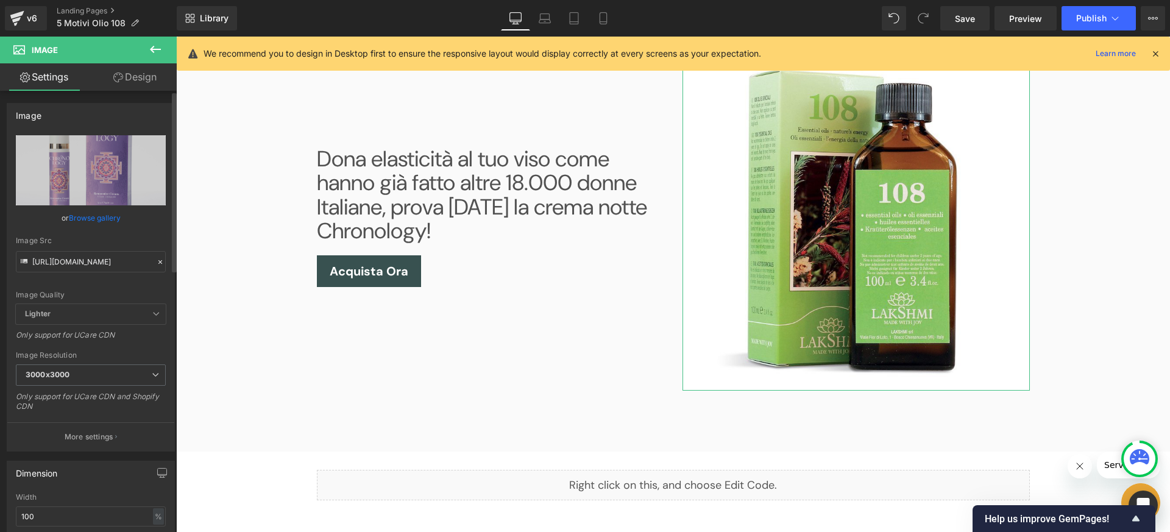
scroll to position [0, 0]
click at [113, 270] on input "[URL][DOMAIN_NAME]" at bounding box center [91, 261] width 150 height 21
click at [122, 261] on input "[URL][DOMAIN_NAME]" at bounding box center [91, 261] width 150 height 21
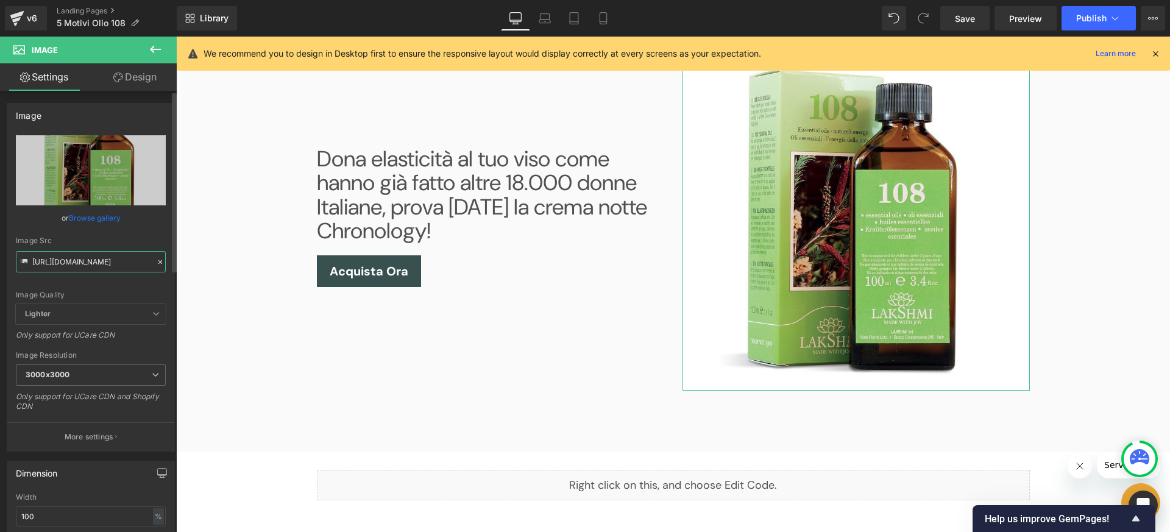
click at [87, 262] on input "[URL][DOMAIN_NAME]" at bounding box center [91, 261] width 150 height 21
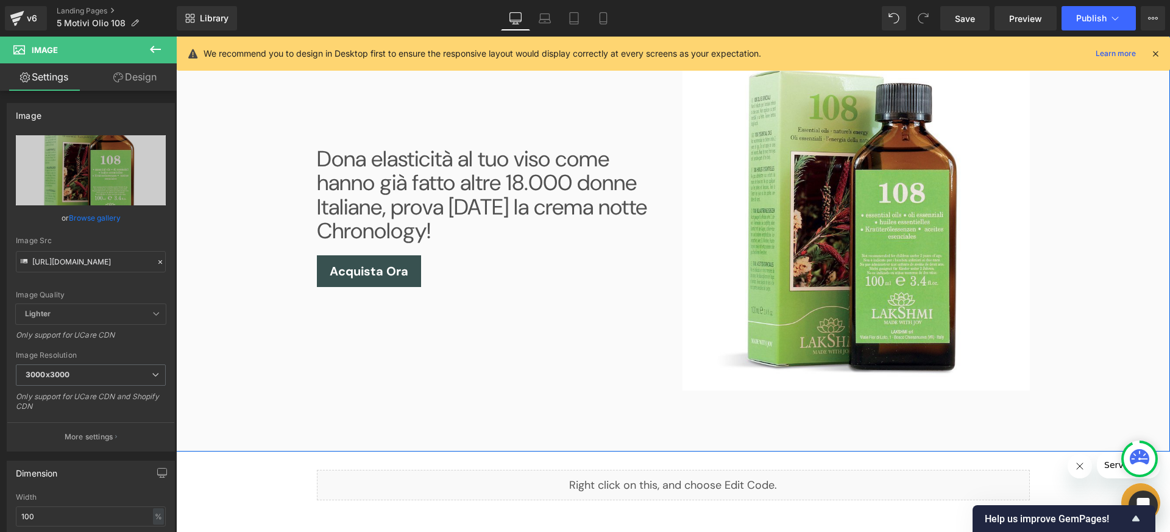
scroll to position [0, 0]
type input "[URL][DOMAIN_NAME]"
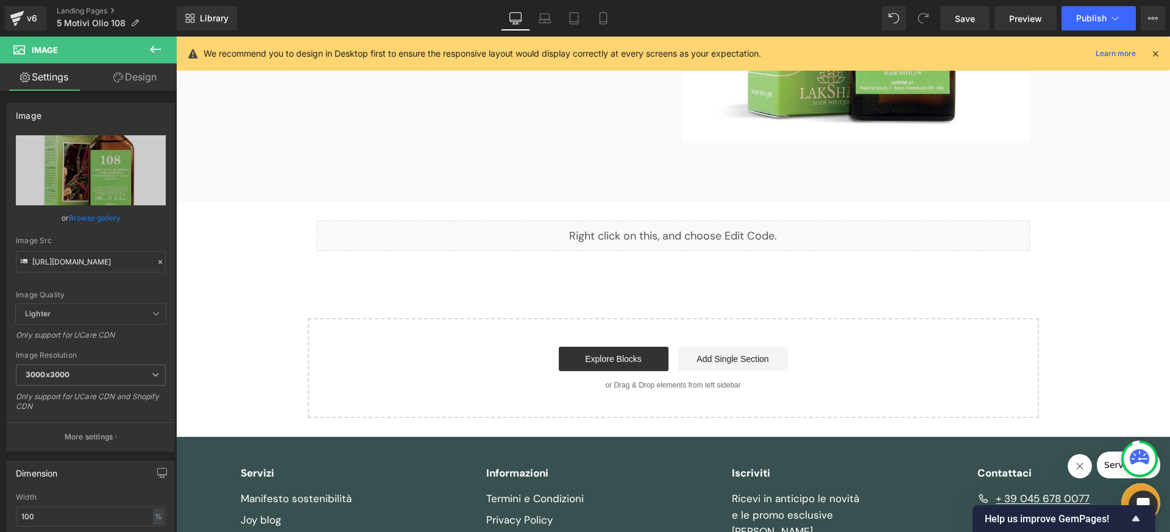
scroll to position [2031, 0]
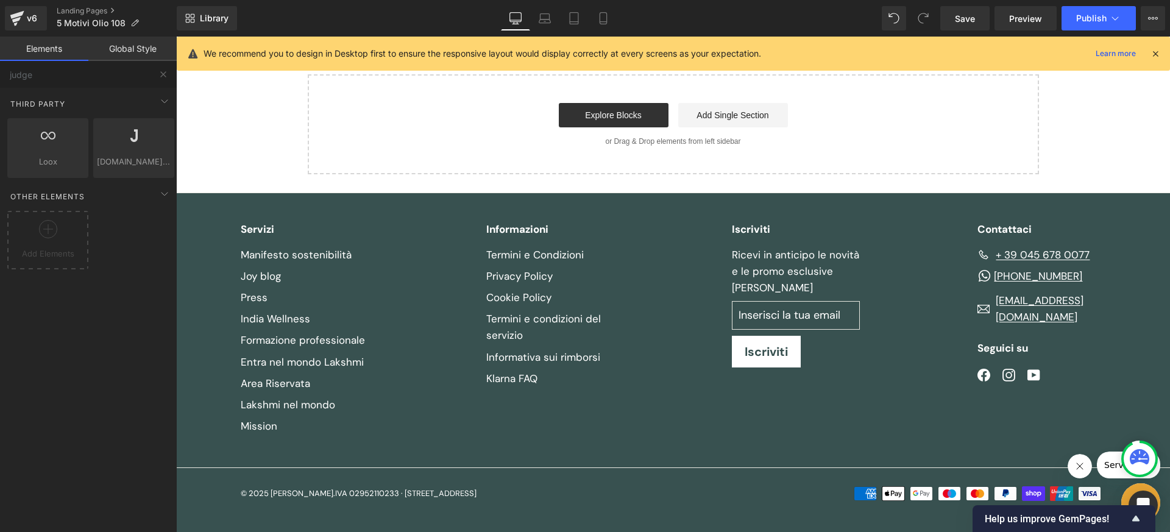
scroll to position [2121, 0]
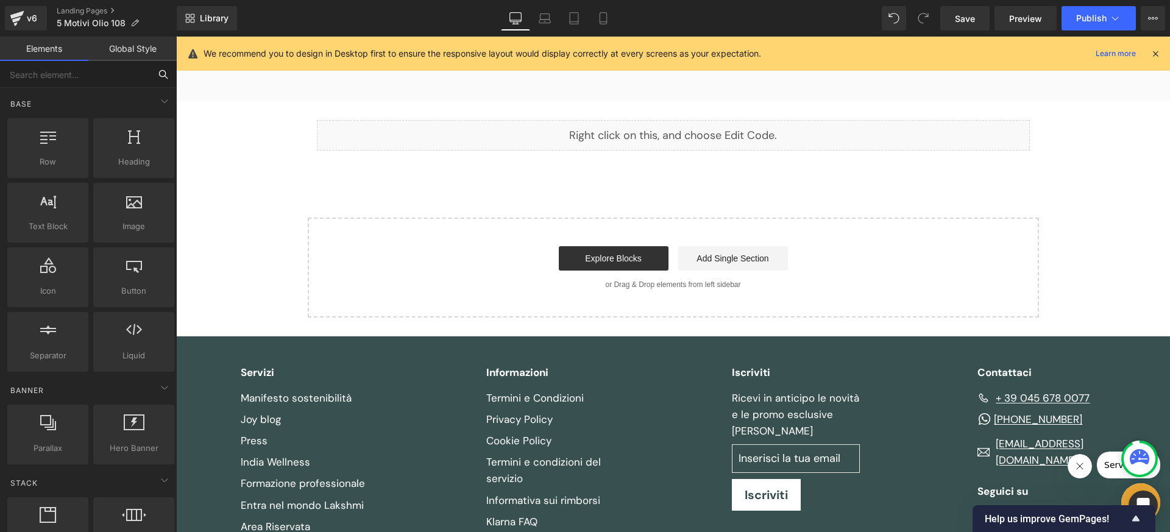
click at [113, 80] on input "text" at bounding box center [75, 74] width 150 height 27
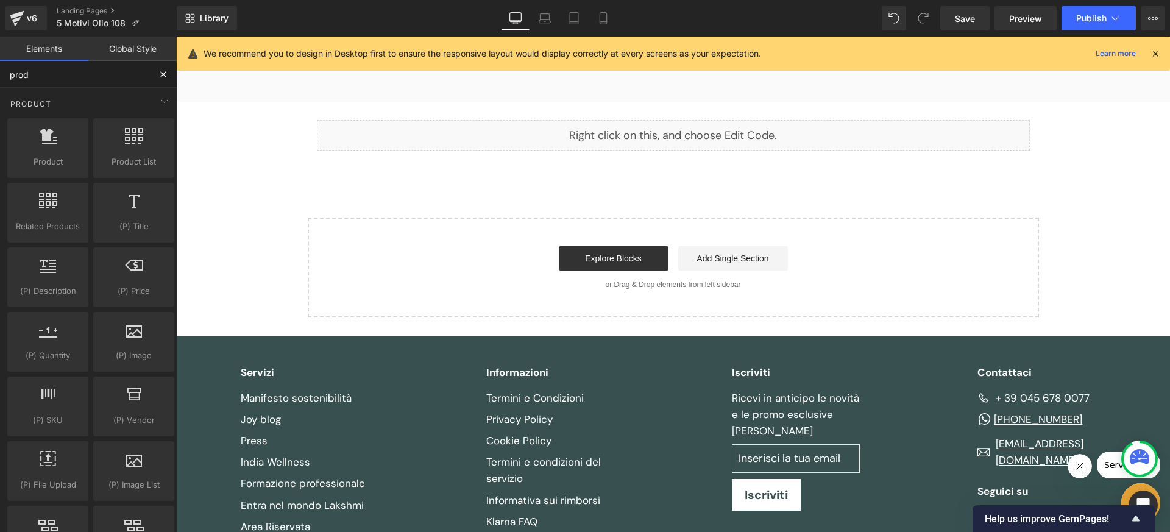
type input "prodo"
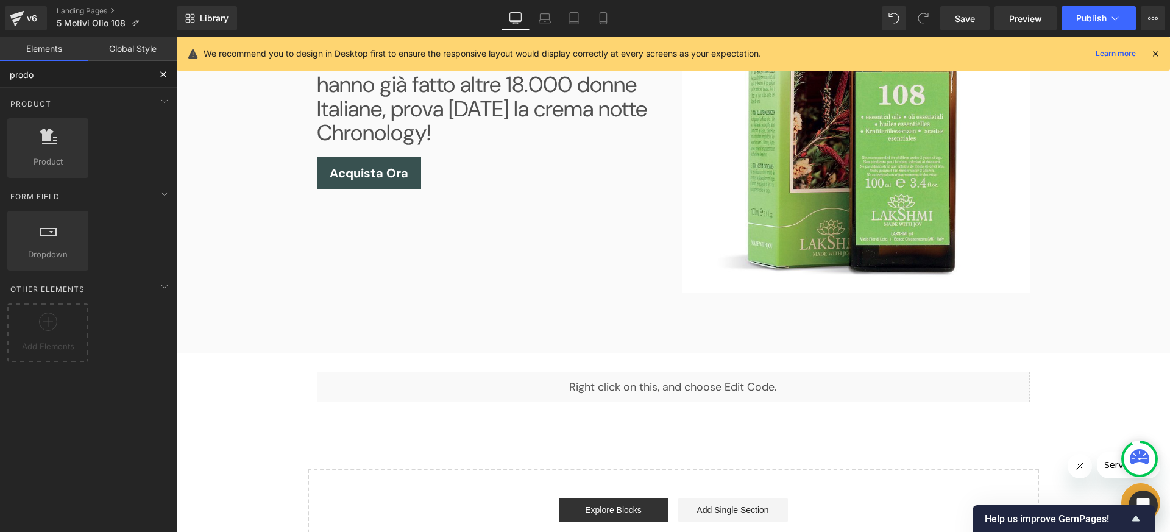
scroll to position [1869, 0]
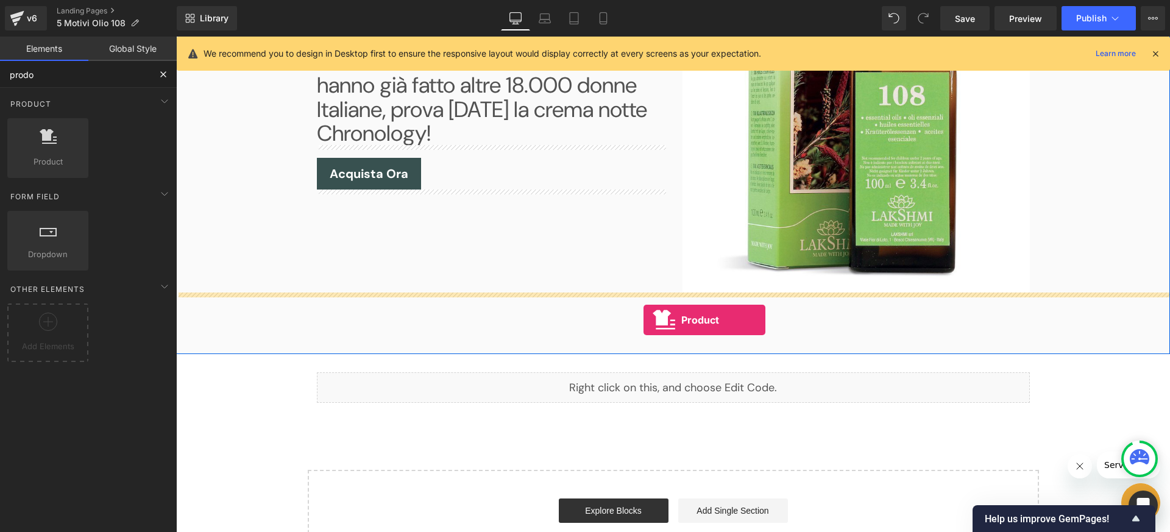
drag, startPoint x: 246, startPoint y: 205, endPoint x: 643, endPoint y: 320, distance: 413.7
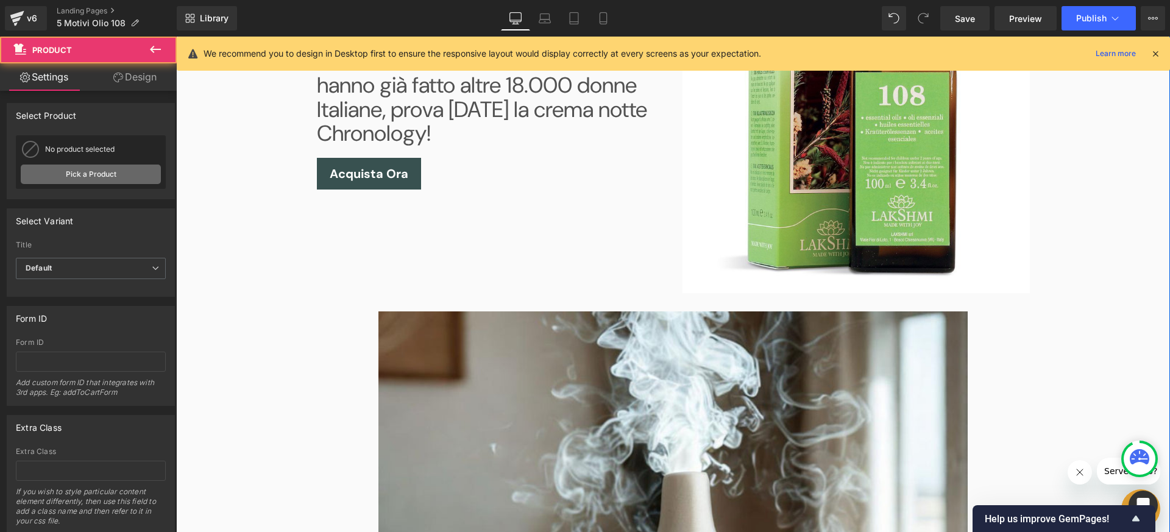
click at [141, 177] on link "Pick a Product" at bounding box center [91, 174] width 140 height 19
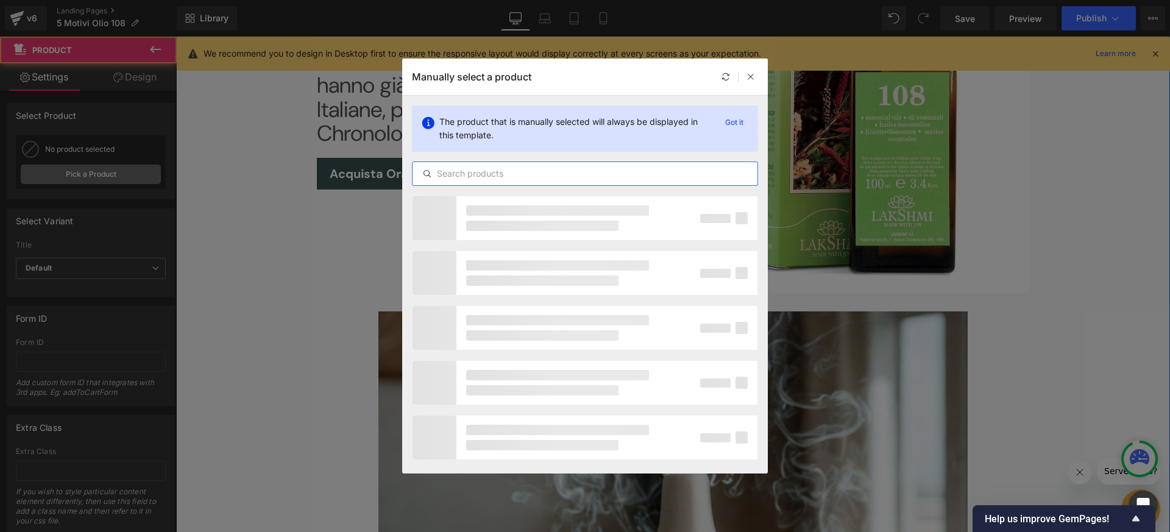
click at [527, 167] on input "text" at bounding box center [585, 173] width 345 height 15
type input "108"
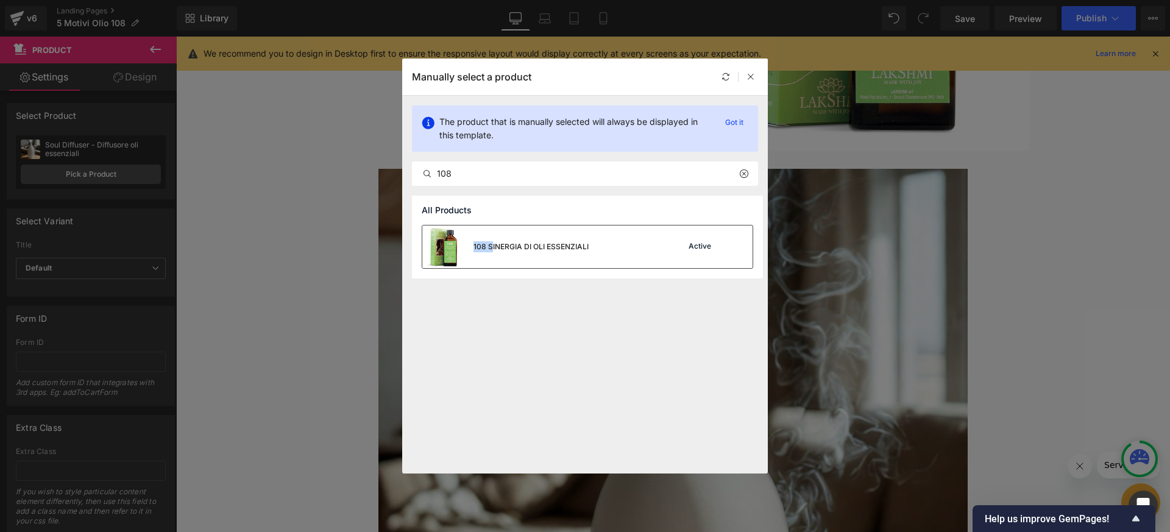
click at [490, 241] on div "108 SINERGIA DI OLI ESSENZIALI" at bounding box center [530, 246] width 115 height 11
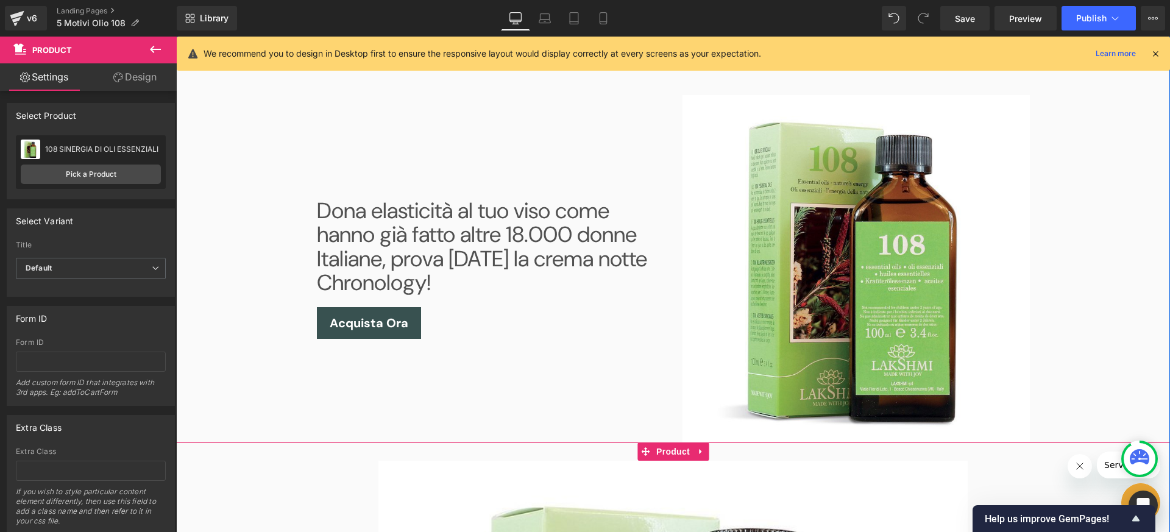
scroll to position [1713, 0]
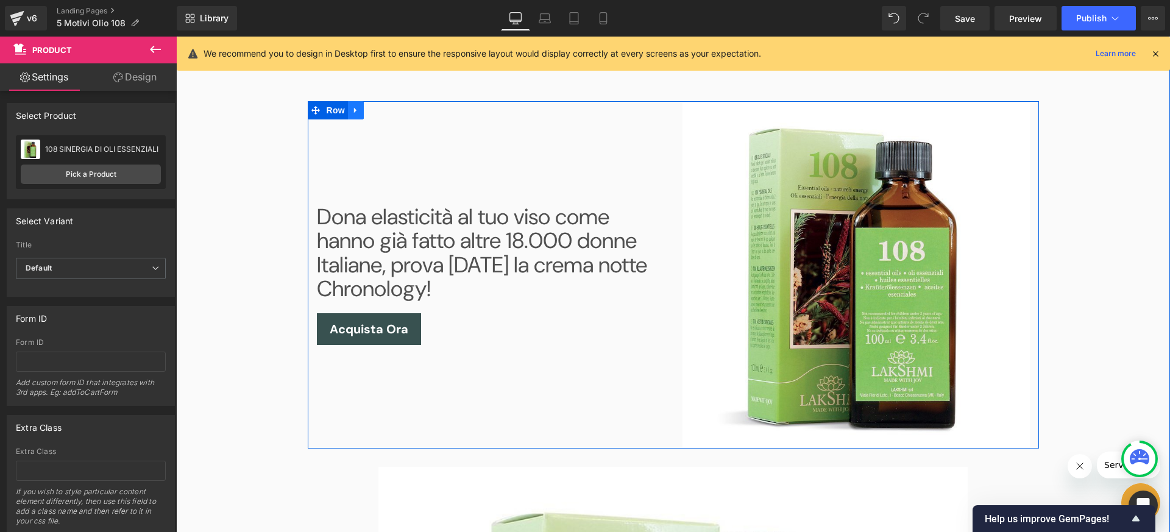
click at [349, 109] on link at bounding box center [356, 110] width 16 height 18
click at [363, 111] on link at bounding box center [356, 110] width 16 height 18
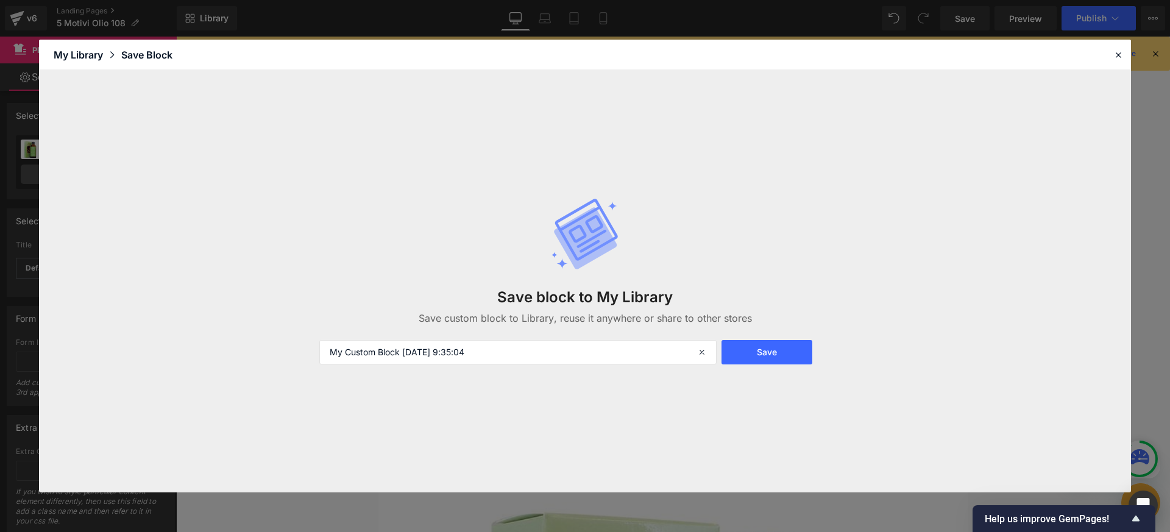
click at [1121, 62] on header "Library Elements Blocks Templates Saved Library My Library Save Block" at bounding box center [585, 55] width 1092 height 30
click at [1113, 54] on icon at bounding box center [1118, 54] width 11 height 11
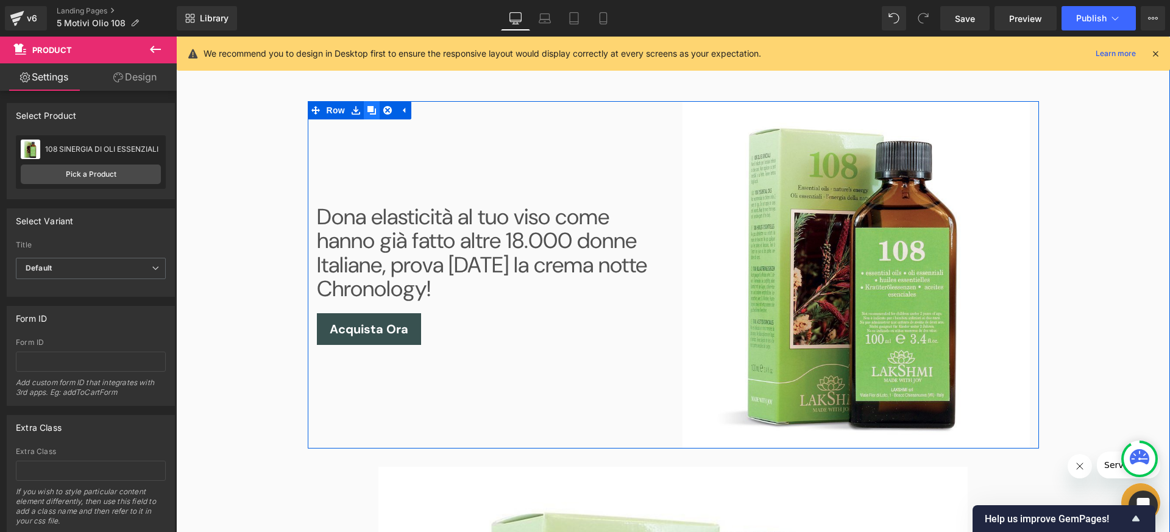
click at [375, 114] on icon at bounding box center [371, 110] width 9 height 9
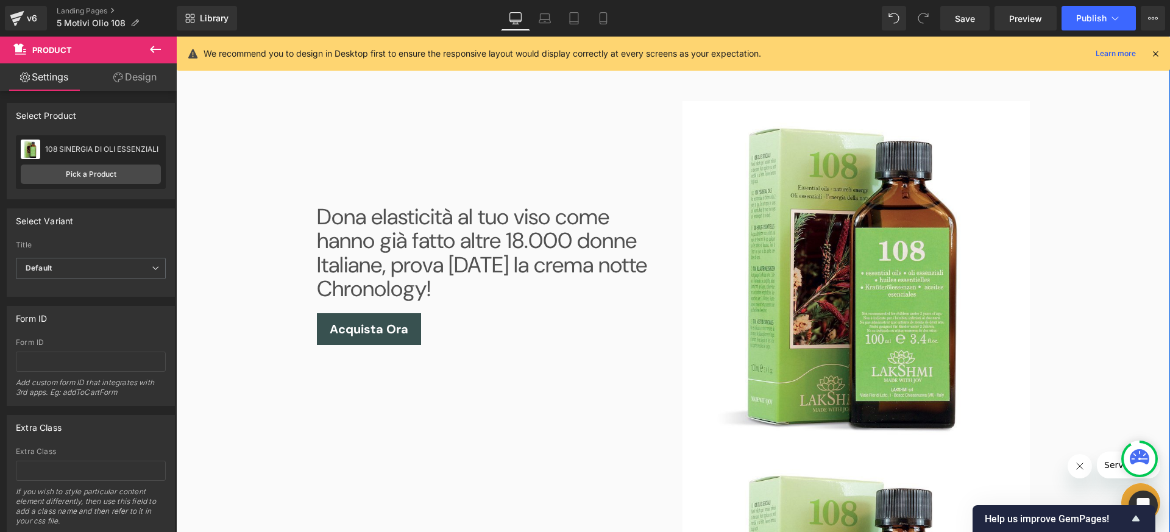
click at [352, 453] on icon at bounding box center [356, 457] width 9 height 9
click at [385, 453] on icon at bounding box center [387, 457] width 9 height 9
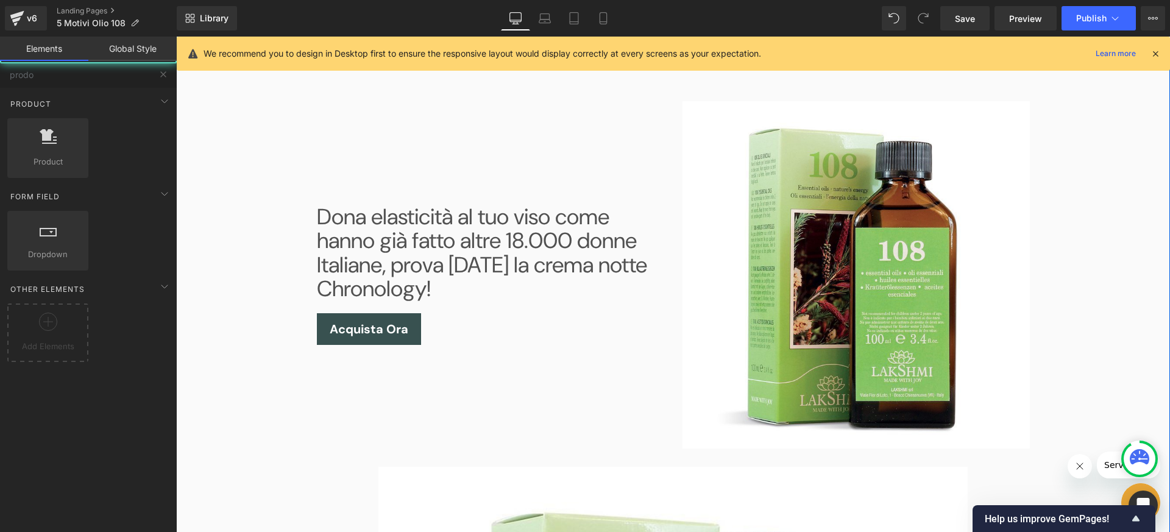
click at [523, 239] on h2 "Dona elasticità al tuo viso come hanno già fatto altre 18.000 donne Italiane, p…" at bounding box center [490, 253] width 347 height 96
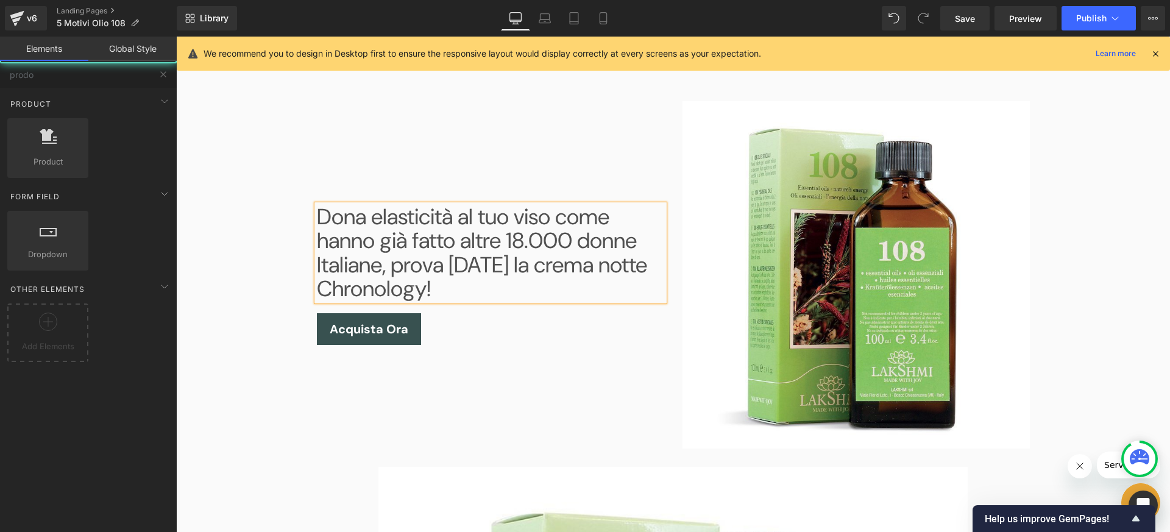
click at [357, 147] on div "Dona elasticità al tuo viso come hanno già fatto altre 18.000 donne Italiane, p…" at bounding box center [491, 274] width 366 height 347
click at [673, 246] on div "Image" at bounding box center [856, 274] width 366 height 347
drag, startPoint x: 309, startPoint y: 170, endPoint x: 321, endPoint y: 110, distance: 61.5
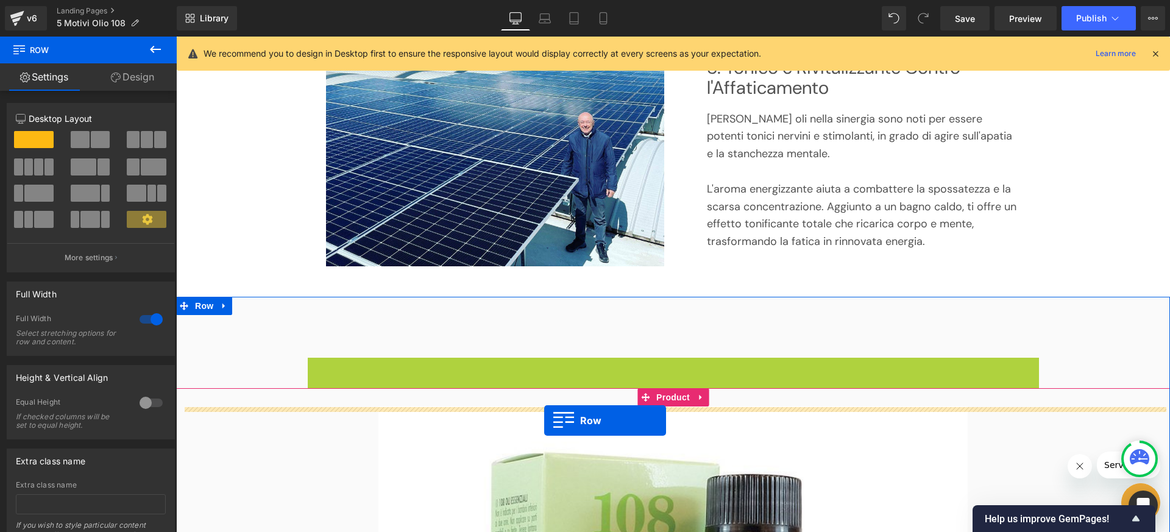
scroll to position [1459, 0]
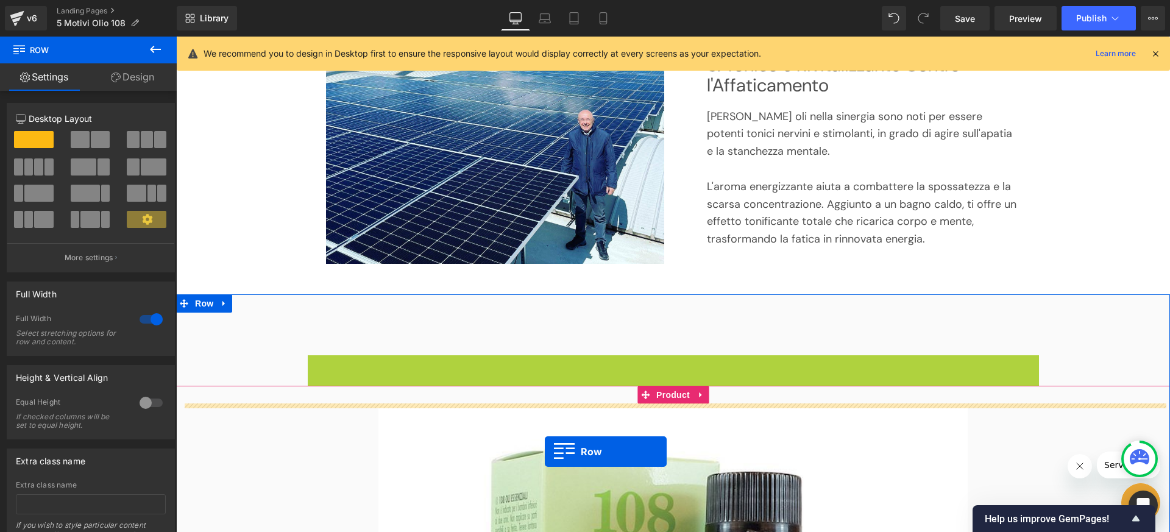
drag, startPoint x: 316, startPoint y: 129, endPoint x: 545, endPoint y: 451, distance: 395.5
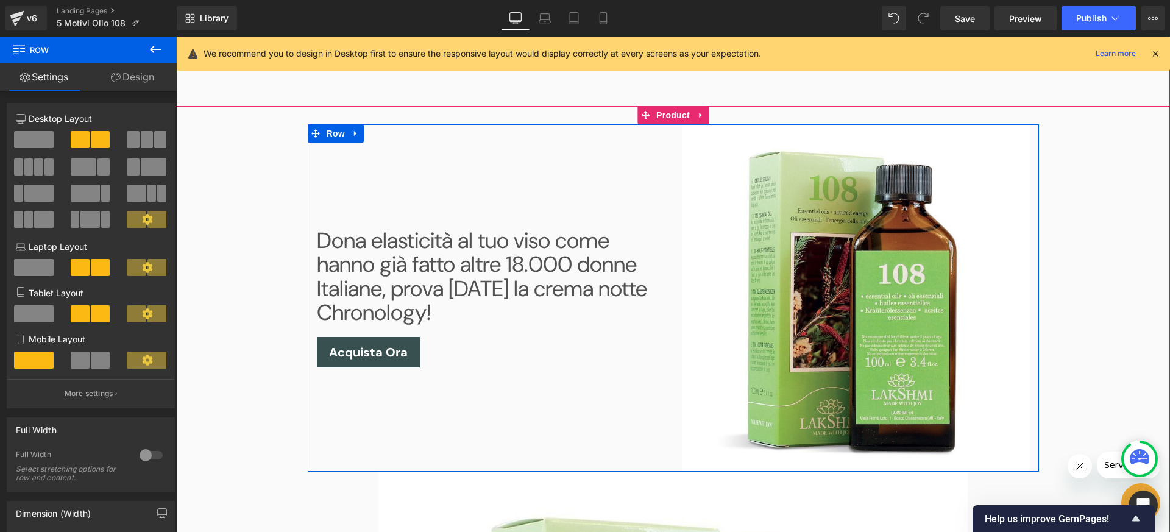
scroll to position [1714, 0]
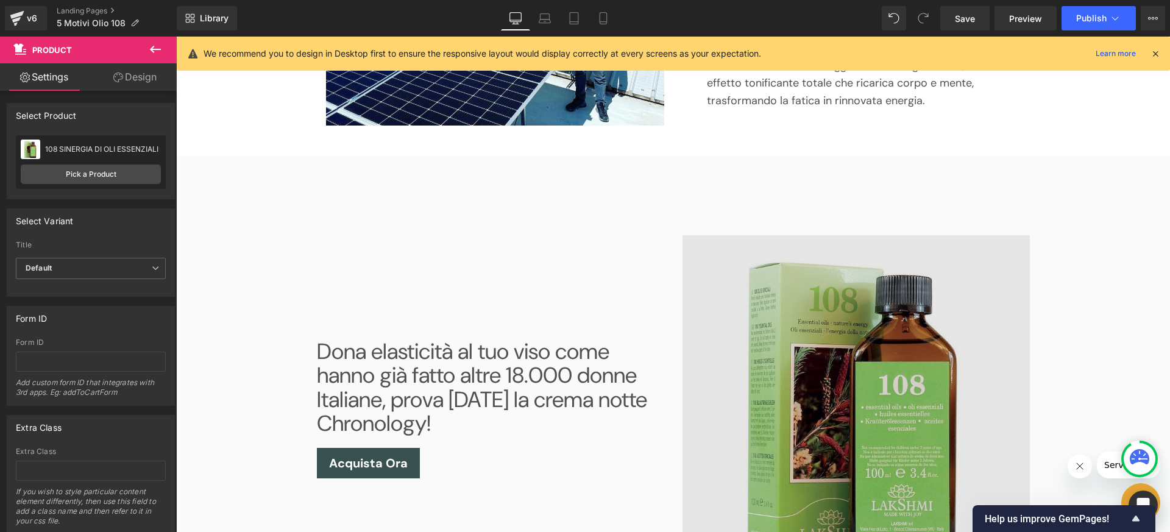
scroll to position [1696, 0]
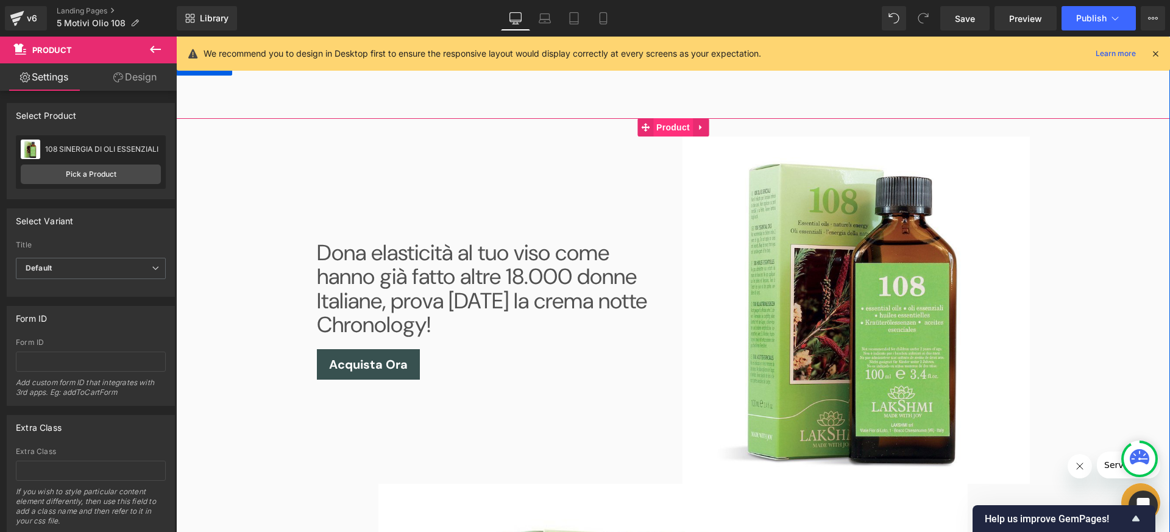
click at [662, 126] on span "Product" at bounding box center [673, 127] width 40 height 18
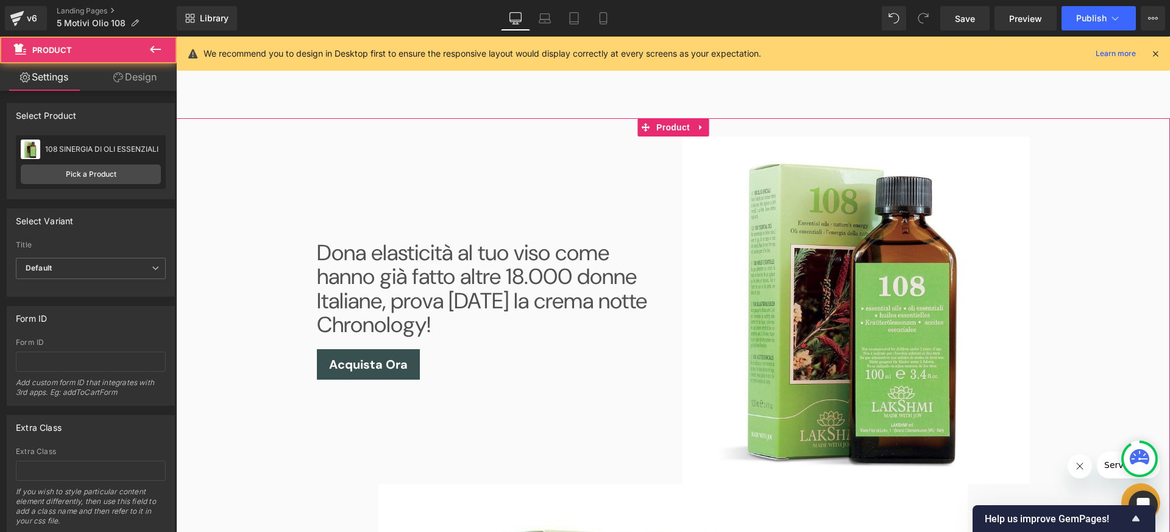
click at [163, 88] on link "Design" at bounding box center [135, 76] width 88 height 27
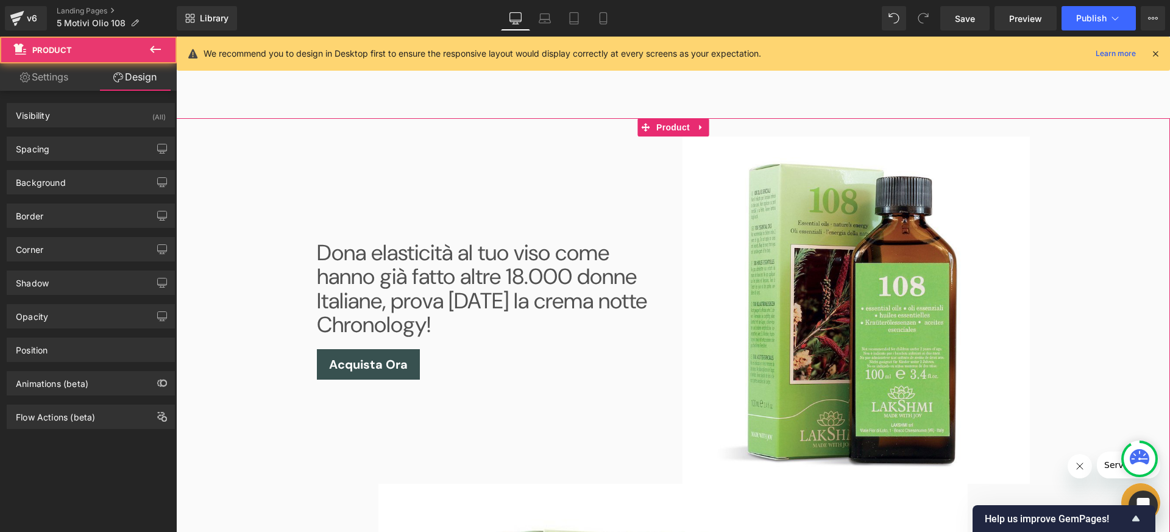
type input "0"
type input "30"
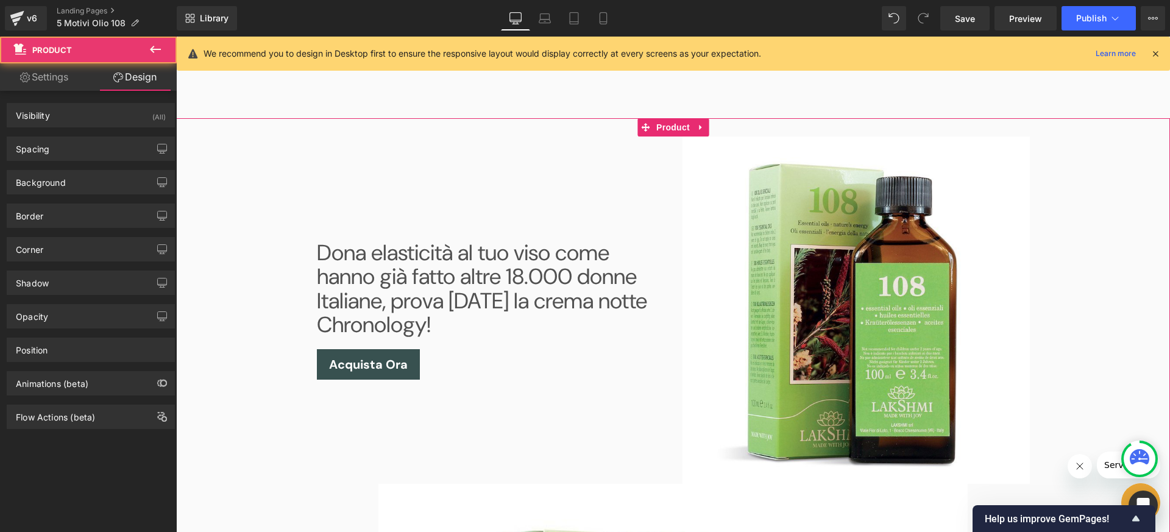
type input "10"
type input "30"
type input "10"
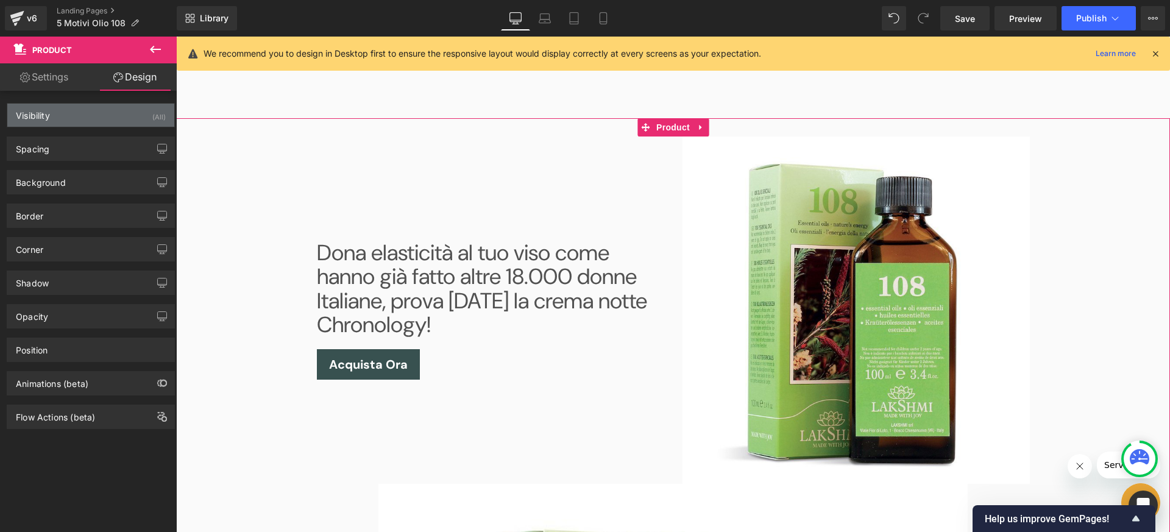
click at [122, 120] on div "Visibility (All)" at bounding box center [90, 115] width 167 height 23
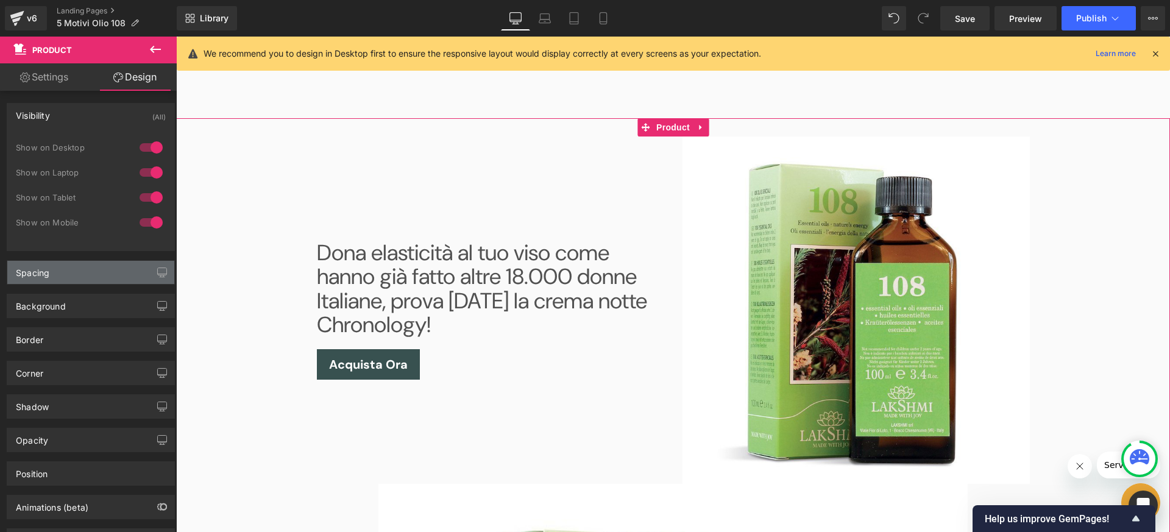
click at [48, 277] on div "Spacing" at bounding box center [33, 269] width 34 height 17
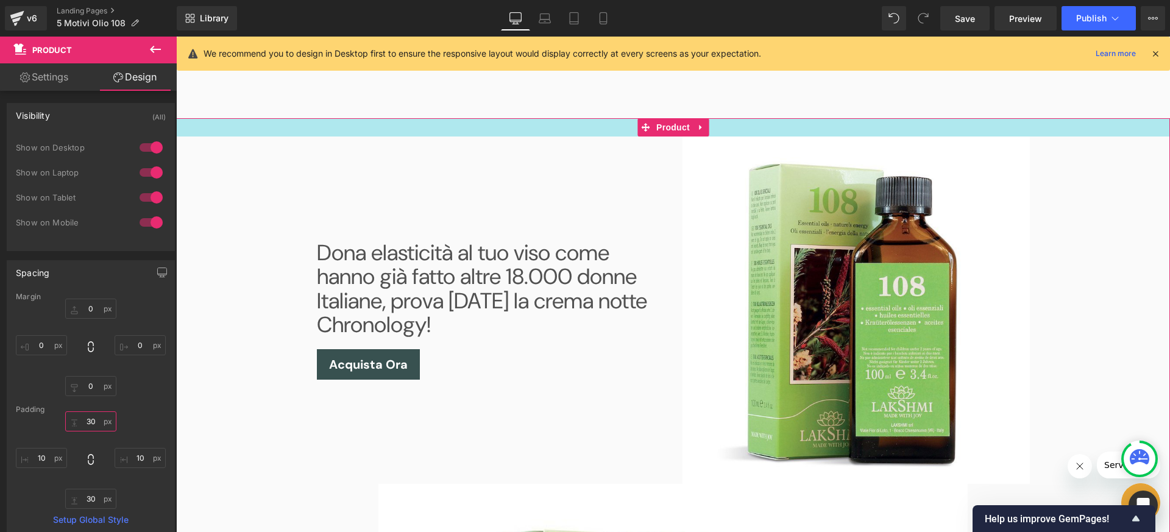
click at [90, 424] on input "30" at bounding box center [90, 421] width 51 height 20
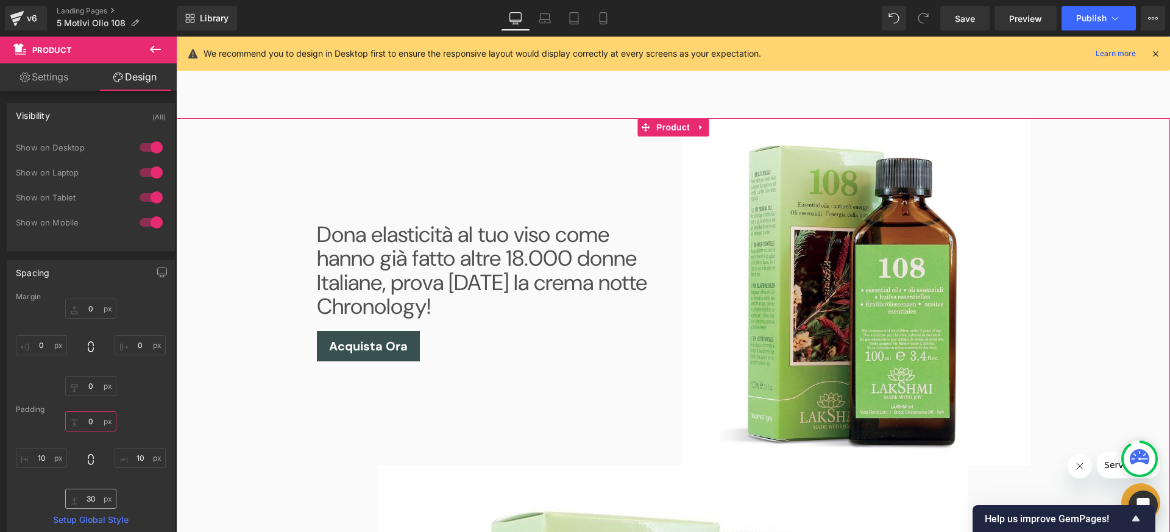
type input "0"
click at [87, 496] on input "30" at bounding box center [90, 499] width 51 height 20
type input "0"
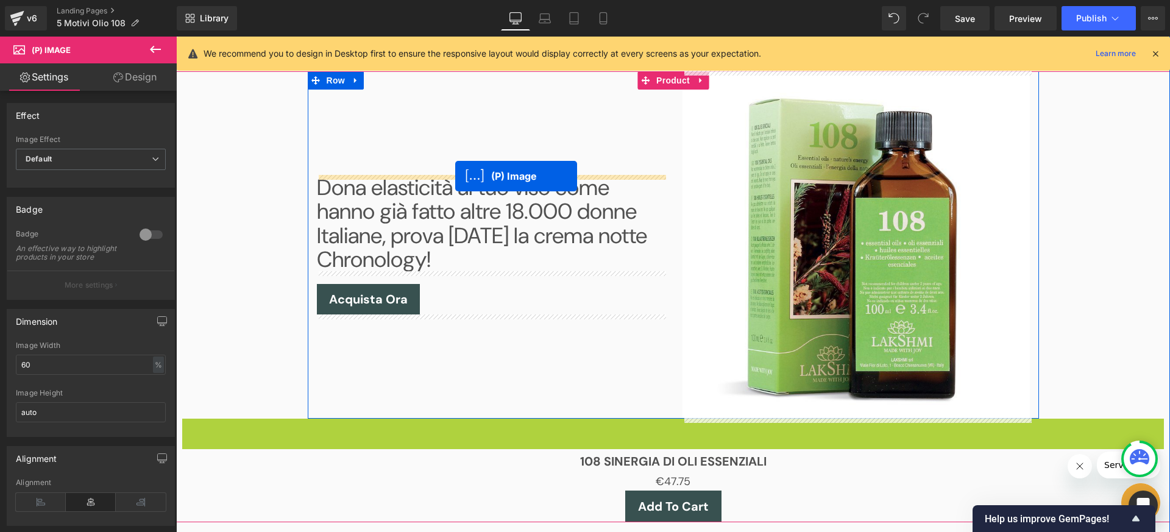
scroll to position [1743, 0]
drag, startPoint x: 640, startPoint y: 391, endPoint x: 452, endPoint y: 176, distance: 285.0
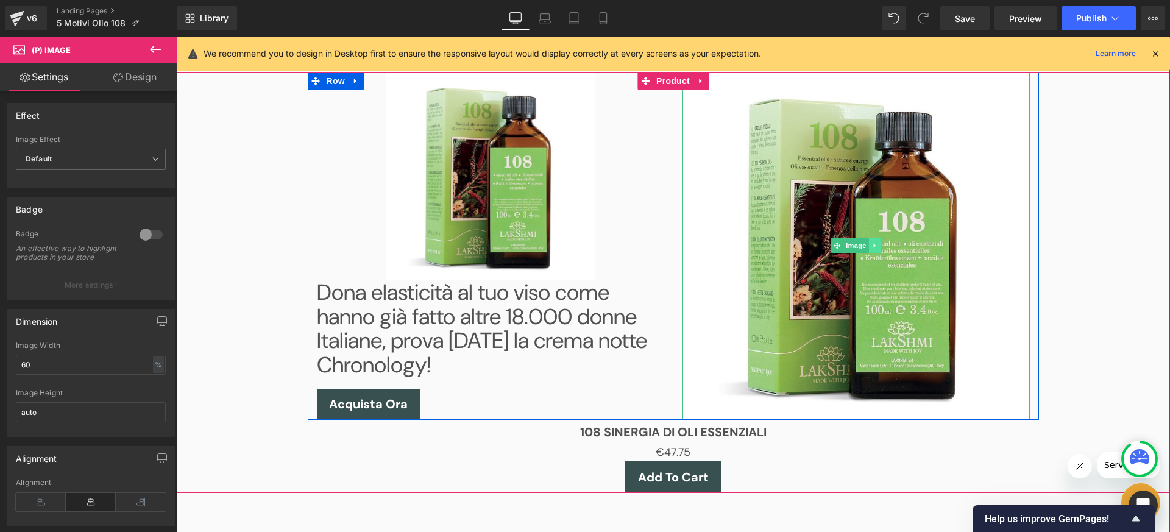
click at [876, 247] on icon at bounding box center [874, 245] width 7 height 7
click at [882, 247] on icon at bounding box center [880, 246] width 7 height 7
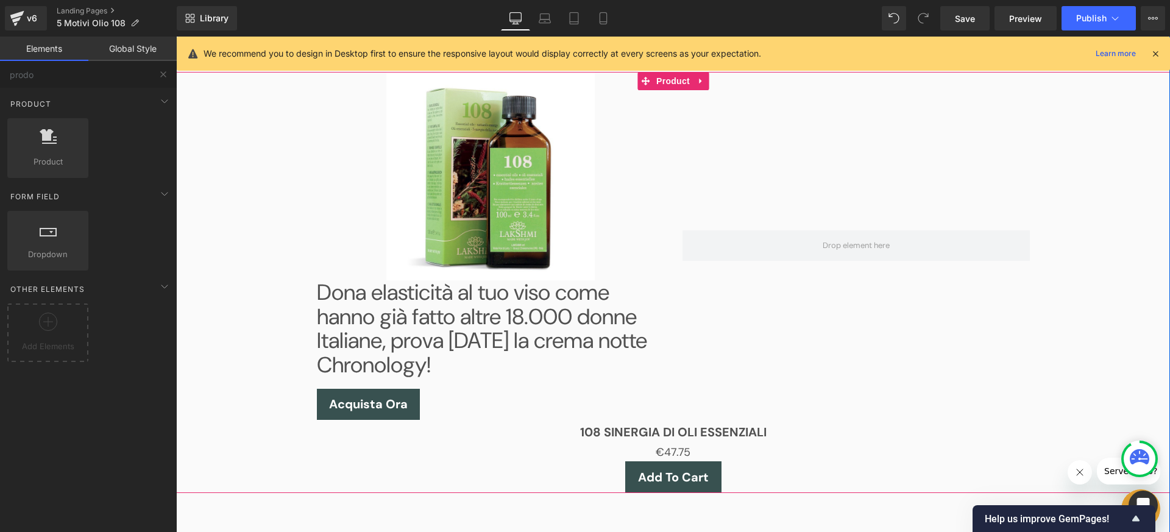
click at [802, 461] on div "€0 €47.75" at bounding box center [673, 453] width 982 height 18
click at [647, 444] on div "108 SINERGIA DI OLI ESSENZIALI (P) Title" at bounding box center [673, 432] width 982 height 24
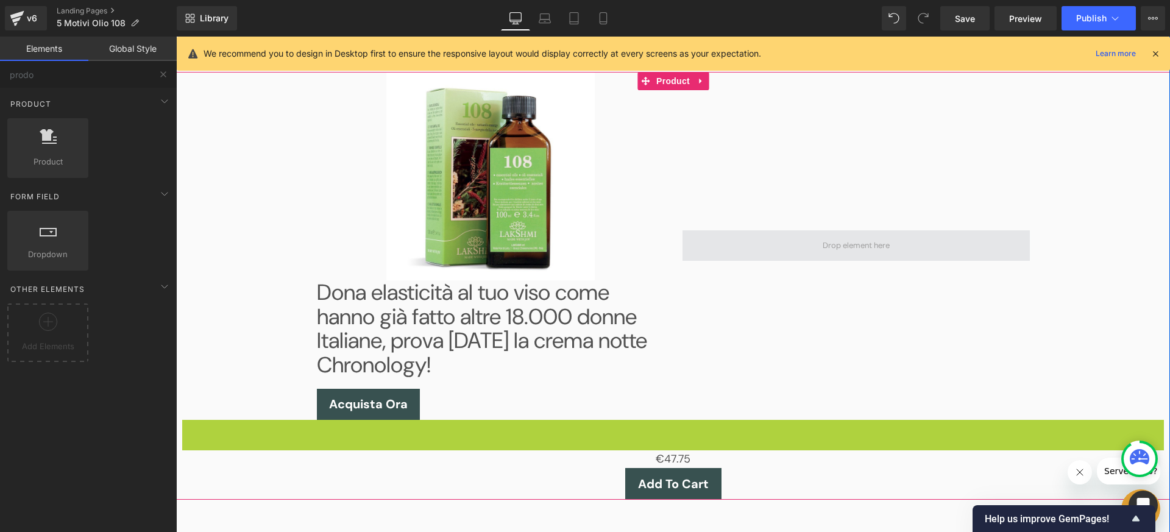
drag, startPoint x: 650, startPoint y: 468, endPoint x: 797, endPoint y: 286, distance: 234.4
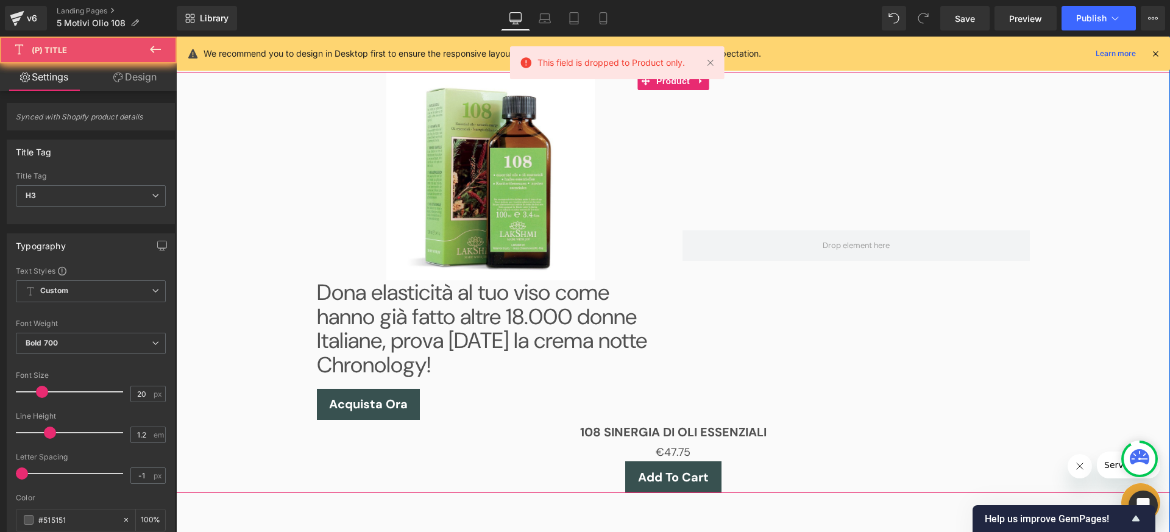
click at [617, 439] on link "108 SINERGIA DI OLI ESSENZIALI" at bounding box center [673, 432] width 186 height 15
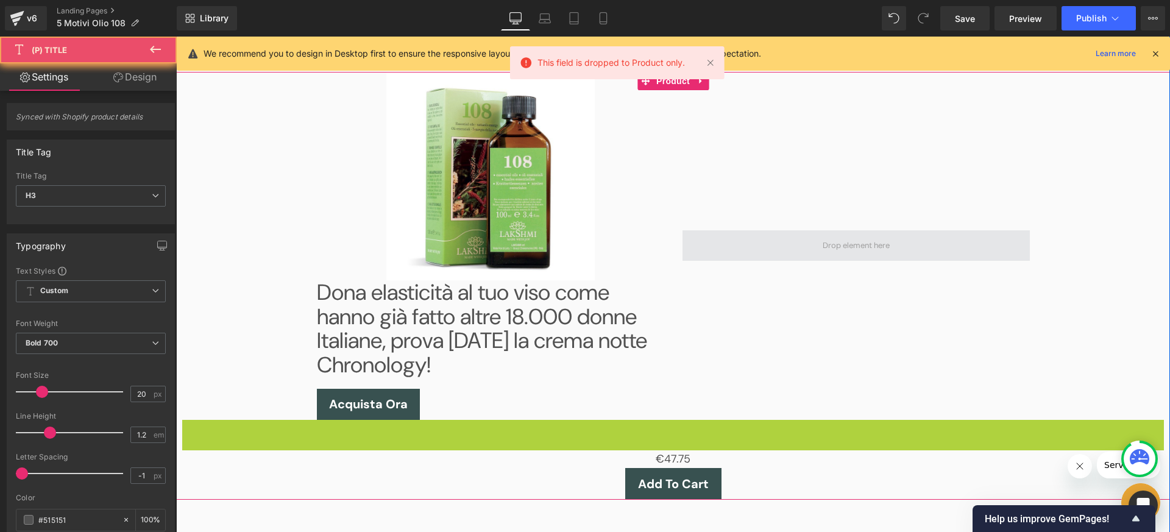
drag, startPoint x: 650, startPoint y: 451, endPoint x: 758, endPoint y: 282, distance: 200.3
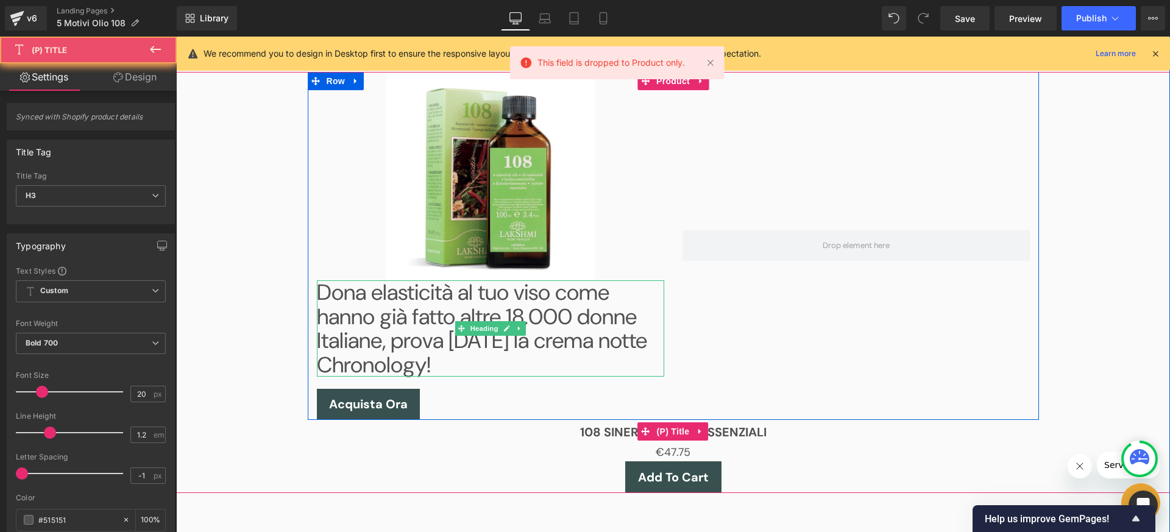
click at [496, 377] on h2 "Dona elasticità al tuo viso come hanno già fatto altre 18.000 donne Italiane, p…" at bounding box center [490, 328] width 347 height 96
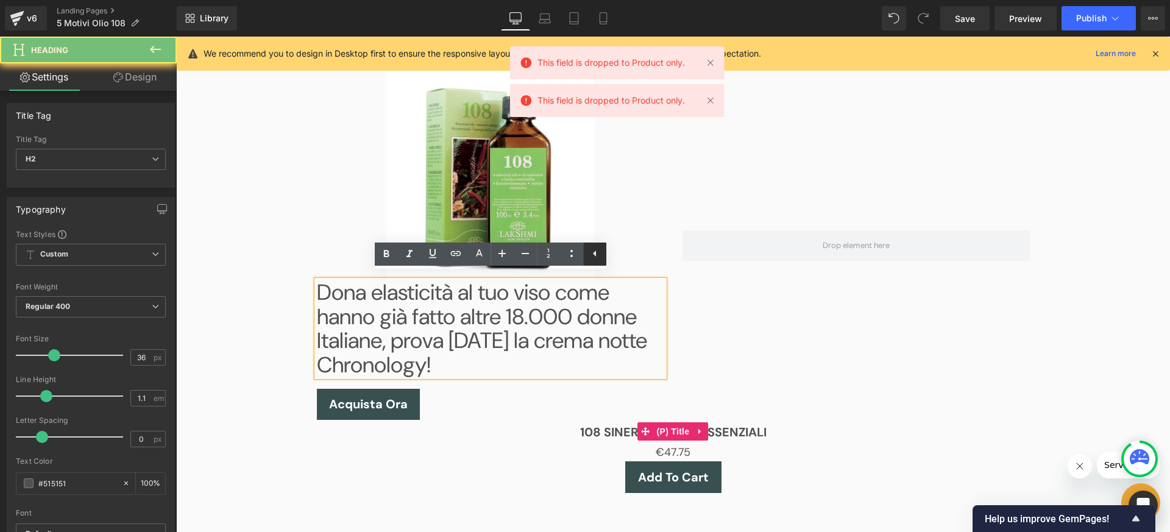
click at [595, 257] on icon at bounding box center [594, 253] width 15 height 15
click at [567, 253] on icon at bounding box center [571, 253] width 15 height 15
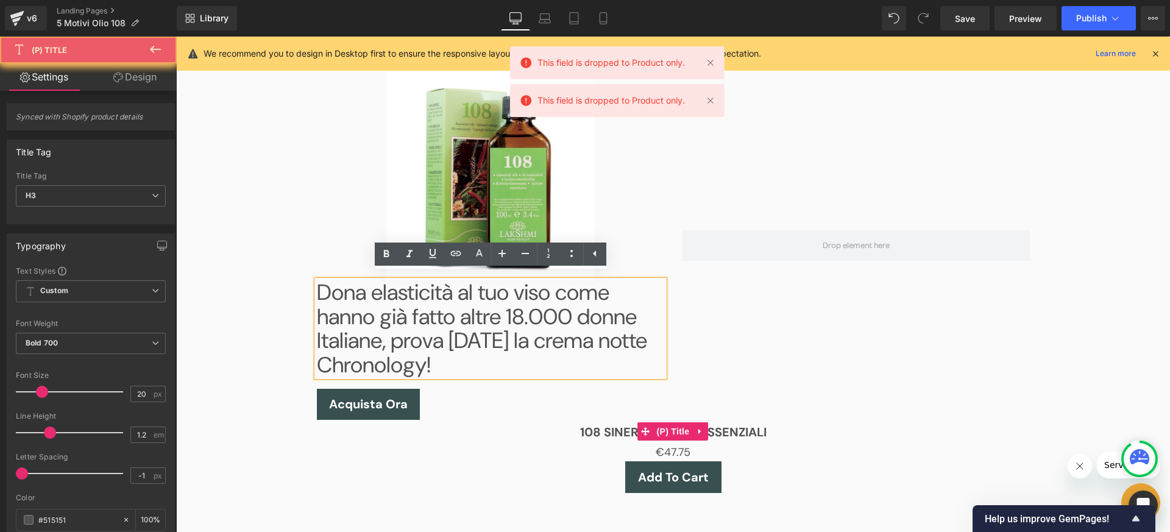
click at [510, 420] on h3 "108 SINERGIA DI OLI ESSENZIALI" at bounding box center [673, 432] width 982 height 24
click at [256, 296] on div "Sale Off (P) Image Dona elasticità al tuo viso come hanno già fatto altre 18.00…" at bounding box center [673, 282] width 982 height 421
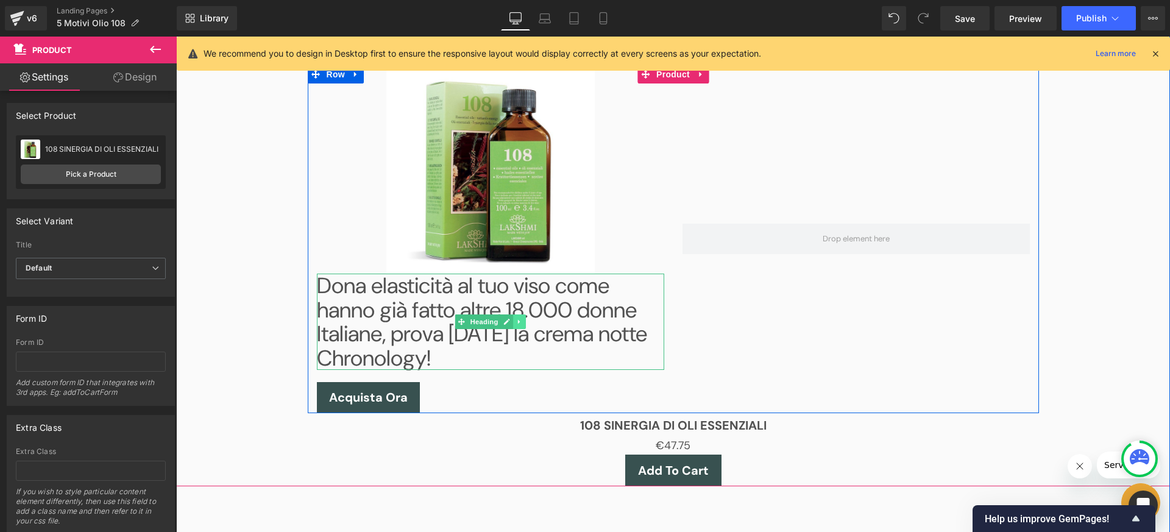
click at [514, 320] on link at bounding box center [519, 321] width 13 height 15
click at [525, 319] on icon at bounding box center [525, 322] width 7 height 7
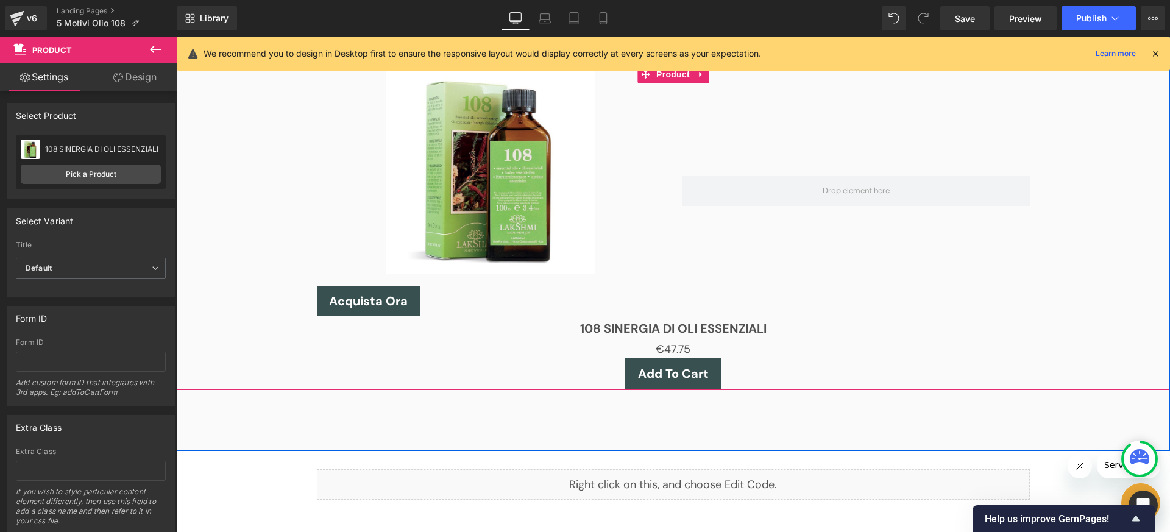
click at [388, 339] on h3 "108 SINERGIA DI OLI ESSENZIALI" at bounding box center [673, 328] width 982 height 24
click at [425, 303] on div "Acquista Ora" at bounding box center [490, 301] width 347 height 30
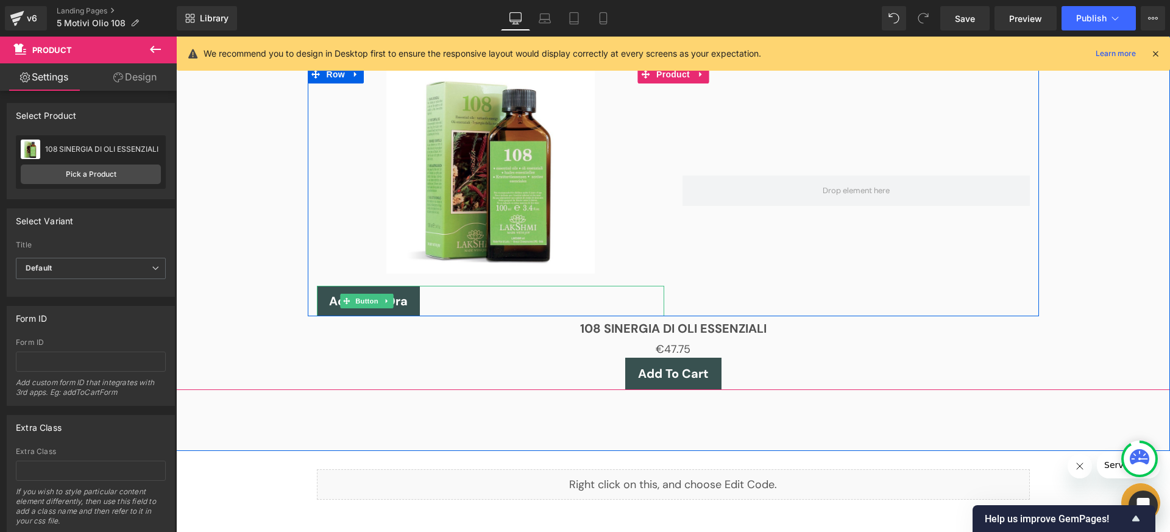
click at [387, 303] on icon at bounding box center [386, 300] width 7 height 7
click at [395, 303] on icon at bounding box center [393, 301] width 7 height 7
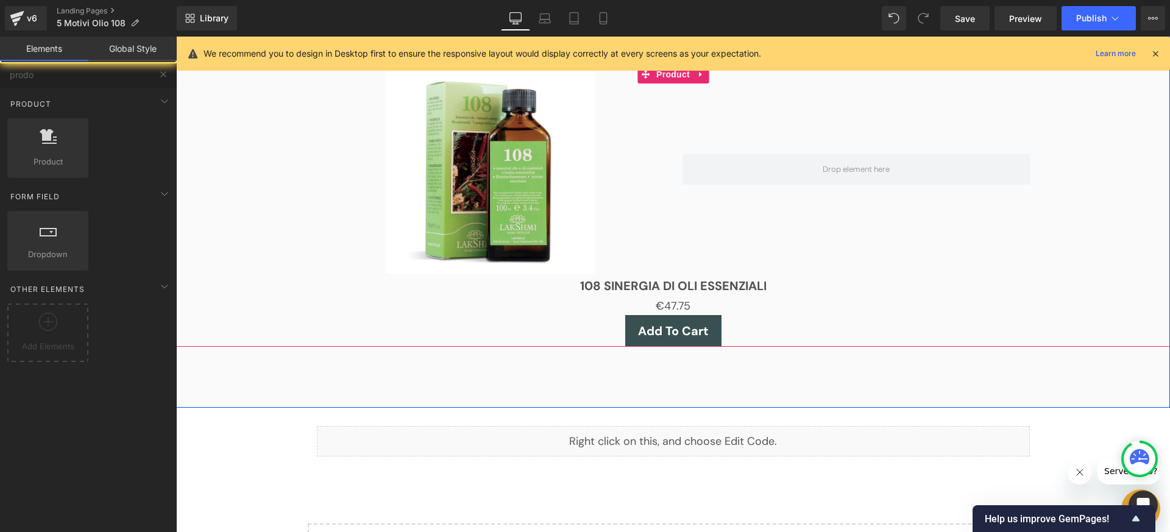
click at [660, 274] on div "Sale Off" at bounding box center [490, 169] width 347 height 208
click at [598, 293] on link "108 SINERGIA DI OLI ESSENZIALI" at bounding box center [673, 285] width 186 height 15
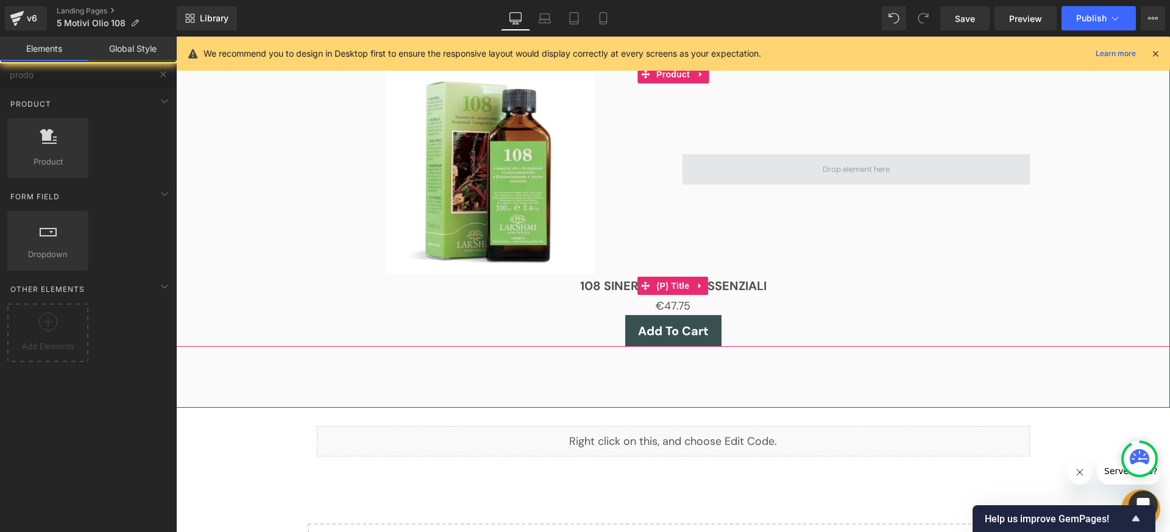
drag, startPoint x: 642, startPoint y: 374, endPoint x: 730, endPoint y: 260, distance: 144.2
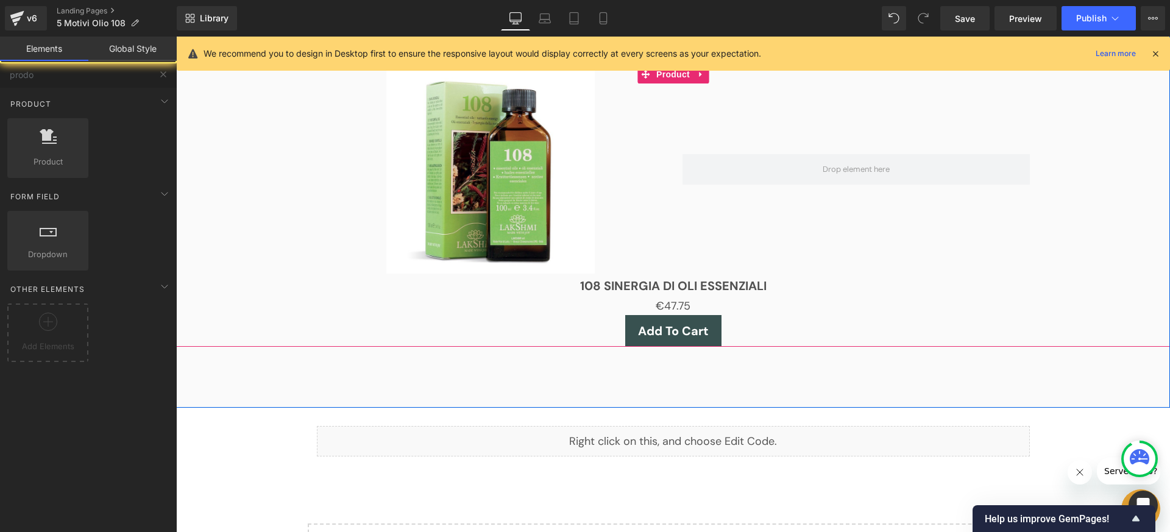
click at [632, 293] on link "108 SINERGIA DI OLI ESSENZIALI" at bounding box center [673, 285] width 186 height 15
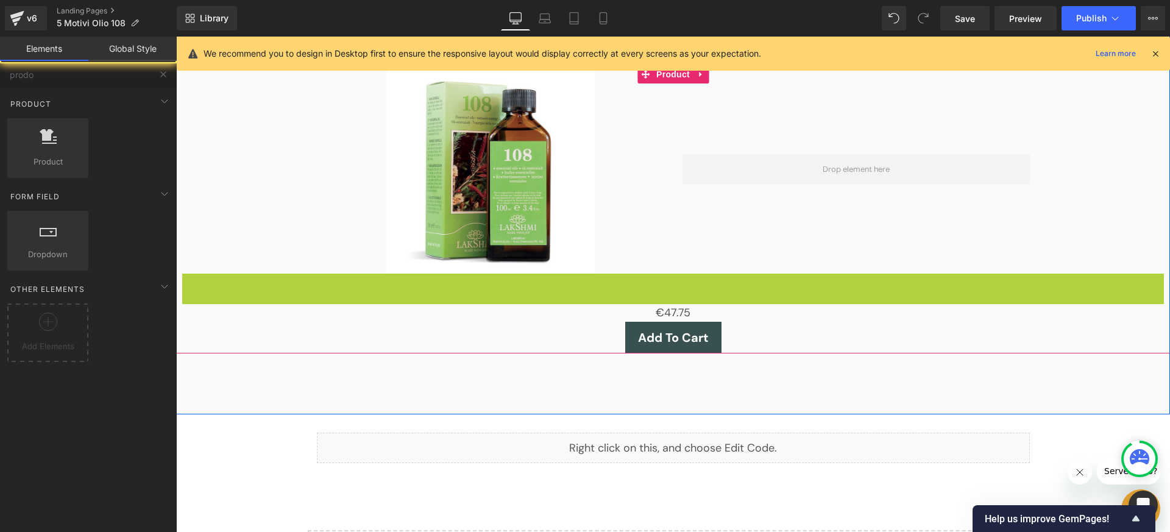
drag, startPoint x: 648, startPoint y: 376, endPoint x: 520, endPoint y: 322, distance: 138.4
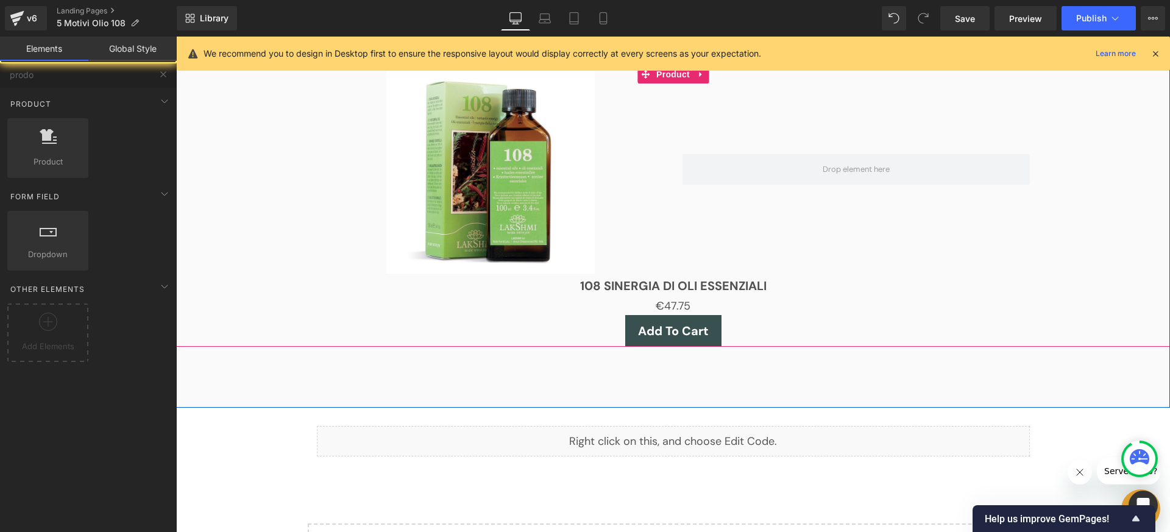
click at [705, 405] on div at bounding box center [673, 406] width 994 height 3
click at [768, 347] on div "Add To Cart" at bounding box center [673, 331] width 982 height 32
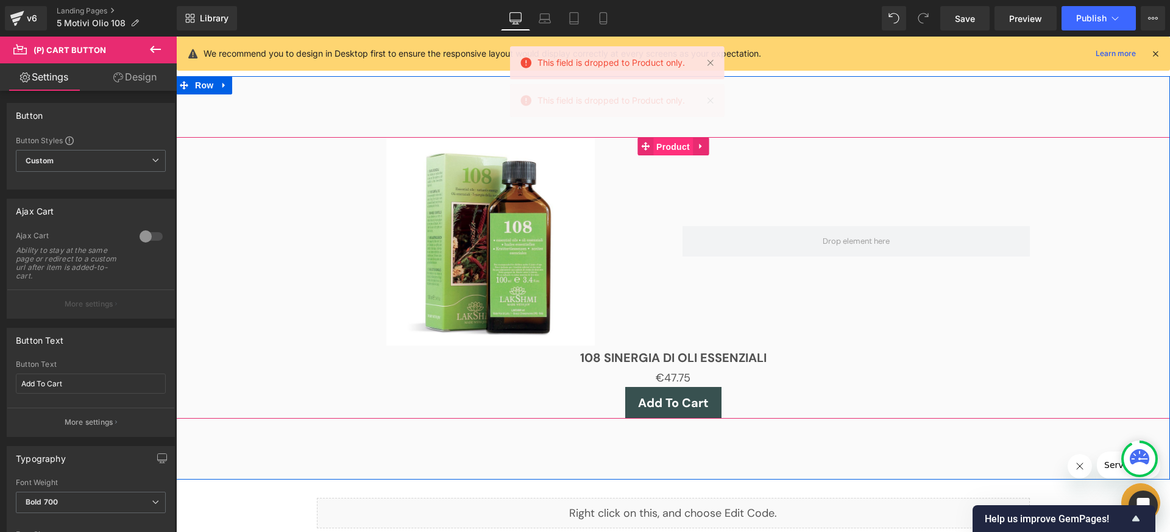
click at [672, 147] on span "Product" at bounding box center [673, 147] width 40 height 18
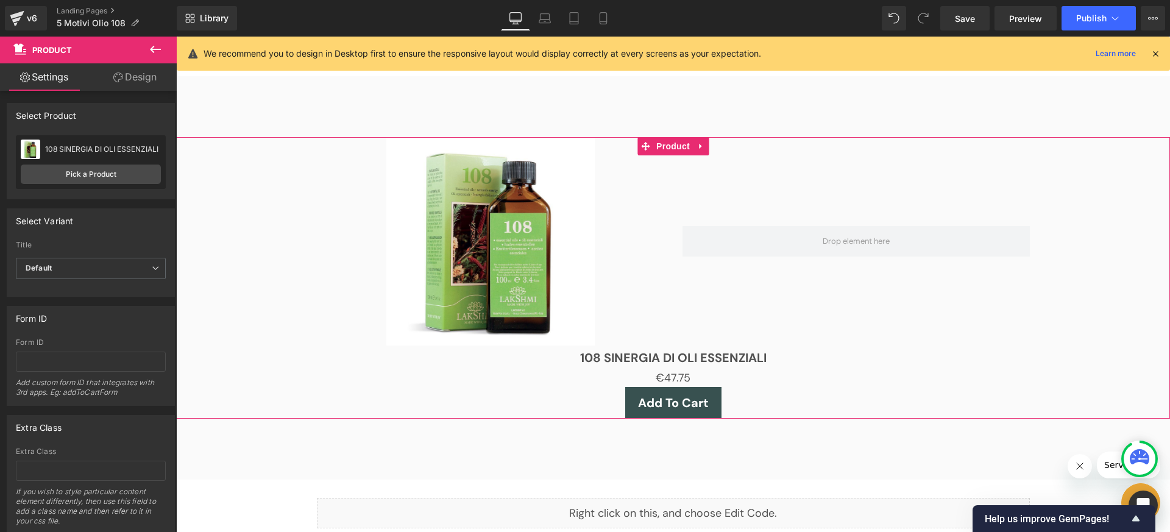
click at [154, 73] on link "Design" at bounding box center [135, 76] width 88 height 27
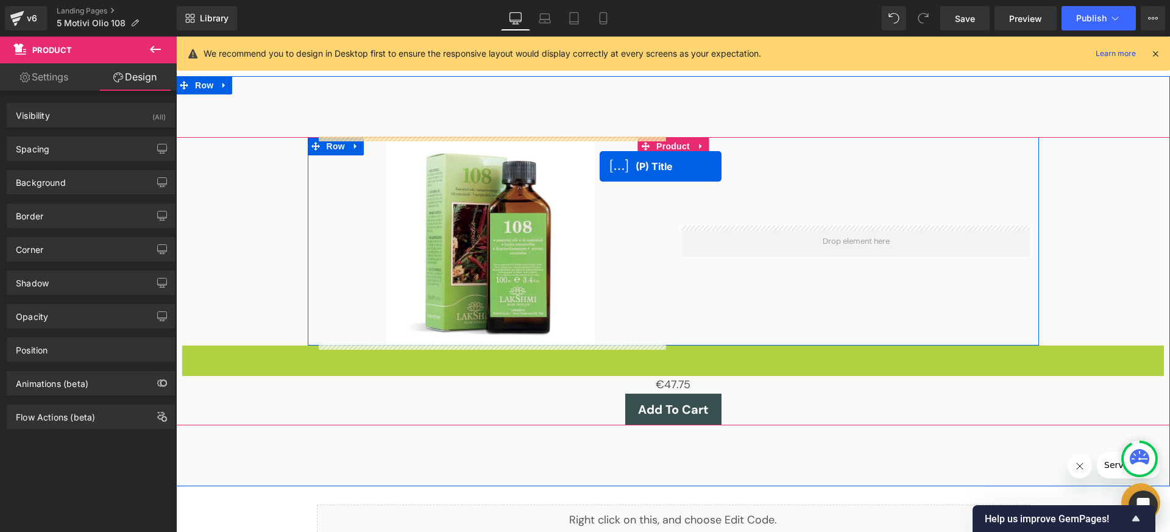
drag, startPoint x: 642, startPoint y: 356, endPoint x: 604, endPoint y: 166, distance: 194.0
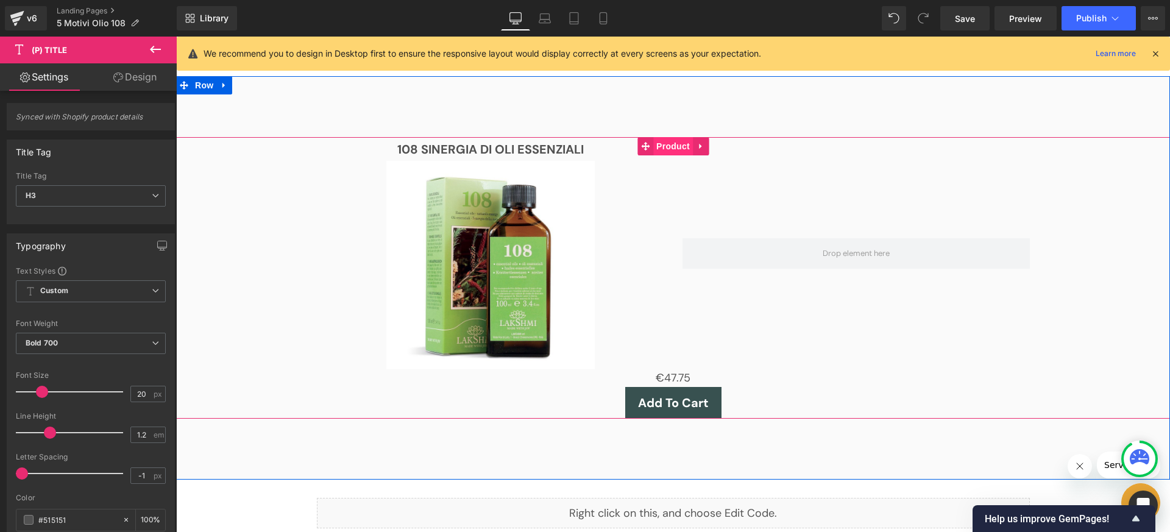
click at [675, 148] on span "Product" at bounding box center [673, 146] width 40 height 18
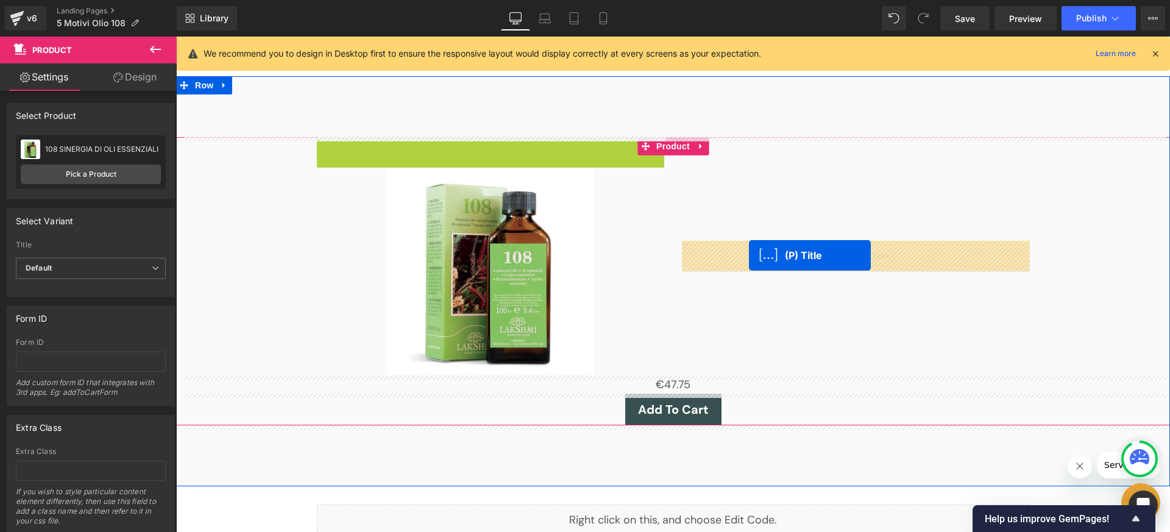
drag, startPoint x: 459, startPoint y: 149, endPoint x: 749, endPoint y: 255, distance: 308.8
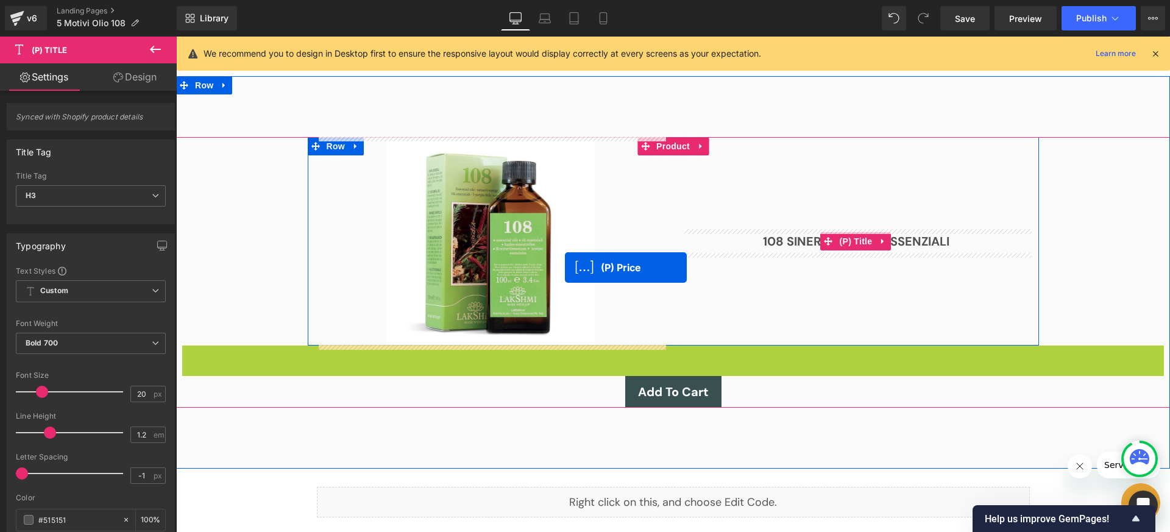
drag, startPoint x: 642, startPoint y: 350, endPoint x: 565, endPoint y: 268, distance: 112.9
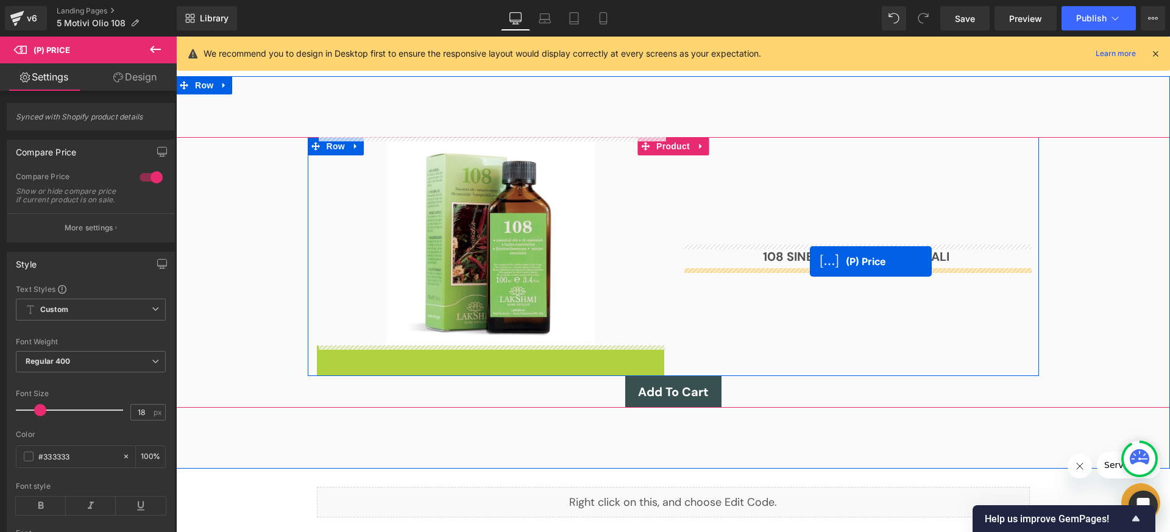
drag, startPoint x: 459, startPoint y: 355, endPoint x: 810, endPoint y: 261, distance: 362.6
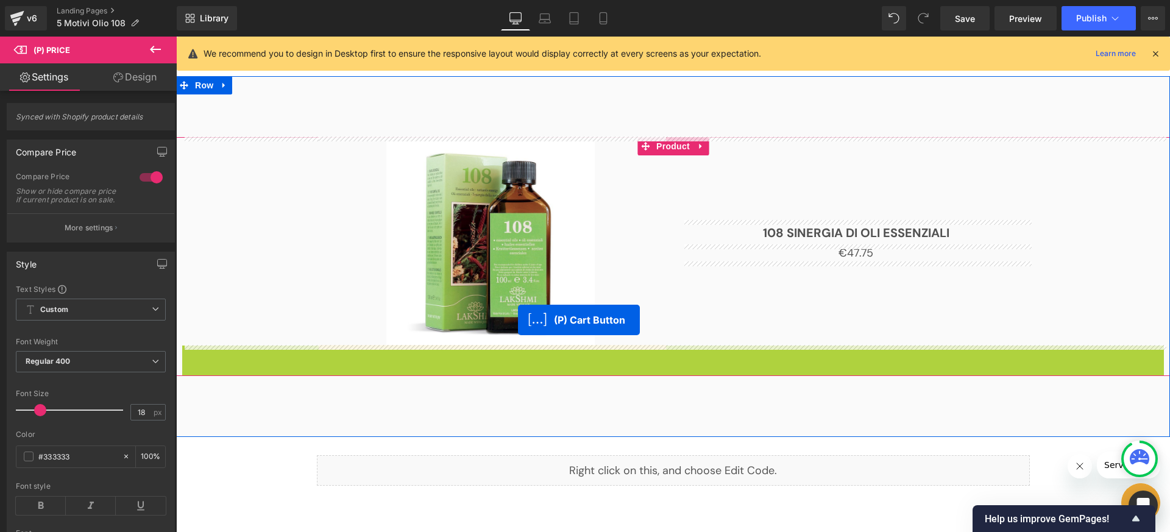
drag, startPoint x: 630, startPoint y: 361, endPoint x: 518, endPoint y: 320, distance: 119.5
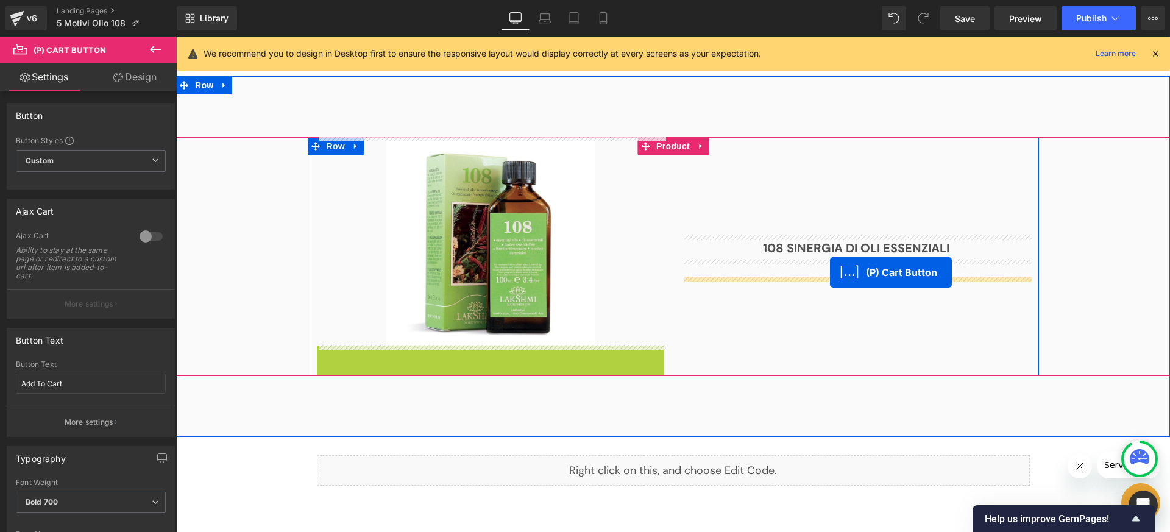
drag, startPoint x: 447, startPoint y: 361, endPoint x: 831, endPoint y: 272, distance: 393.9
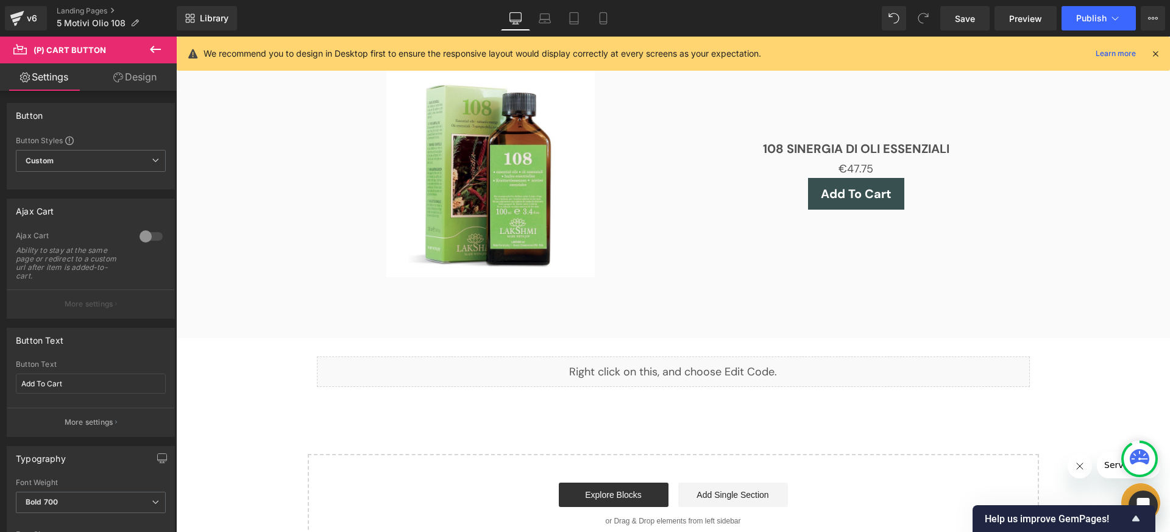
scroll to position [1745, 0]
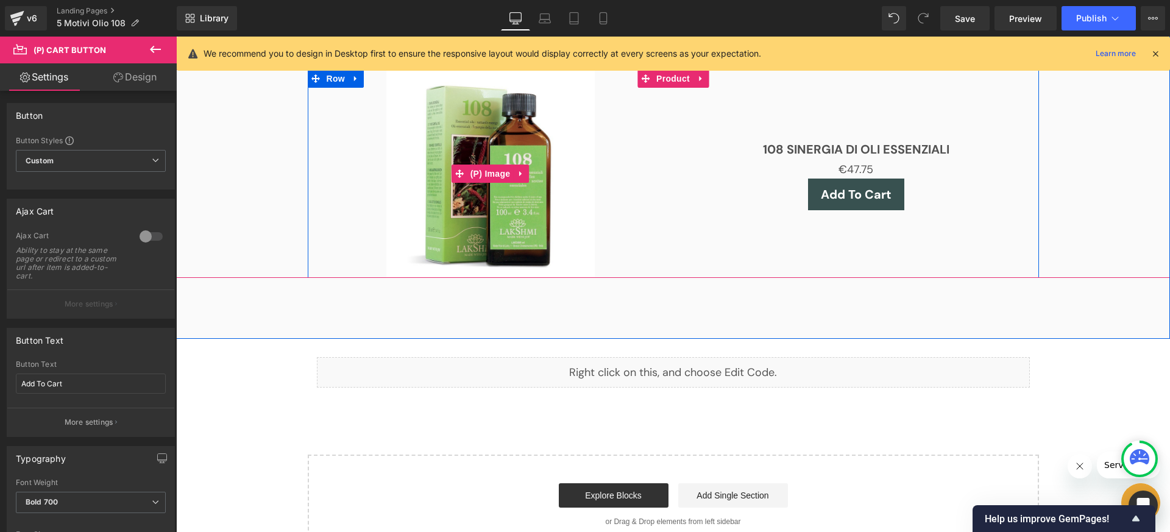
click at [589, 198] on img at bounding box center [490, 173] width 208 height 208
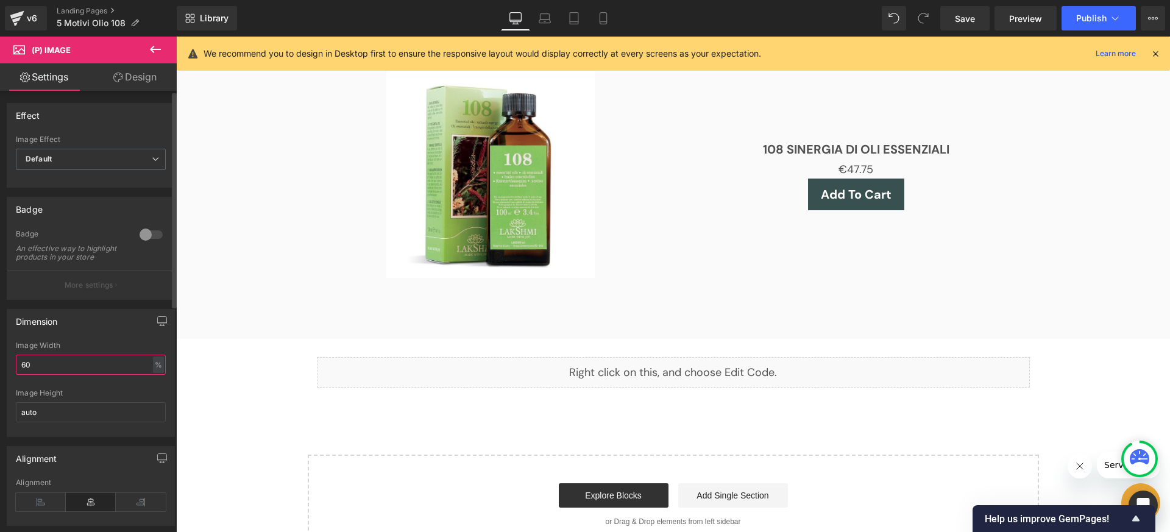
drag, startPoint x: 26, startPoint y: 376, endPoint x: 19, endPoint y: 372, distance: 7.6
click at [18, 374] on input "60" at bounding box center [91, 365] width 150 height 20
type input "100"
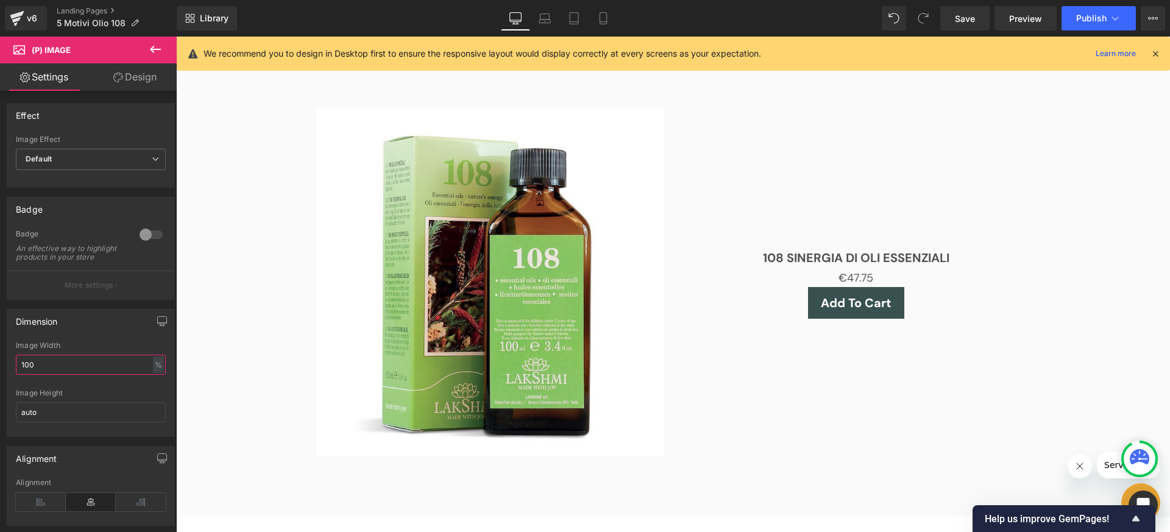
scroll to position [1726, 0]
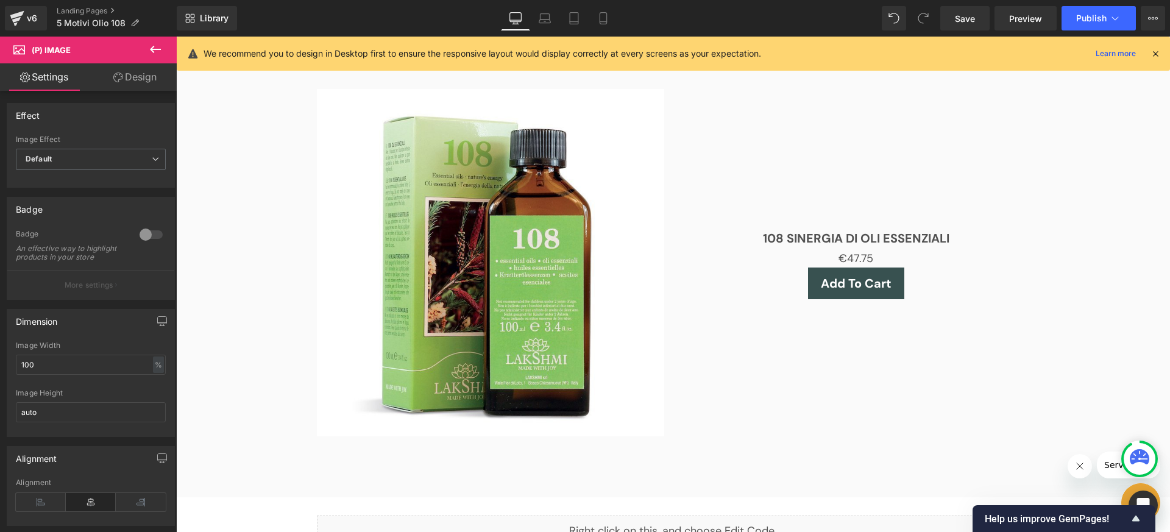
click at [904, 224] on div "108 SINERGIA DI OLI ESSENZIALI (P) Title €0 €47.75 (P) Price Add To Cart (P) Ca…" at bounding box center [856, 262] width 366 height 347
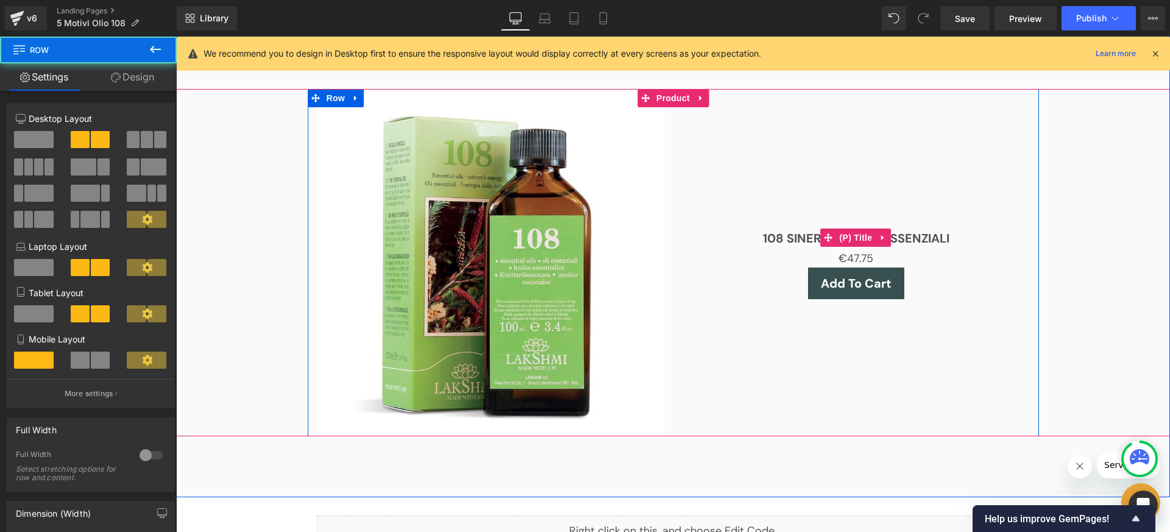
click at [899, 245] on link "108 SINERGIA DI OLI ESSENZIALI" at bounding box center [856, 238] width 186 height 15
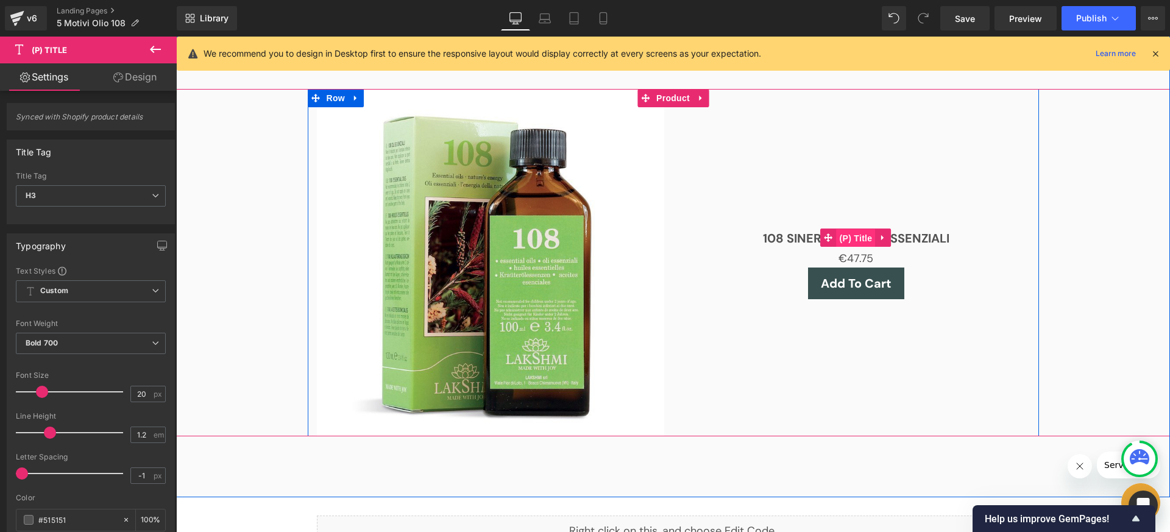
click at [863, 243] on span "(P) Title" at bounding box center [856, 238] width 39 height 18
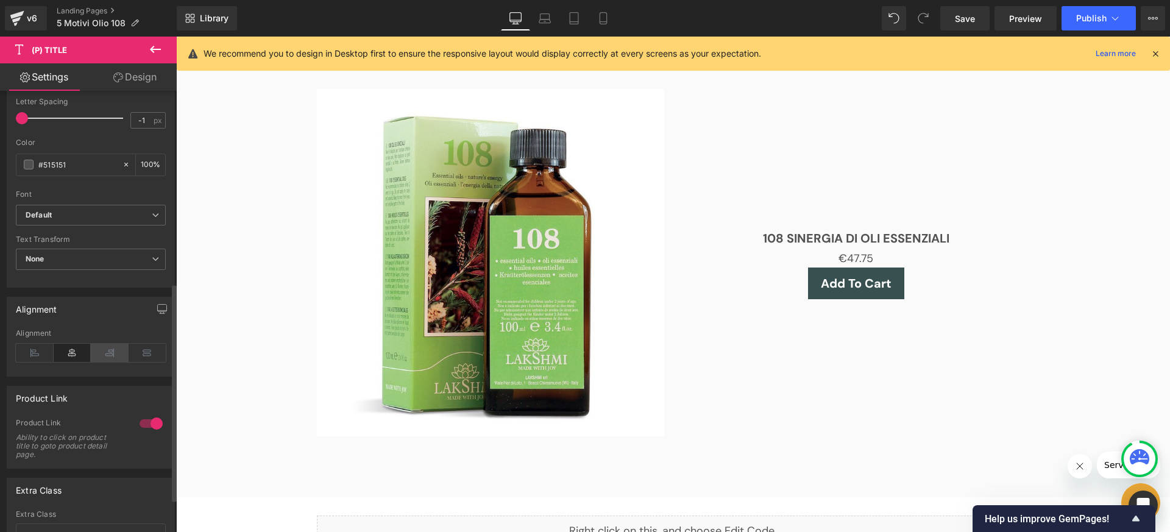
scroll to position [388, 0]
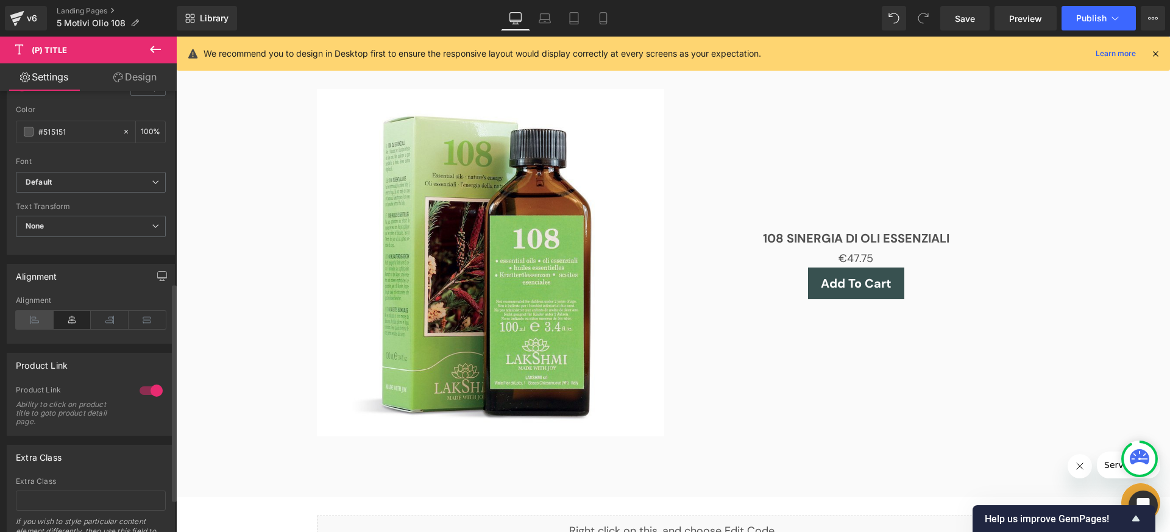
click at [41, 321] on icon at bounding box center [35, 320] width 38 height 18
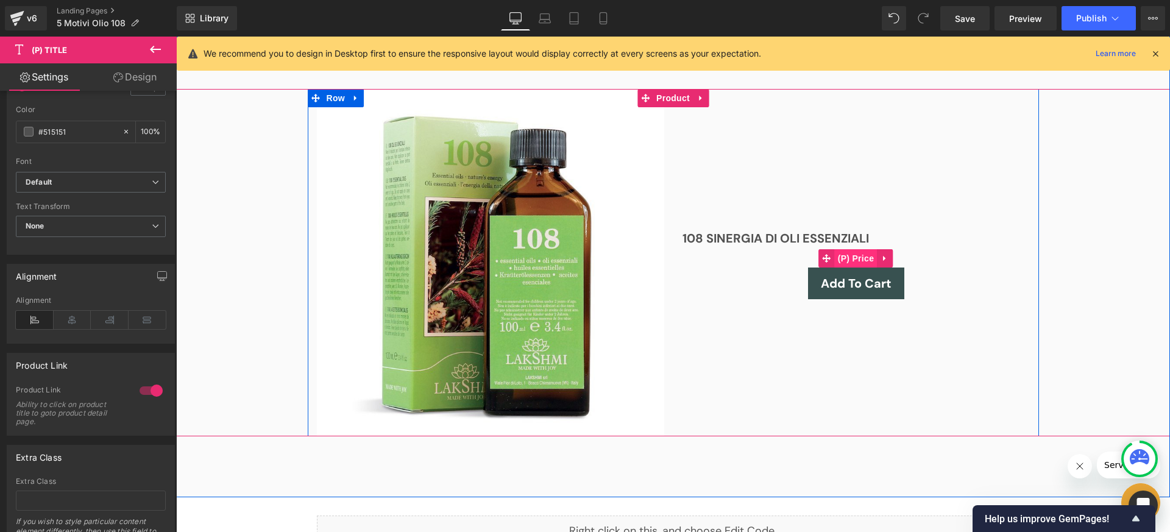
click at [858, 257] on span "(P) Price" at bounding box center [856, 258] width 43 height 18
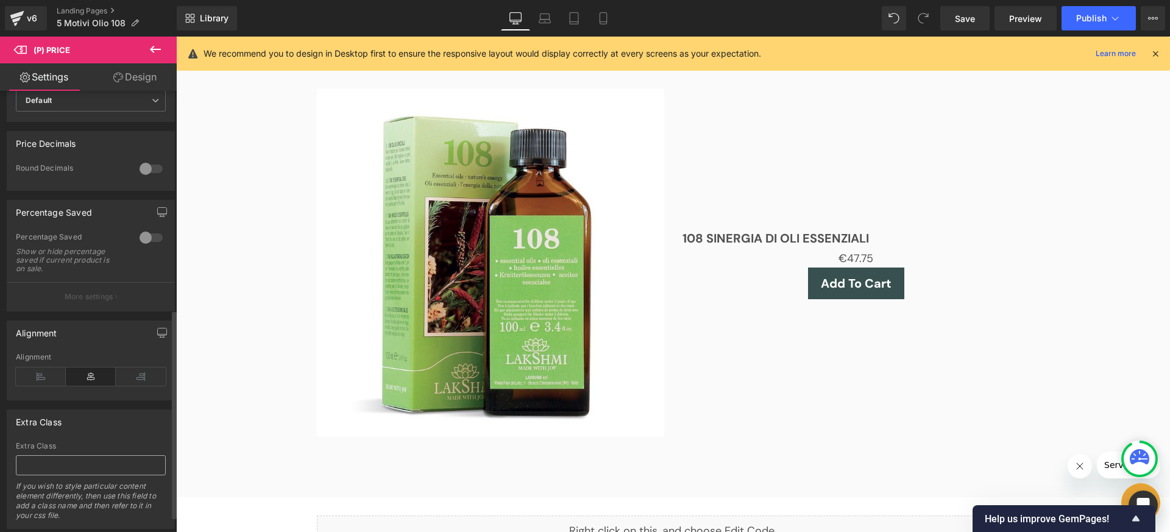
scroll to position [461, 0]
click at [42, 378] on icon at bounding box center [41, 369] width 50 height 18
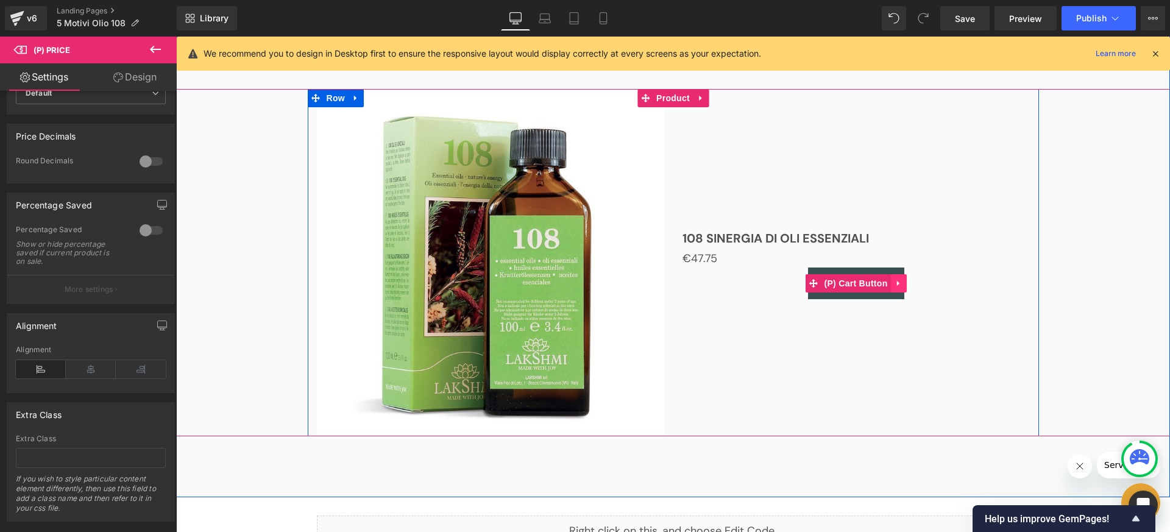
click at [899, 285] on icon at bounding box center [899, 282] width 9 height 9
click at [849, 282] on span "(P) Cart Button" at bounding box center [831, 283] width 69 height 18
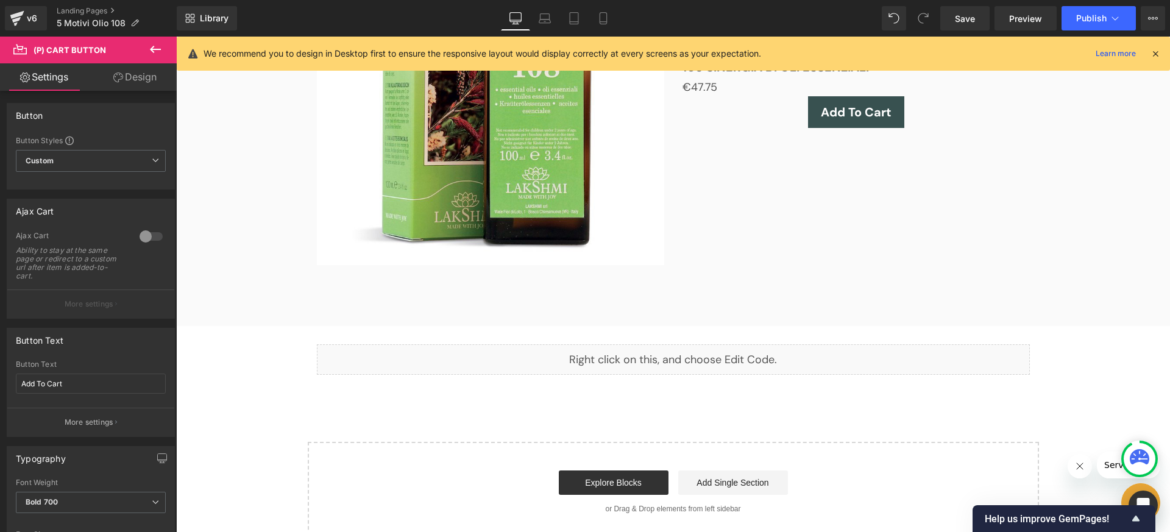
scroll to position [1902, 0]
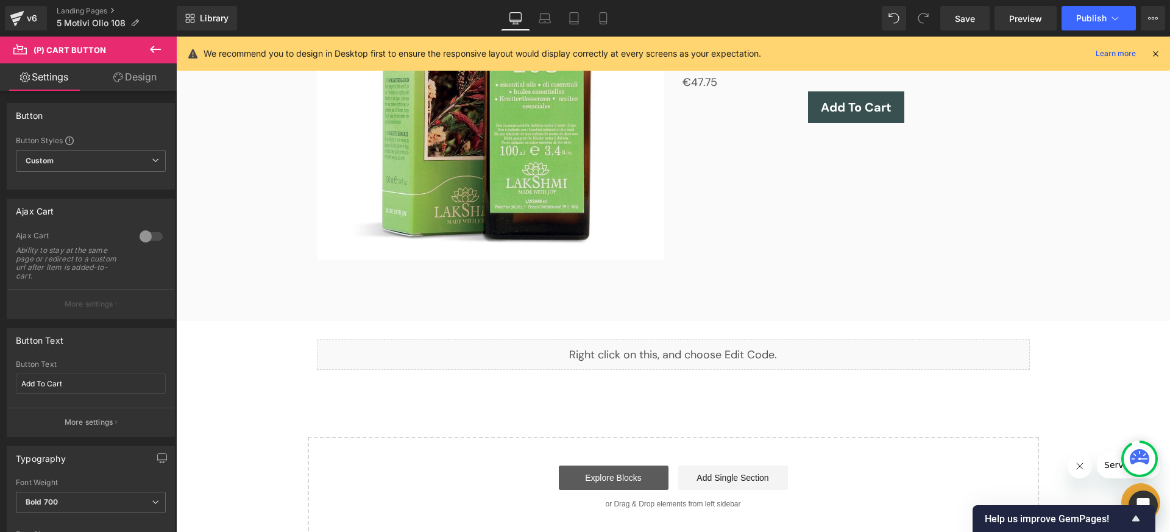
click at [637, 477] on link "Explore Blocks" at bounding box center [614, 478] width 110 height 24
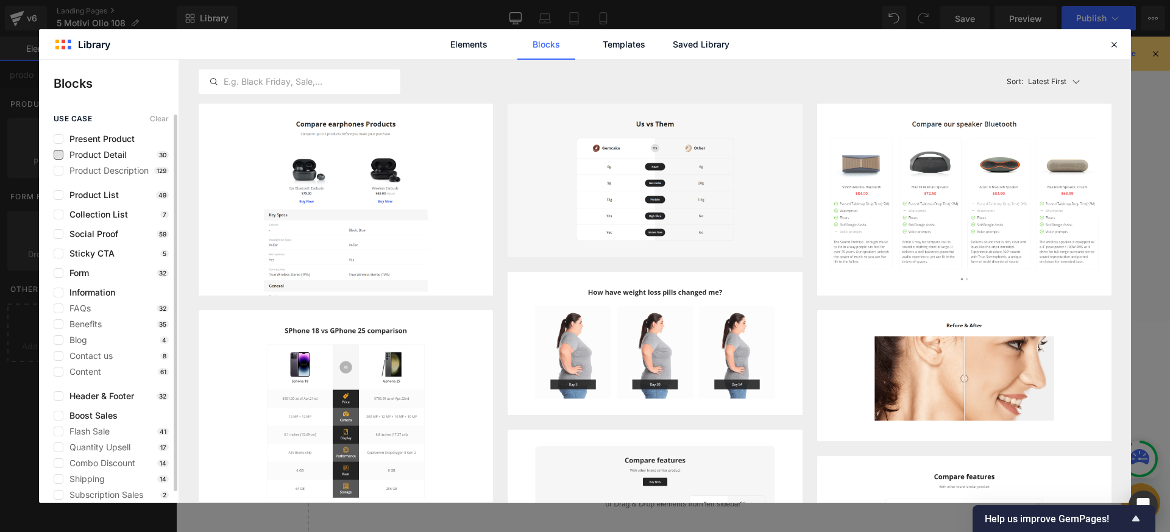
click at [73, 156] on span "Product Detail" at bounding box center [94, 155] width 63 height 10
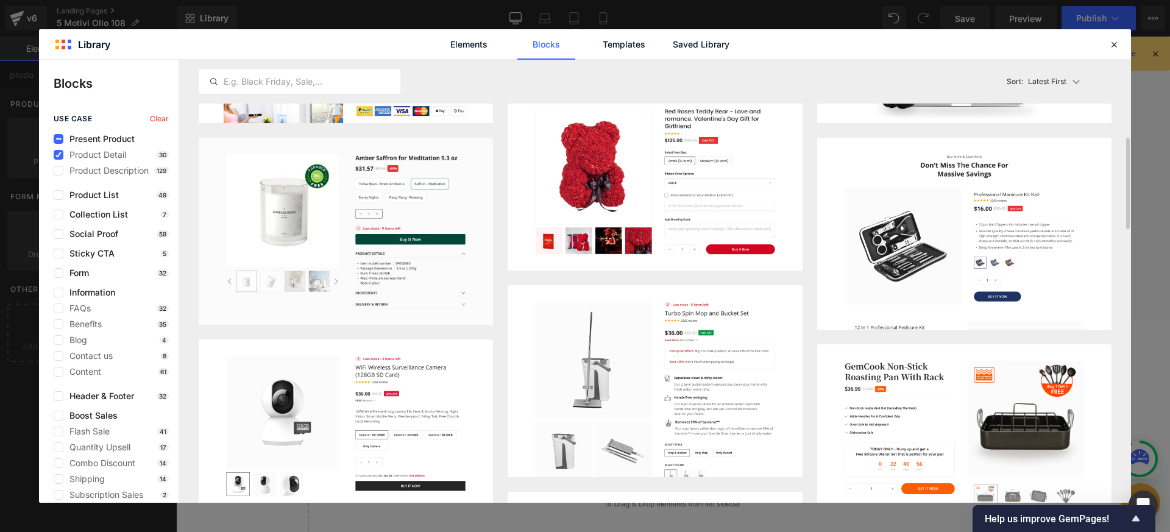
scroll to position [380, 0]
click at [419, 308] on button "Add to page" at bounding box center [433, 309] width 99 height 19
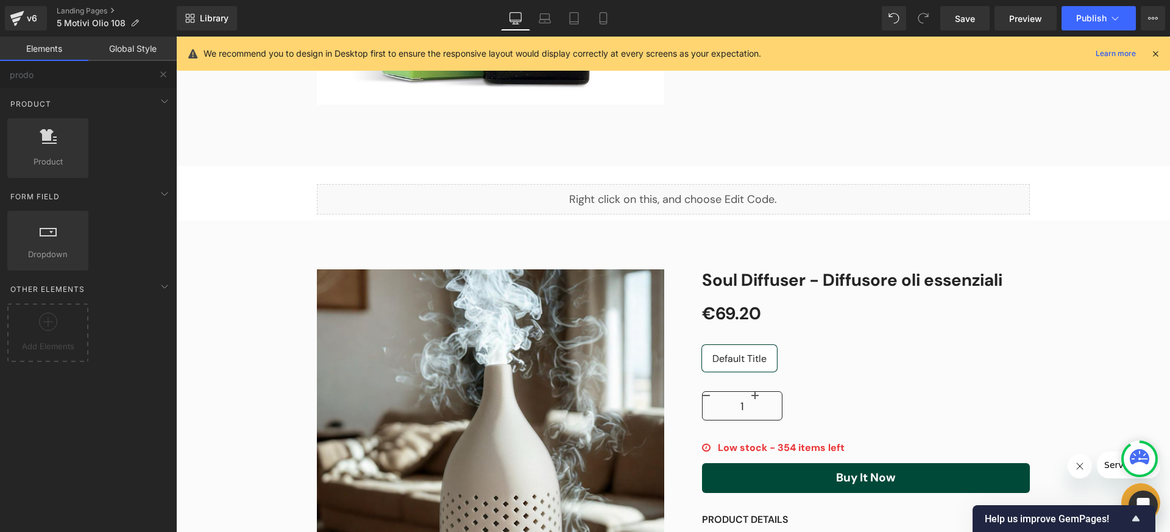
scroll to position [2057, 0]
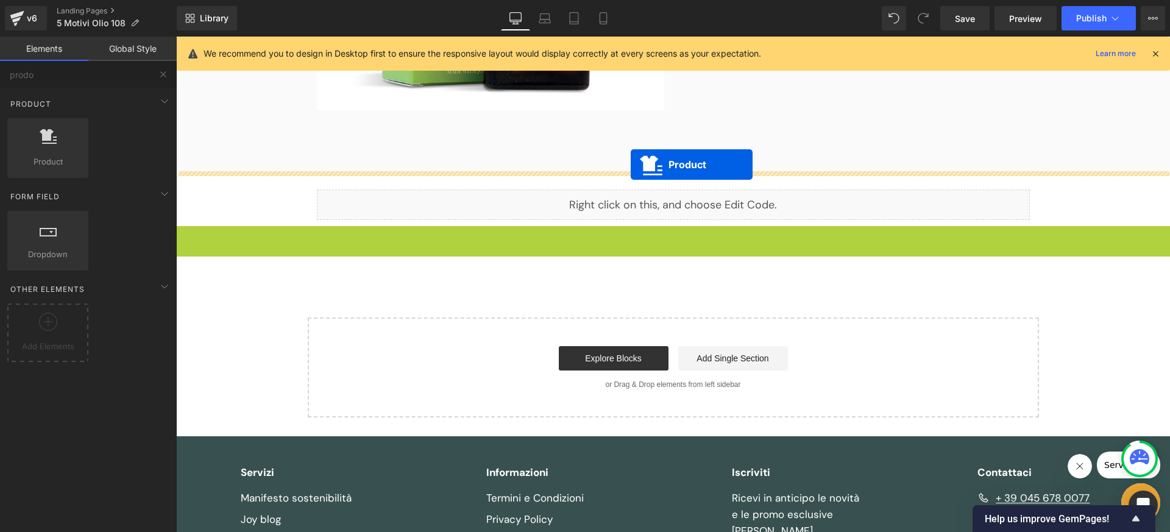
drag, startPoint x: 645, startPoint y: 229, endPoint x: 631, endPoint y: 160, distance: 70.9
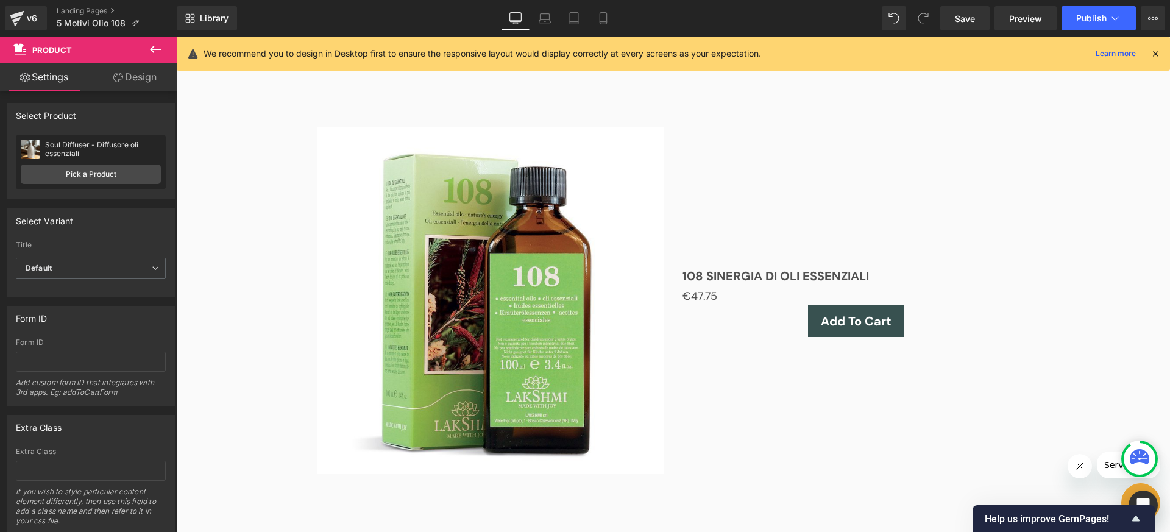
scroll to position [1619, 0]
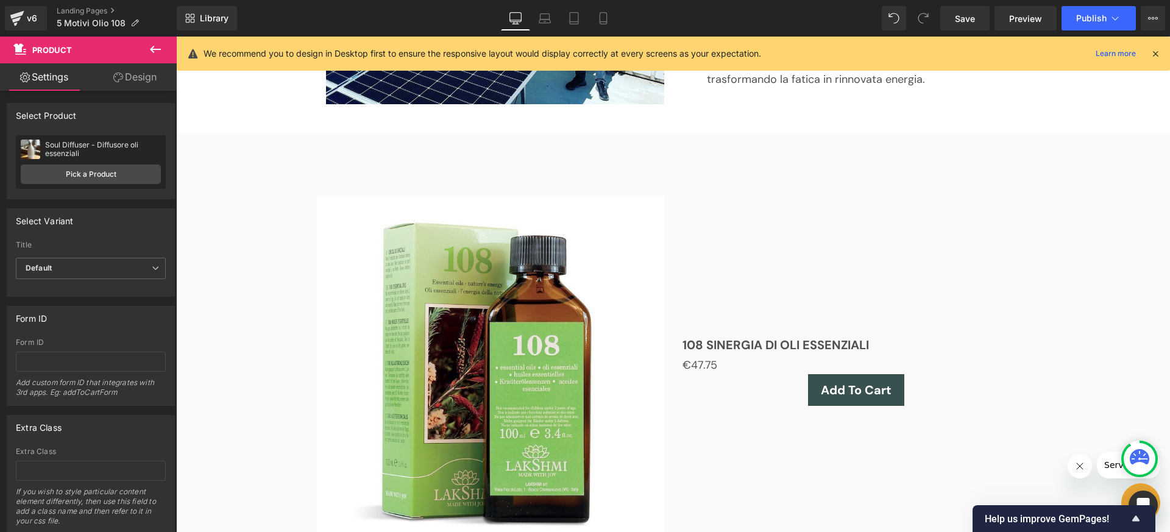
click at [761, 220] on div "108 SINERGIA DI OLI ESSENZIALI (P) Title €0 €47.75 (P) Price Add To Cart (P) Ca…" at bounding box center [856, 369] width 366 height 347
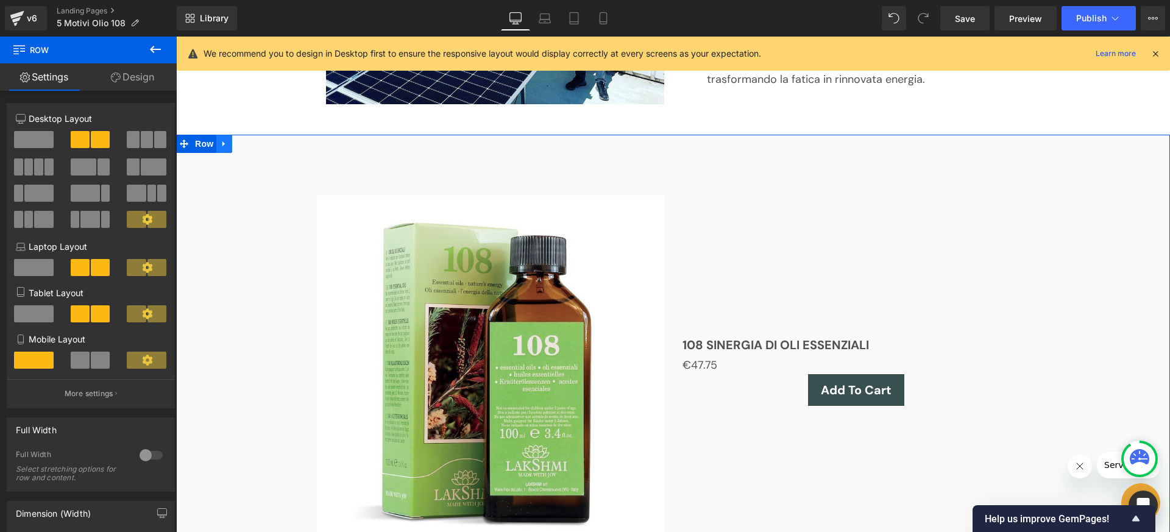
click at [224, 142] on icon at bounding box center [223, 143] width 2 height 5
click at [255, 148] on icon at bounding box center [256, 144] width 9 height 9
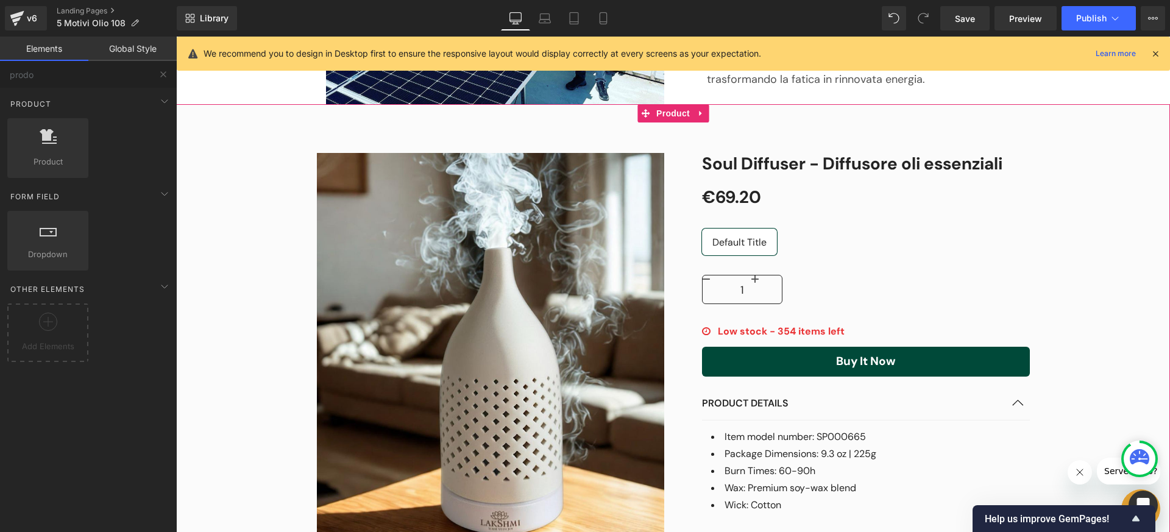
drag, startPoint x: 276, startPoint y: 433, endPoint x: 285, endPoint y: 420, distance: 15.7
click at [276, 433] on div "Sale Off (P) Image ‹ › (P) Image List Soul Diffuser - Diffusore oli essenziali -" at bounding box center [673, 405] width 994 height 603
click at [664, 122] on span "Product" at bounding box center [673, 113] width 40 height 18
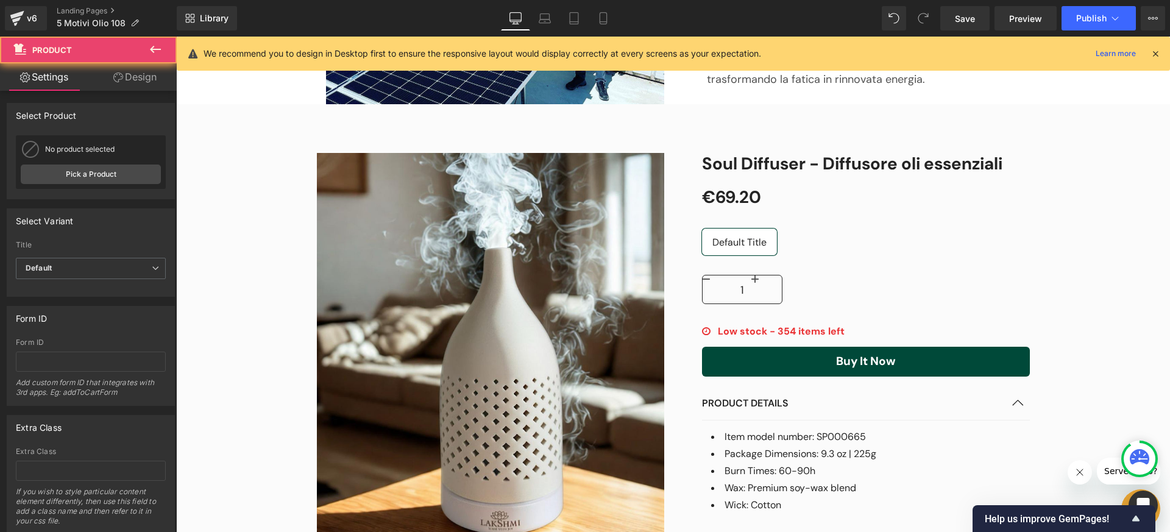
click at [146, 81] on link "Design" at bounding box center [135, 76] width 88 height 27
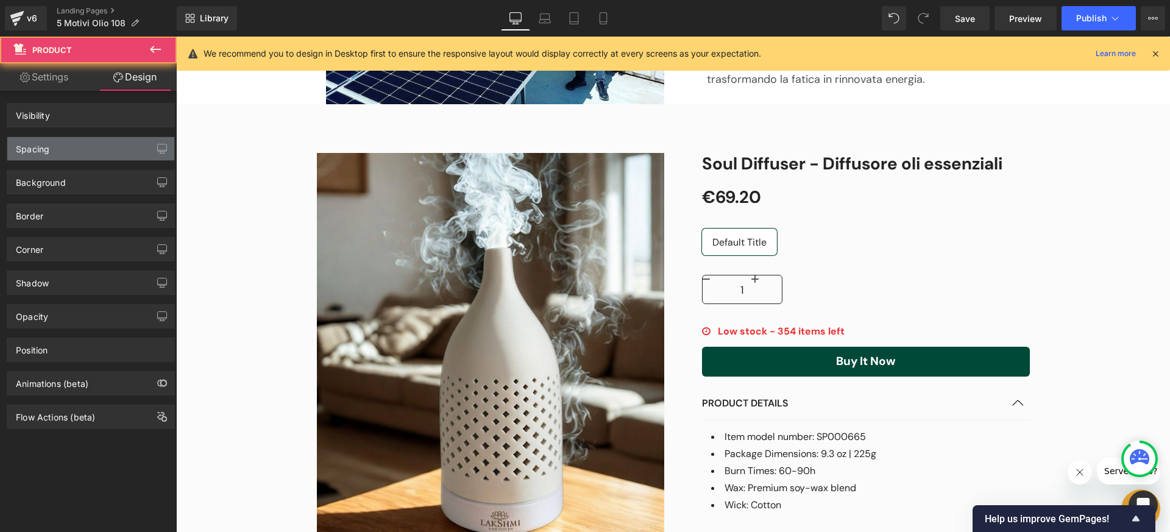
click at [90, 158] on div "Spacing" at bounding box center [90, 148] width 167 height 23
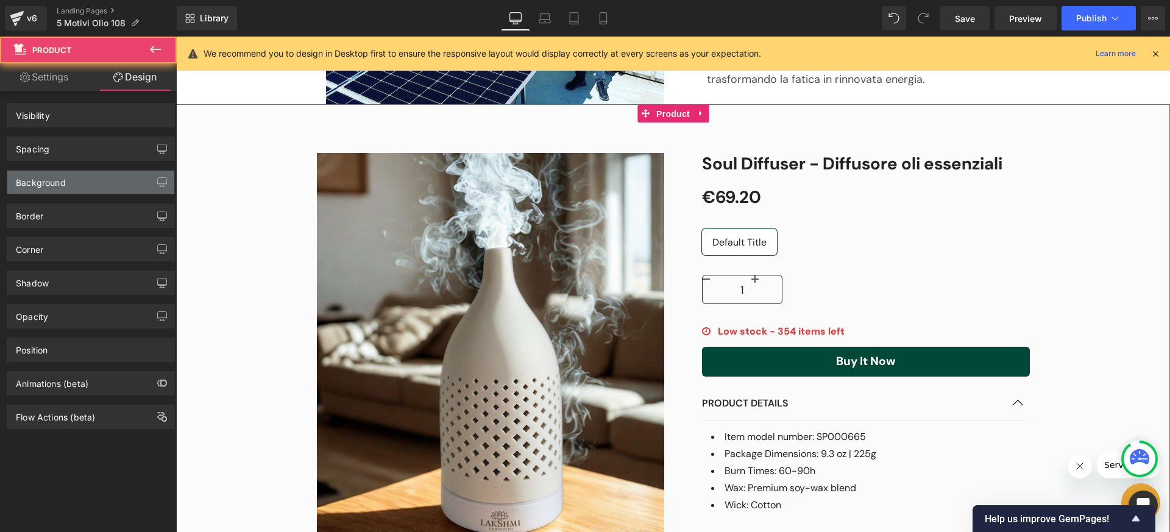
click at [55, 151] on div "Spacing" at bounding box center [90, 148] width 167 height 23
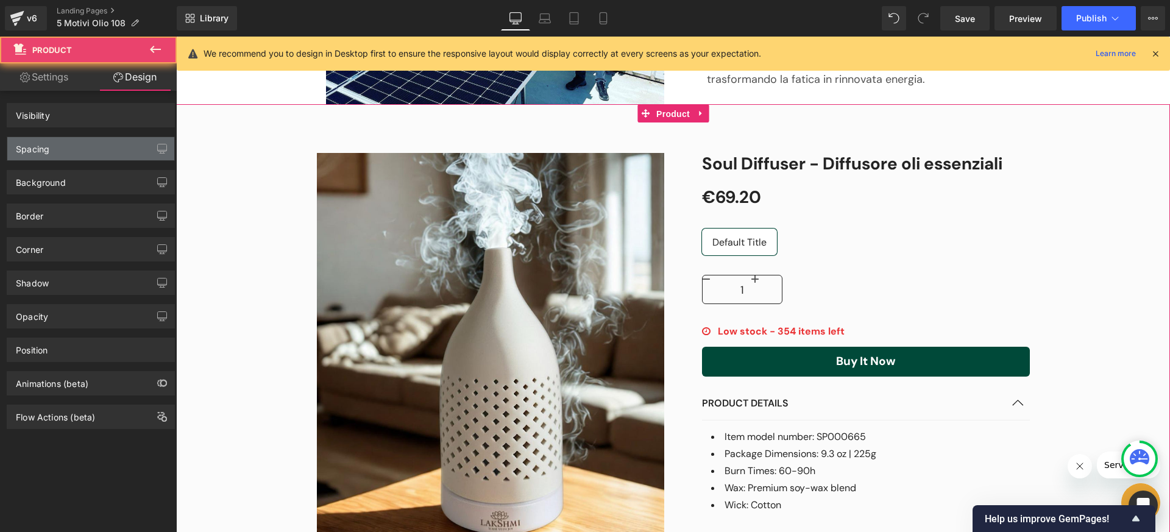
click at [30, 147] on div "Spacing" at bounding box center [33, 145] width 34 height 17
click at [73, 154] on div "Spacing" at bounding box center [90, 148] width 167 height 23
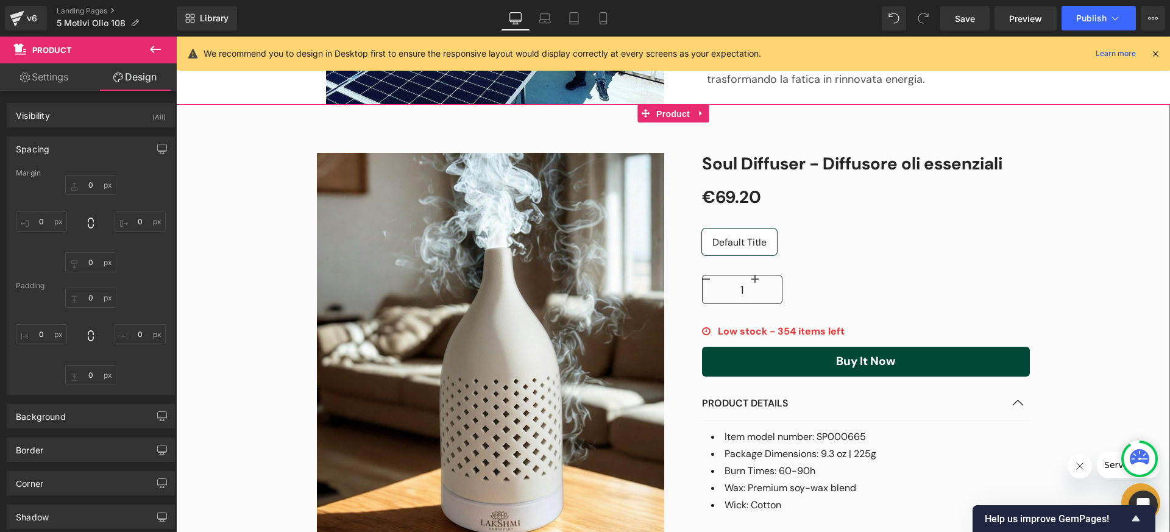
type input "0"
type input "50"
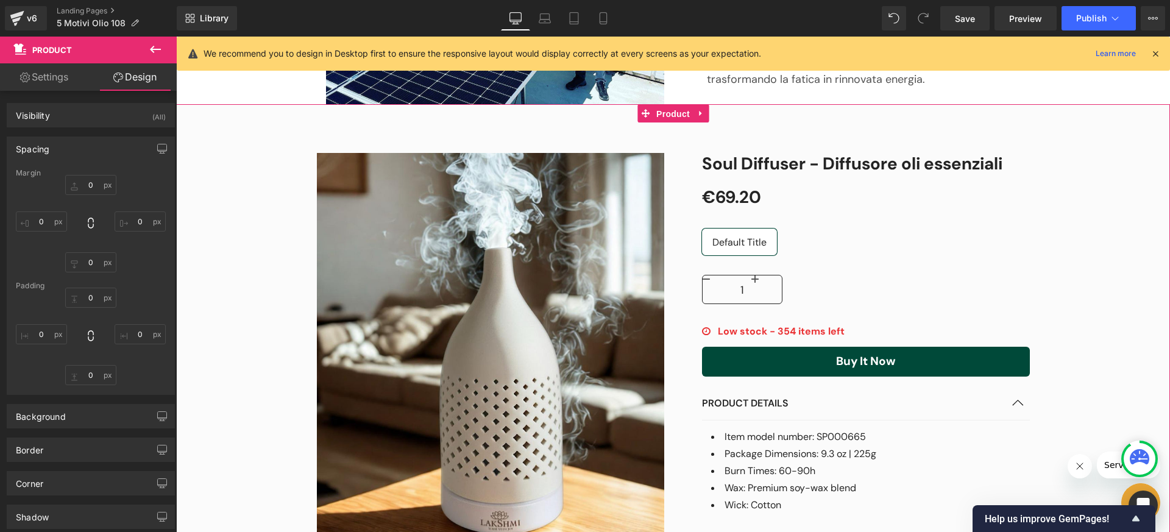
type input "0"
type input "10"
type input "0"
click at [85, 183] on input "0" at bounding box center [90, 185] width 51 height 20
type input "100"
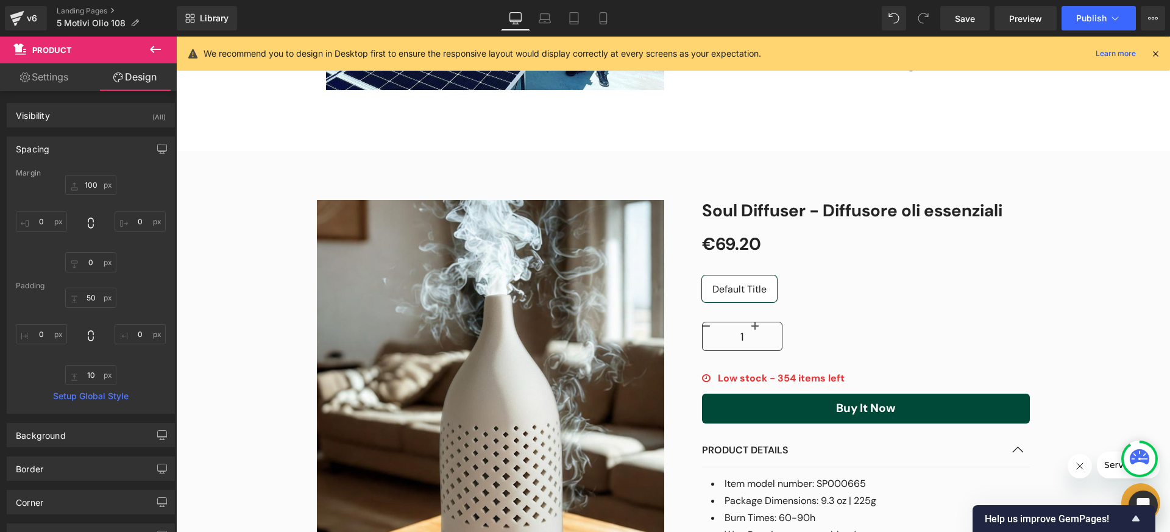
scroll to position [1631, 0]
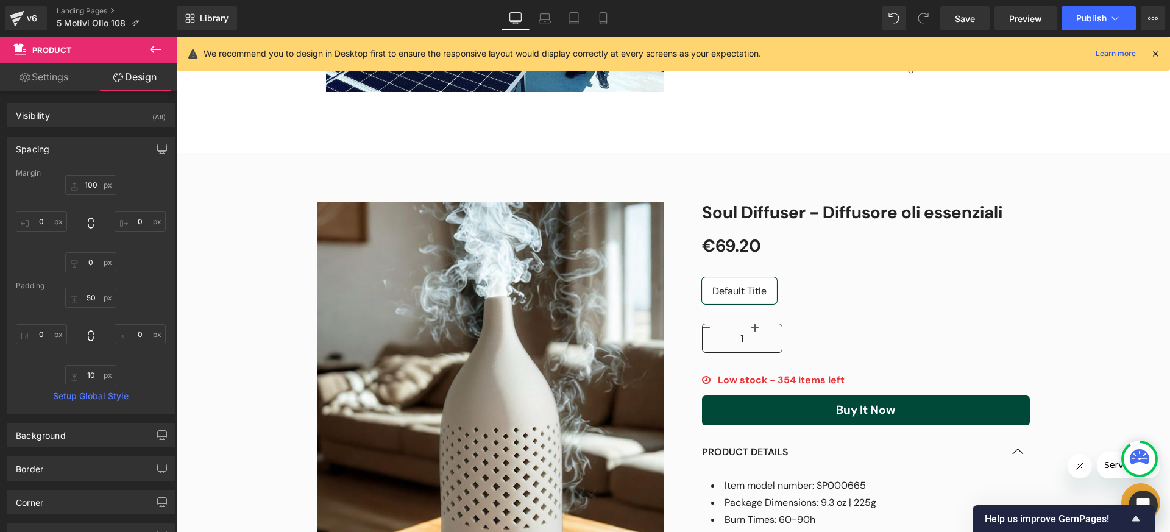
click at [704, 176] on div "Sale Off (P) Image ‹ › (P) Image List Soul Diffuser - Diffusore oli essenziali -" at bounding box center [673, 454] width 994 height 603
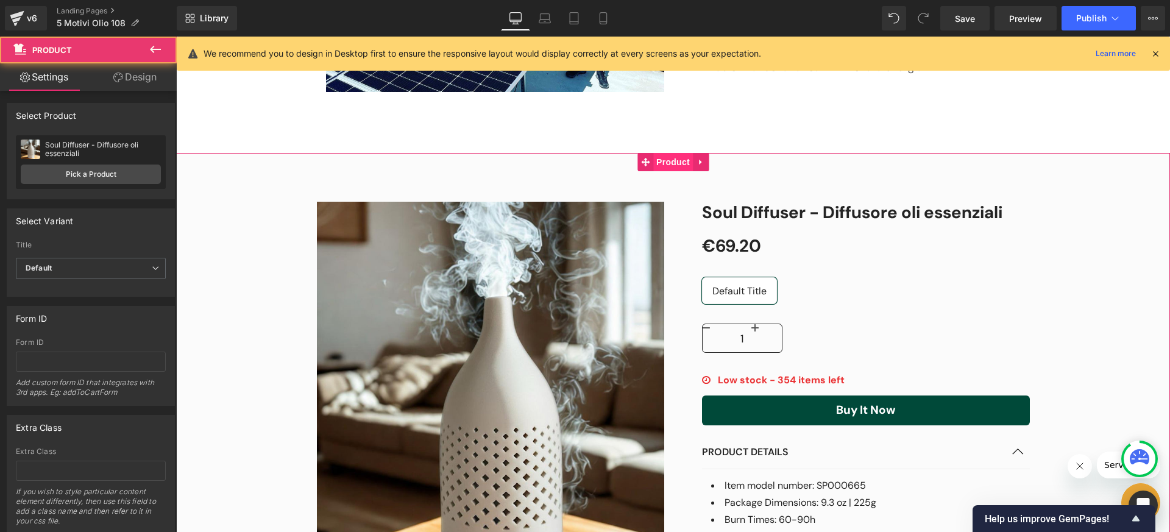
click at [669, 162] on span "Product" at bounding box center [673, 162] width 40 height 18
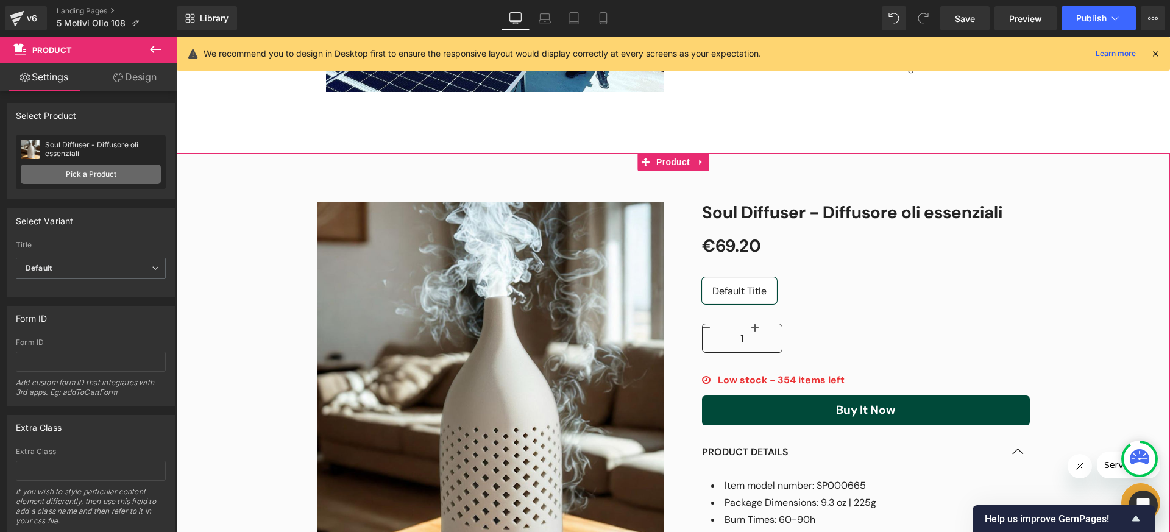
click at [127, 171] on link "Pick a Product" at bounding box center [91, 174] width 140 height 19
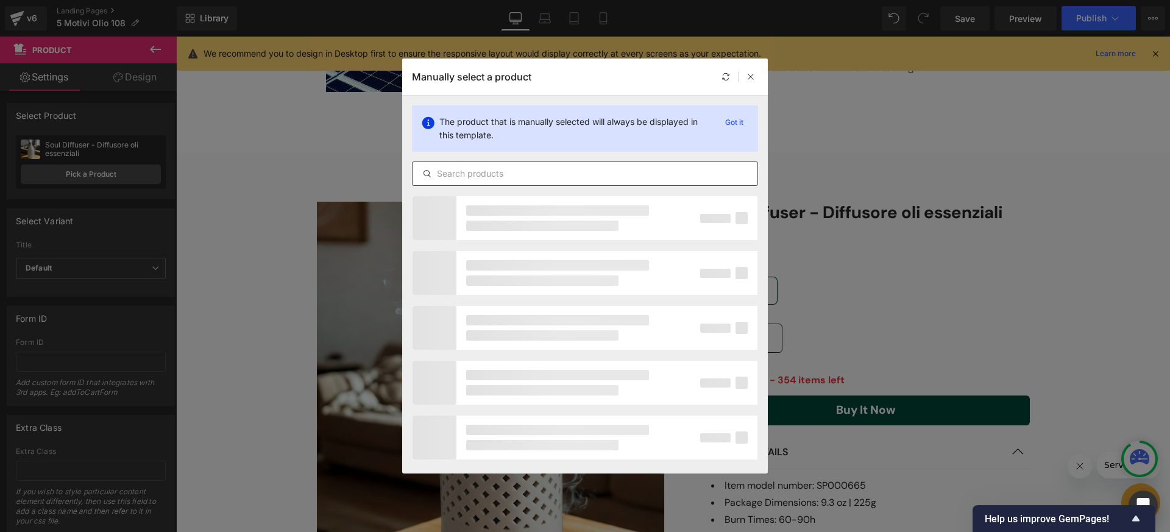
click at [500, 177] on input "text" at bounding box center [585, 173] width 345 height 15
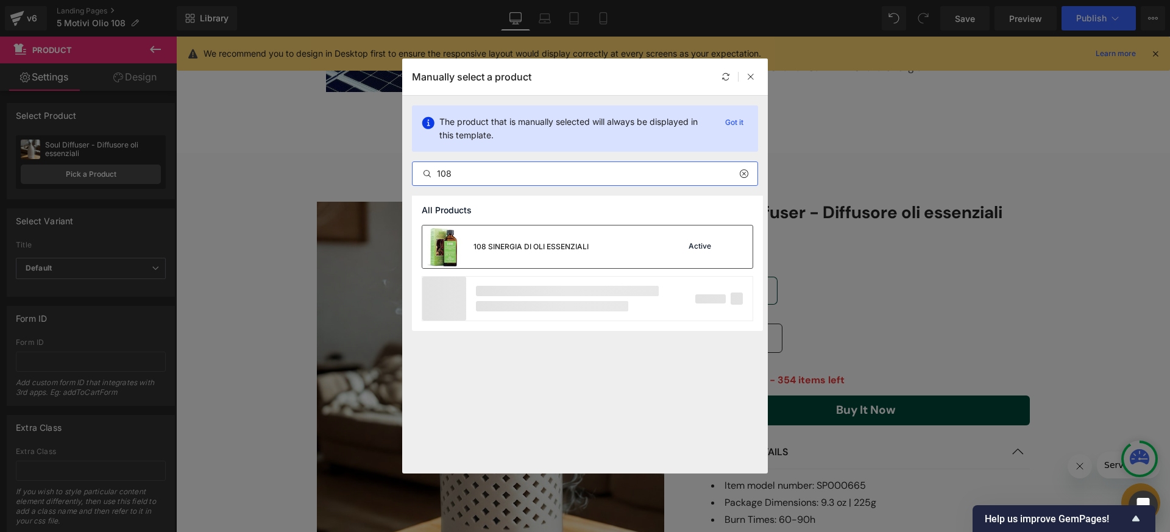
type input "108"
click at [495, 244] on div "108 SINERGIA DI OLI ESSENZIALI" at bounding box center [530, 246] width 115 height 11
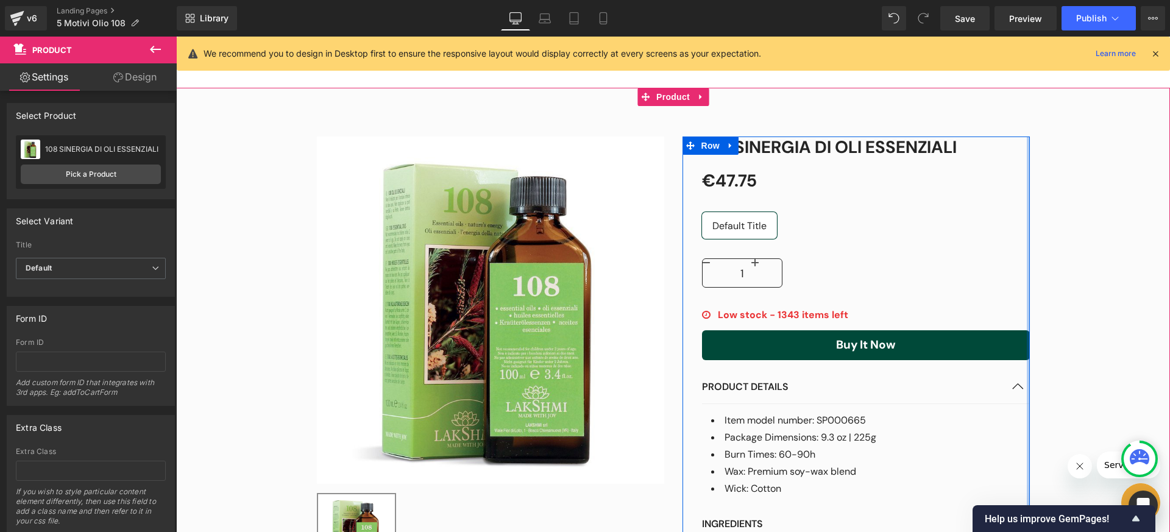
scroll to position [1712, 0]
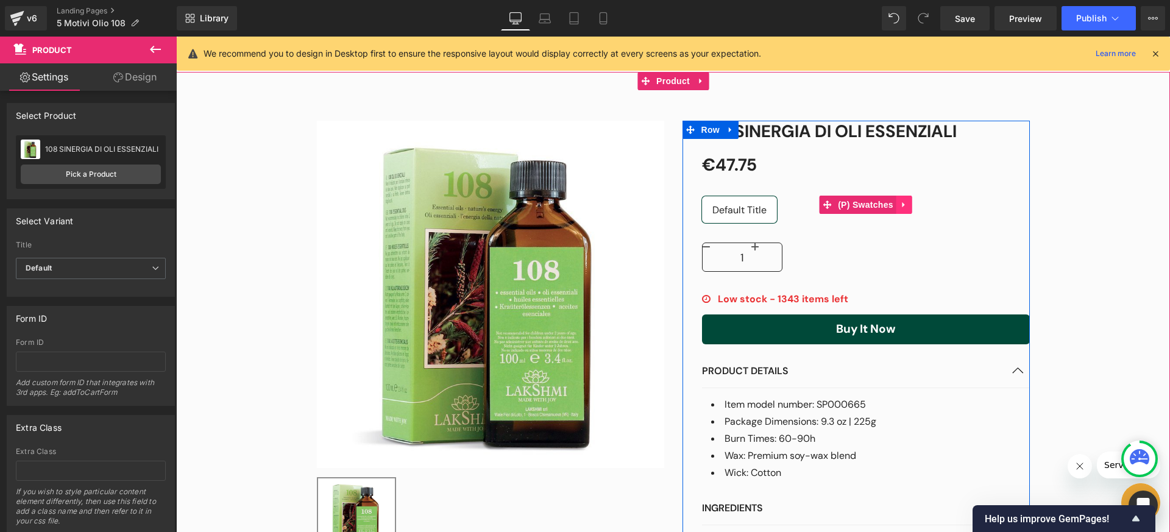
click at [902, 206] on icon at bounding box center [903, 204] width 2 height 5
click at [910, 206] on icon at bounding box center [912, 204] width 9 height 9
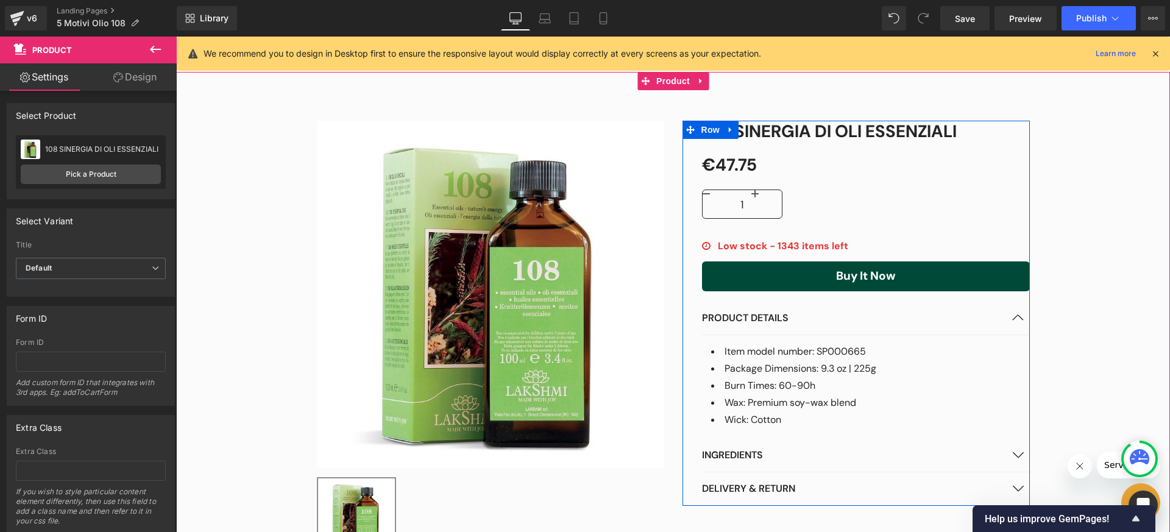
click at [810, 215] on div "1" at bounding box center [866, 204] width 328 height 29
click at [904, 208] on link at bounding box center [902, 204] width 16 height 18
click at [909, 208] on icon at bounding box center [909, 204] width 9 height 9
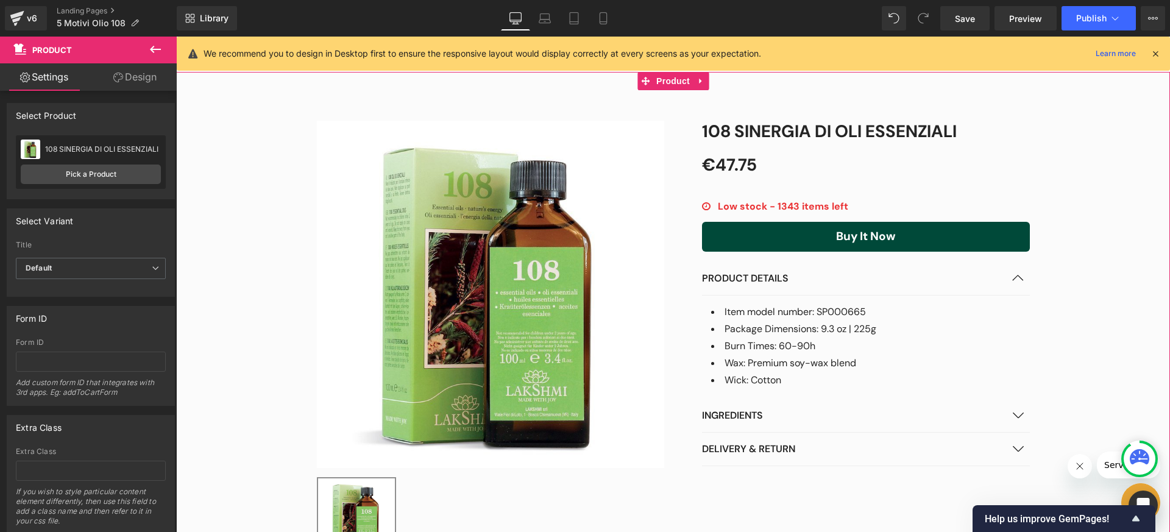
click at [910, 339] on li "Burn Times: 60-90h" at bounding box center [866, 346] width 310 height 15
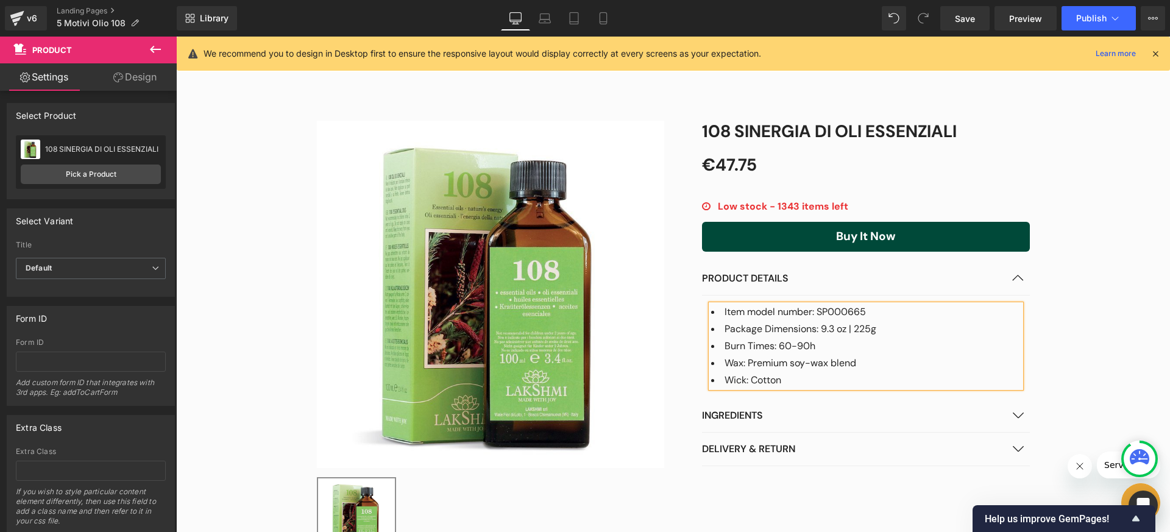
click at [1104, 303] on div "Sale Off (P) Image ‹ › (P) Image List 108 SINERGIA DI OLI ESSENZIALI (P) Title …" at bounding box center [673, 332] width 994 height 461
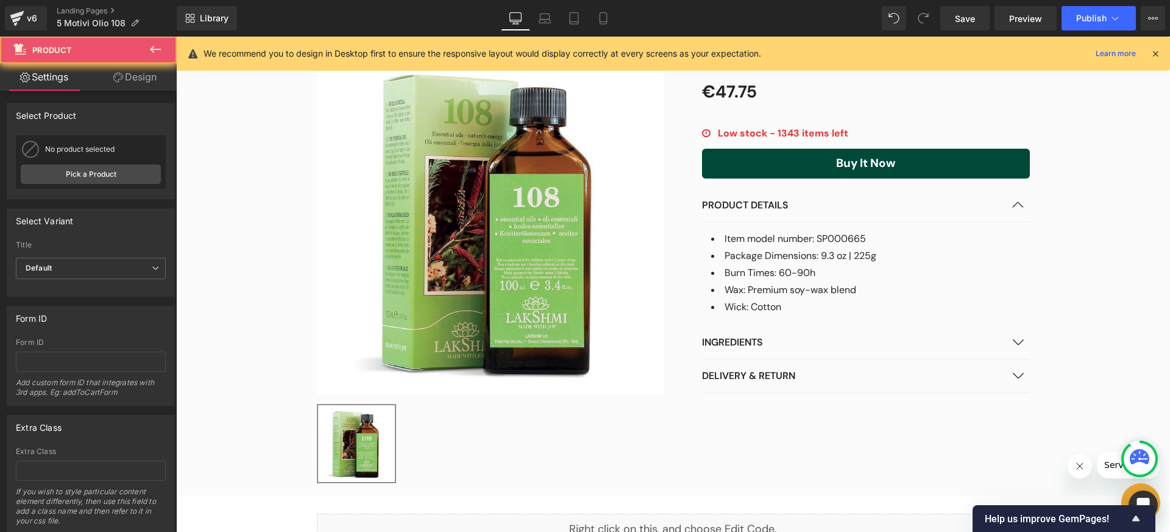
click at [712, 144] on div "Sale Off (P) Image ‹ › (P) Image List 108 SINERGIA DI OLI ESSENZIALI (P) Title -" at bounding box center [673, 247] width 994 height 497
click at [682, 17] on span "Product" at bounding box center [673, 8] width 40 height 18
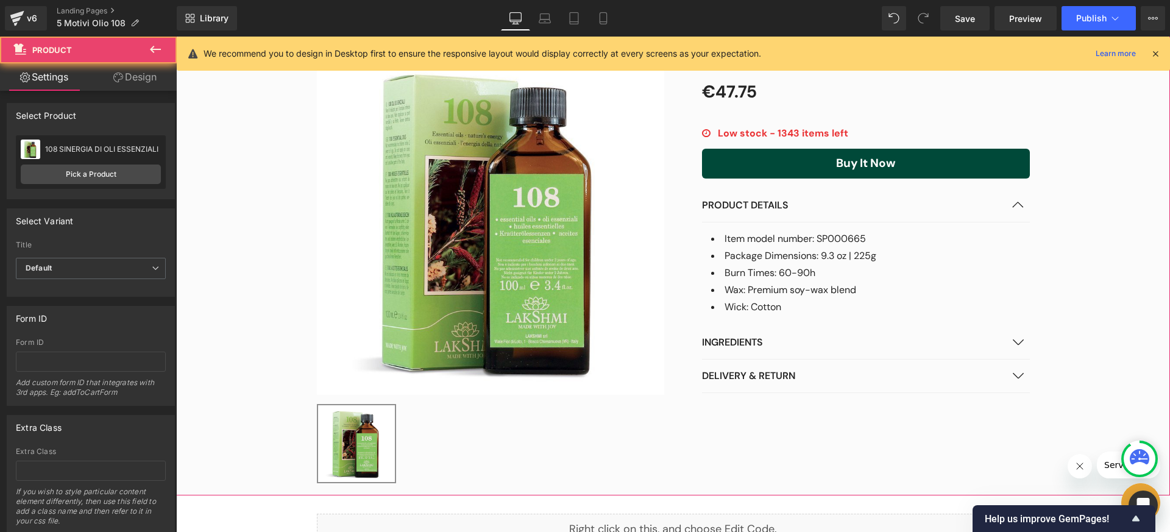
click at [127, 83] on link "Design" at bounding box center [135, 76] width 88 height 27
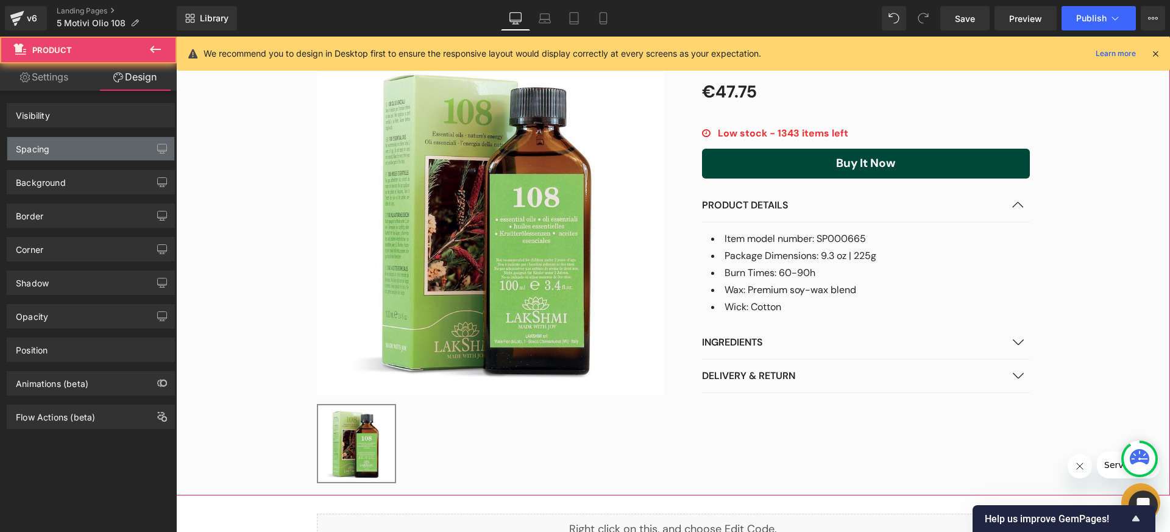
click at [81, 153] on div "Spacing" at bounding box center [90, 148] width 167 height 23
click at [95, 155] on div "Spacing" at bounding box center [90, 148] width 167 height 23
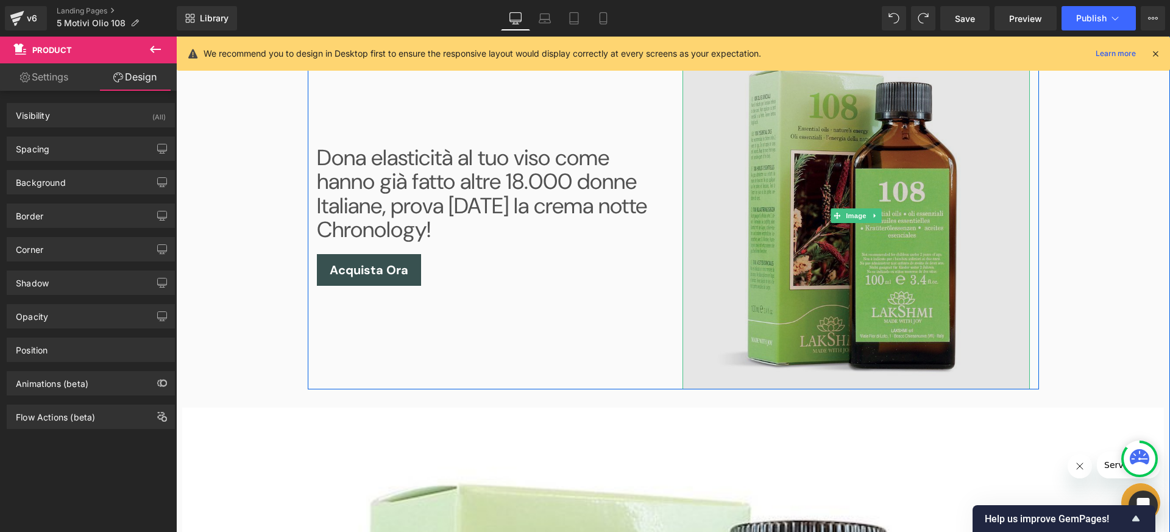
scroll to position [2019, 0]
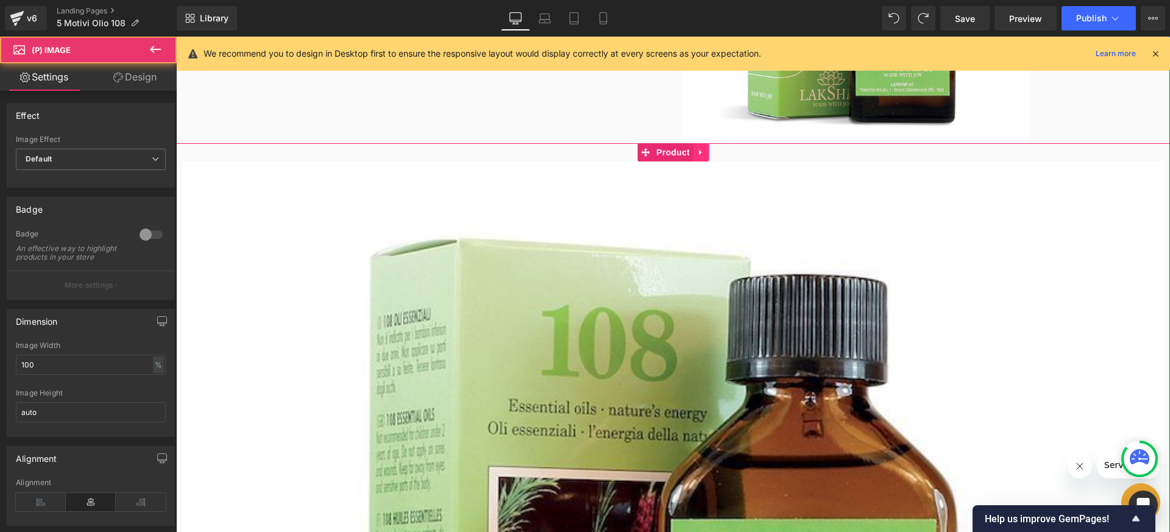
click at [704, 156] on icon at bounding box center [700, 151] width 9 height 9
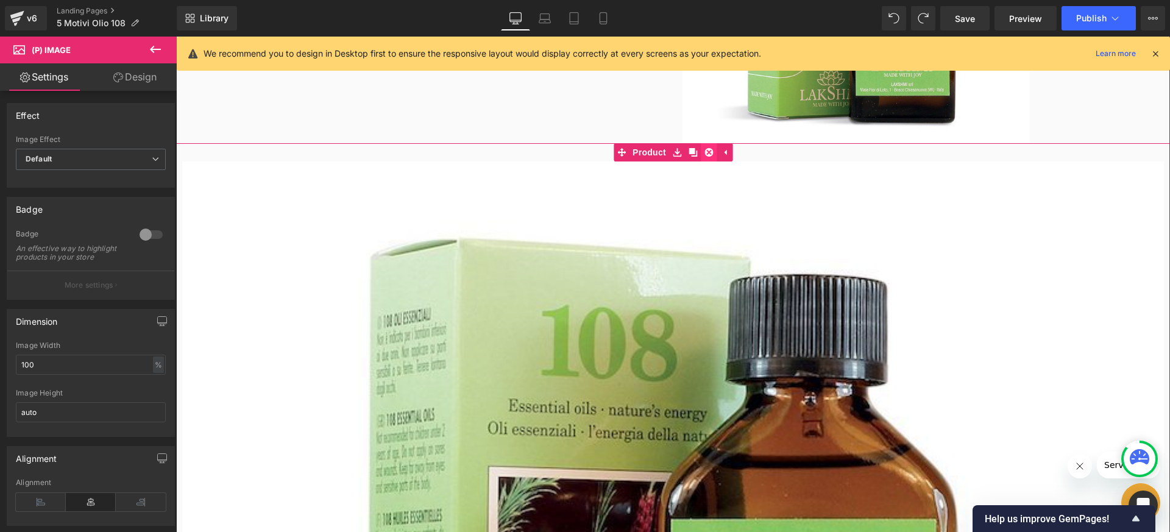
click at [714, 155] on link at bounding box center [709, 152] width 16 height 18
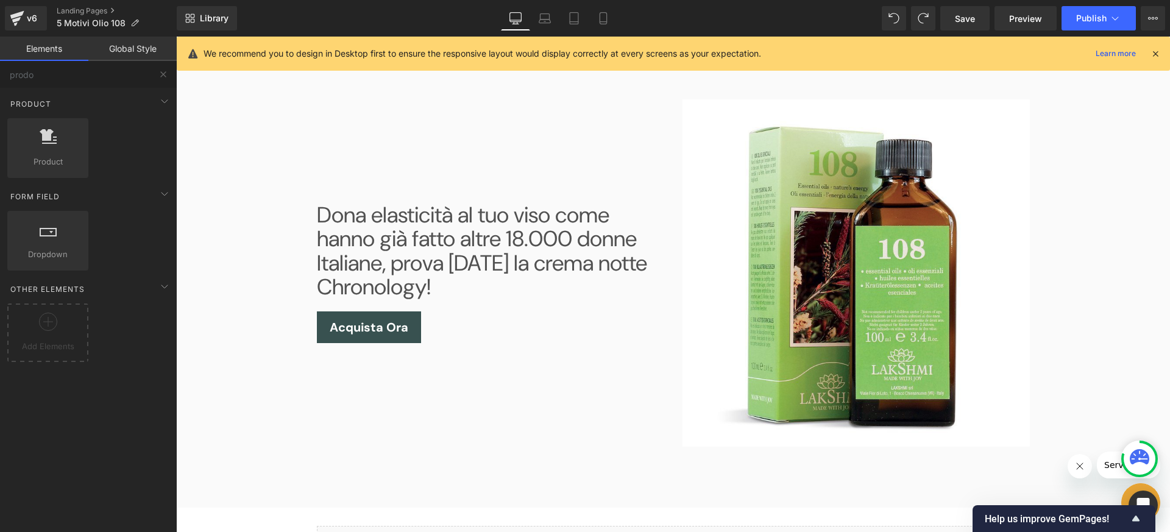
scroll to position [1768, 0]
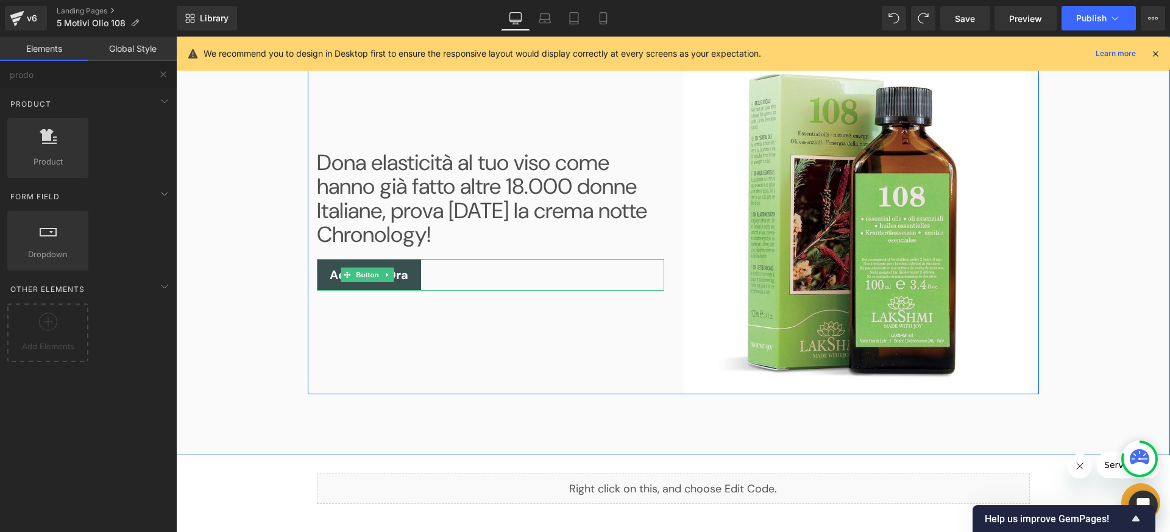
click at [434, 272] on div "Acquista Ora" at bounding box center [490, 275] width 347 height 32
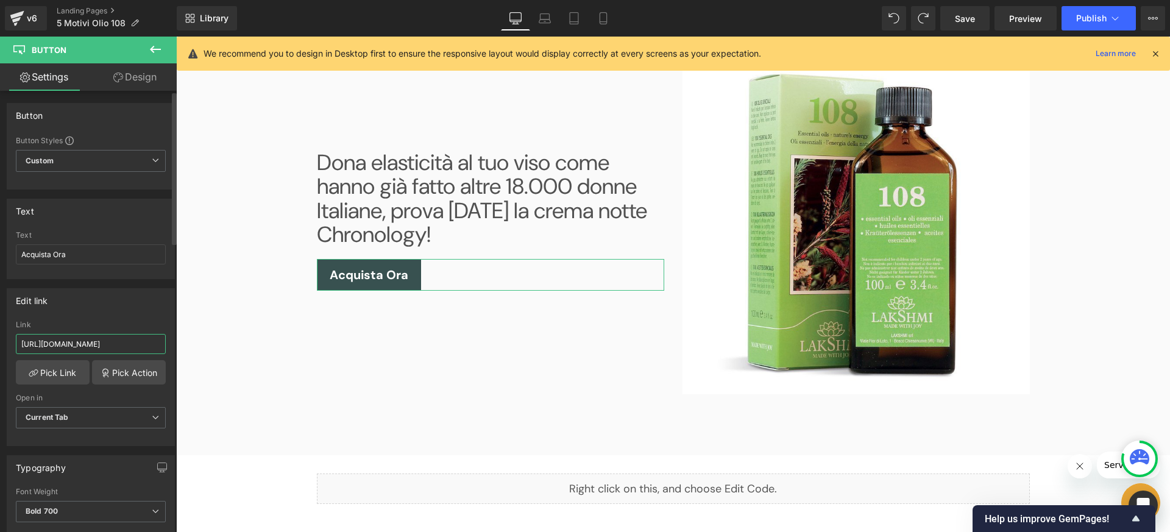
click at [124, 338] on input "[URL][DOMAIN_NAME]" at bounding box center [91, 344] width 150 height 20
paste input "itsinergia-oli-essenziali-ensynergy-essential-oils"
type input "[URL][DOMAIN_NAME]"
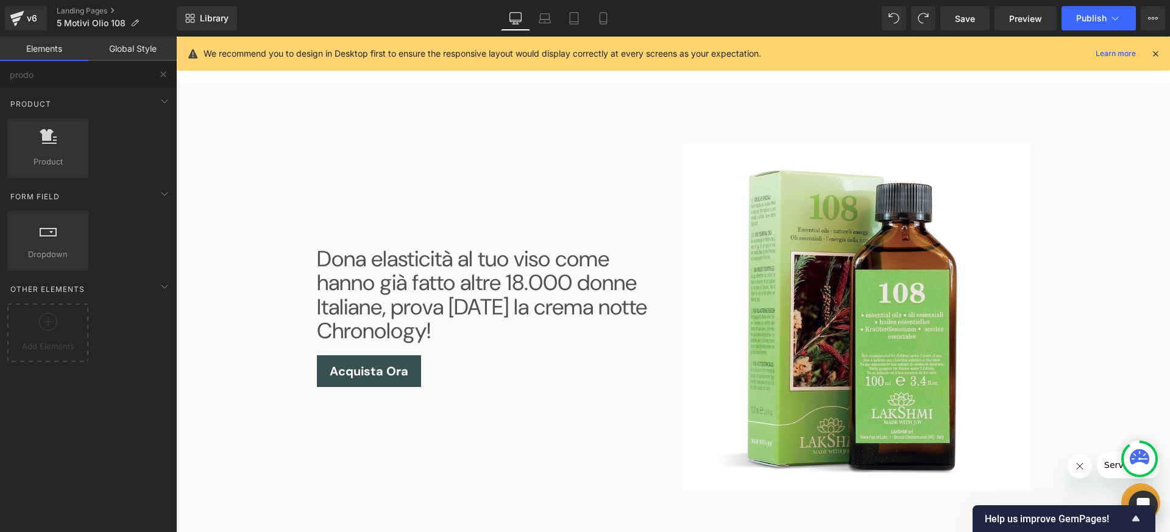
scroll to position [1676, 0]
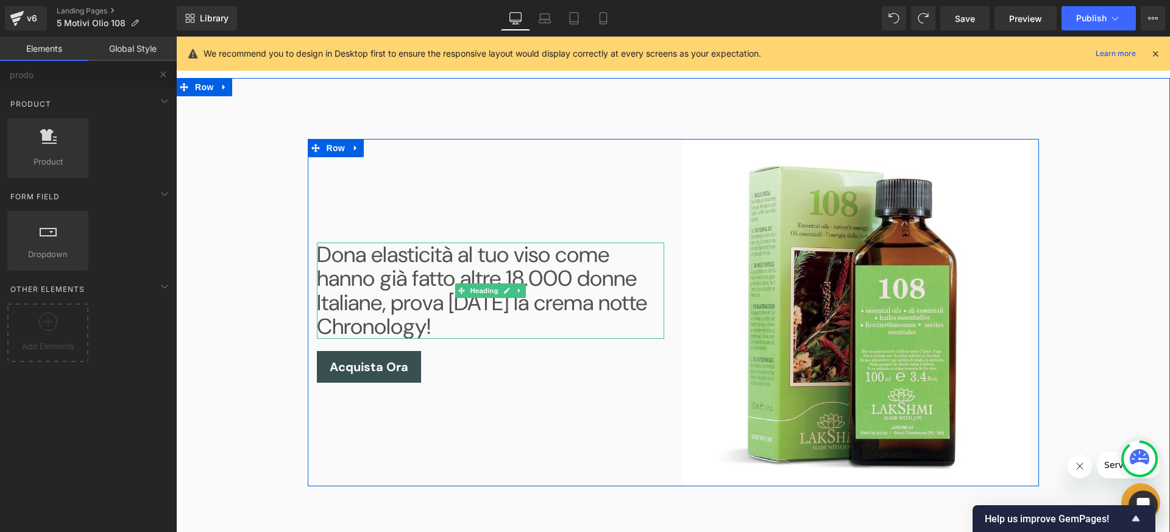
click at [407, 274] on h2 "Dona elasticità al tuo viso come hanno già fatto altre 18.000 donne Italiane, p…" at bounding box center [490, 291] width 347 height 96
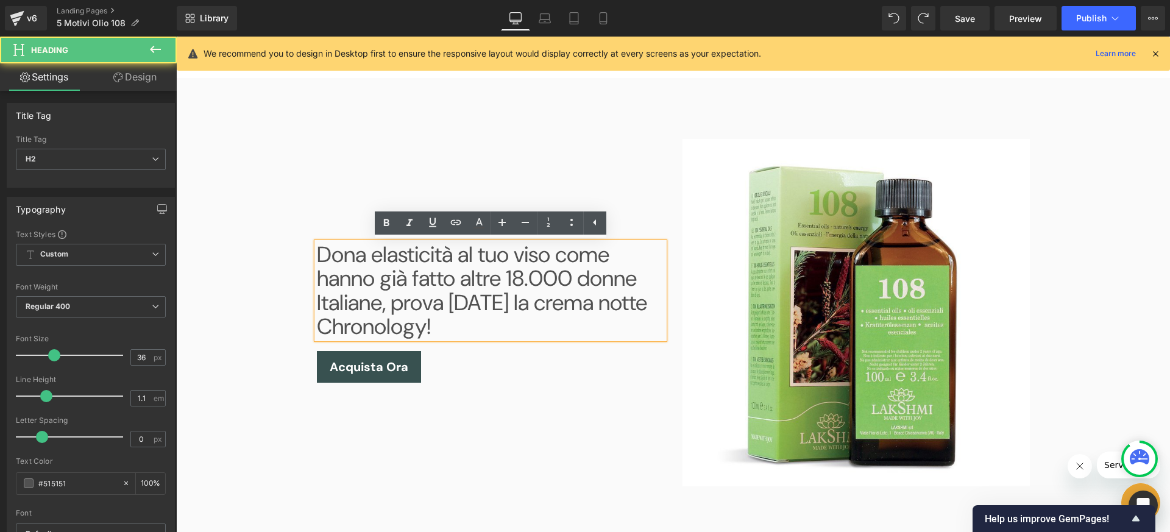
click at [420, 276] on h2 "Dona elasticità al tuo viso come hanno già fatto altre 18.000 donne Italiane, p…" at bounding box center [490, 291] width 347 height 96
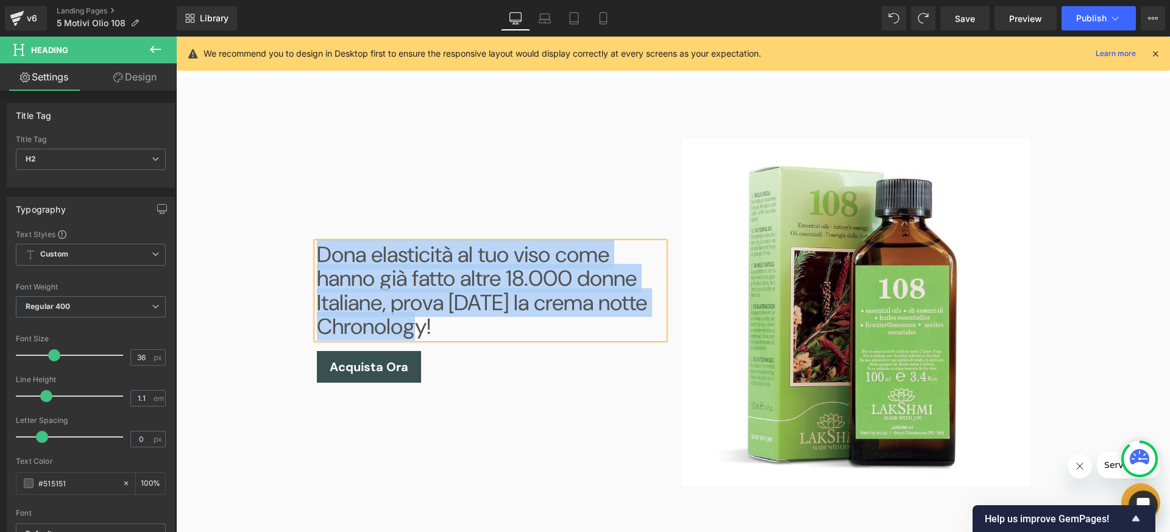
copy h2 "Dona elasticità al tuo viso come hanno già fatto altre 18.000 donne Italiane, p…"
paste div
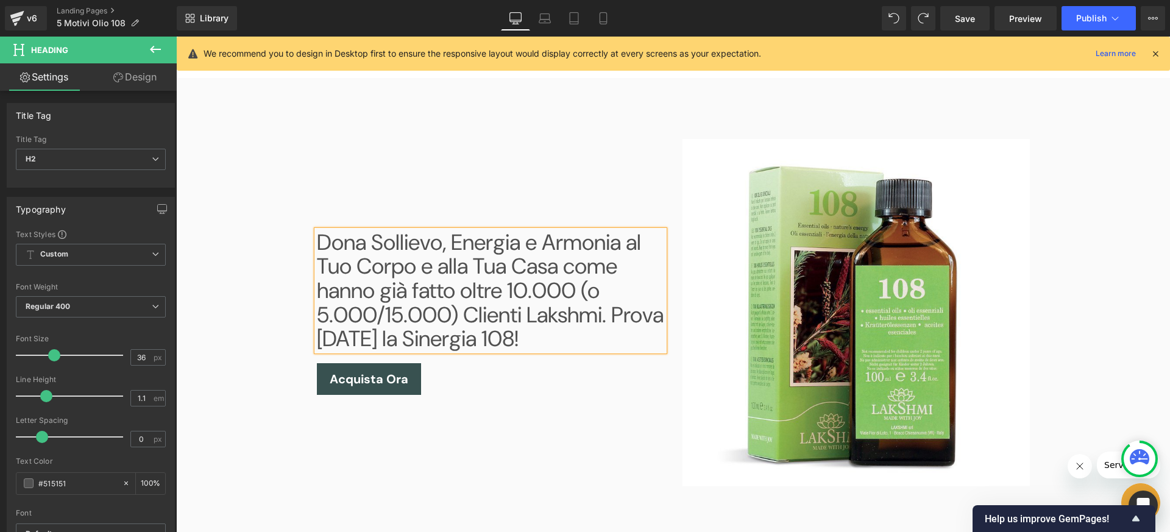
scroll to position [1664, 0]
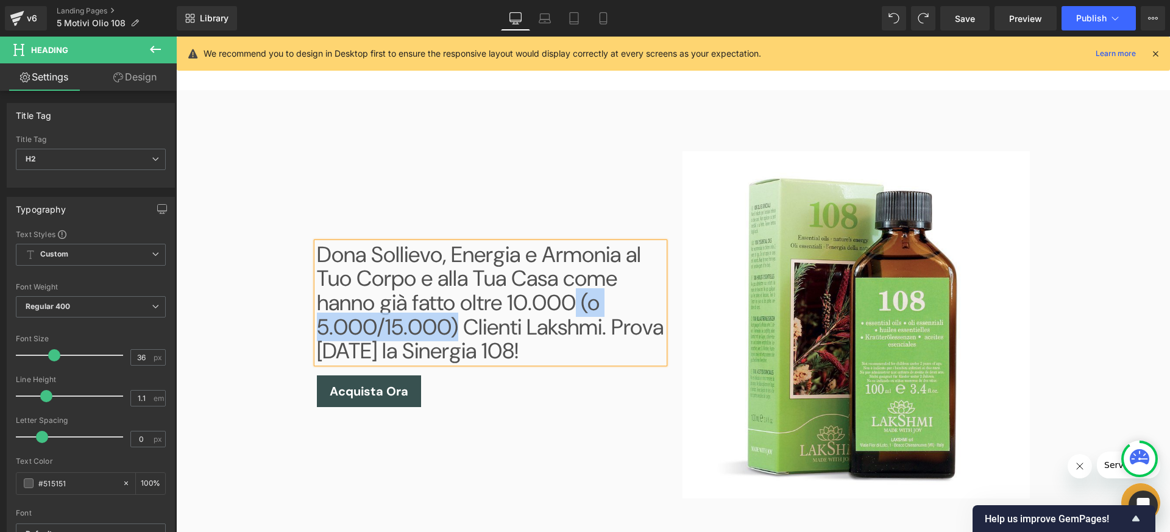
drag, startPoint x: 583, startPoint y: 302, endPoint x: 452, endPoint y: 325, distance: 132.5
click at [452, 325] on h2 "Dona Sollievo, Energia e Armonia al Tuo Corpo e alla Tua Casa come hanno già fa…" at bounding box center [490, 303] width 347 height 121
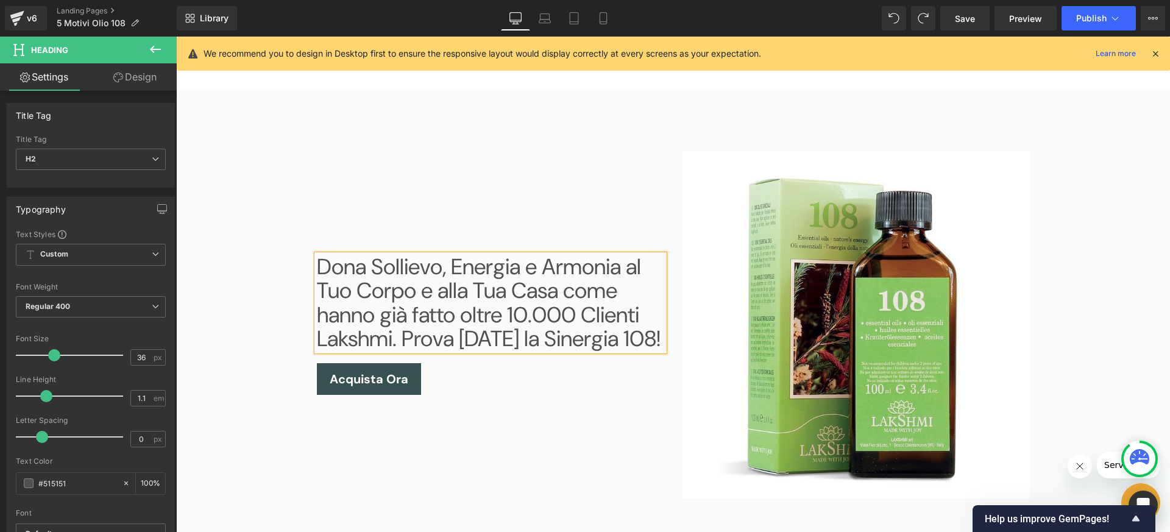
click at [534, 393] on div "Acquista Ora" at bounding box center [490, 379] width 347 height 32
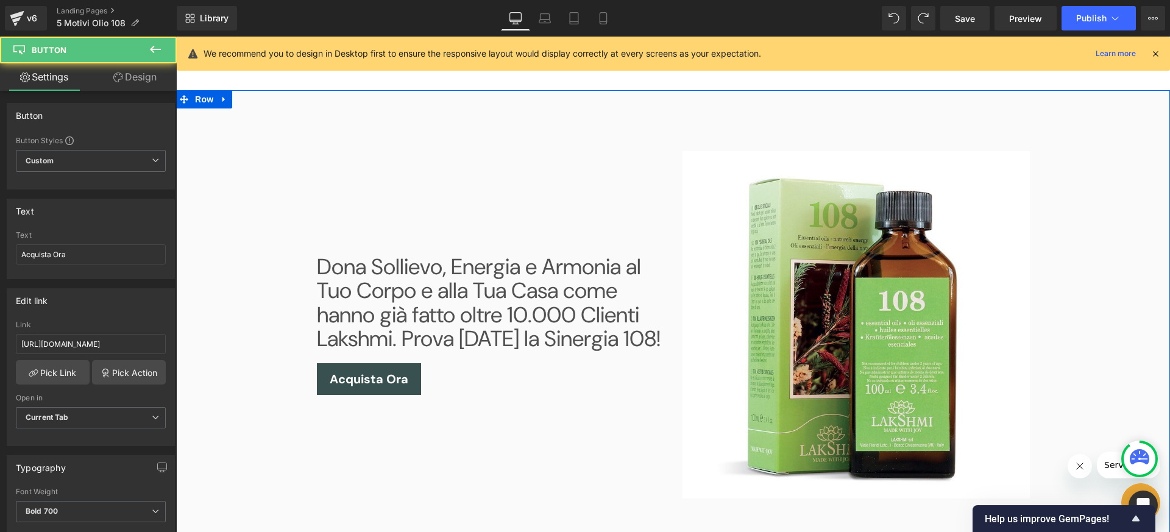
click at [1073, 374] on div "Dona Sollievo, Energia e Armonia al Tuo Corpo e alla Tua Casa come hanno già fa…" at bounding box center [673, 324] width 994 height 347
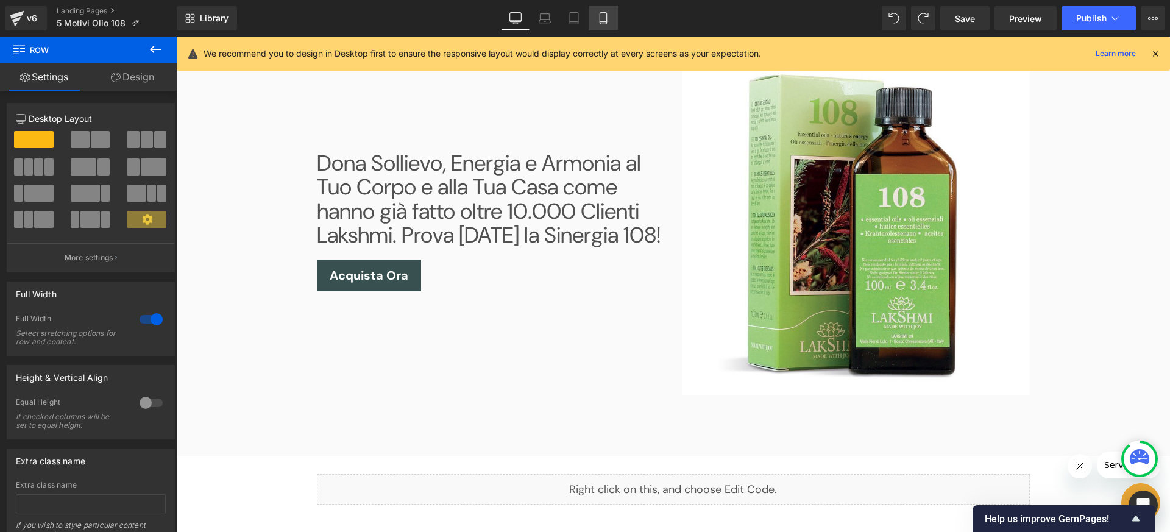
click at [606, 18] on icon at bounding box center [603, 19] width 7 height 12
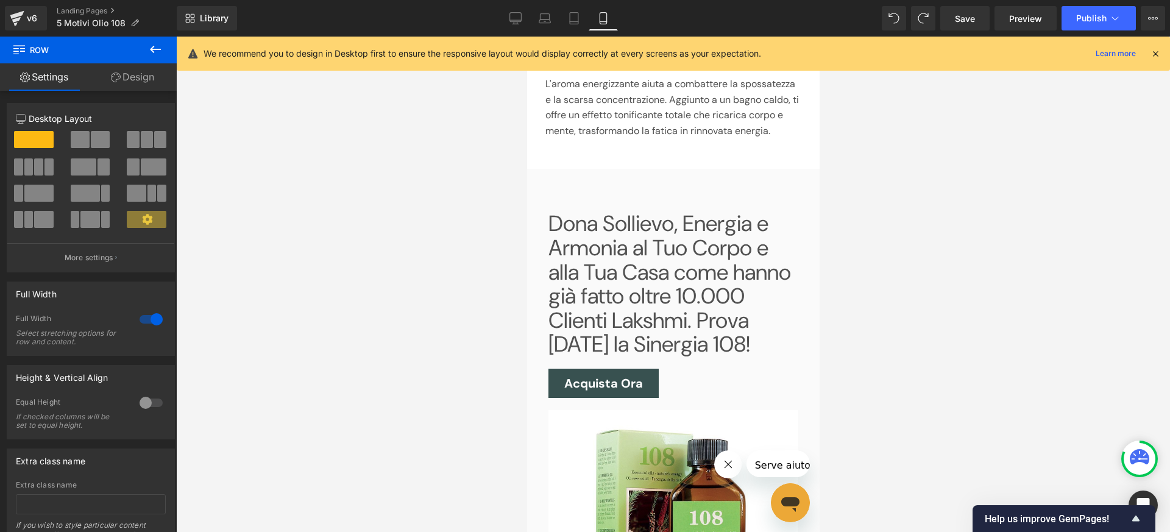
scroll to position [2467, 0]
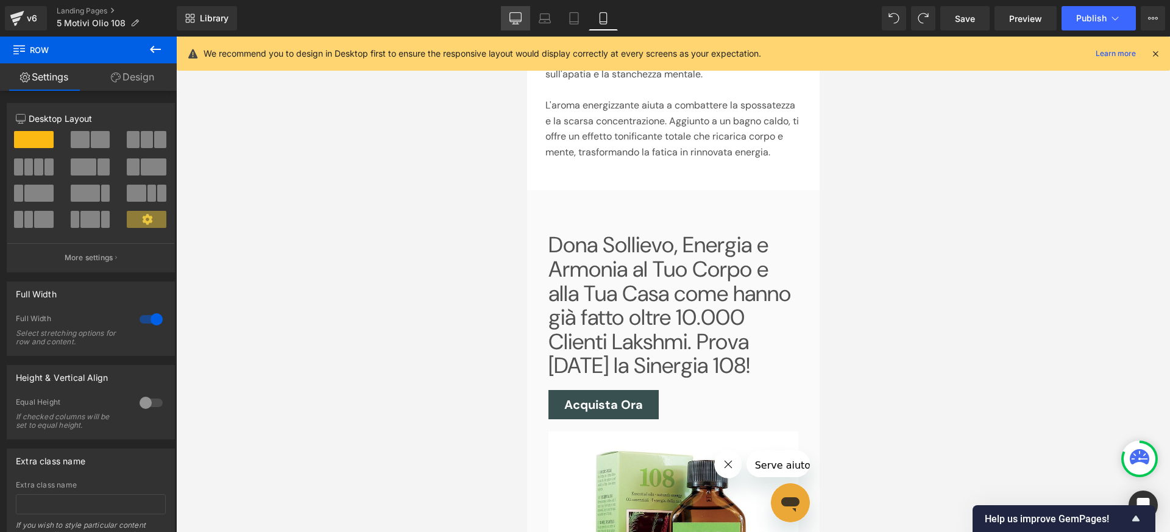
click at [525, 9] on link "Desktop" at bounding box center [515, 18] width 29 height 24
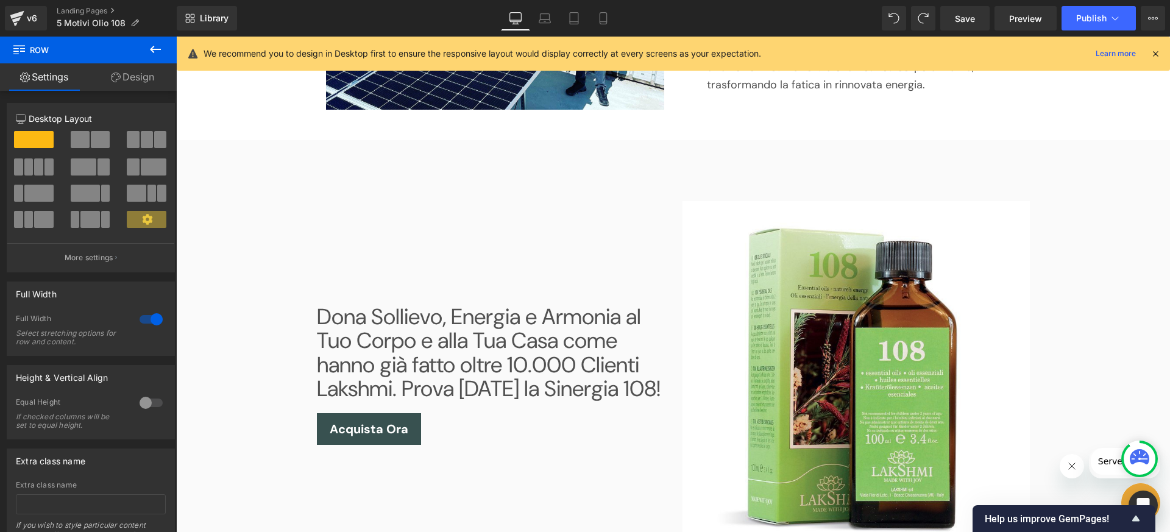
scroll to position [1613, 0]
click at [598, 12] on icon at bounding box center [603, 18] width 12 height 12
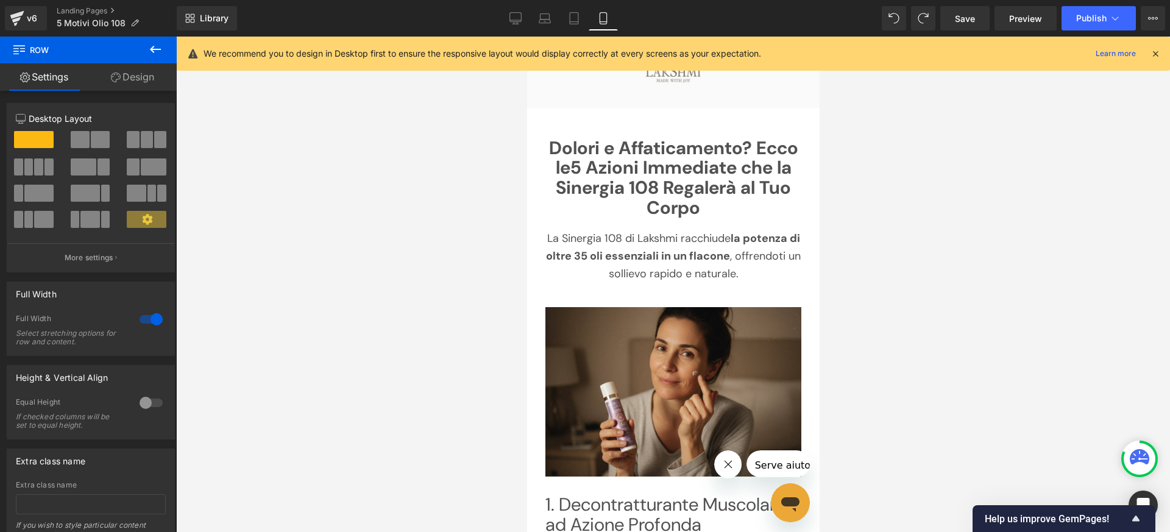
scroll to position [0, 0]
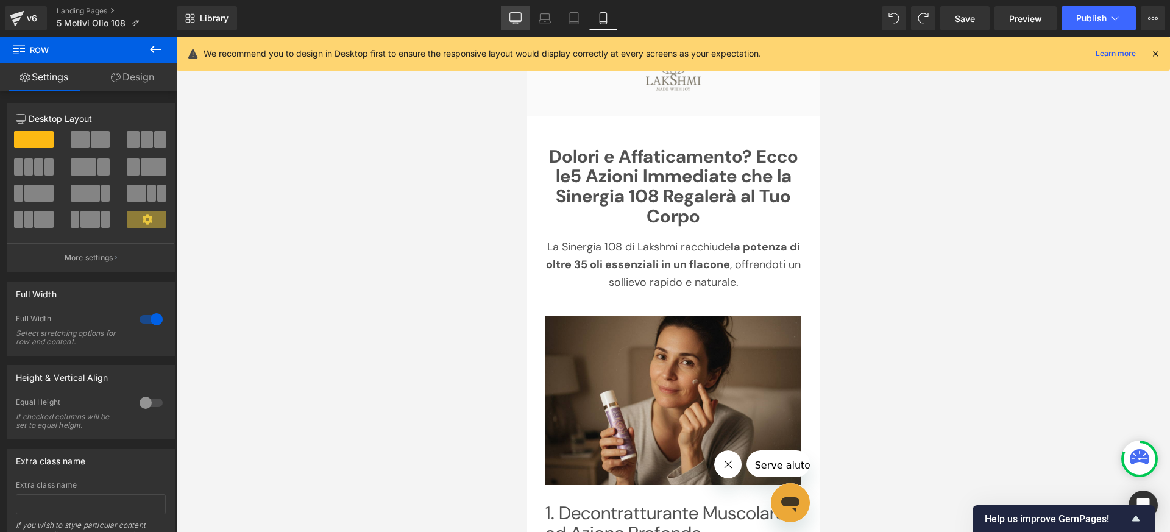
click at [504, 15] on link "Desktop" at bounding box center [515, 18] width 29 height 24
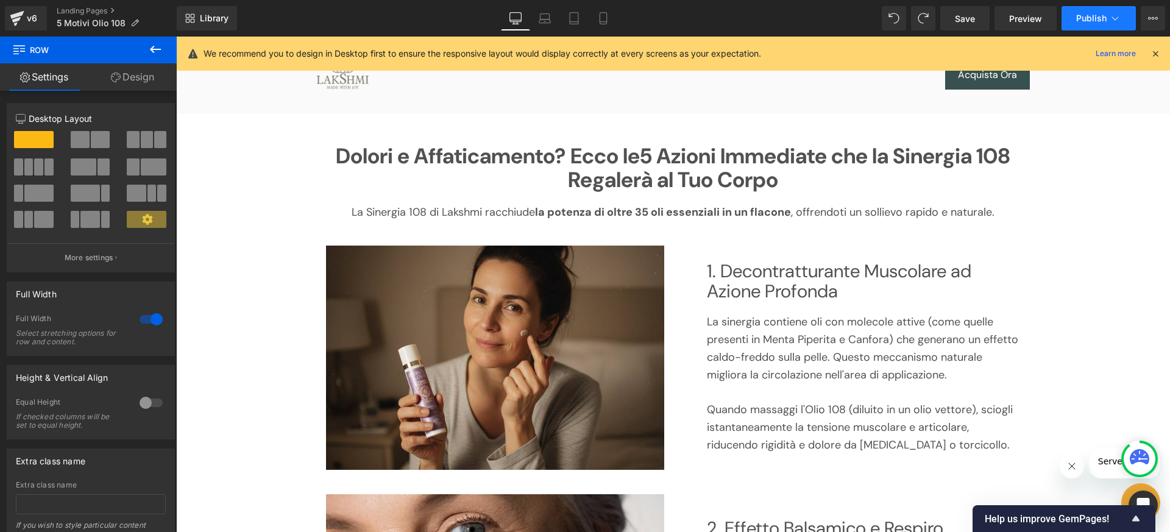
click at [1111, 24] on icon at bounding box center [1115, 18] width 12 height 12
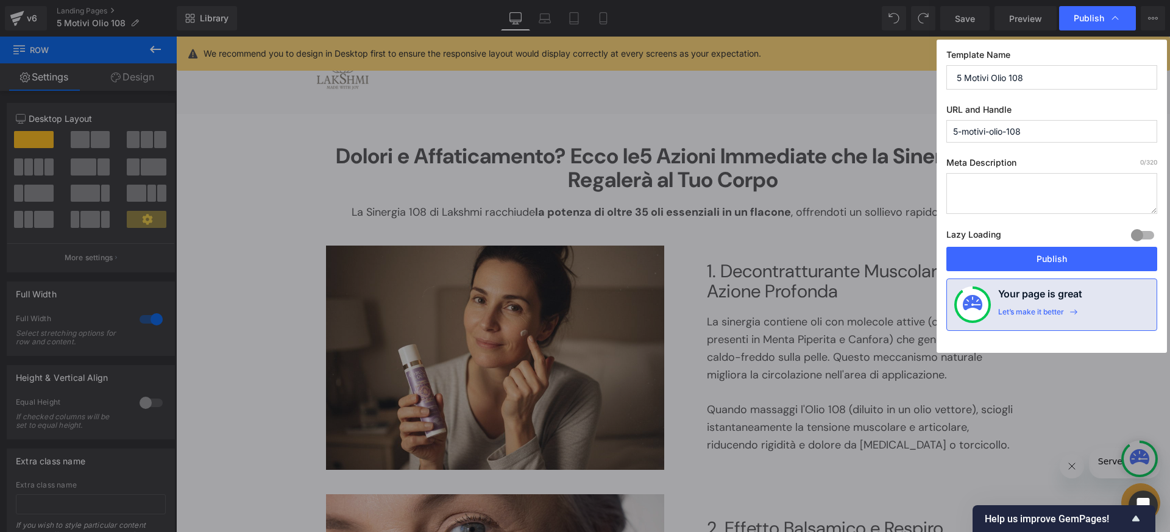
drag, startPoint x: 991, startPoint y: 134, endPoint x: 1112, endPoint y: 131, distance: 120.7
click at [1112, 131] on input "5-motivi-olio-108" at bounding box center [1051, 131] width 211 height 23
type input "listicle-108-v1"
click at [1086, 256] on button "Publish" at bounding box center [1051, 259] width 211 height 24
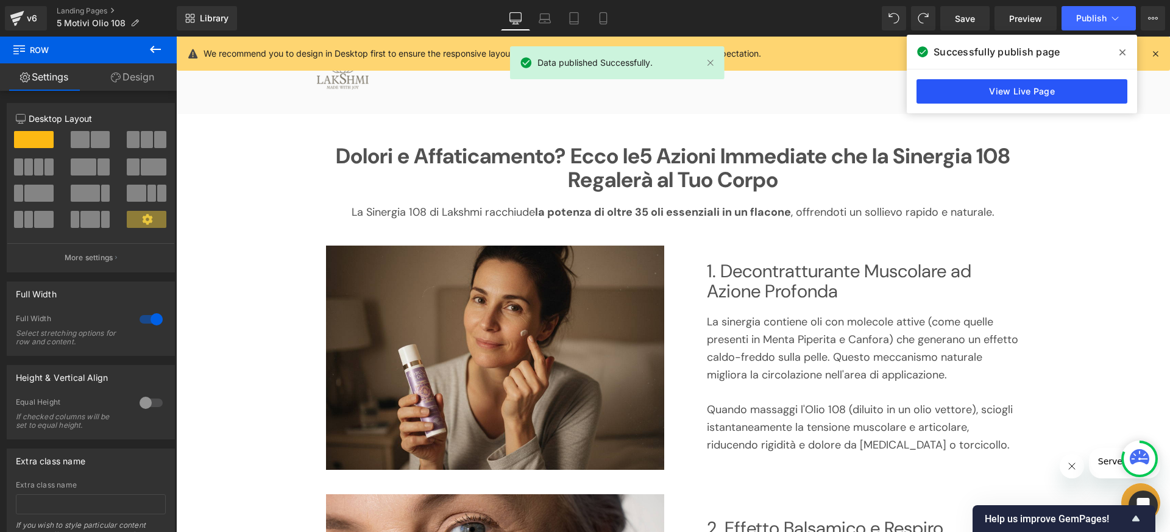
click at [1040, 90] on link "View Live Page" at bounding box center [1021, 91] width 211 height 24
